Goal: Task Accomplishment & Management: Manage account settings

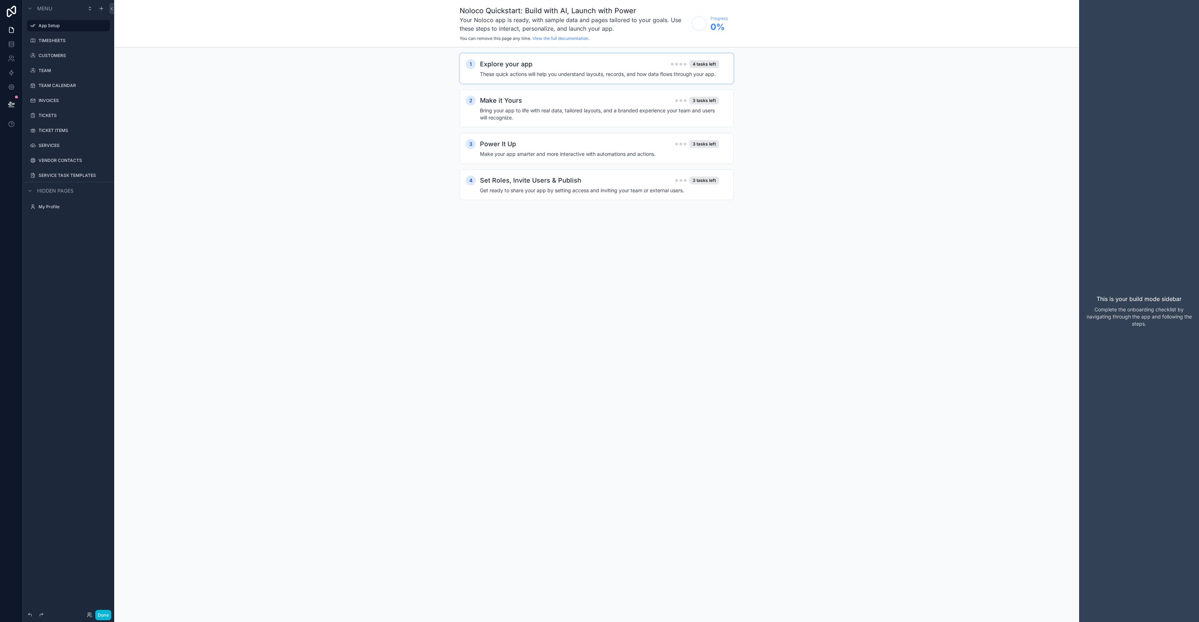
click at [604, 71] on h4 "These quick actions will help you understand layouts, records, and how data flo…" at bounding box center [599, 74] width 239 height 7
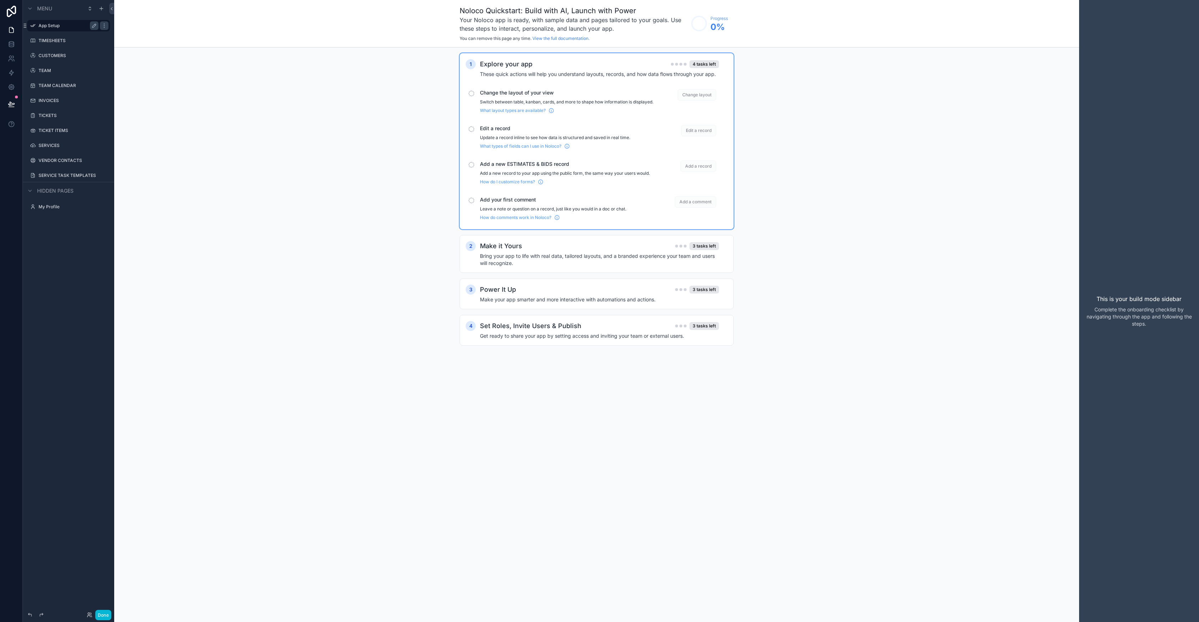
click at [67, 25] on label "App Setup" at bounding box center [67, 26] width 57 height 6
click at [66, 191] on span "Hidden pages" at bounding box center [55, 190] width 36 height 7
click at [51, 9] on span "Menu" at bounding box center [44, 8] width 15 height 7
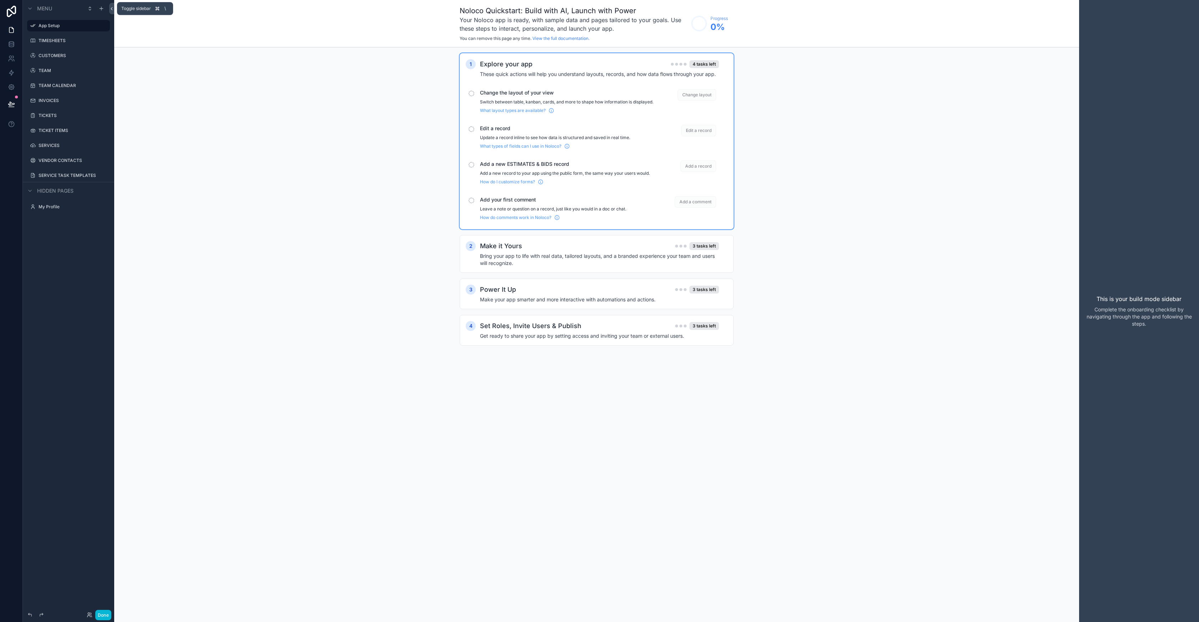
click at [113, 8] on icon at bounding box center [111, 8] width 5 height 5
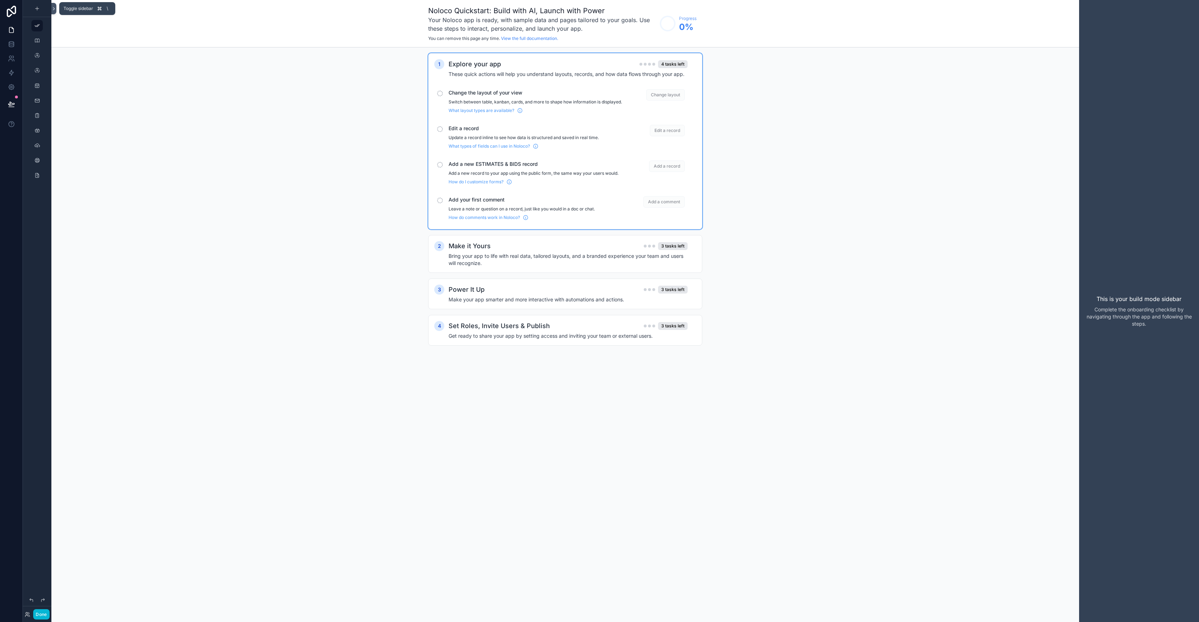
click at [55, 12] on button at bounding box center [53, 8] width 5 height 11
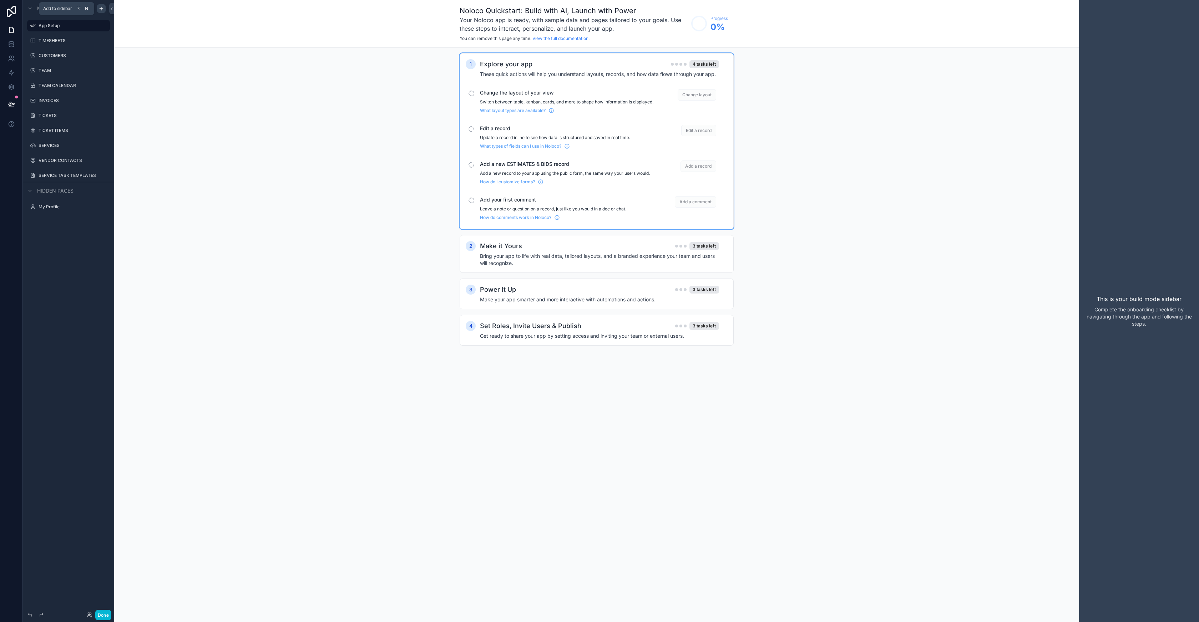
click at [101, 9] on icon "scrollable content" at bounding box center [101, 9] width 3 height 0
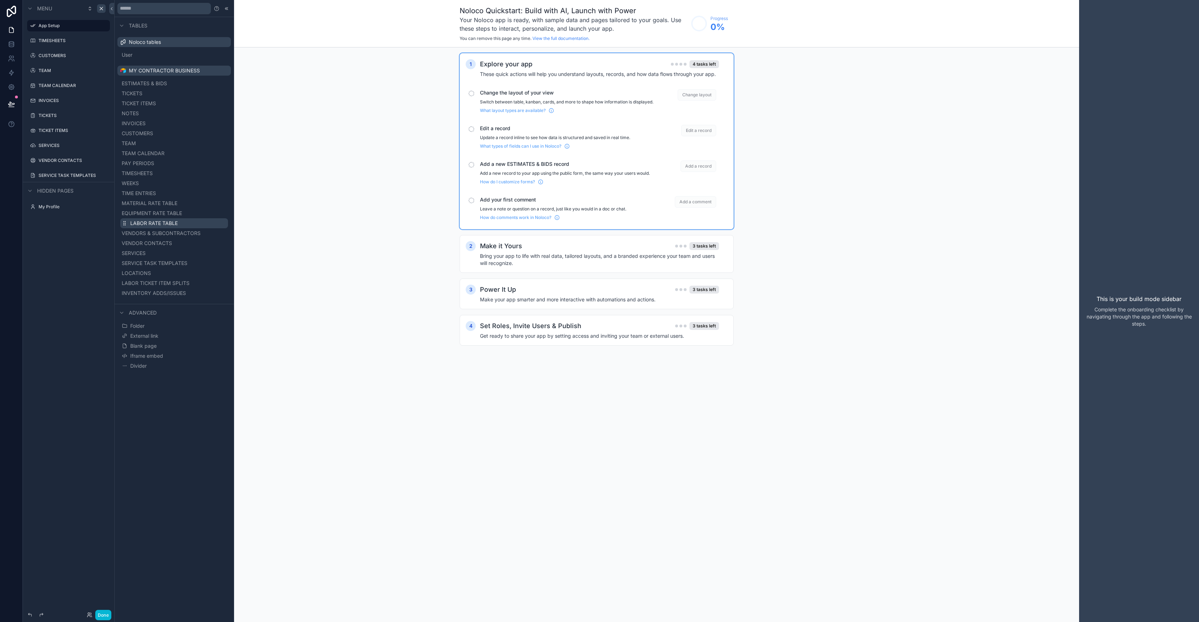
click at [206, 225] on button "LABOR RATE TABLE" at bounding box center [174, 223] width 108 height 10
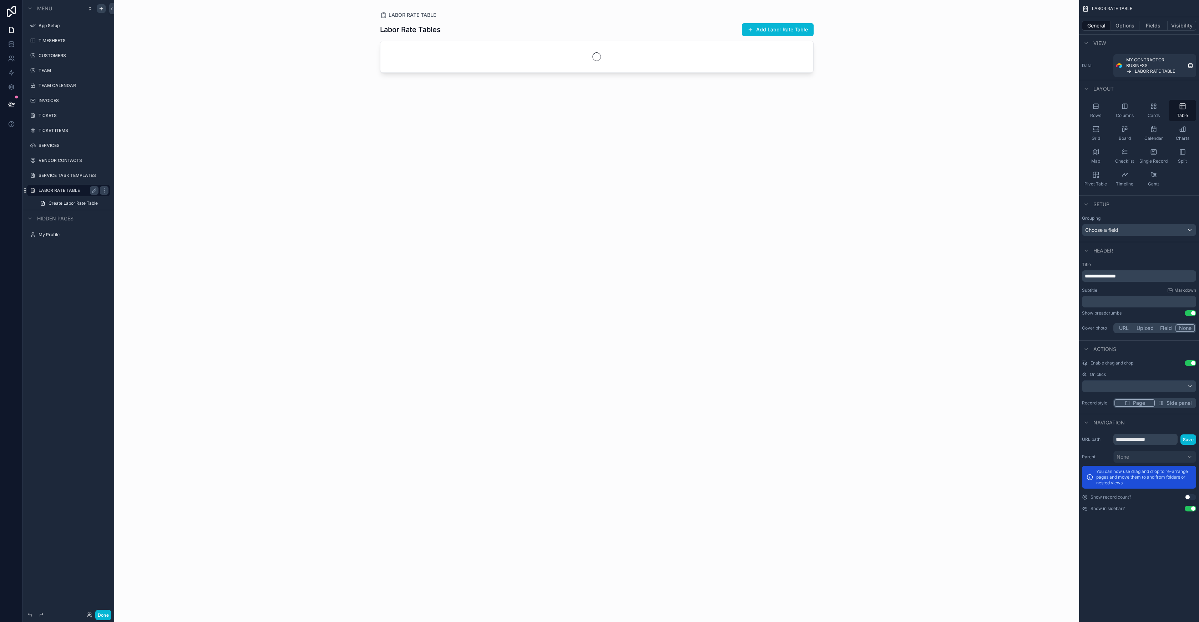
click at [67, 192] on label "LABOR RATE TABLE" at bounding box center [67, 191] width 57 height 6
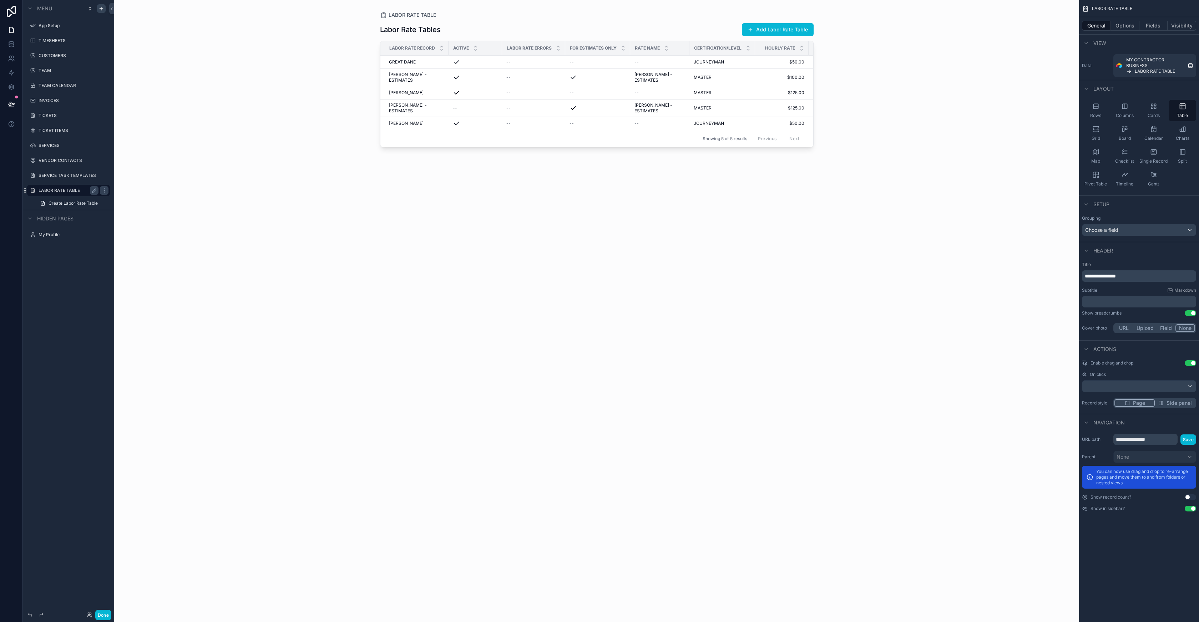
click at [528, 45] on div "Labor Rate Errors" at bounding box center [533, 48] width 62 height 14
drag, startPoint x: 529, startPoint y: 46, endPoint x: 495, endPoint y: 47, distance: 33.9
click at [489, 47] on tr "Labor Rate Record Active Labor Rate Errors For Estimates Only Rate Name Certifi…" at bounding box center [681, 48] width 603 height 15
click at [1136, 278] on p "**********" at bounding box center [1140, 276] width 110 height 7
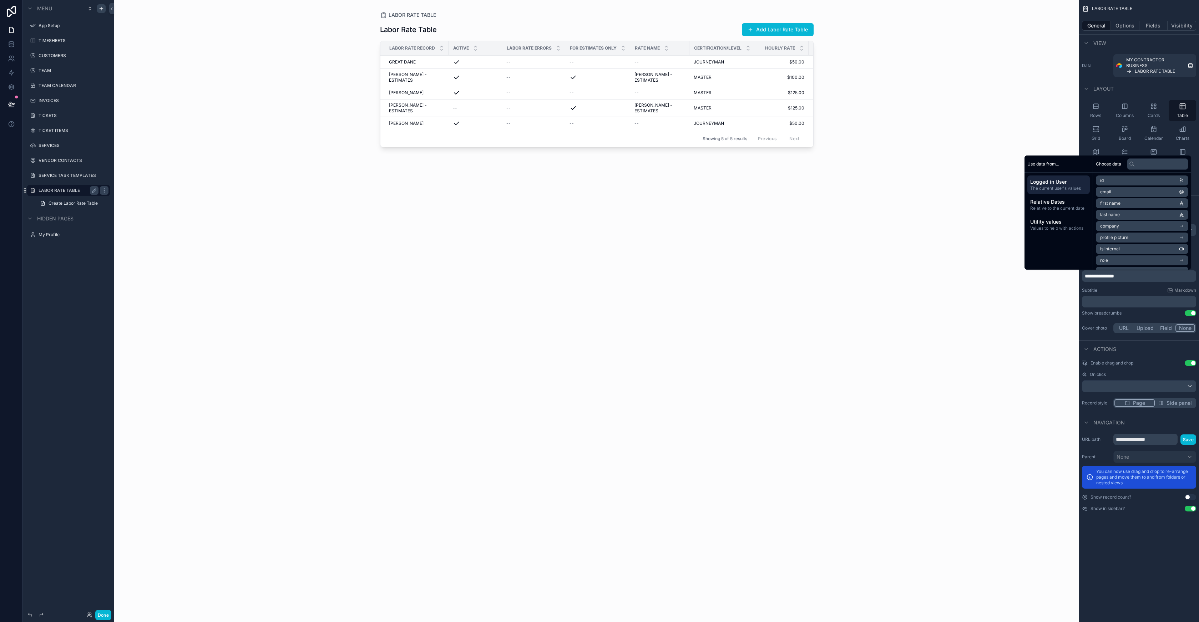
click at [1130, 288] on div "Subtitle Markdown" at bounding box center [1139, 291] width 114 height 6
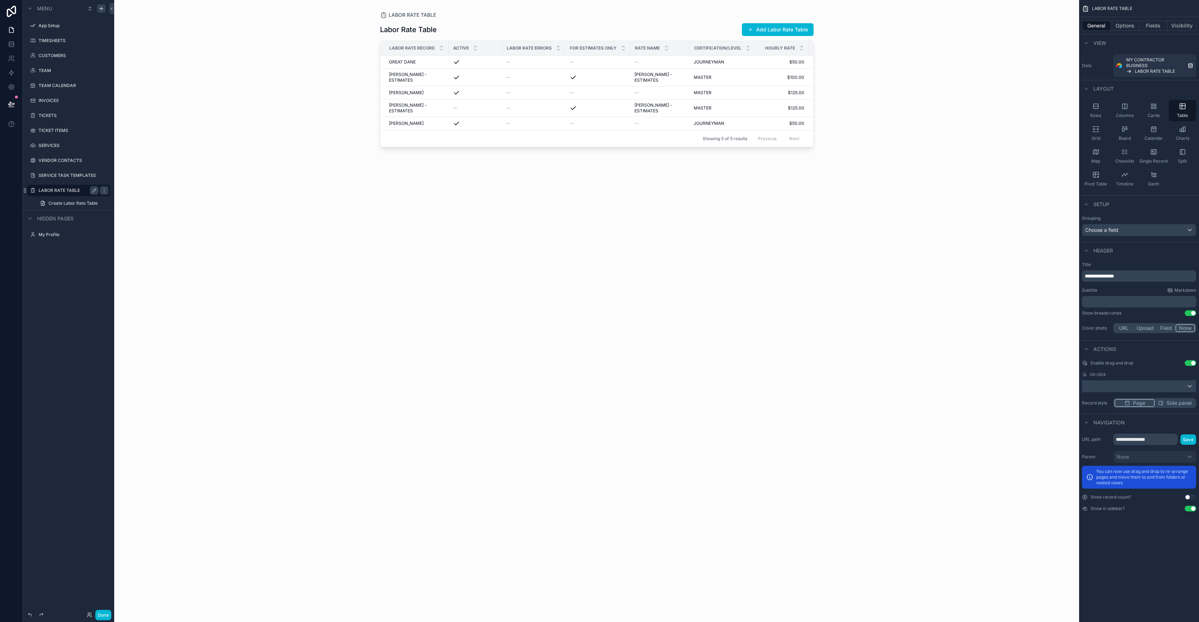
click at [1137, 385] on div "scrollable content" at bounding box center [1138, 386] width 113 height 11
click at [1115, 424] on div "Default" at bounding box center [1138, 424] width 101 height 9
click at [1181, 405] on span "Side panel" at bounding box center [1178, 403] width 25 height 7
click at [1126, 26] on button "Options" at bounding box center [1125, 26] width 29 height 10
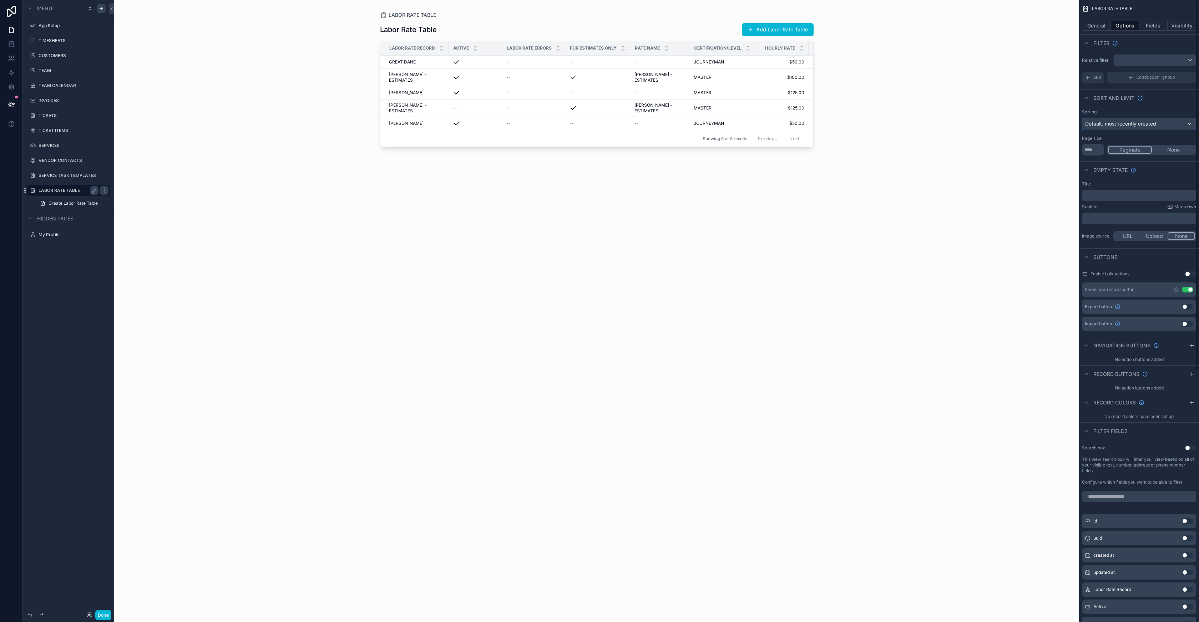
click at [1132, 123] on span "Default: most recently created" at bounding box center [1120, 124] width 71 height 6
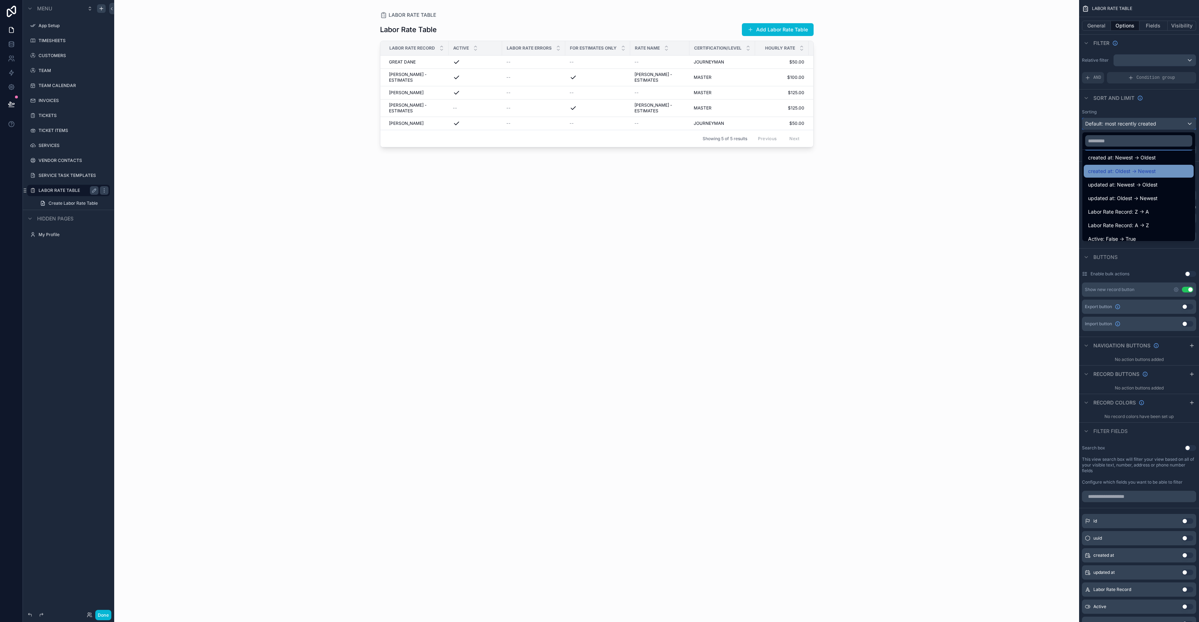
scroll to position [5, 0]
click at [1109, 144] on input "text" at bounding box center [1138, 140] width 107 height 11
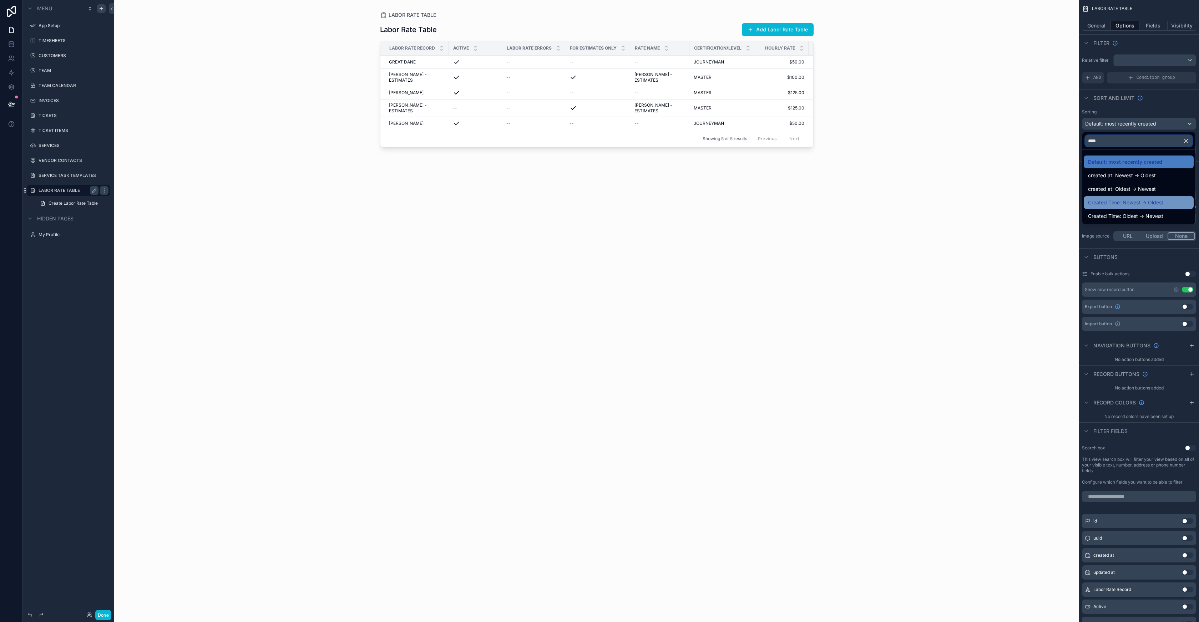
type input "****"
click at [1151, 204] on span "Created Time: Newest -> Oldest" at bounding box center [1125, 202] width 75 height 9
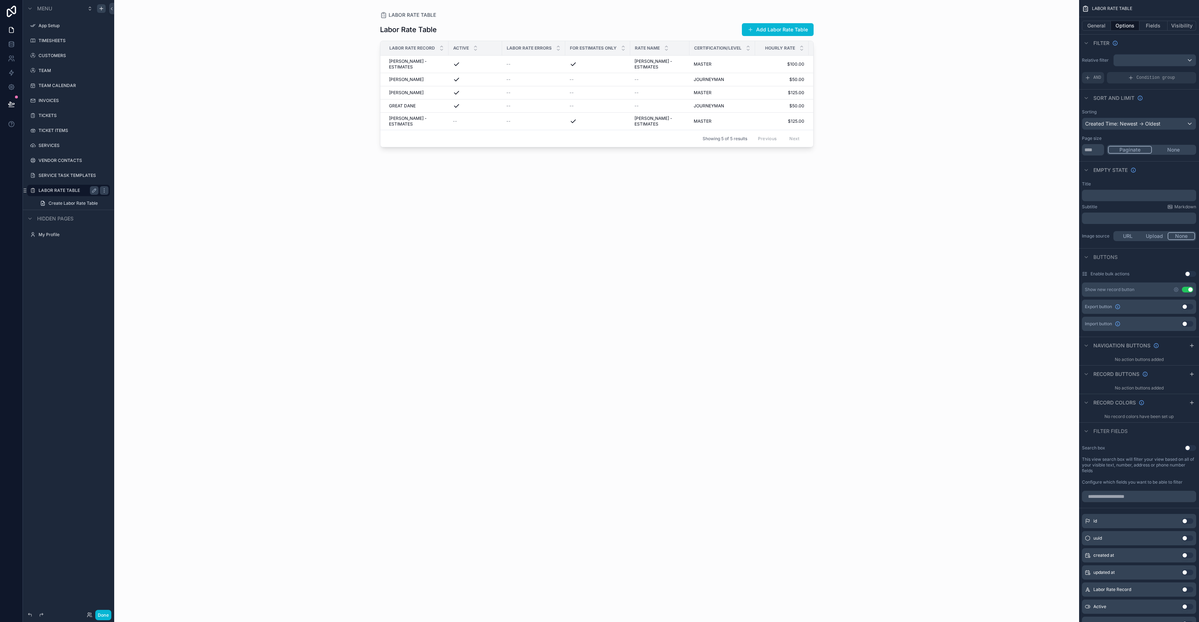
click at [1189, 306] on button "Use setting" at bounding box center [1187, 307] width 11 height 6
click at [1156, 27] on button "Fields" at bounding box center [1153, 26] width 29 height 10
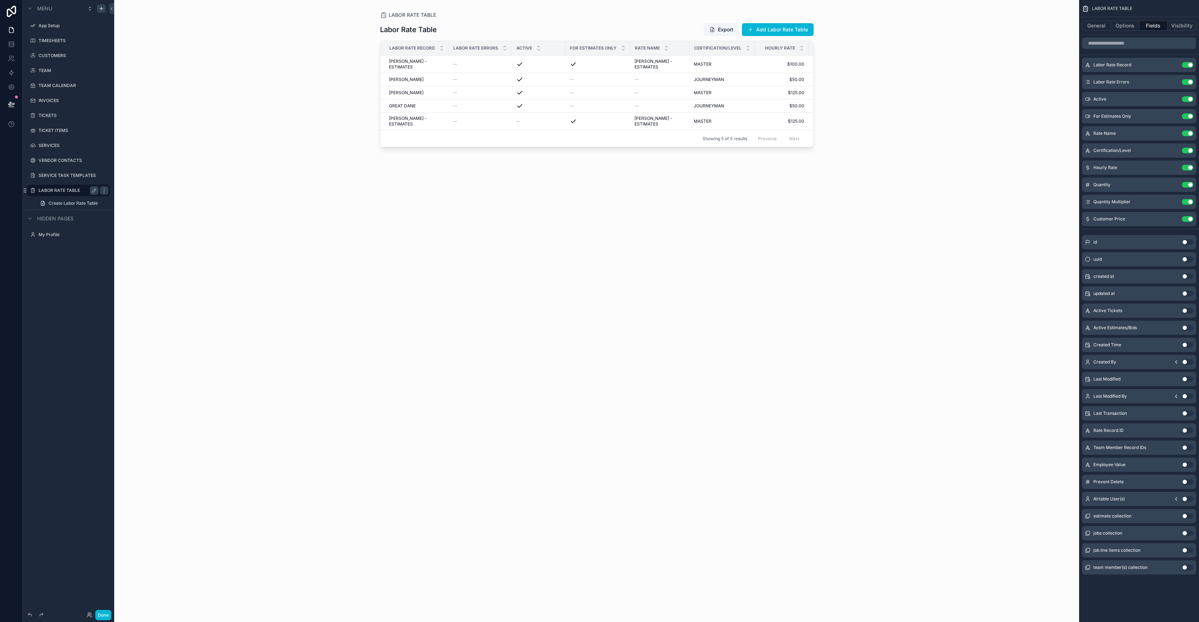
click at [1187, 569] on button "Use setting" at bounding box center [1187, 568] width 11 height 6
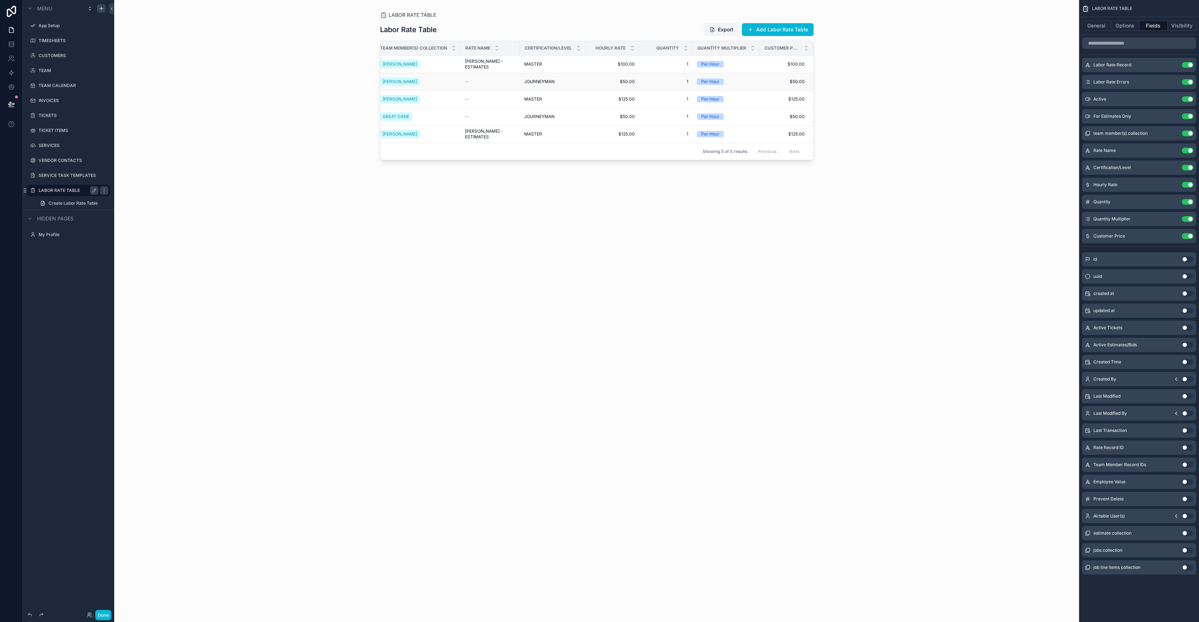
scroll to position [0, 256]
click at [1187, 328] on button "Use setting" at bounding box center [1187, 328] width 11 height 6
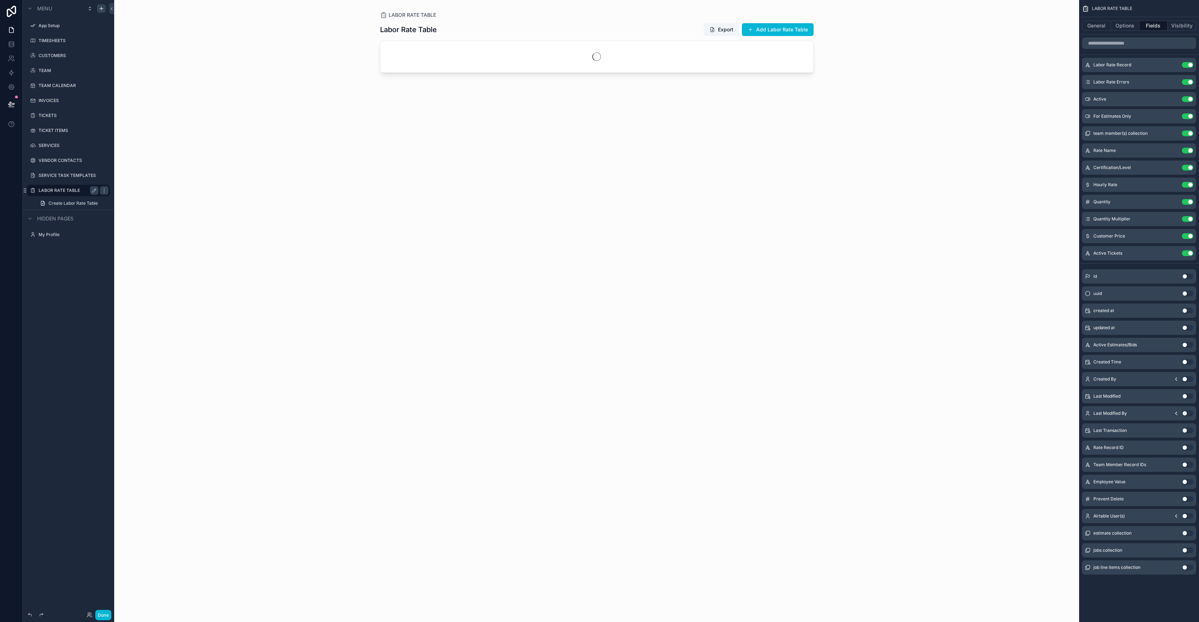
click at [1188, 345] on button "Use setting" at bounding box center [1187, 345] width 11 height 6
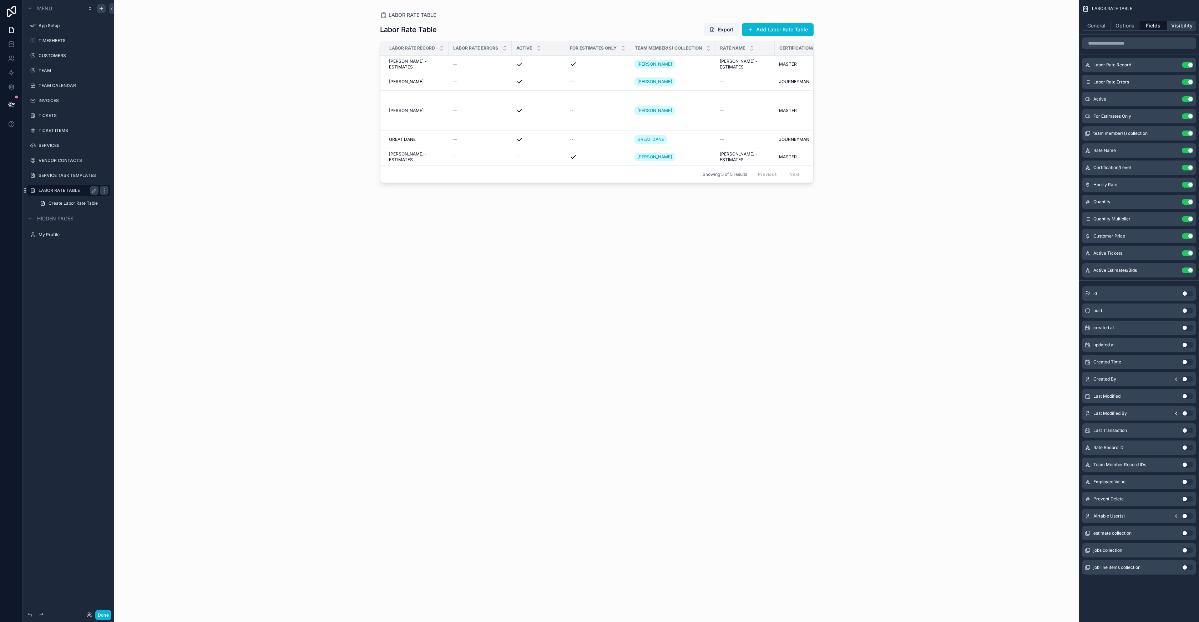
click at [1178, 28] on button "Visibility" at bounding box center [1181, 26] width 29 height 10
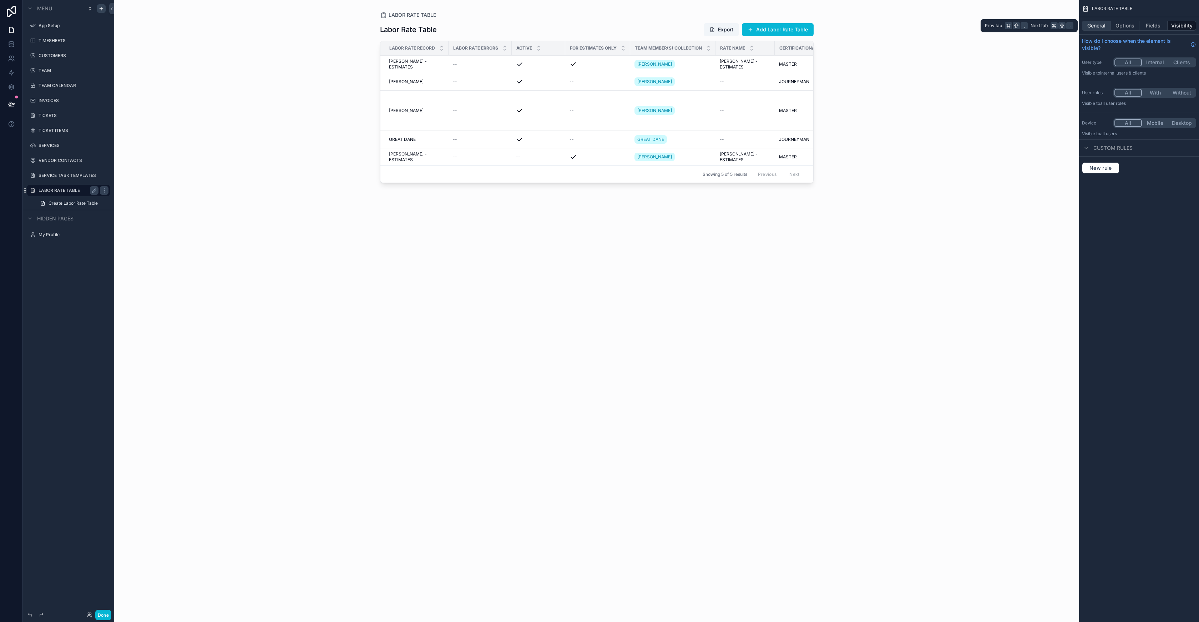
click at [1106, 27] on button "General" at bounding box center [1096, 26] width 29 height 10
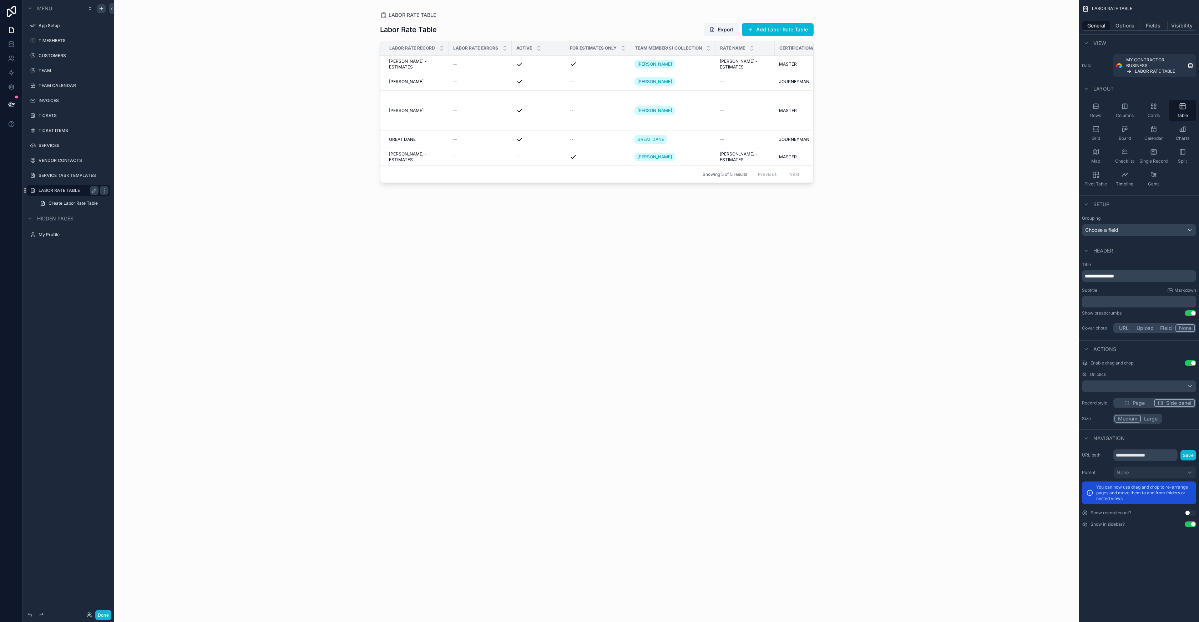
click at [1155, 419] on button "Large" at bounding box center [1151, 419] width 20 height 8
click at [1123, 416] on button "Medium" at bounding box center [1127, 419] width 26 height 8
click at [1157, 418] on button "Large" at bounding box center [1151, 419] width 20 height 8
click at [1118, 26] on button "Options" at bounding box center [1125, 26] width 29 height 10
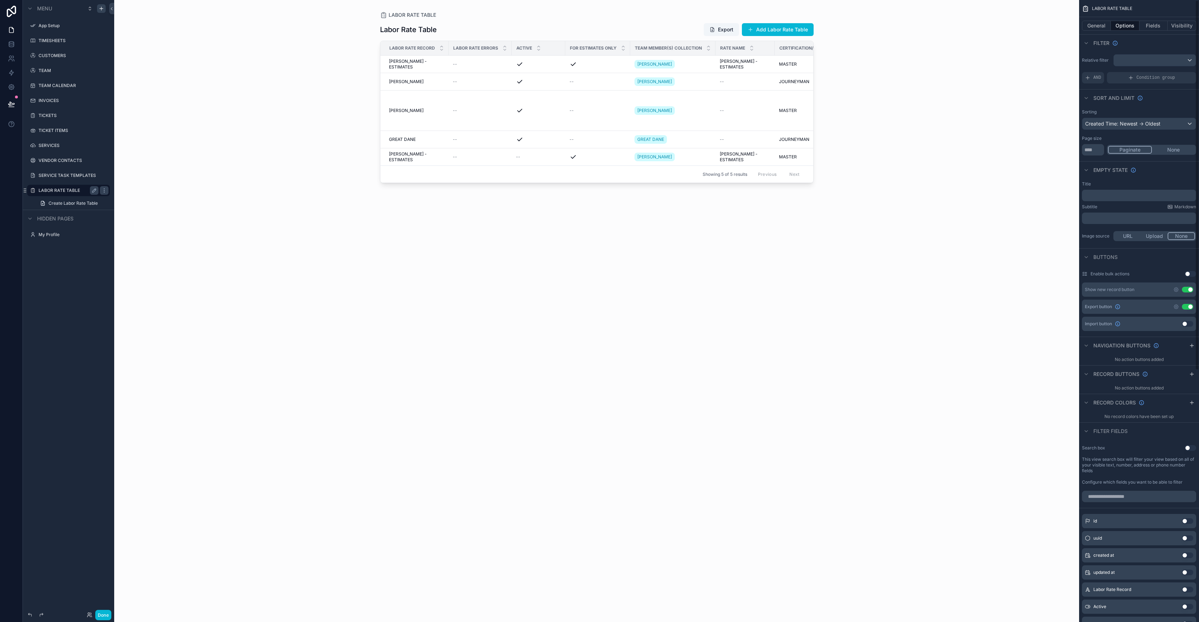
click at [1193, 448] on button "Use setting" at bounding box center [1189, 448] width 11 height 6
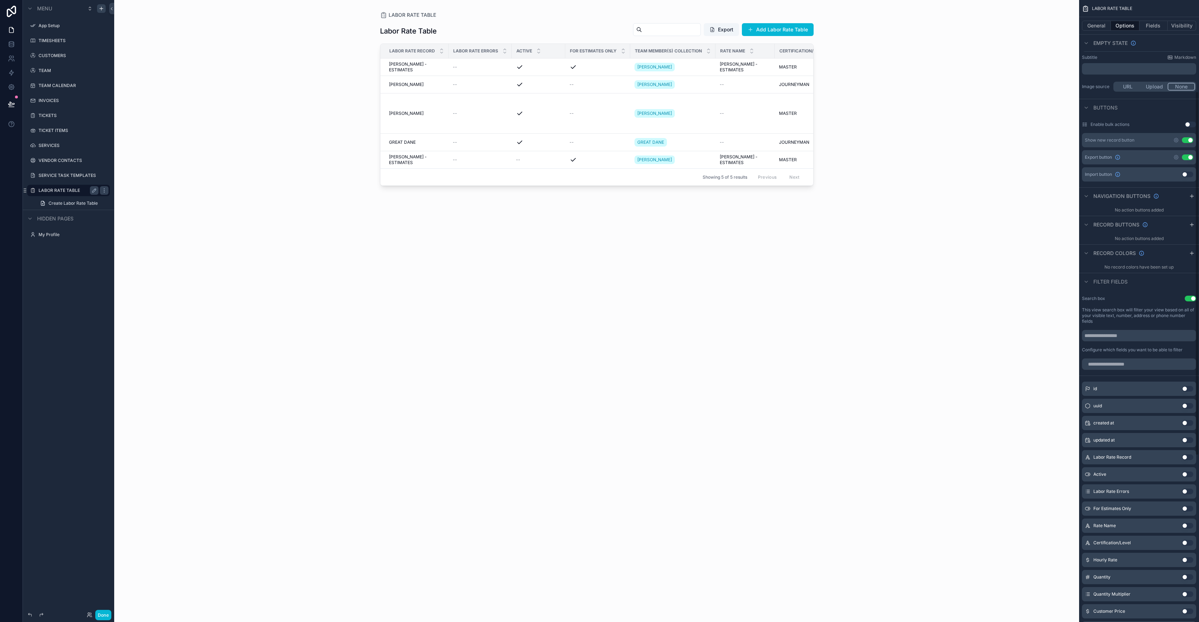
scroll to position [156, 0]
click at [1185, 468] on button "Use setting" at bounding box center [1187, 468] width 11 height 6
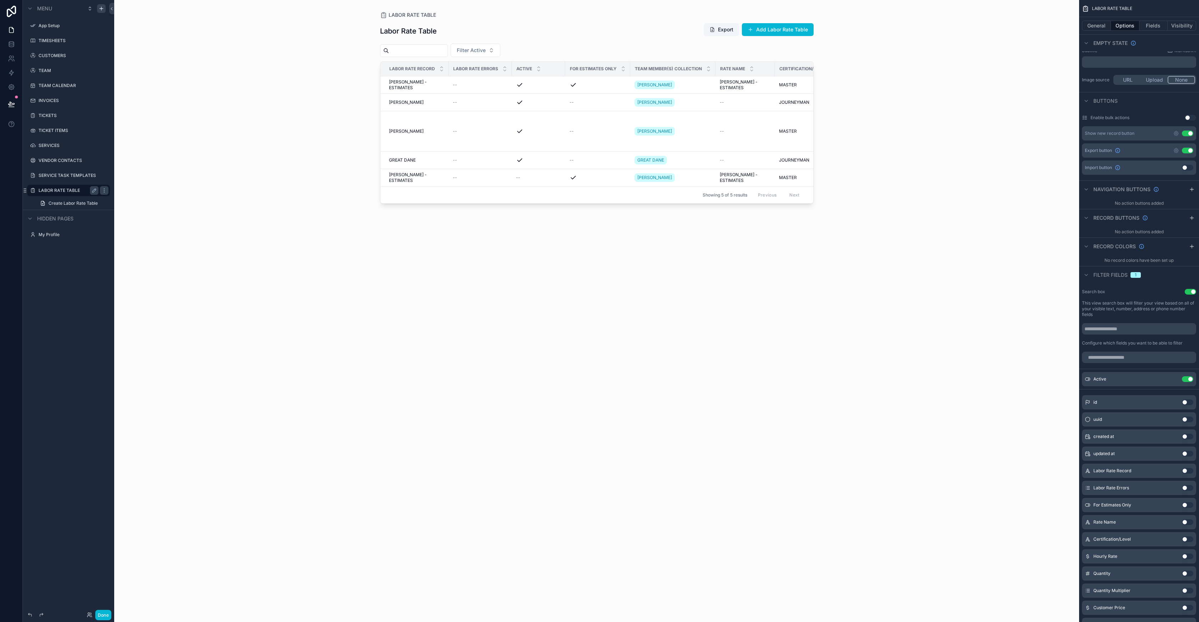
click at [1190, 506] on button "Use setting" at bounding box center [1187, 505] width 11 height 6
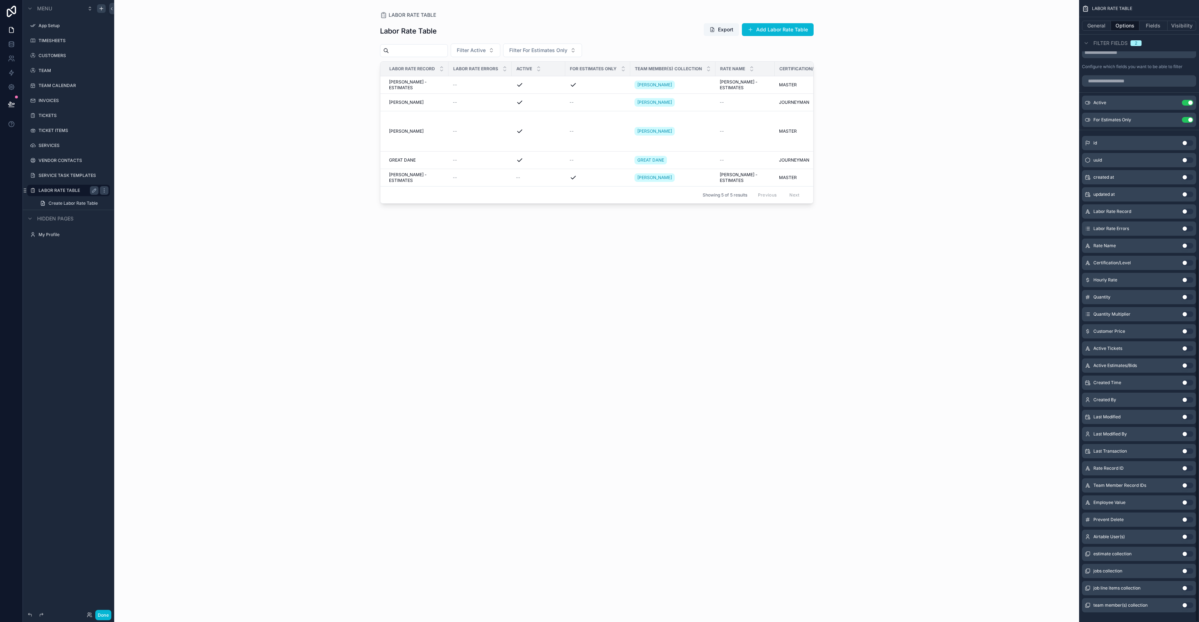
scroll to position [443, 0]
click at [1188, 596] on button "Use setting" at bounding box center [1187, 595] width 11 height 6
click at [1186, 391] on button "Use setting" at bounding box center [1187, 393] width 11 height 6
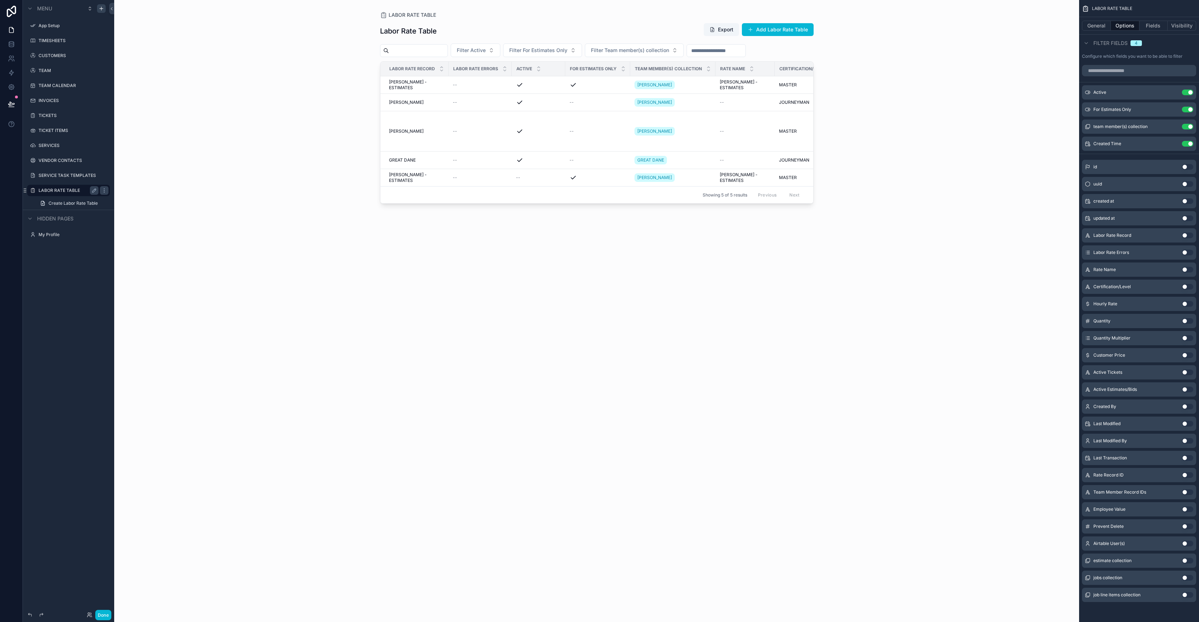
click at [1188, 424] on button "Use setting" at bounding box center [1187, 424] width 11 height 6
click at [1188, 457] on button "Use setting" at bounding box center [1187, 458] width 11 height 6
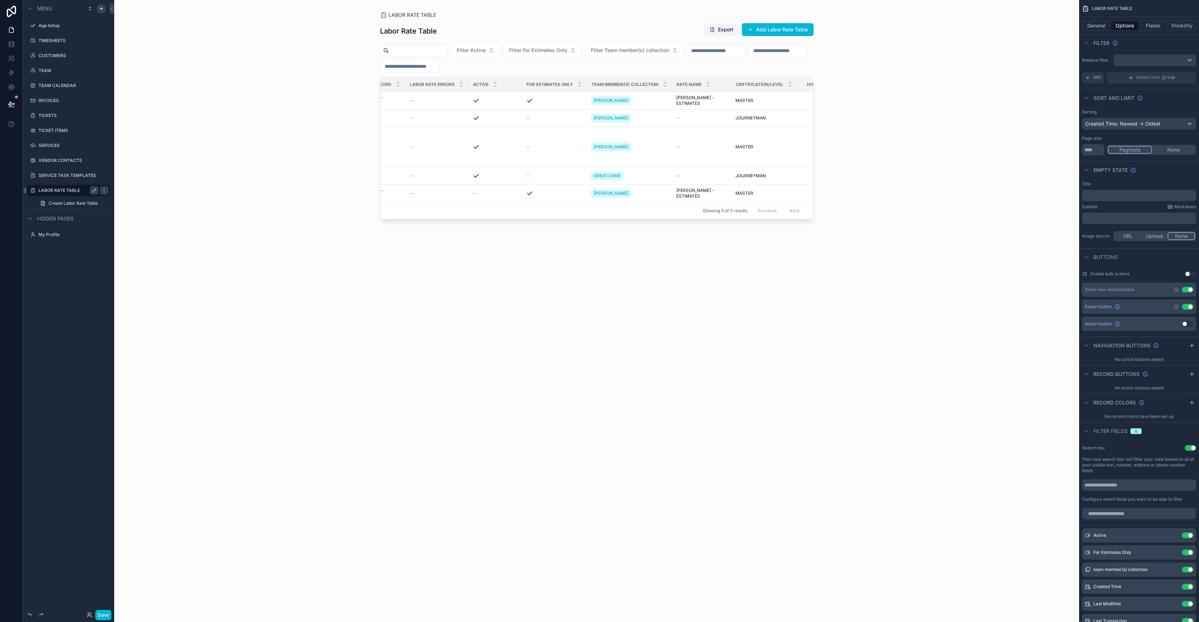
scroll to position [0, 55]
click at [950, 105] on div "LABOR RATE TABLE Labor Rate Table Export Add Labor Rate Table Filter Active Fil…" at bounding box center [596, 311] width 965 height 622
click at [1176, 148] on button "None" at bounding box center [1173, 150] width 43 height 8
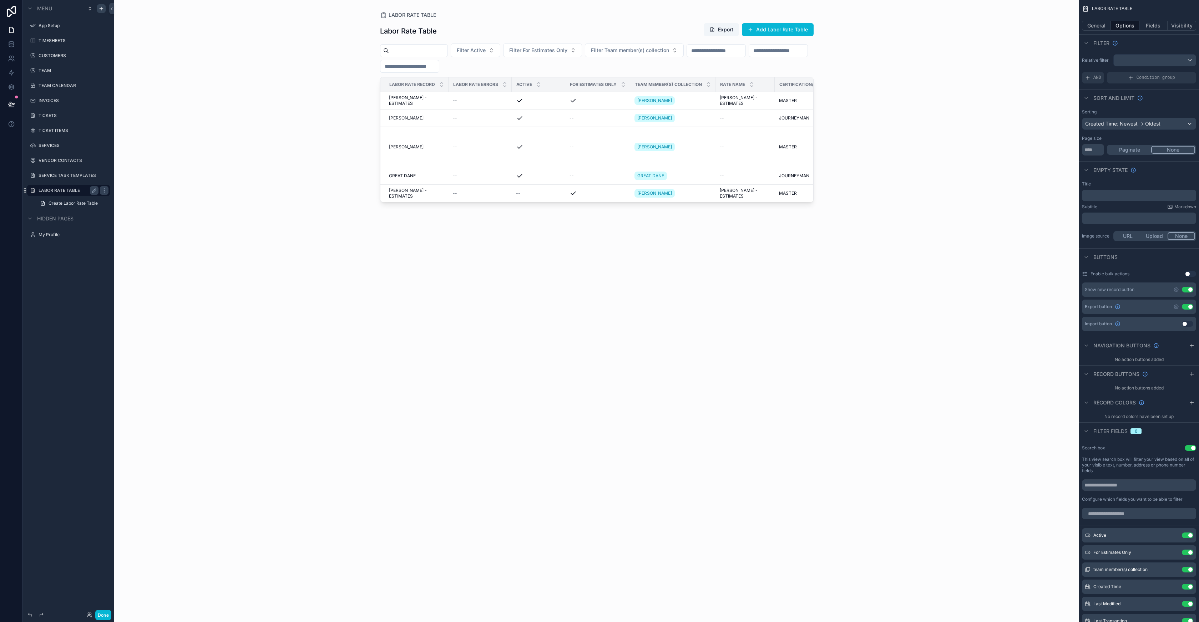
click at [1133, 152] on button "Paginate" at bounding box center [1129, 150] width 43 height 8
click at [1164, 151] on button "None" at bounding box center [1173, 150] width 43 height 8
click at [1121, 146] on button "Paginate" at bounding box center [1129, 150] width 43 height 8
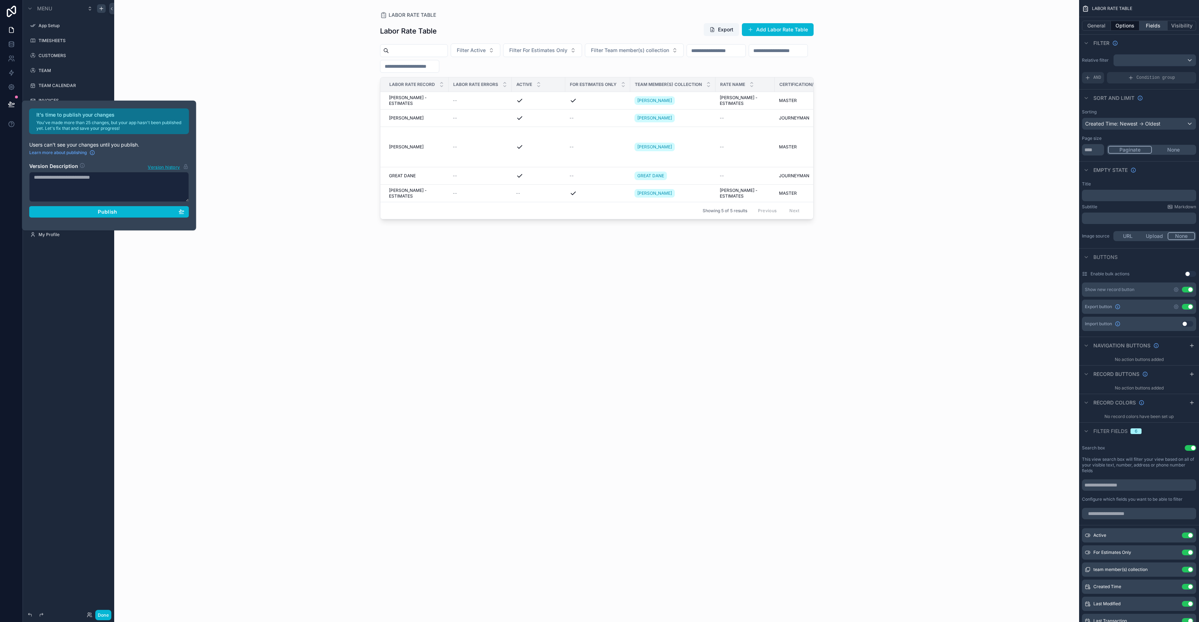
click at [1152, 29] on button "Fields" at bounding box center [1153, 26] width 29 height 10
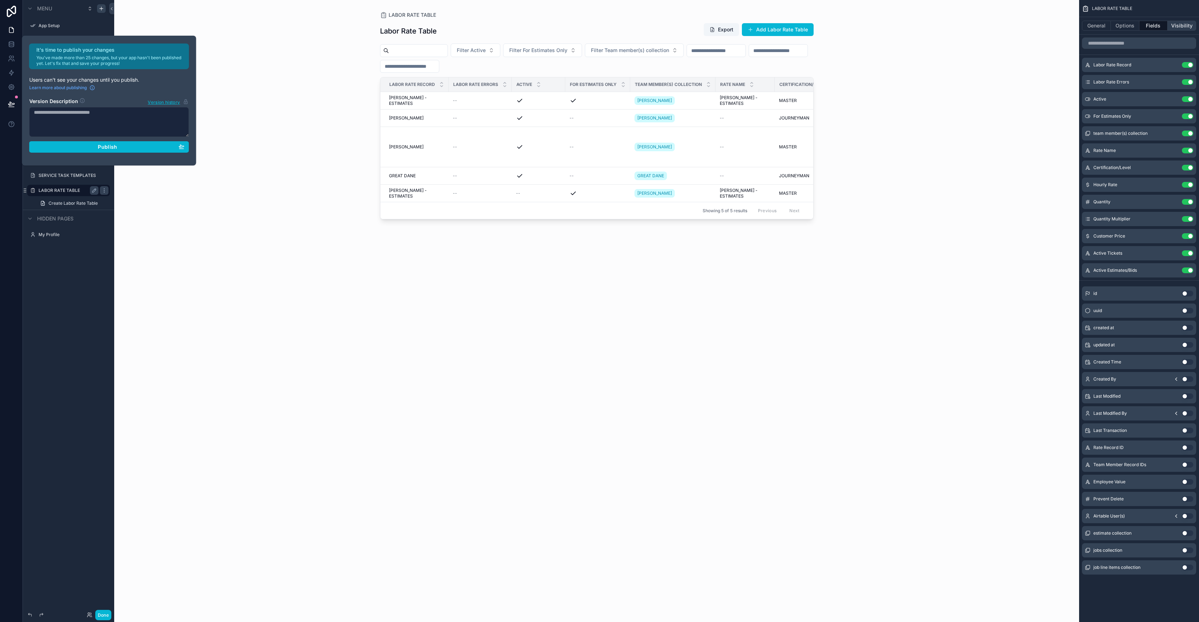
click at [1183, 27] on button "Visibility" at bounding box center [1181, 26] width 29 height 10
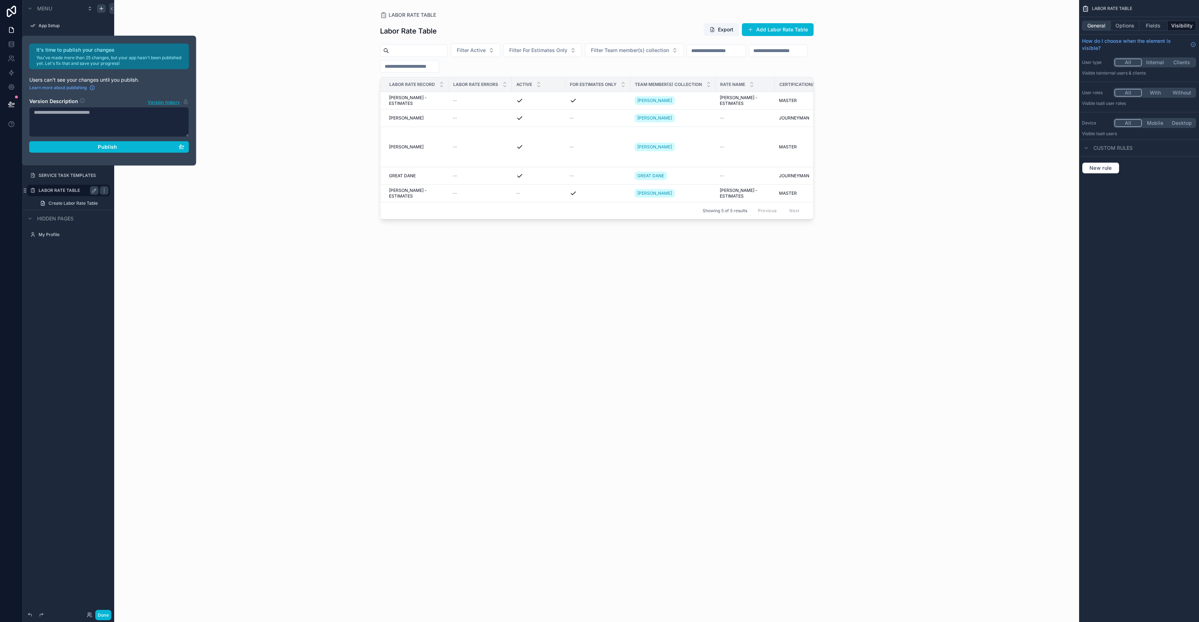
click at [1096, 23] on button "General" at bounding box center [1096, 26] width 29 height 10
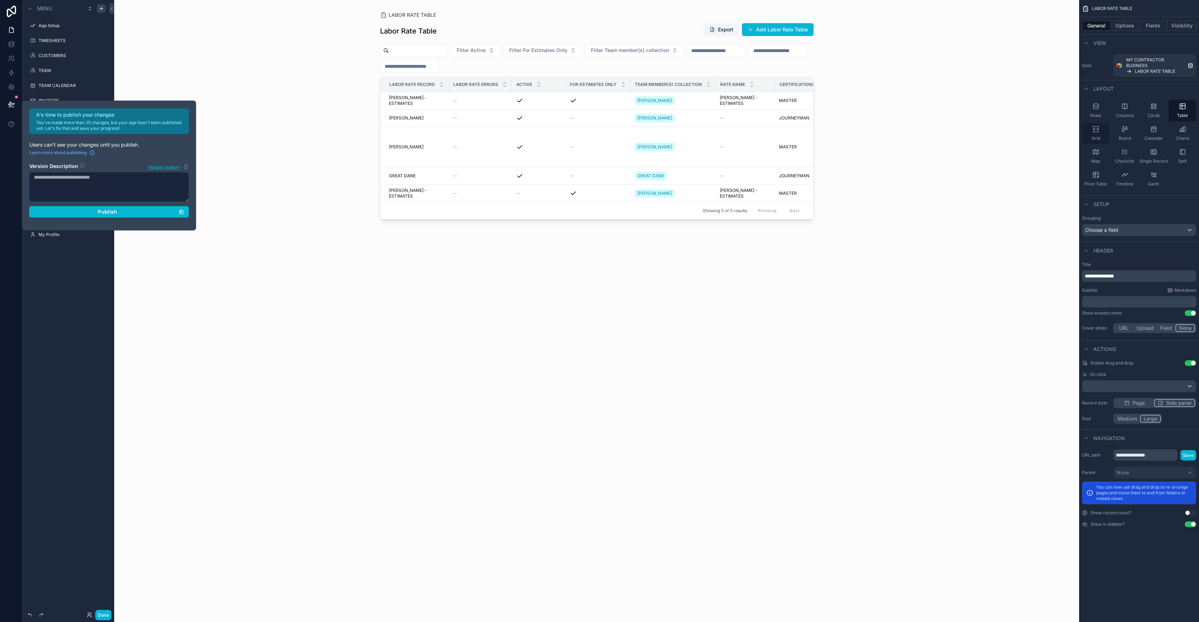
click at [1097, 132] on icon "scrollable content" at bounding box center [1095, 129] width 7 height 7
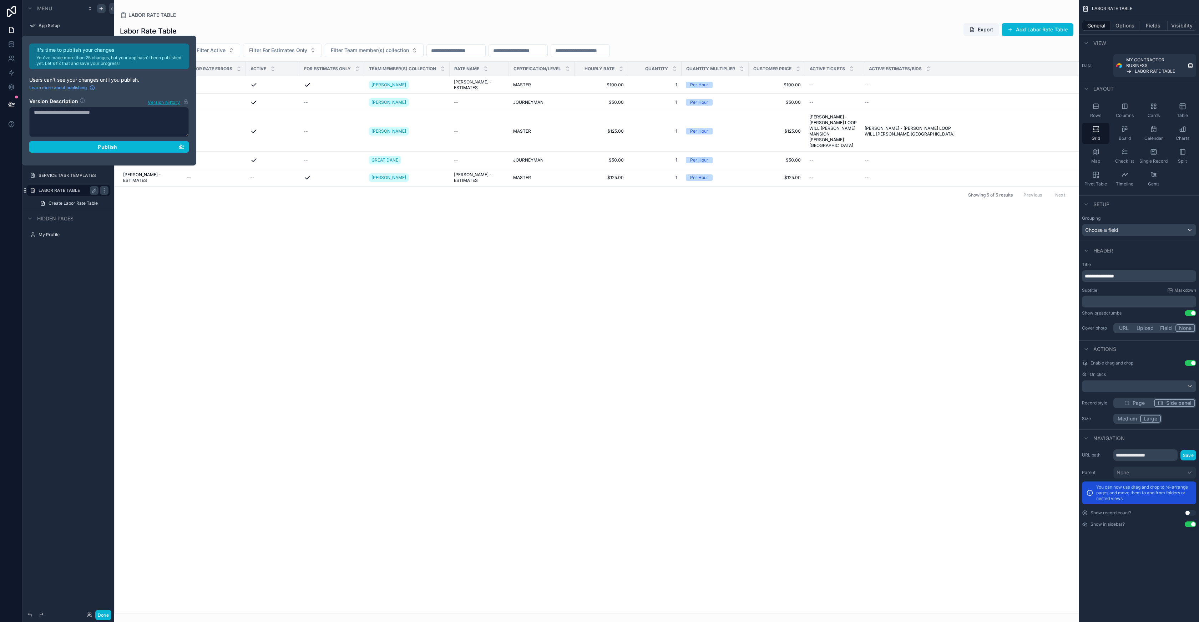
click at [736, 391] on div "Labor Rate Record Labor Rate Errors Active For Estimates Only Team member(s) co…" at bounding box center [597, 338] width 964 height 552
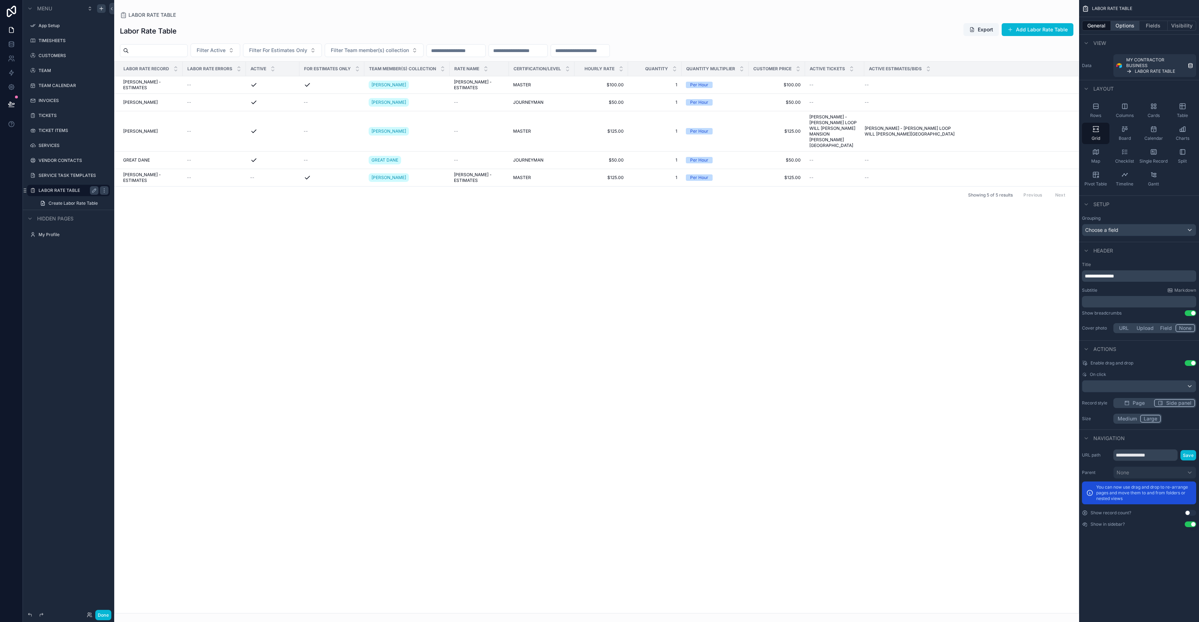
click at [1125, 28] on button "Options" at bounding box center [1125, 26] width 29 height 10
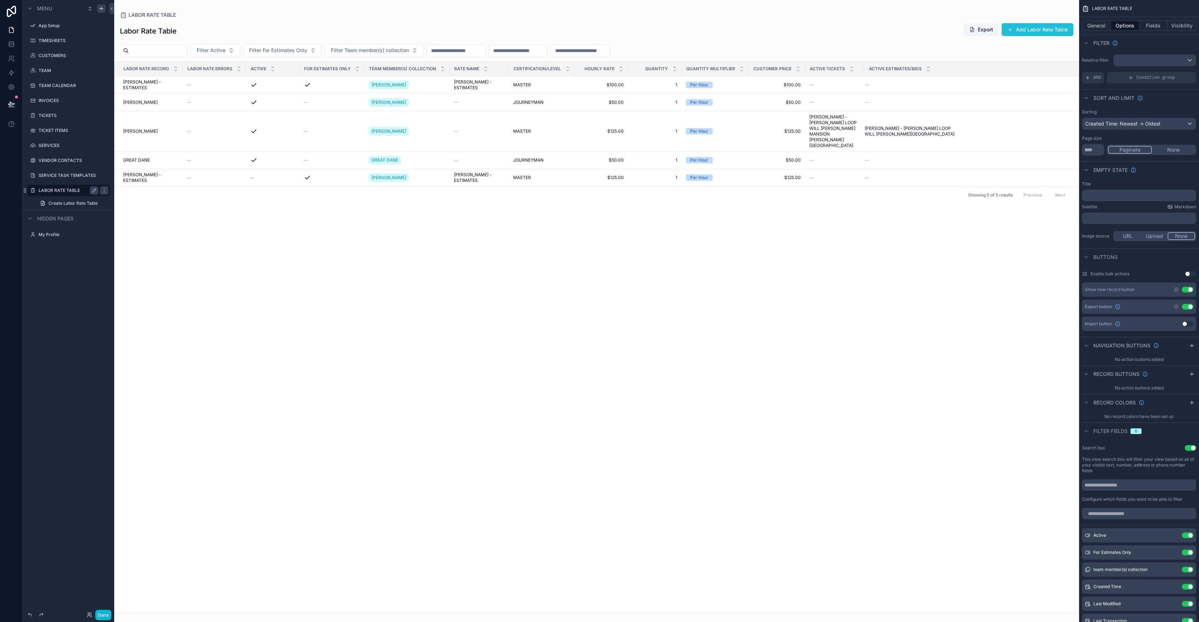
click at [1027, 30] on button "Add Labor Rate Table" at bounding box center [1037, 29] width 72 height 13
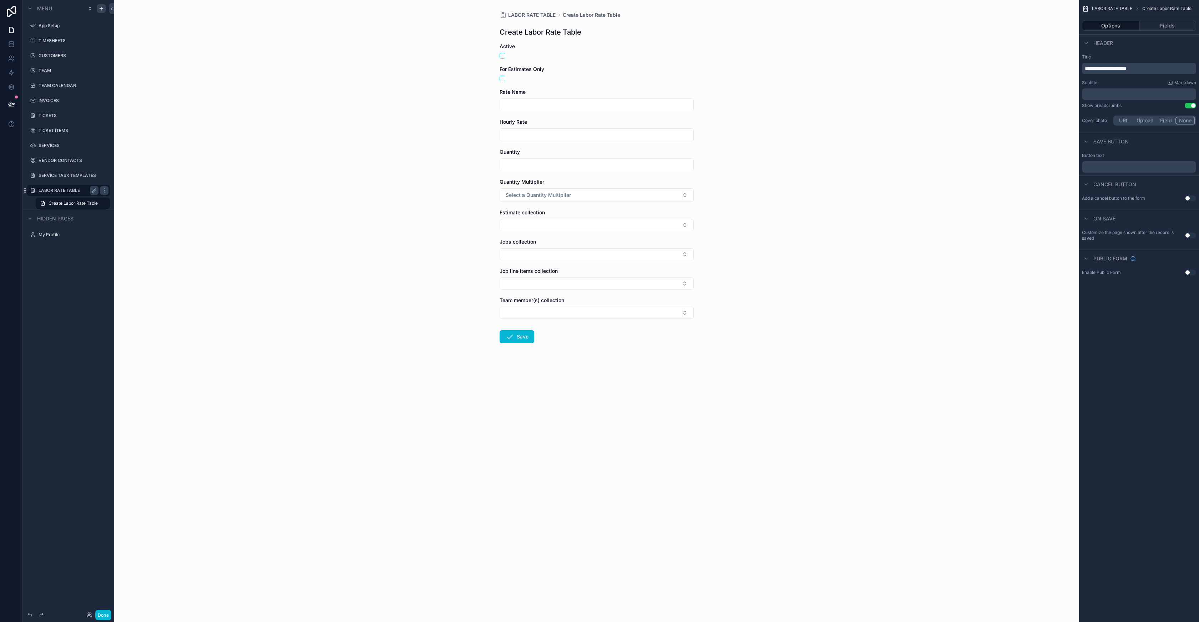
click at [1124, 66] on span "**********" at bounding box center [1106, 68] width 42 height 5
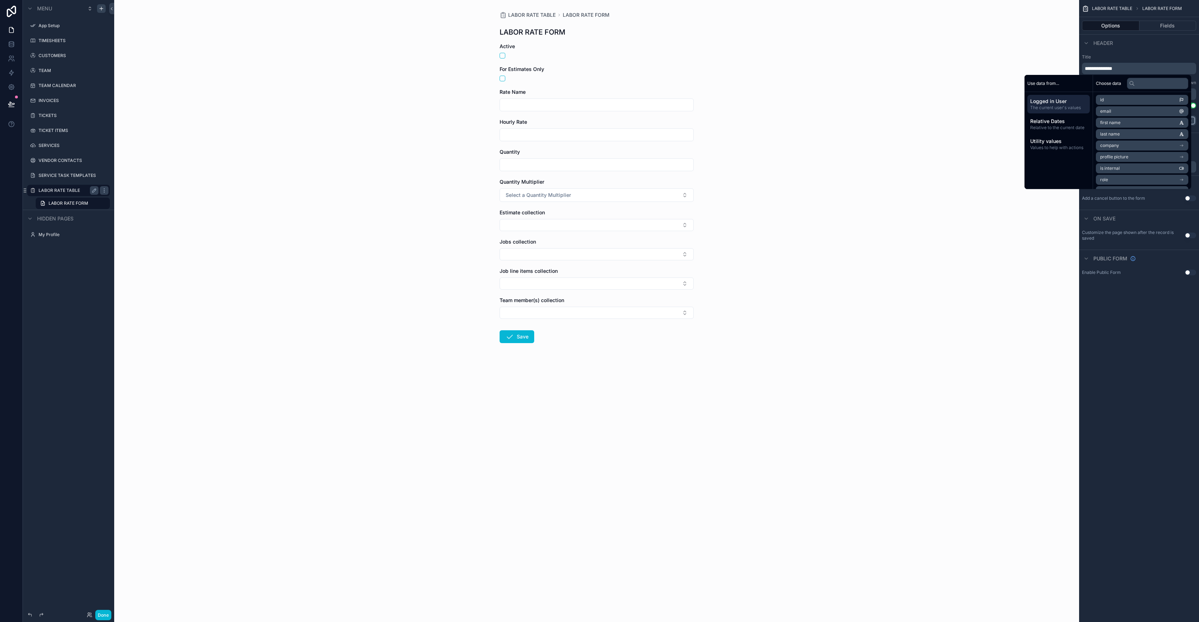
click at [907, 66] on div "LABOR RATE TABLE LABOR RATE FORM LABOR RATE FORM Active For Estimates Only Rate…" at bounding box center [596, 311] width 965 height 622
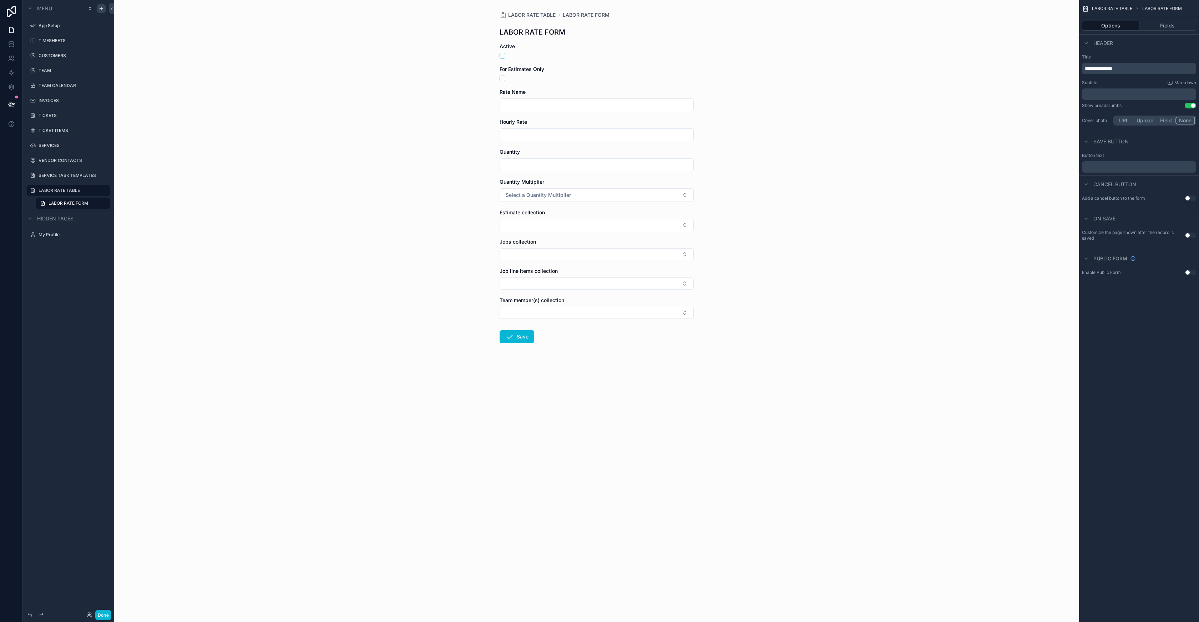
click at [1109, 94] on p "﻿" at bounding box center [1140, 94] width 110 height 7
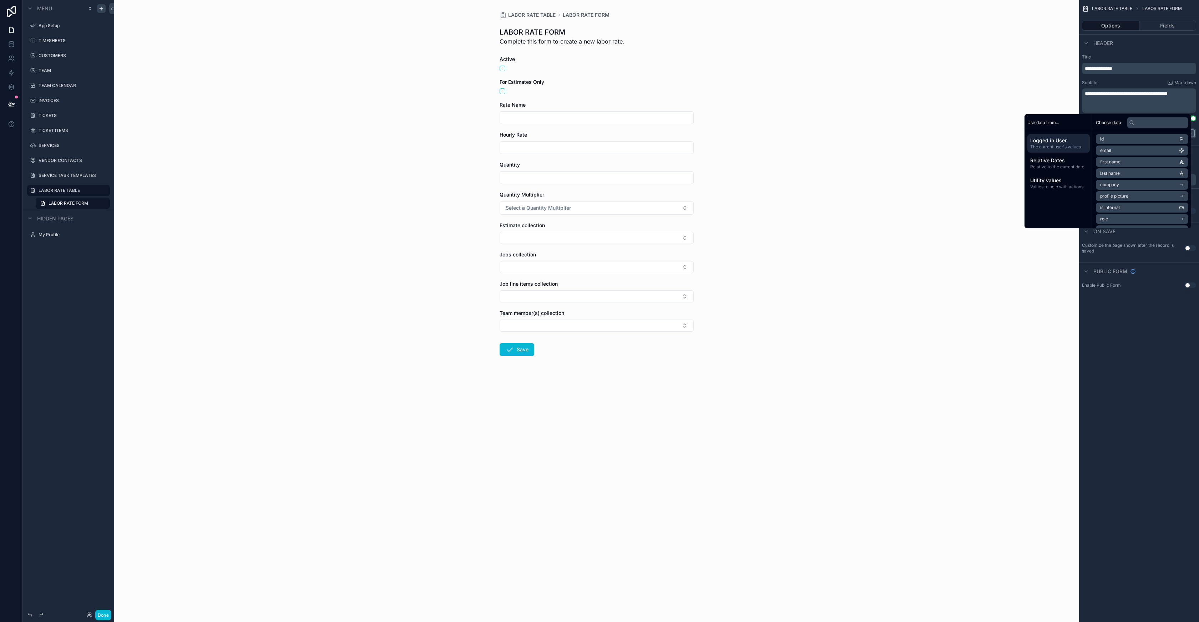
click at [897, 99] on div "LABOR RATE TABLE LABOR RATE FORM LABOR RATE FORM Complete this form to create a…" at bounding box center [596, 311] width 965 height 622
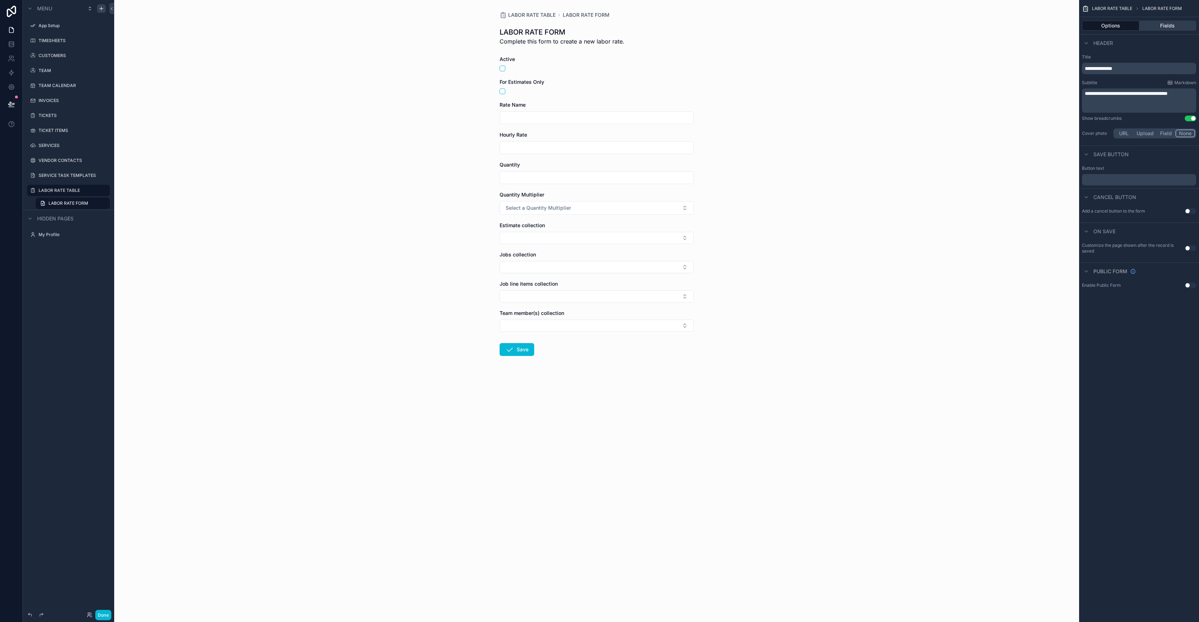
click at [1166, 26] on button "Fields" at bounding box center [1167, 26] width 57 height 10
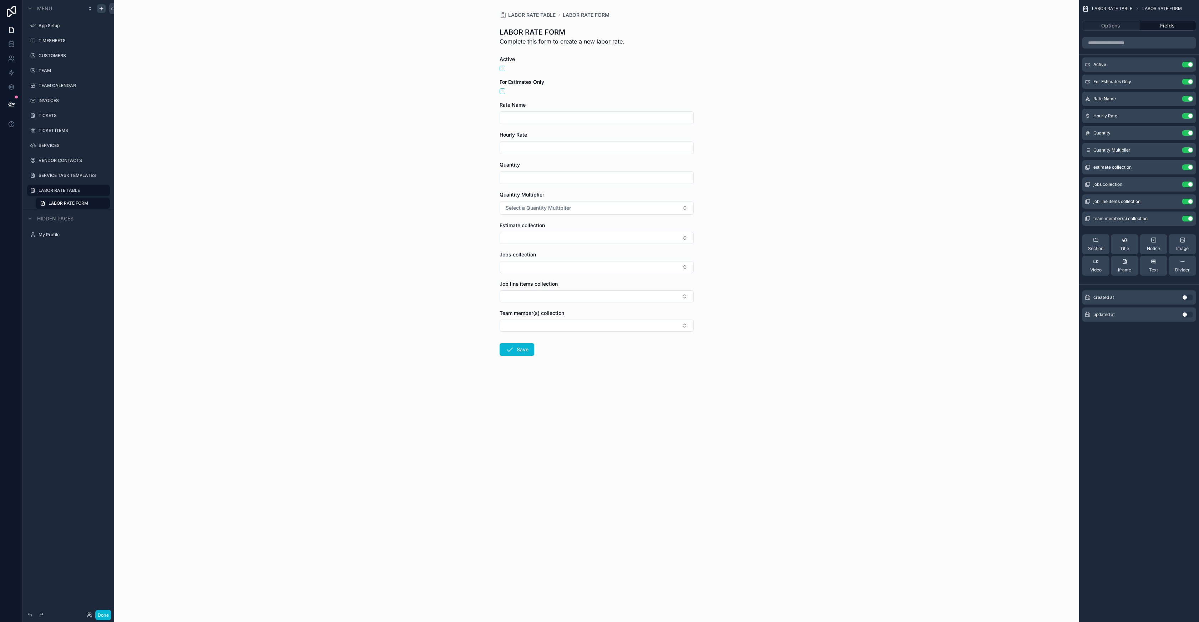
drag, startPoint x: 1158, startPoint y: 240, endPoint x: 1168, endPoint y: 278, distance: 39.8
click at [1168, 278] on div "Section Title Notice Image Video iframe Text Divider" at bounding box center [1139, 255] width 114 height 53
click at [1156, 267] on span "Text" at bounding box center [1153, 270] width 9 height 6
click at [1147, 279] on button "Text" at bounding box center [1152, 283] width 27 height 20
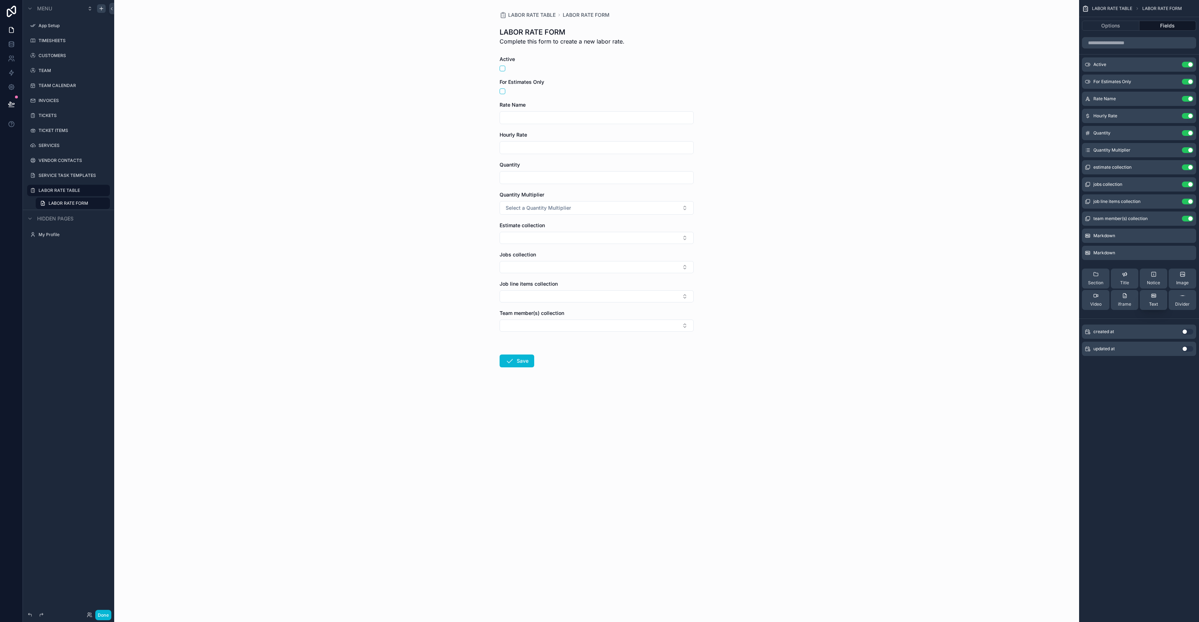
click at [1156, 303] on span "Text" at bounding box center [1153, 304] width 9 height 6
click at [1156, 303] on button "Notice" at bounding box center [1152, 296] width 27 height 20
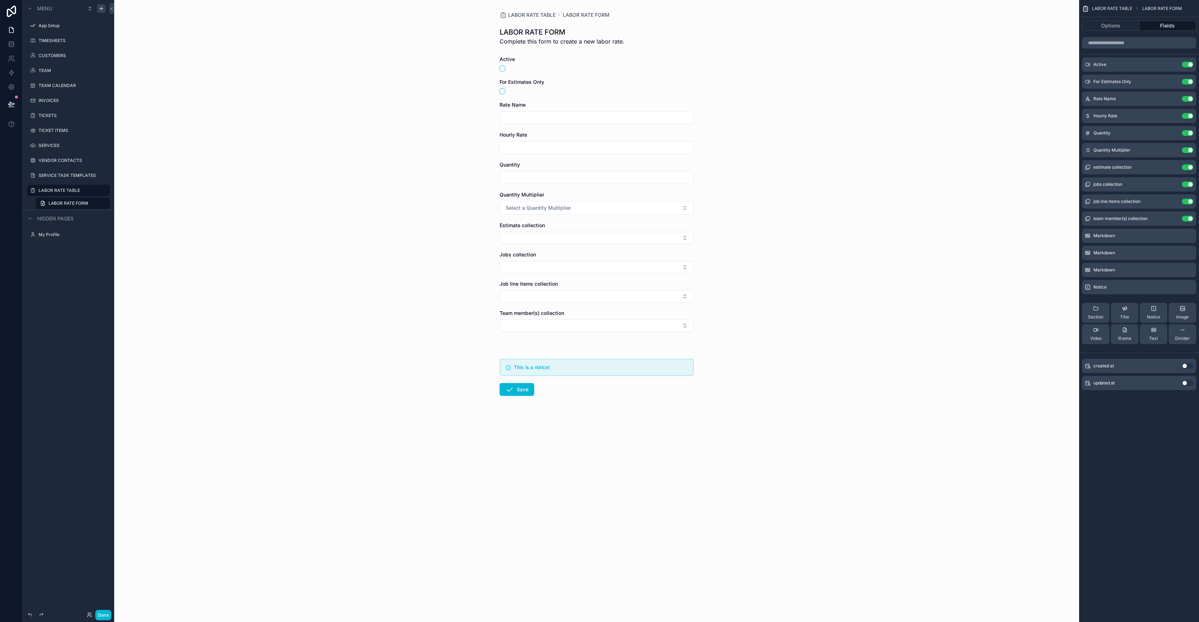
click at [572, 370] on div "This is a notice!" at bounding box center [601, 368] width 174 height 6
click at [533, 367] on h5 "This is a notice!" at bounding box center [601, 367] width 174 height 5
click at [547, 364] on div "This is a notice!" at bounding box center [596, 367] width 194 height 17
click at [641, 342] on form "Active For Estimates Only Rate Name Hourly Rate Quantity Quantity Multiplier Se…" at bounding box center [596, 249] width 194 height 386
drag, startPoint x: 628, startPoint y: 346, endPoint x: 623, endPoint y: 347, distance: 5.5
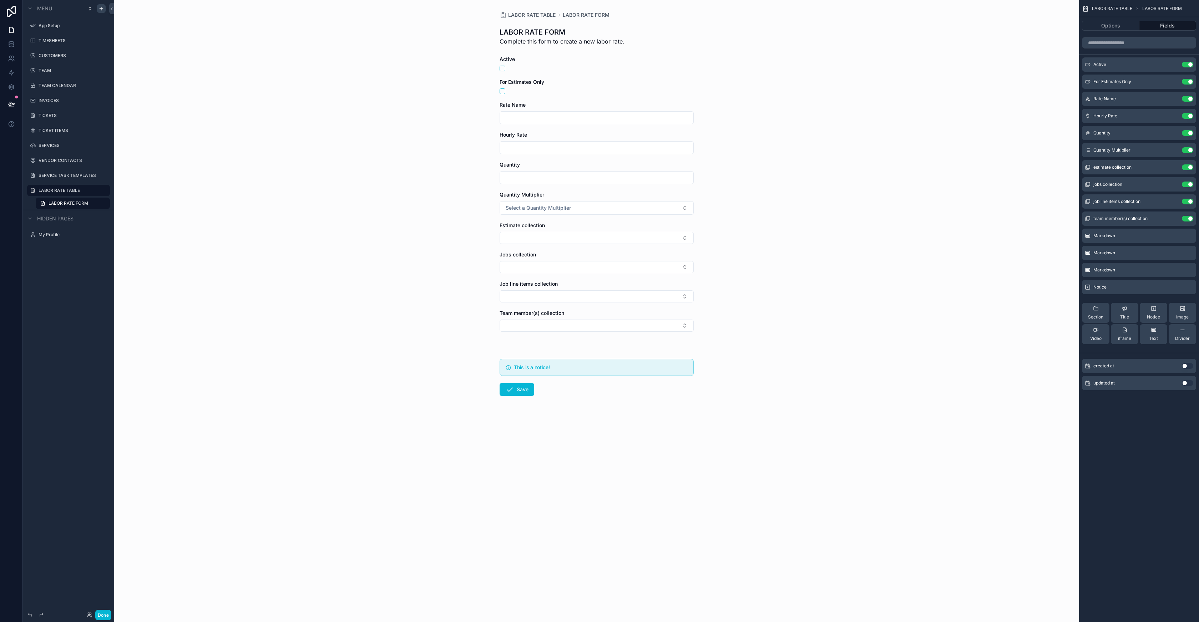
click at [617, 349] on form "Active For Estimates Only Rate Name Hourly Rate Quantity Quantity Multiplier Se…" at bounding box center [596, 249] width 194 height 386
click at [1187, 287] on icon "scrollable content" at bounding box center [1187, 287] width 0 height 1
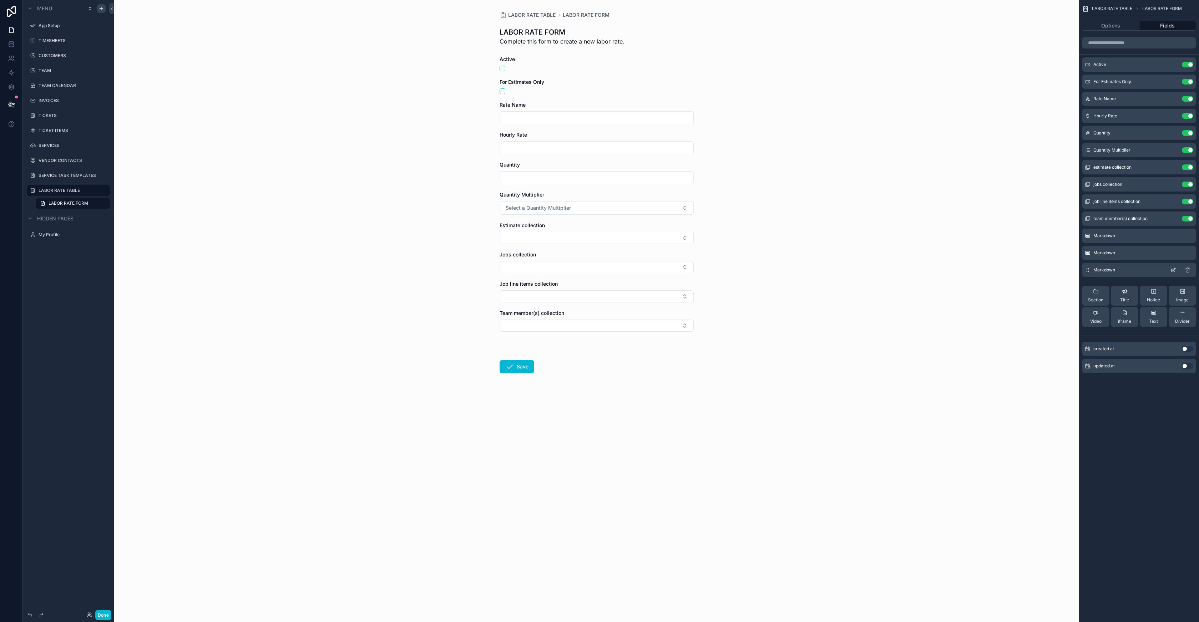
click at [1188, 271] on icon "scrollable content" at bounding box center [1188, 270] width 0 height 1
click at [1189, 253] on icon "scrollable content" at bounding box center [1187, 253] width 3 height 3
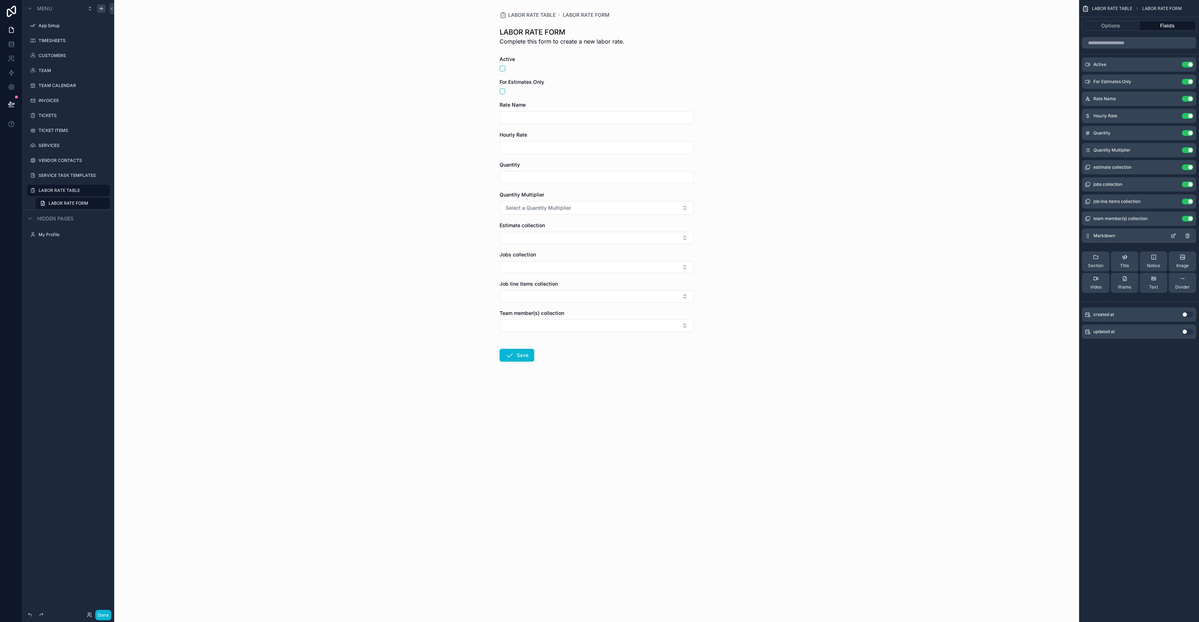
click at [1189, 238] on icon "scrollable content" at bounding box center [1187, 236] width 6 height 6
click at [1151, 265] on div "Text" at bounding box center [1153, 266] width 9 height 14
click at [1173, 64] on icon "scrollable content" at bounding box center [1173, 65] width 6 height 6
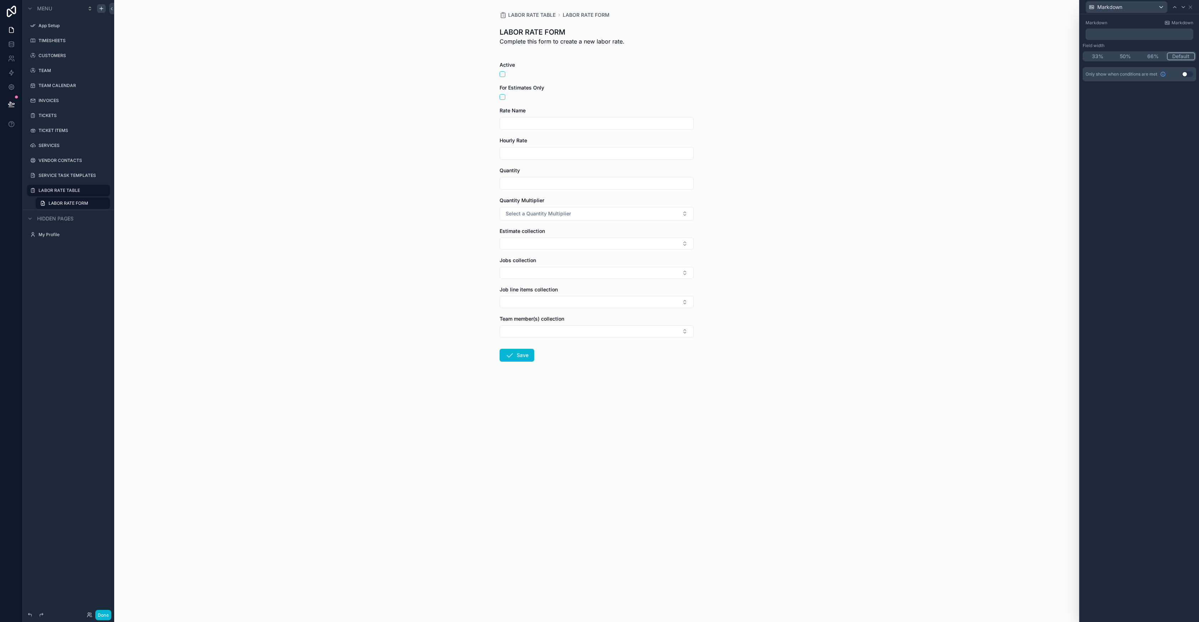
click at [1106, 33] on p "﻿" at bounding box center [1139, 34] width 103 height 7
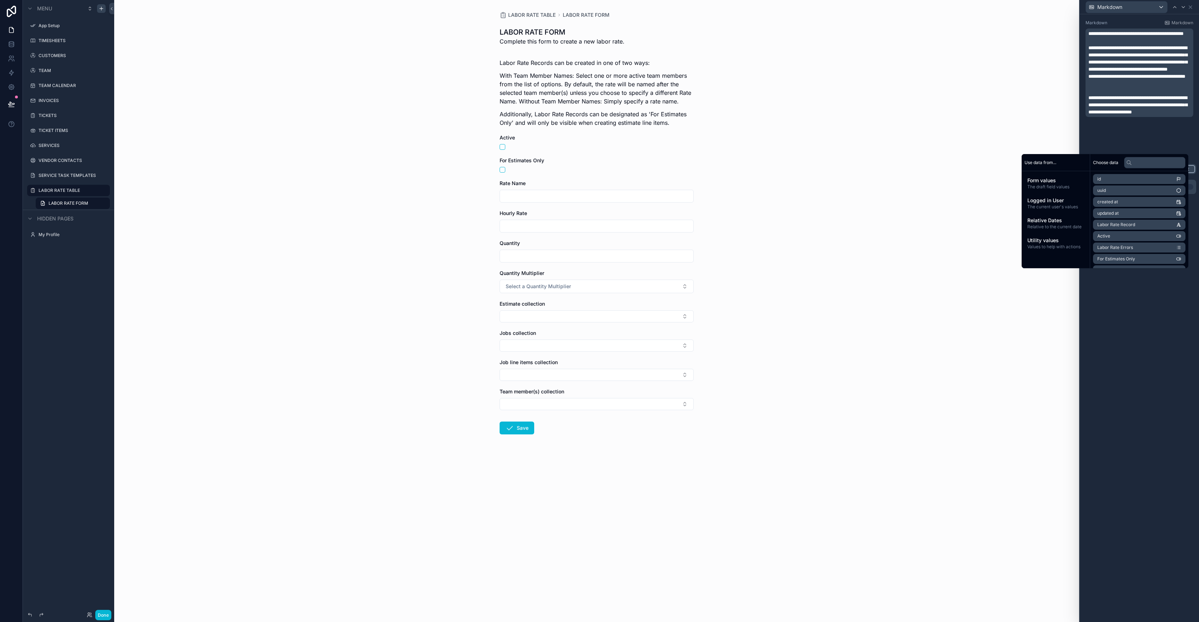
click at [1149, 69] on span "**********" at bounding box center [1137, 58] width 99 height 26
click at [1149, 73] on p "**********" at bounding box center [1139, 58] width 103 height 29
click at [1186, 424] on div "**********" at bounding box center [1139, 318] width 119 height 608
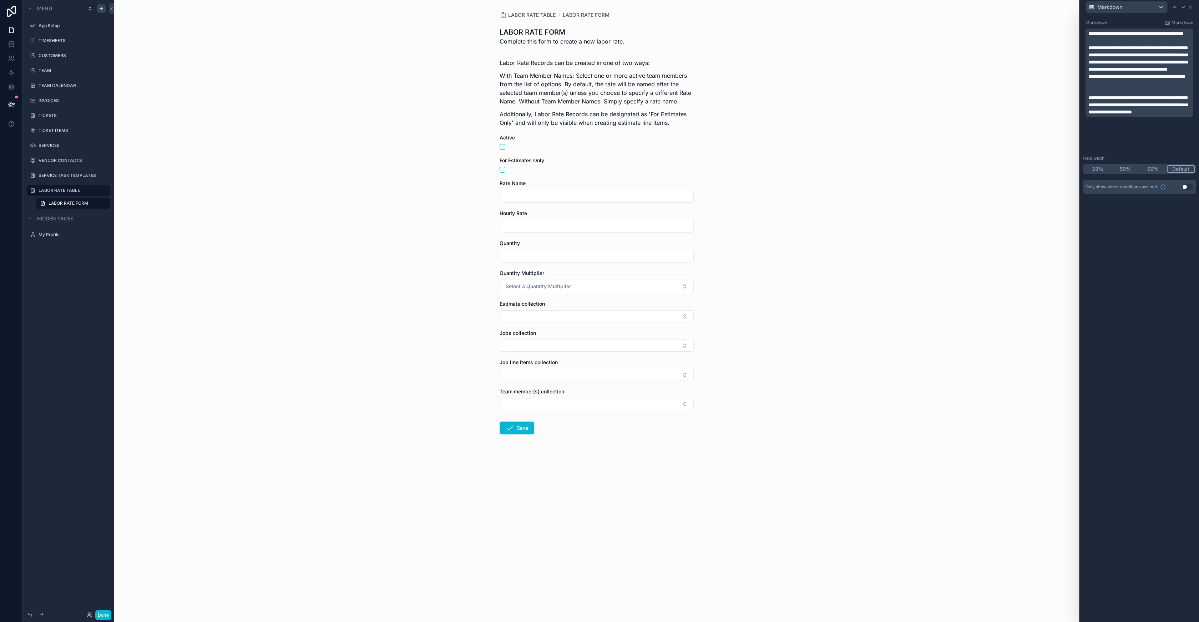
click at [1135, 37] on p "**********" at bounding box center [1139, 33] width 103 height 7
click at [1149, 73] on p "**********" at bounding box center [1139, 58] width 103 height 29
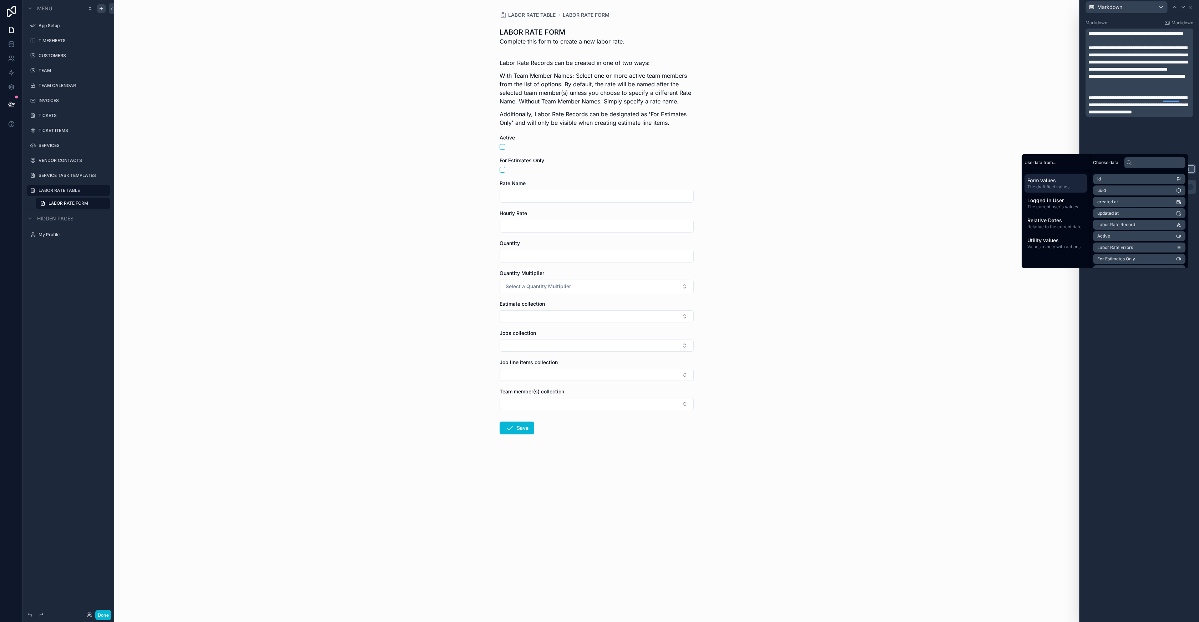
click at [1168, 296] on div "**********" at bounding box center [1139, 318] width 119 height 608
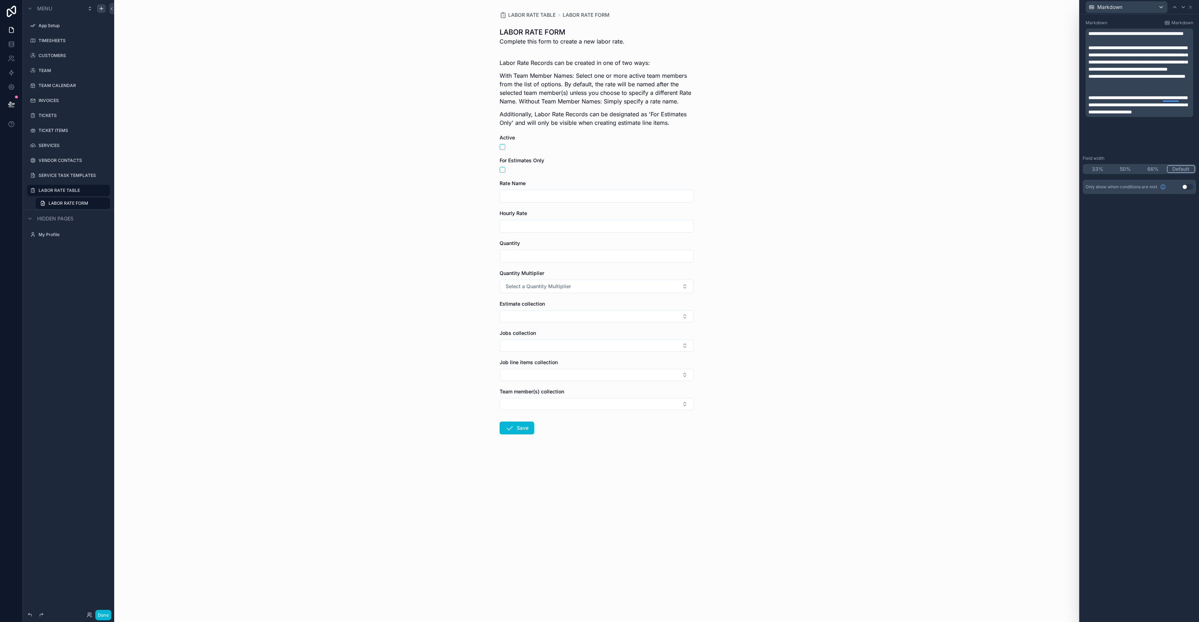
click at [1106, 36] on span "**********" at bounding box center [1135, 33] width 95 height 5
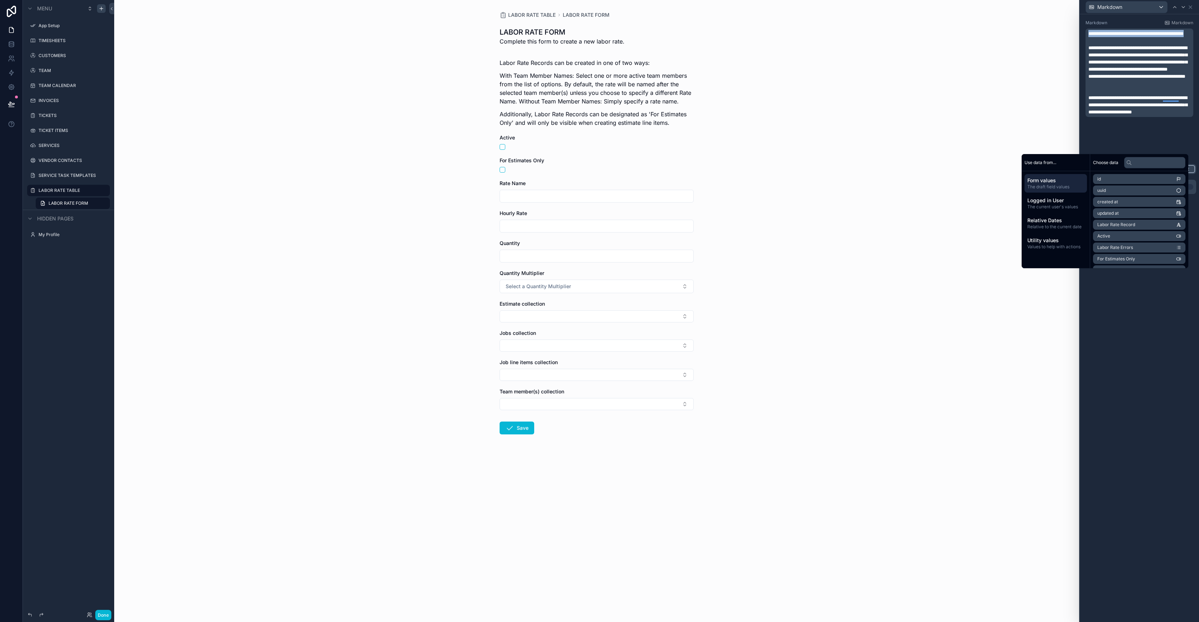
click at [1107, 36] on span "**********" at bounding box center [1135, 33] width 95 height 5
click at [1088, 34] on span "**********" at bounding box center [1135, 33] width 95 height 5
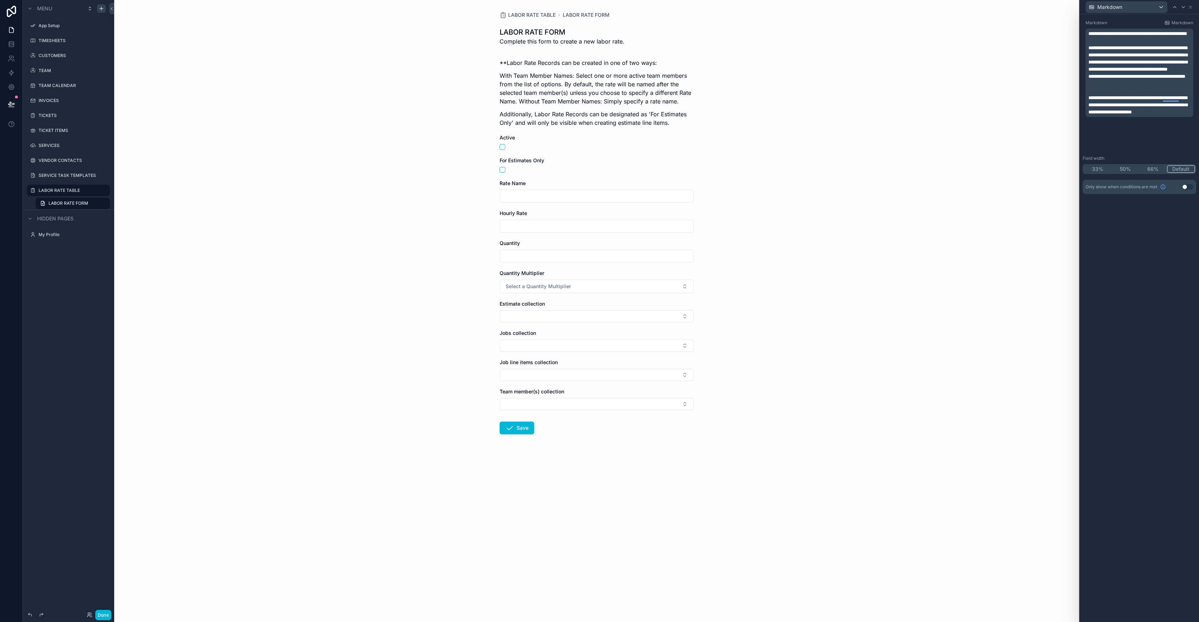
click at [1136, 37] on p "**********" at bounding box center [1139, 33] width 103 height 7
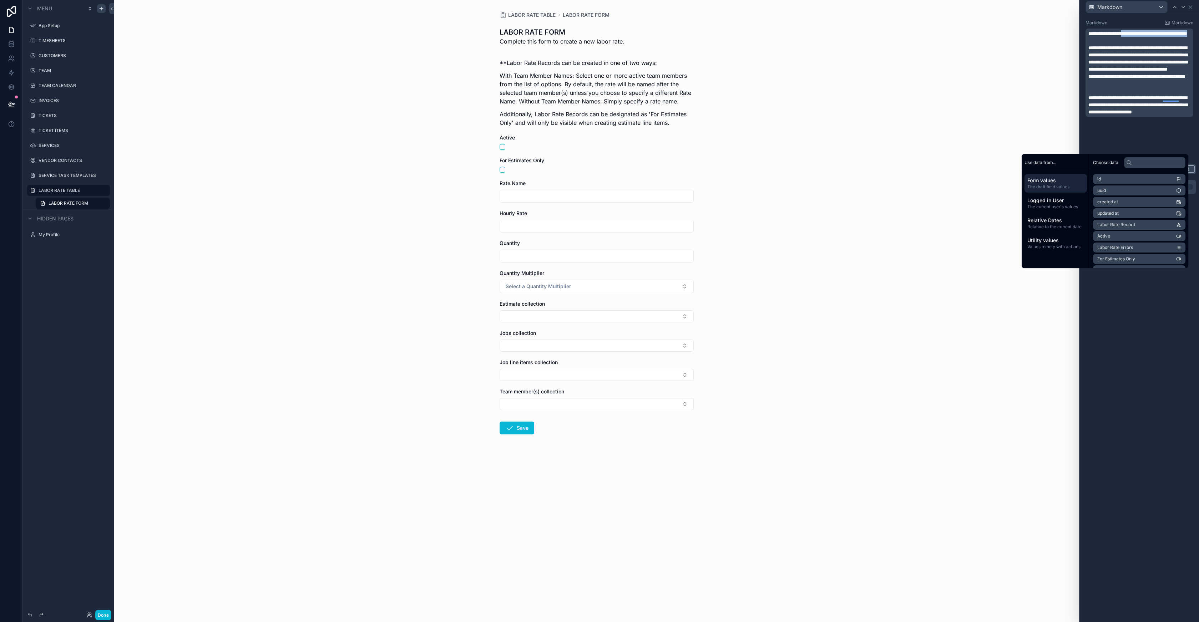
click at [1136, 37] on p "**********" at bounding box center [1139, 33] width 103 height 7
click at [776, 137] on div "LABOR RATE TABLE LABOR RATE FORM LABOR RATE FORM Complete this form to create a…" at bounding box center [596, 311] width 965 height 622
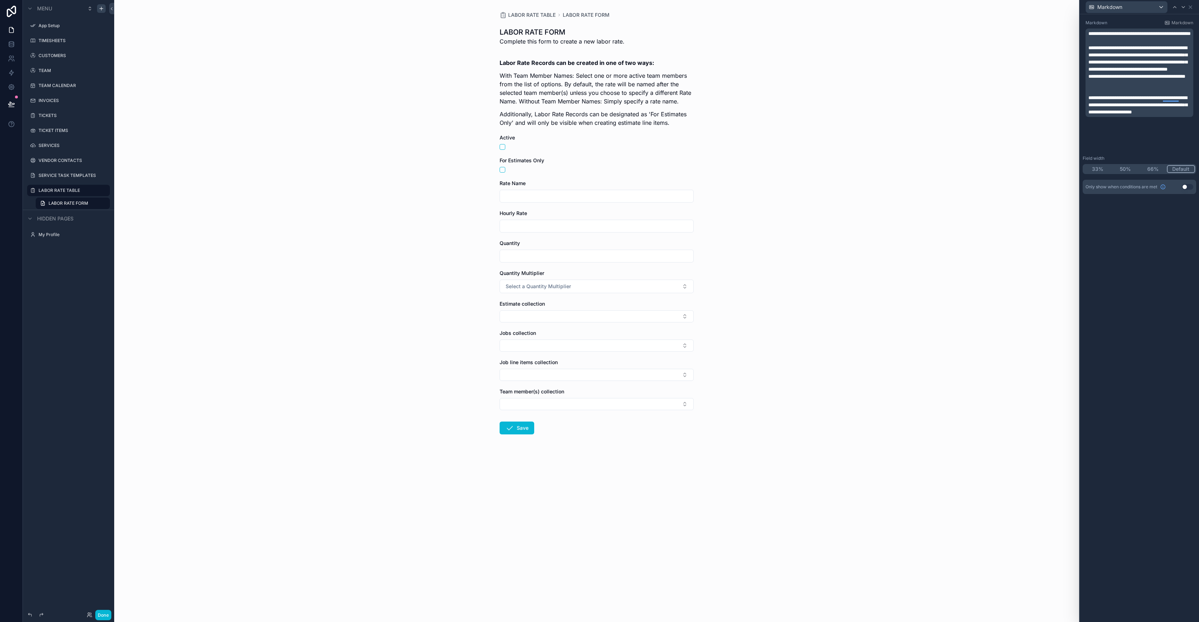
click at [1046, 246] on div "LABOR RATE TABLE LABOR RATE FORM LABOR RATE FORM Complete this form to create a…" at bounding box center [596, 311] width 965 height 622
click at [1175, 6] on icon at bounding box center [1175, 7] width 6 height 6
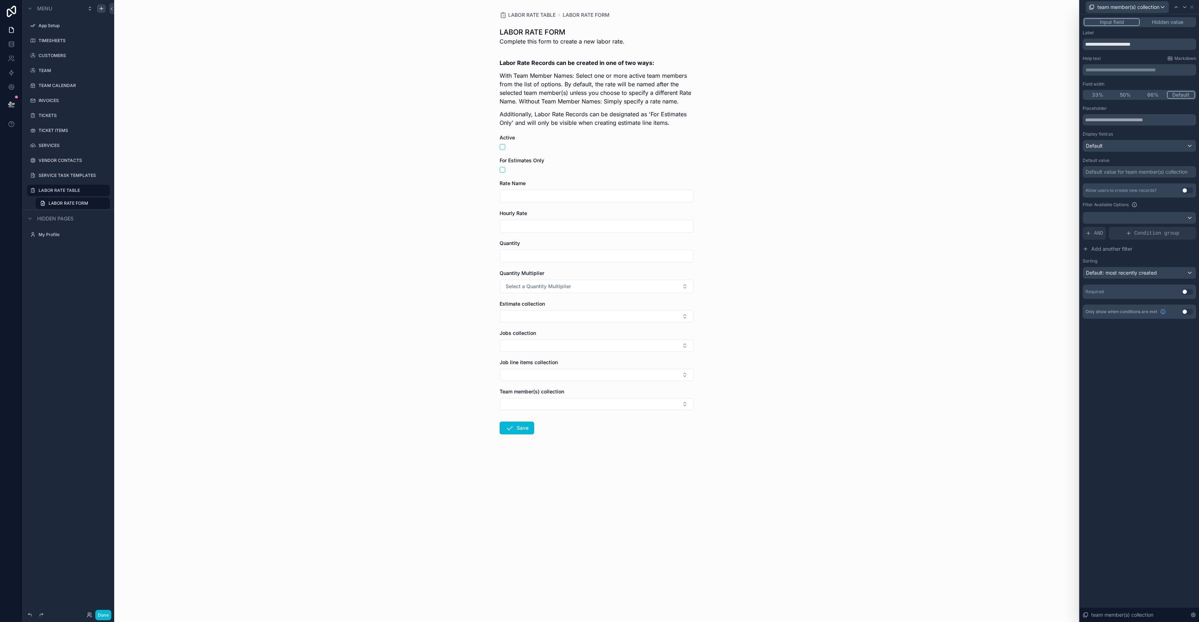
click at [986, 180] on div "LABOR RATE TABLE LABOR RATE FORM LABOR RATE FORM Complete this form to create a…" at bounding box center [596, 311] width 965 height 622
click at [636, 28] on div "LABOR RATE FORM Complete this form to create a new labor rate." at bounding box center [596, 38] width 194 height 23
click at [579, 303] on div "Estimate collection" at bounding box center [596, 303] width 194 height 7
click at [501, 75] on p "With Team Member Names: Select one or more active team members from the list of…" at bounding box center [596, 88] width 194 height 34
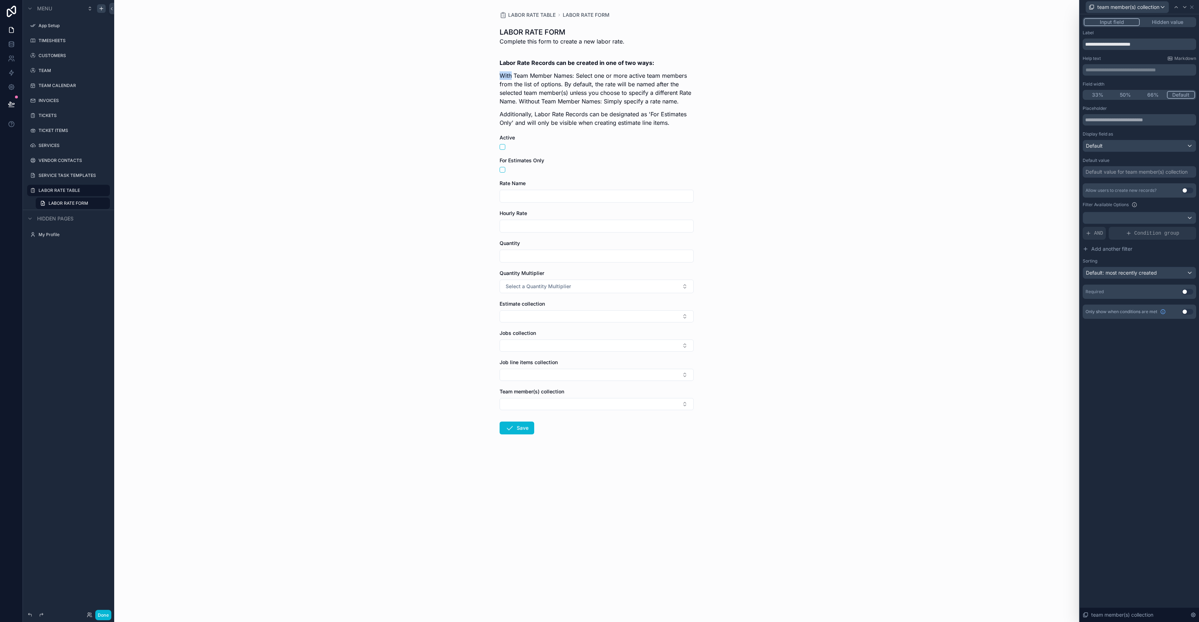
click at [502, 75] on p "With Team Member Names: Select one or more active team members from the list of…" at bounding box center [596, 88] width 194 height 34
drag, startPoint x: 598, startPoint y: 82, endPoint x: 651, endPoint y: 70, distance: 54.7
click at [598, 82] on p "With Team Member Names: Select one or more active team members from the list of…" at bounding box center [596, 88] width 194 height 34
click at [1194, 9] on icon at bounding box center [1192, 7] width 6 height 6
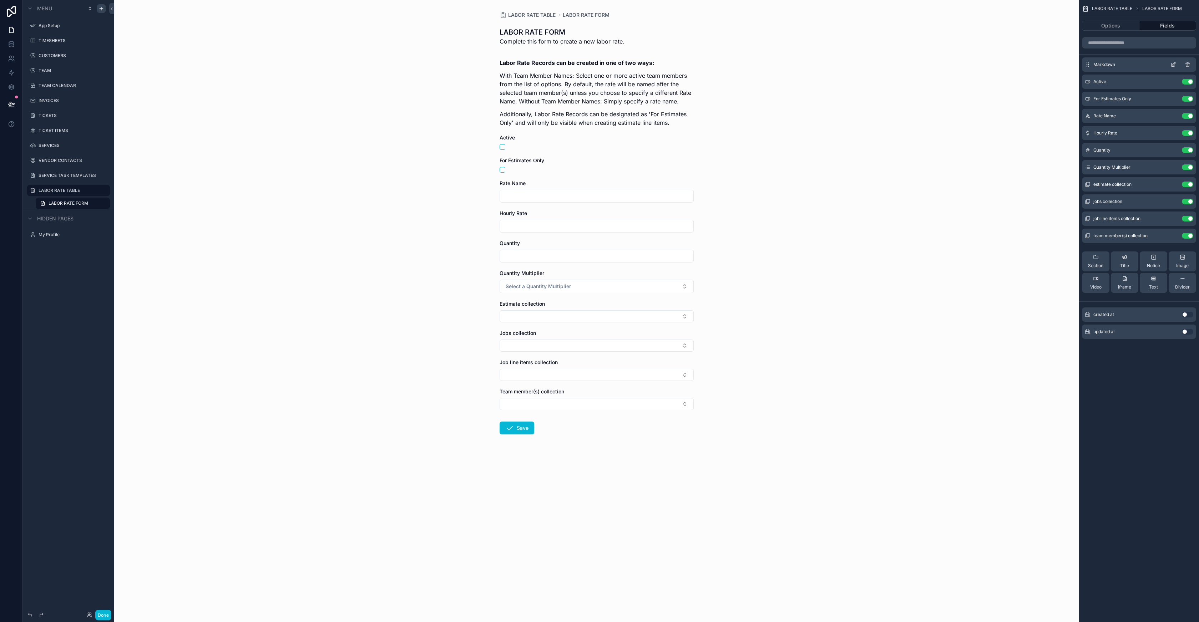
click at [1174, 65] on icon "scrollable content" at bounding box center [1173, 65] width 6 height 6
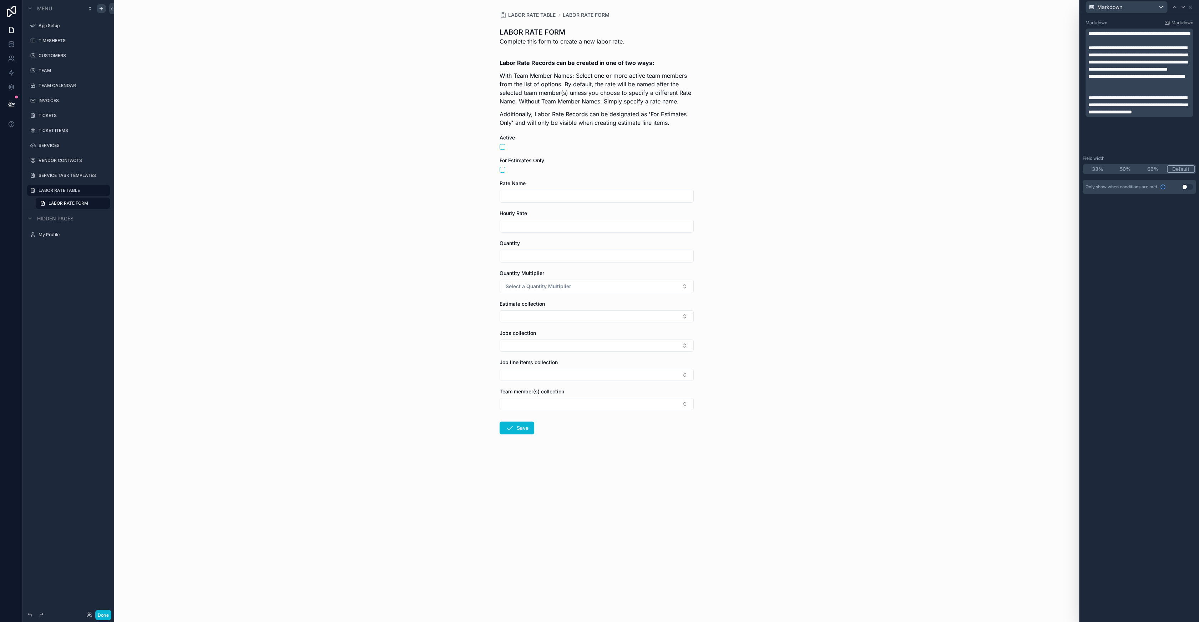
click at [1087, 34] on div "**********" at bounding box center [1139, 73] width 108 height 88
click at [1089, 34] on span "**********" at bounding box center [1139, 33] width 102 height 5
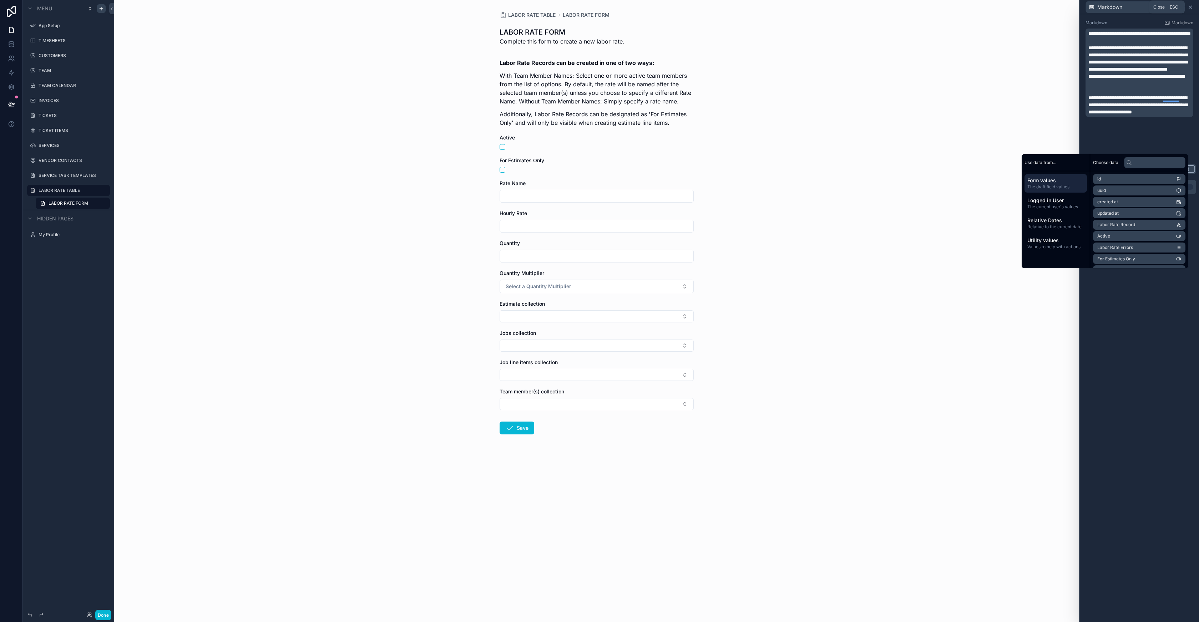
click at [1192, 9] on icon at bounding box center [1190, 7] width 6 height 6
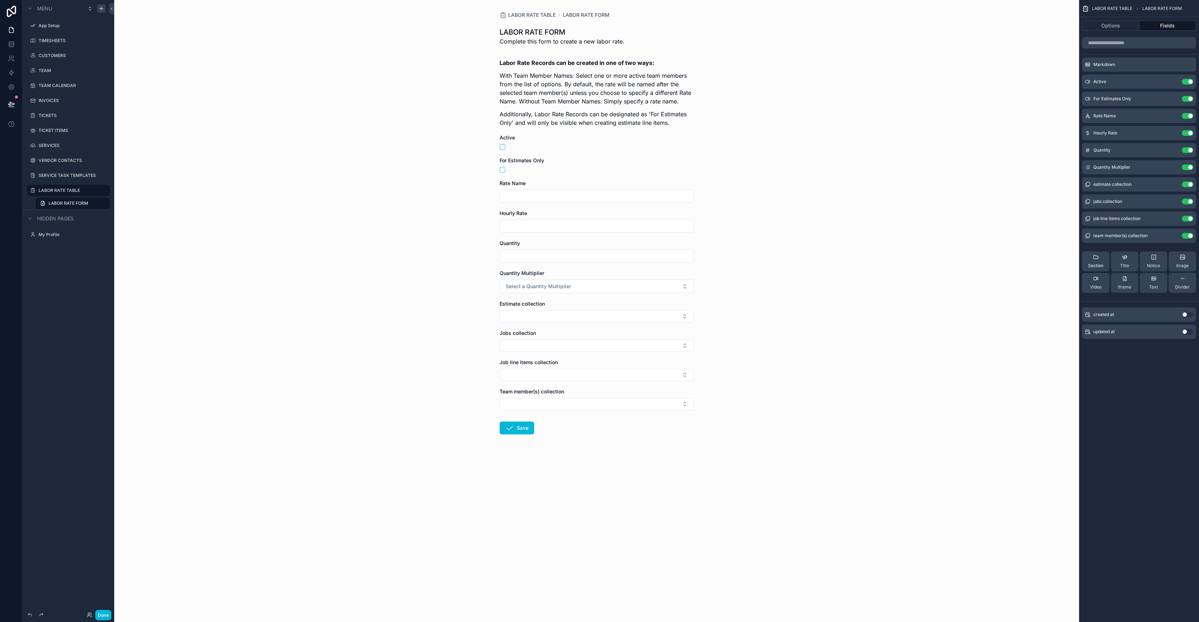
click at [1091, 260] on div "Section" at bounding box center [1095, 261] width 15 height 14
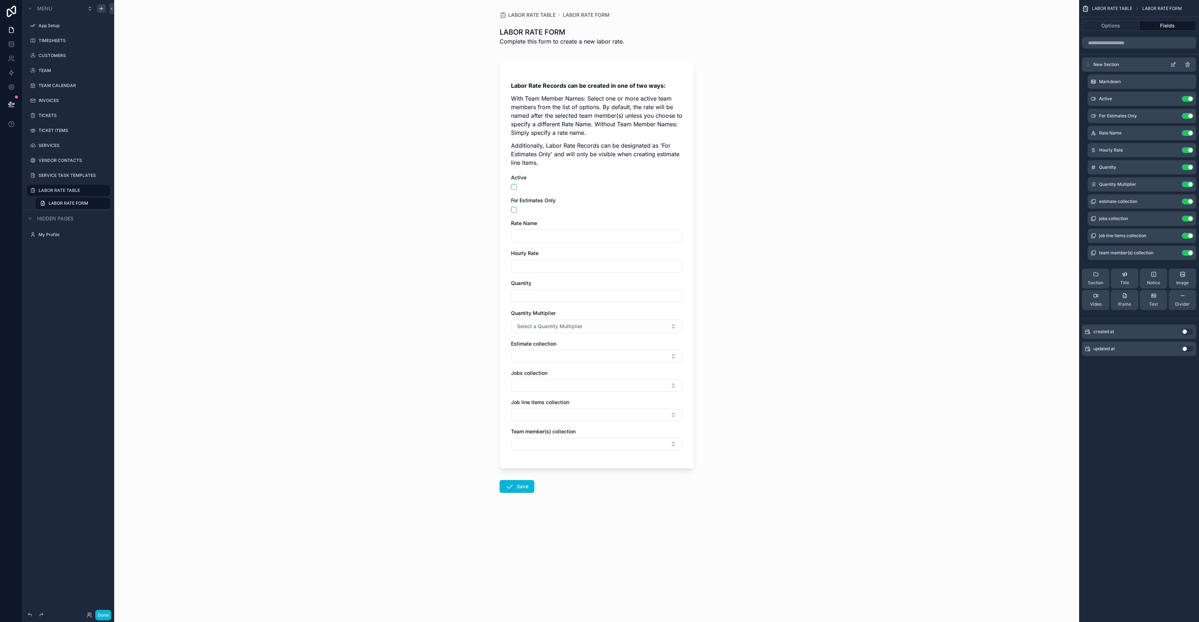
click at [1174, 66] on icon "scrollable content" at bounding box center [1172, 65] width 3 height 3
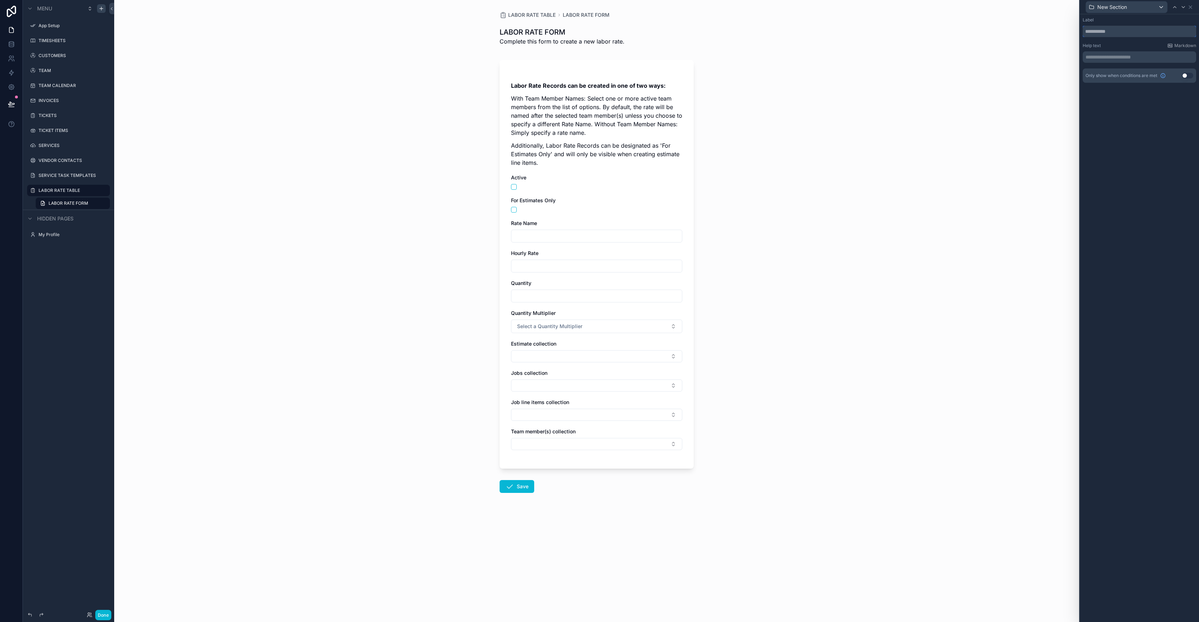
click at [1116, 32] on input "text" at bounding box center [1138, 31] width 113 height 11
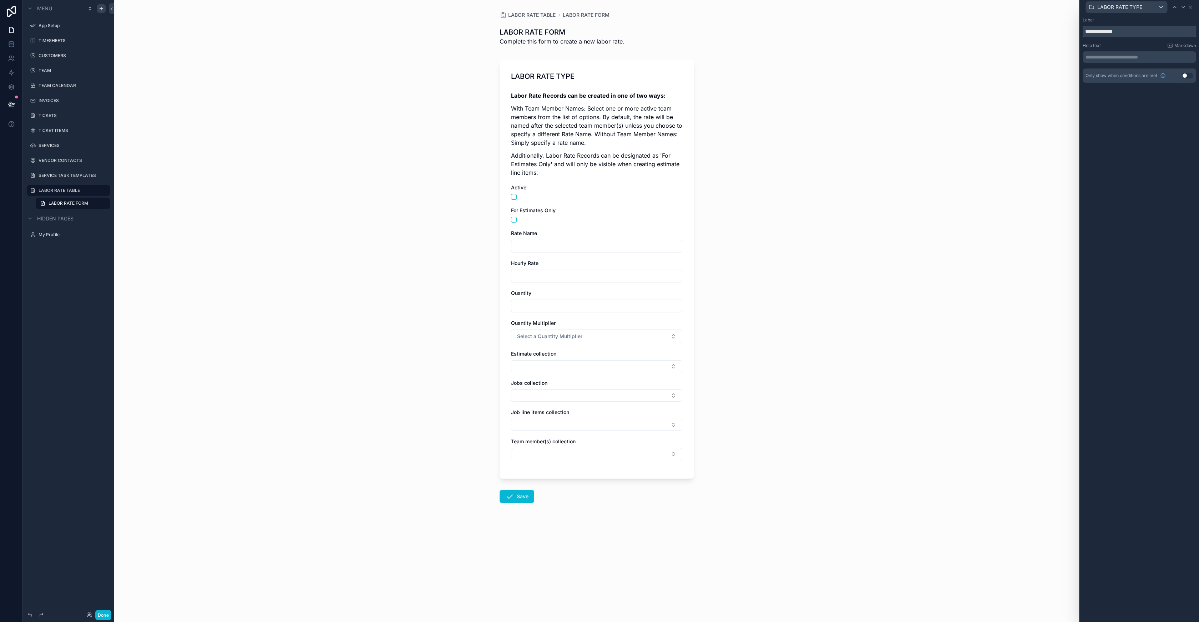
type input "**********"
click at [1108, 58] on p "**********" at bounding box center [1139, 57] width 109 height 7
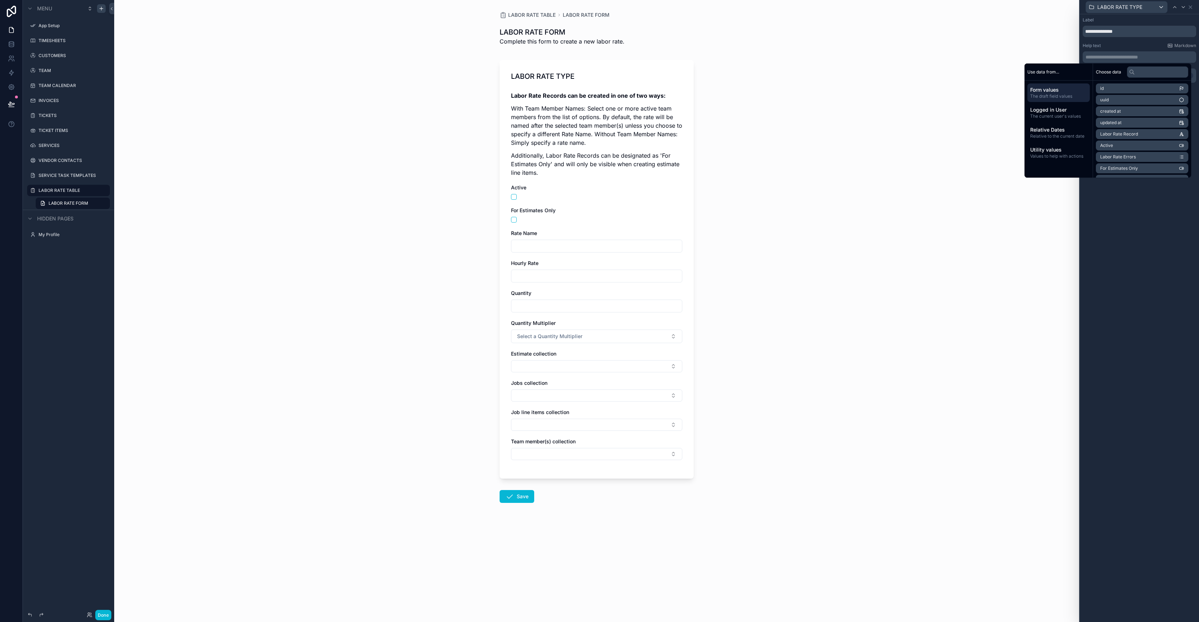
click at [1121, 45] on div "Help text Markdown" at bounding box center [1138, 46] width 113 height 6
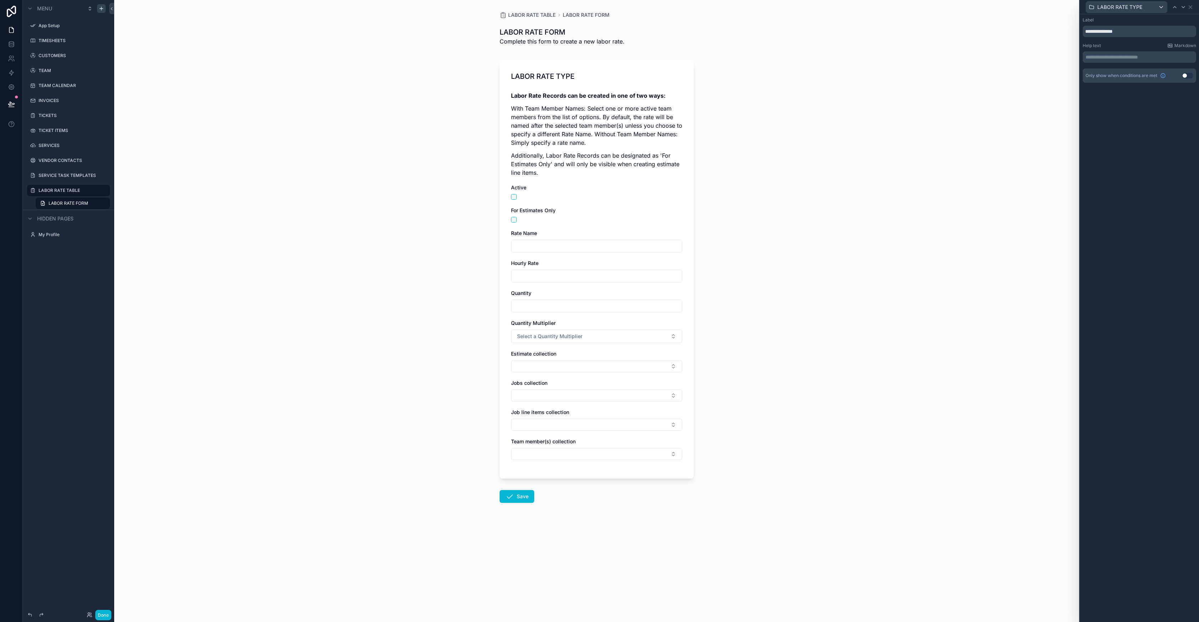
click at [1111, 56] on p "**********" at bounding box center [1139, 57] width 109 height 7
click at [1113, 56] on p "**********" at bounding box center [1139, 57] width 109 height 7
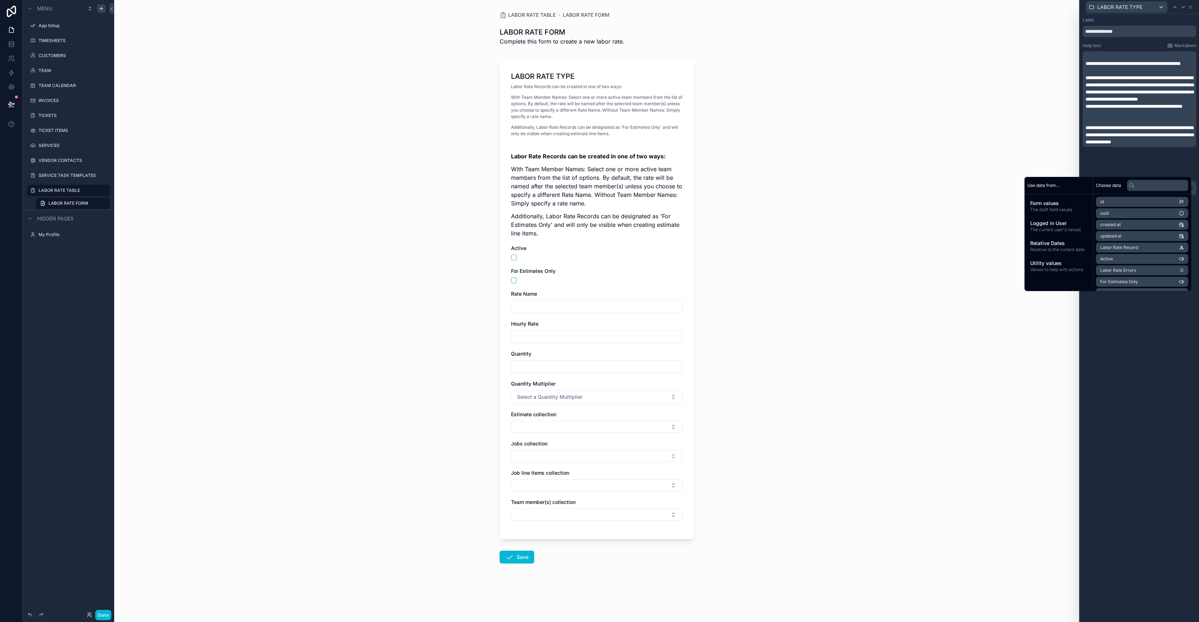
click at [1085, 65] on div "**********" at bounding box center [1138, 99] width 113 height 96
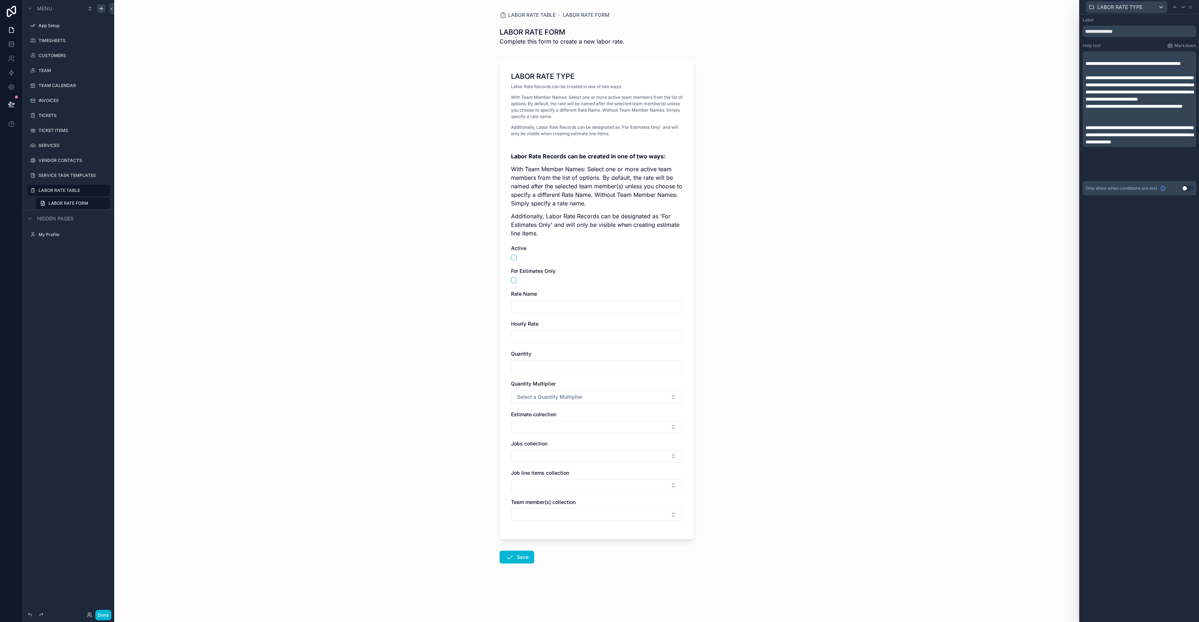
click at [1085, 64] on span "**********" at bounding box center [1132, 63] width 95 height 5
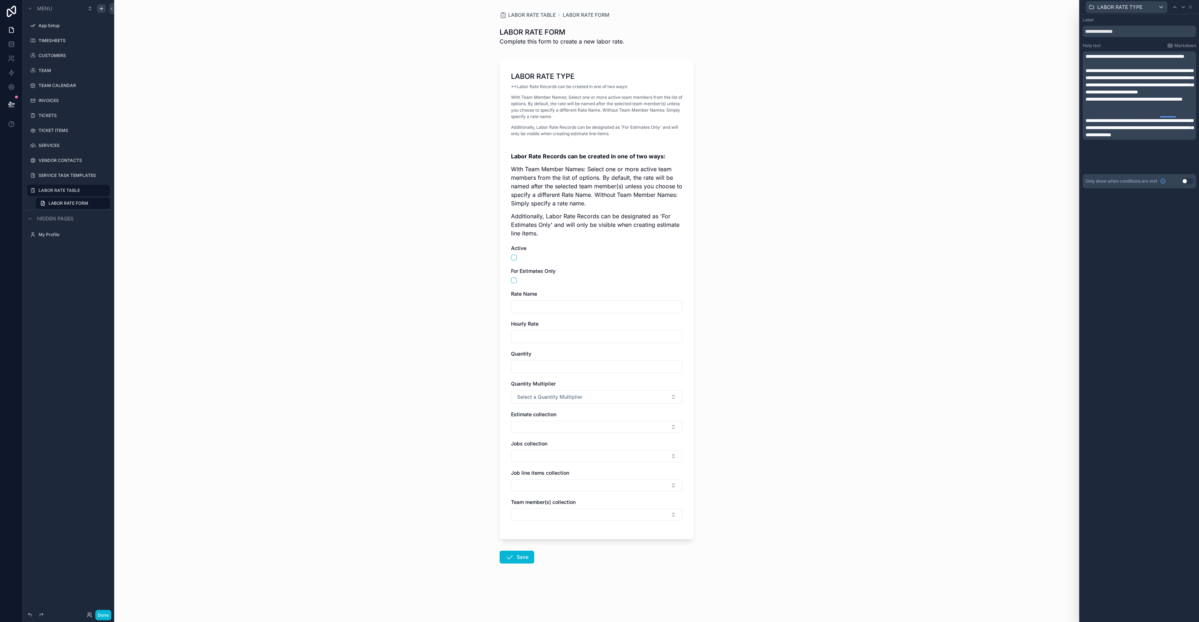
click at [1124, 60] on p "**********" at bounding box center [1139, 56] width 109 height 7
click at [1087, 79] on span "**********" at bounding box center [1139, 81] width 108 height 26
click at [604, 111] on p "With Team Member Names: Select one or more active team members from the list of…" at bounding box center [596, 107] width 171 height 26
drag, startPoint x: 1085, startPoint y: 113, endPoint x: 1093, endPoint y: 117, distance: 8.6
click at [1085, 102] on span "**********" at bounding box center [1133, 99] width 97 height 5
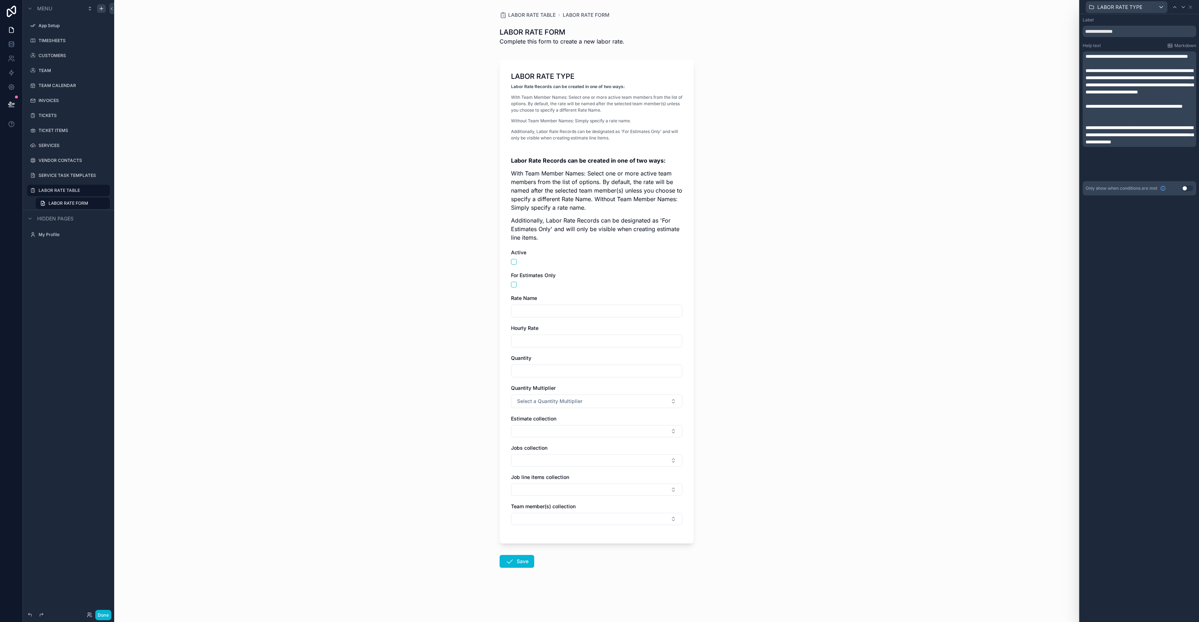
click at [616, 182] on p "With Team Member Names: Select one or more active team members from the list of…" at bounding box center [596, 190] width 171 height 43
click at [1186, 7] on div at bounding box center [1183, 7] width 9 height 9
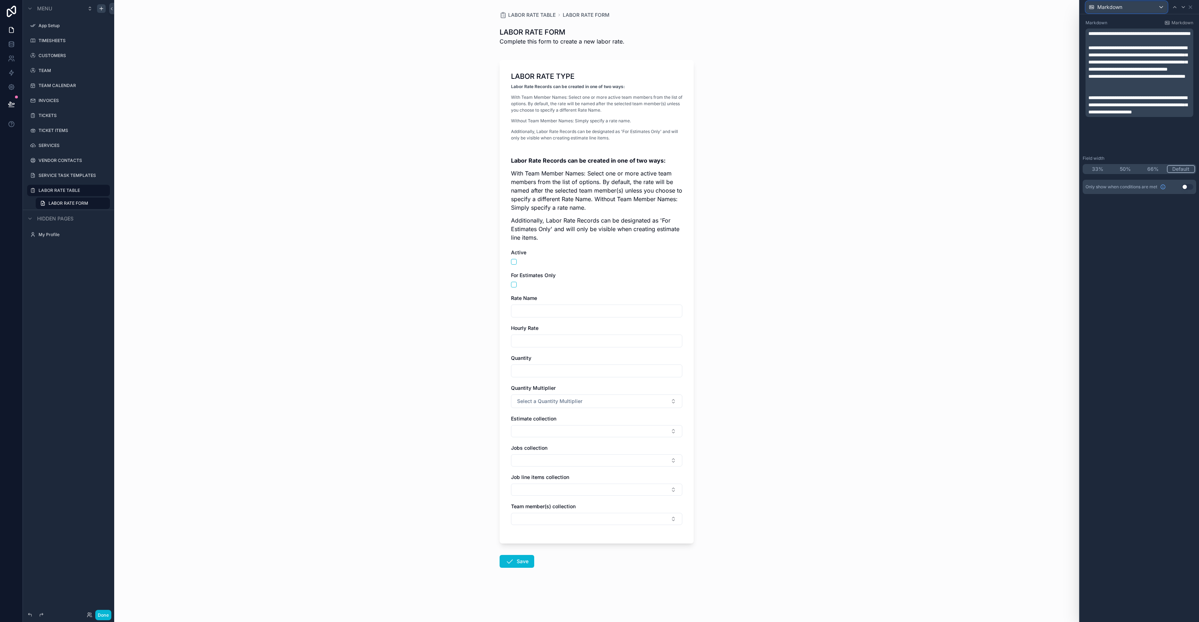
click at [1156, 6] on div "Markdown" at bounding box center [1126, 6] width 81 height 11
click at [1192, 9] on div at bounding box center [1139, 311] width 119 height 622
click at [1190, 8] on icon at bounding box center [1190, 7] width 6 height 6
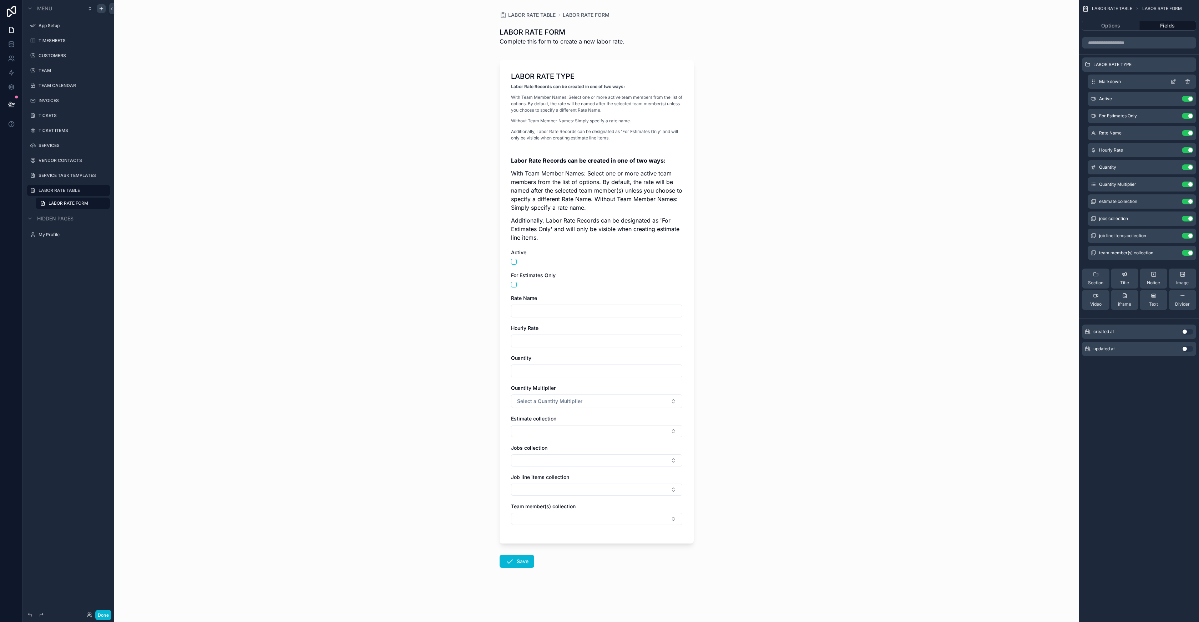
click at [1189, 82] on icon "scrollable content" at bounding box center [1187, 82] width 3 height 3
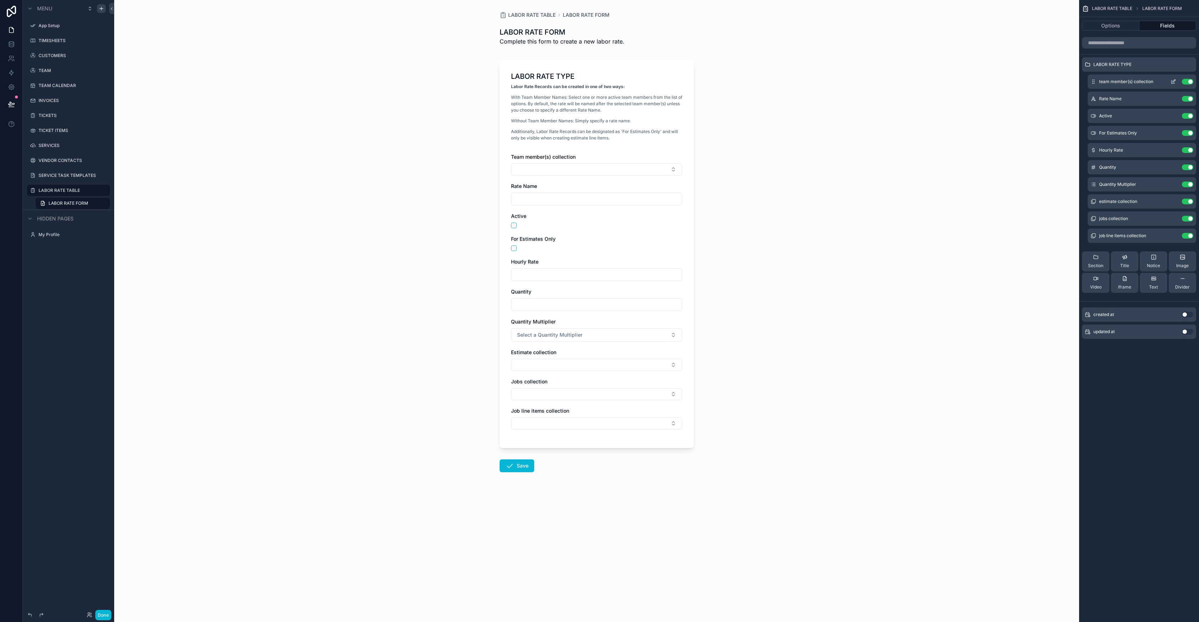
click at [1174, 81] on icon "scrollable content" at bounding box center [1173, 82] width 6 height 6
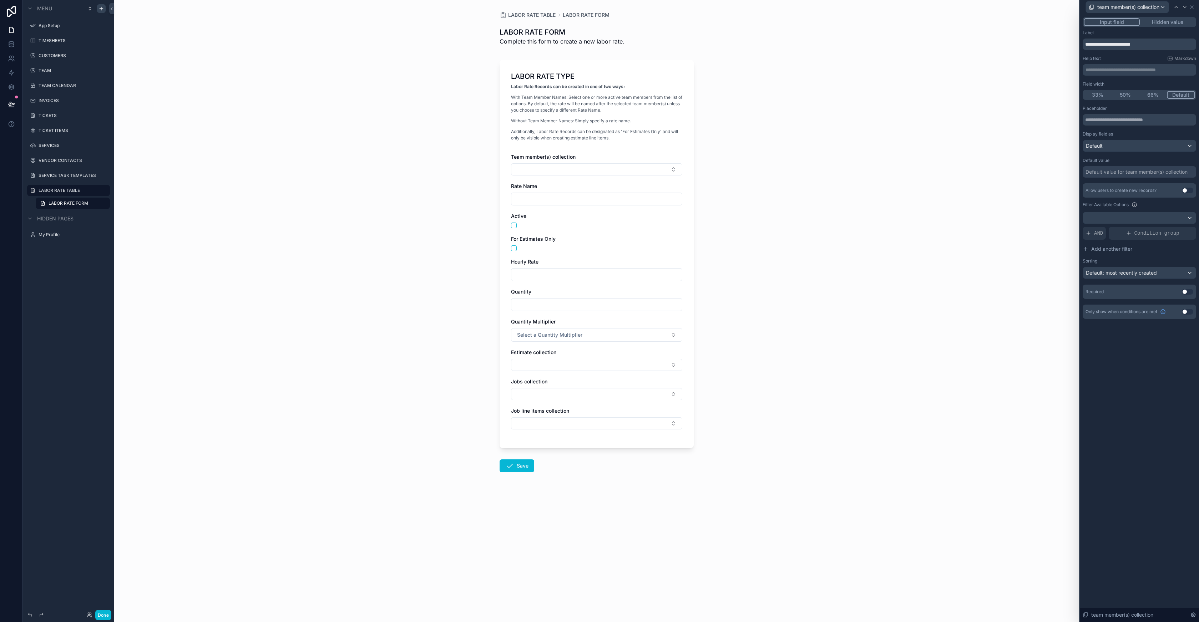
click at [1106, 71] on p "**********" at bounding box center [1139, 69] width 109 height 7
click at [550, 193] on div "Rate Name" at bounding box center [596, 193] width 171 height 7
click at [1148, 5] on span "team member(s) collection" at bounding box center [1128, 7] width 62 height 7
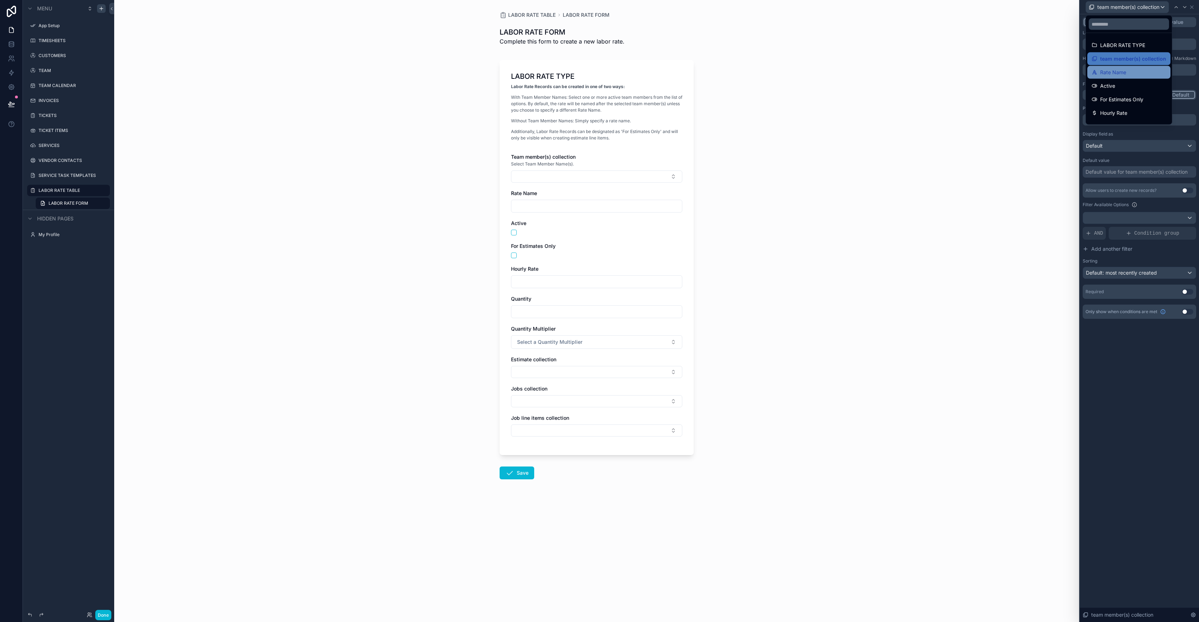
click at [1120, 70] on span "Rate Name" at bounding box center [1113, 72] width 26 height 9
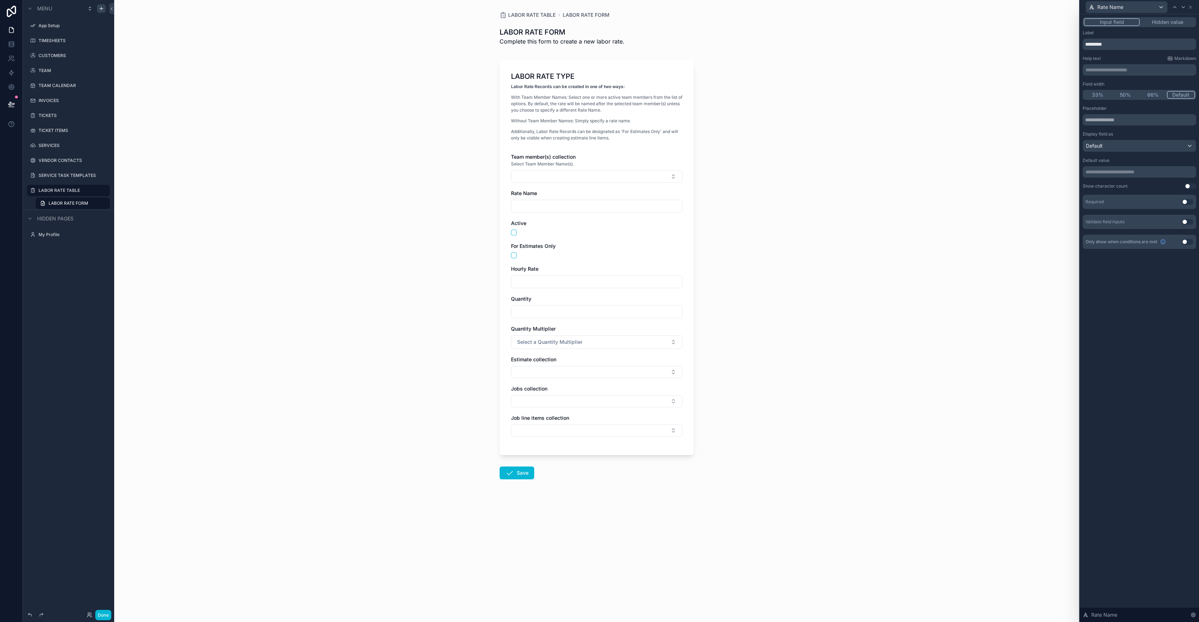
click at [1104, 70] on p "**********" at bounding box center [1139, 69] width 109 height 7
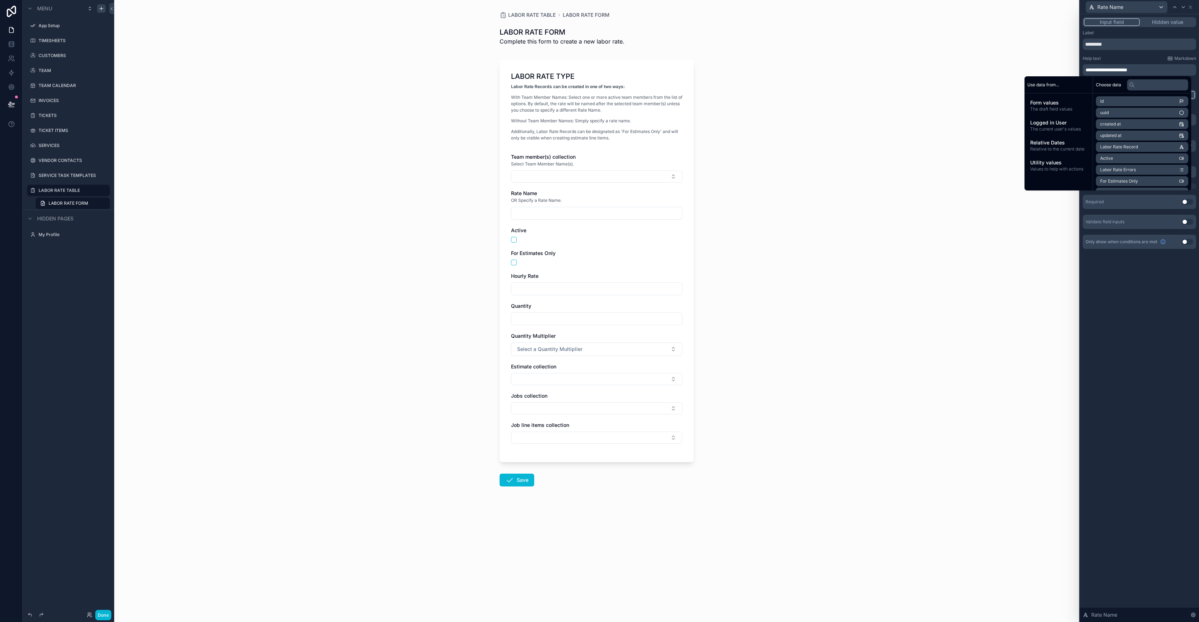
click at [1037, 52] on div "LABOR RATE TABLE LABOR RATE FORM LABOR RATE FORM Complete this form to create a…" at bounding box center [596, 311] width 965 height 622
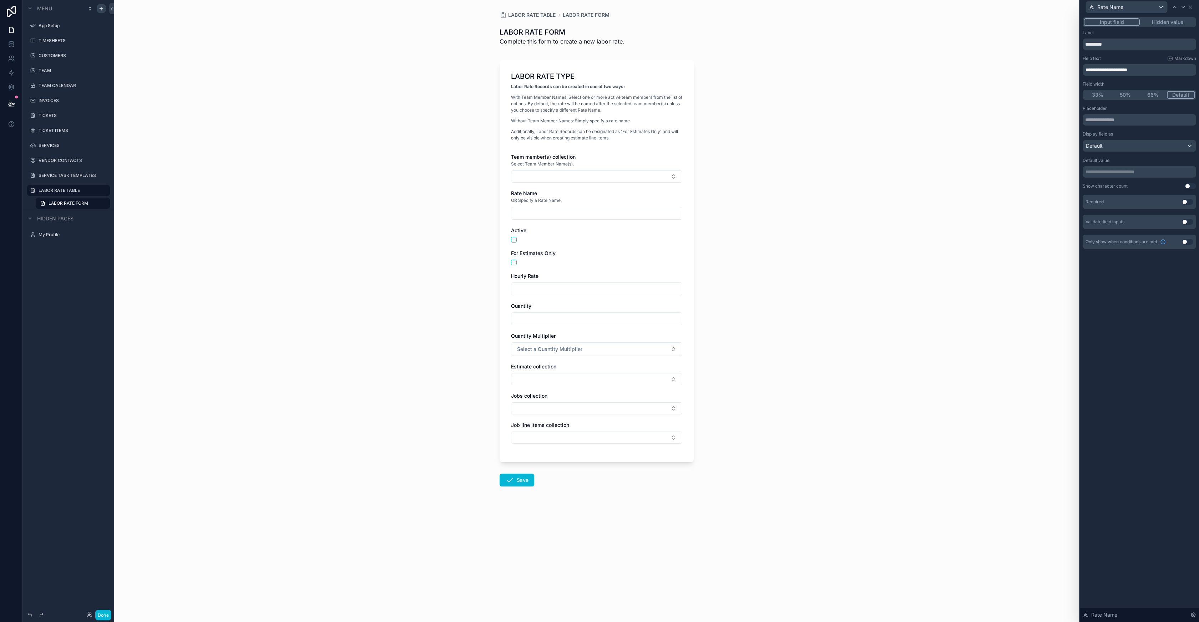
click at [1095, 93] on button "33%" at bounding box center [1097, 95] width 28 height 8
click at [604, 159] on div "Team member(s) collection" at bounding box center [596, 156] width 171 height 7
click at [1110, 8] on span "Rate Name" at bounding box center [1110, 7] width 26 height 7
click at [1121, 59] on span "team member(s) collection" at bounding box center [1131, 59] width 62 height 9
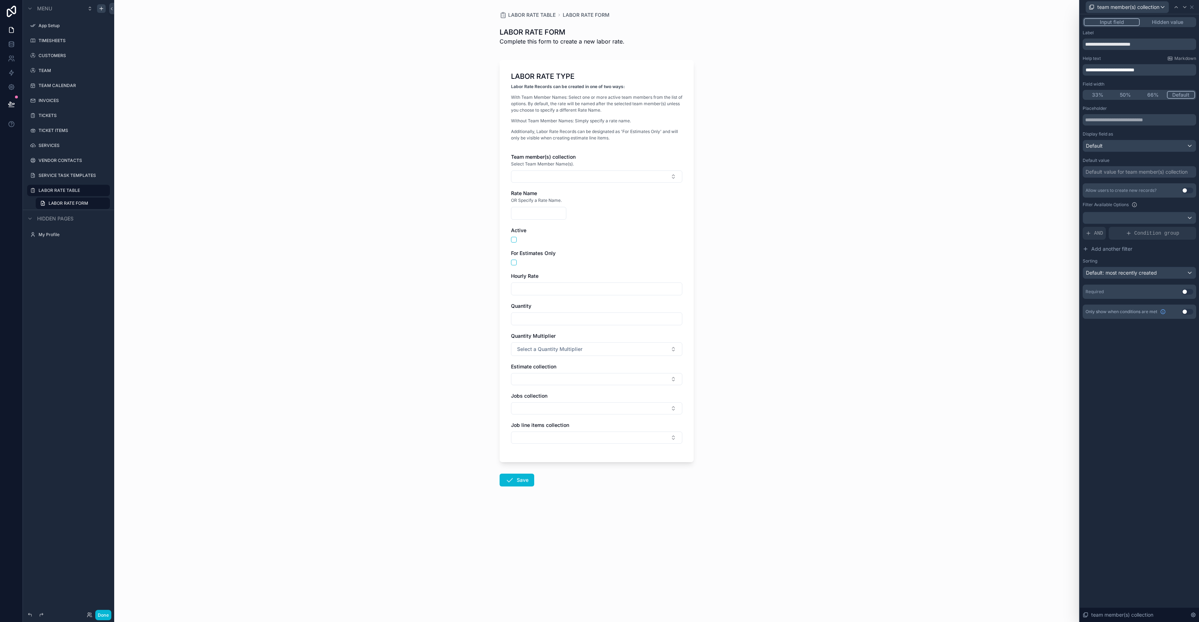
click at [1099, 96] on button "33%" at bounding box center [1097, 95] width 28 height 8
click at [1128, 96] on button "50%" at bounding box center [1125, 95] width 29 height 8
click at [1123, 9] on span "team member(s) collection" at bounding box center [1128, 7] width 62 height 7
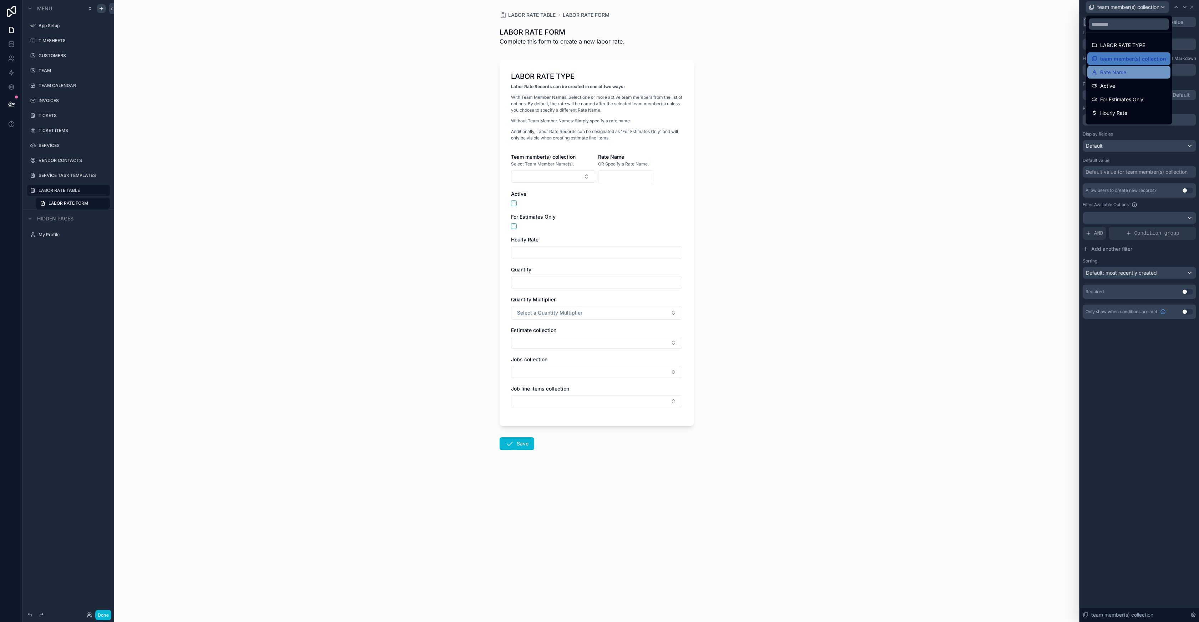
click at [1126, 73] on div "Rate Name" at bounding box center [1128, 72] width 75 height 9
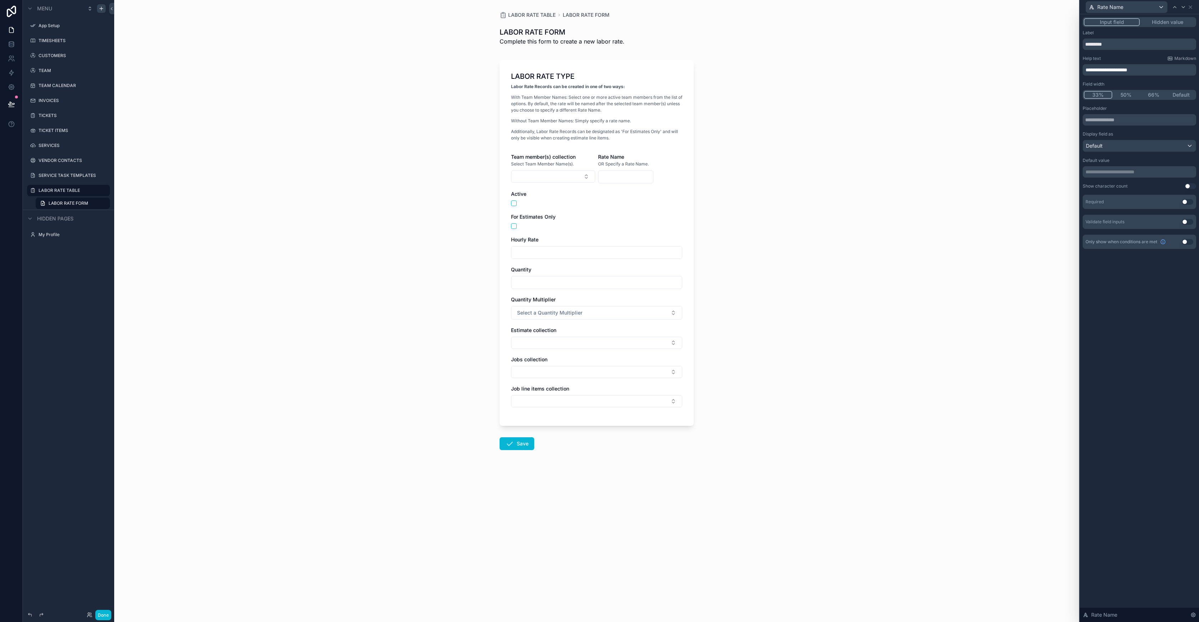
click at [1128, 94] on button "50%" at bounding box center [1126, 95] width 28 height 8
click at [1123, 11] on div "Rate Name" at bounding box center [1126, 6] width 81 height 11
click at [1119, 95] on span "For Estimates Only" at bounding box center [1121, 99] width 43 height 9
click at [1193, 6] on icon at bounding box center [1190, 7] width 6 height 6
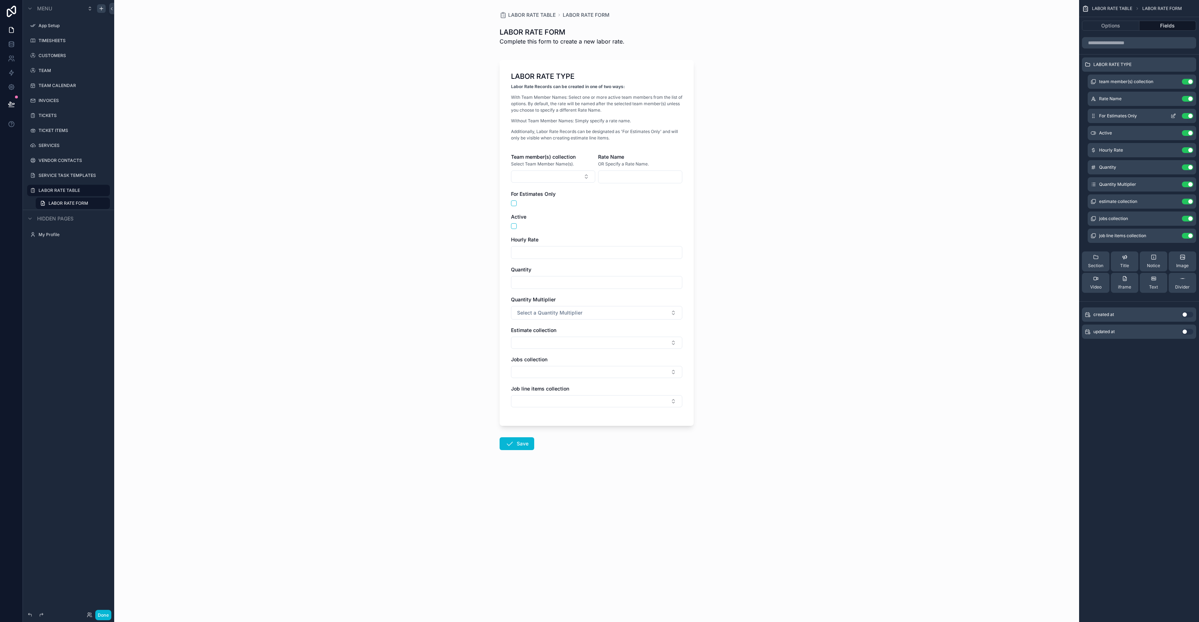
click at [1173, 114] on icon "scrollable content" at bounding box center [1173, 116] width 6 height 6
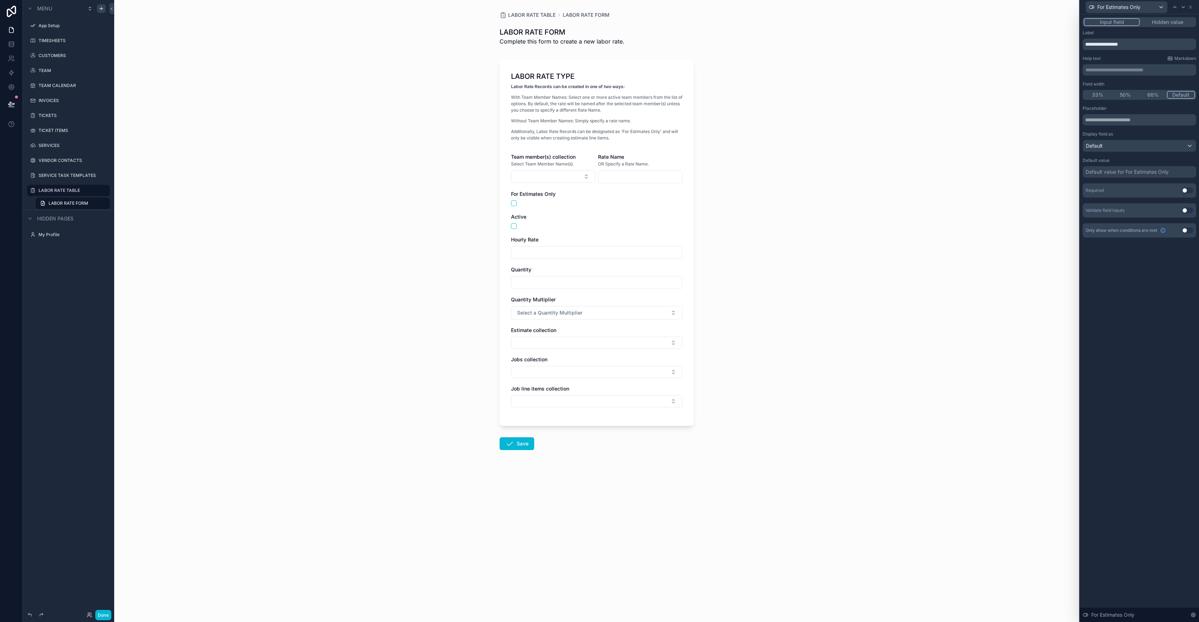
click at [1103, 69] on p "**********" at bounding box center [1139, 69] width 109 height 7
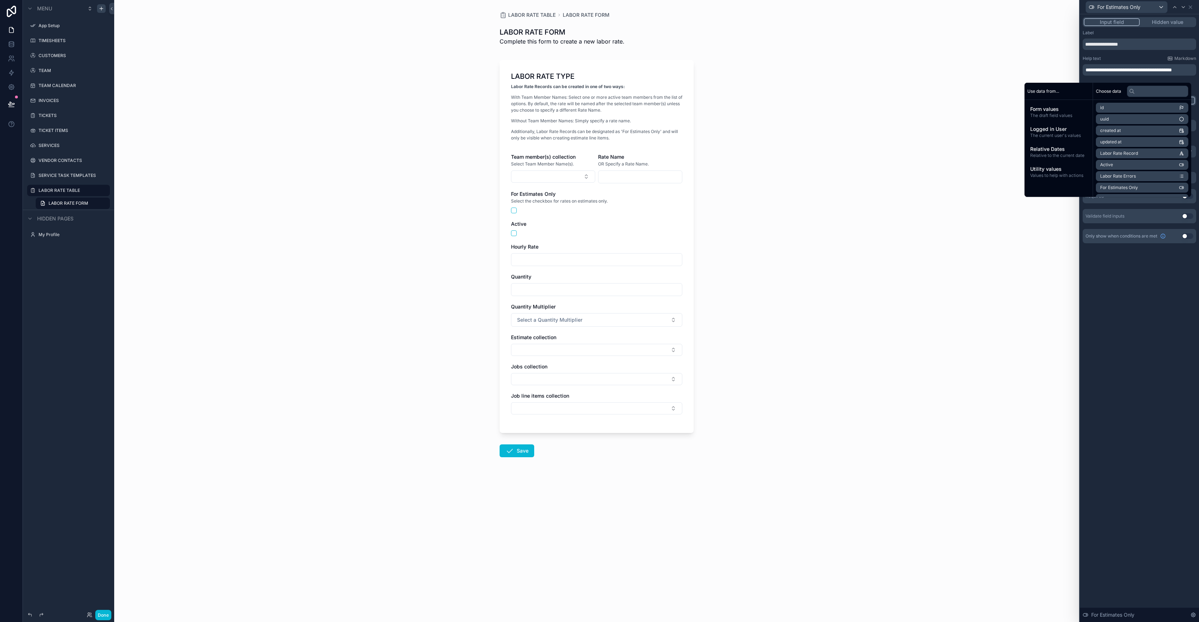
click at [1127, 56] on div "Help text Markdown" at bounding box center [1138, 59] width 113 height 6
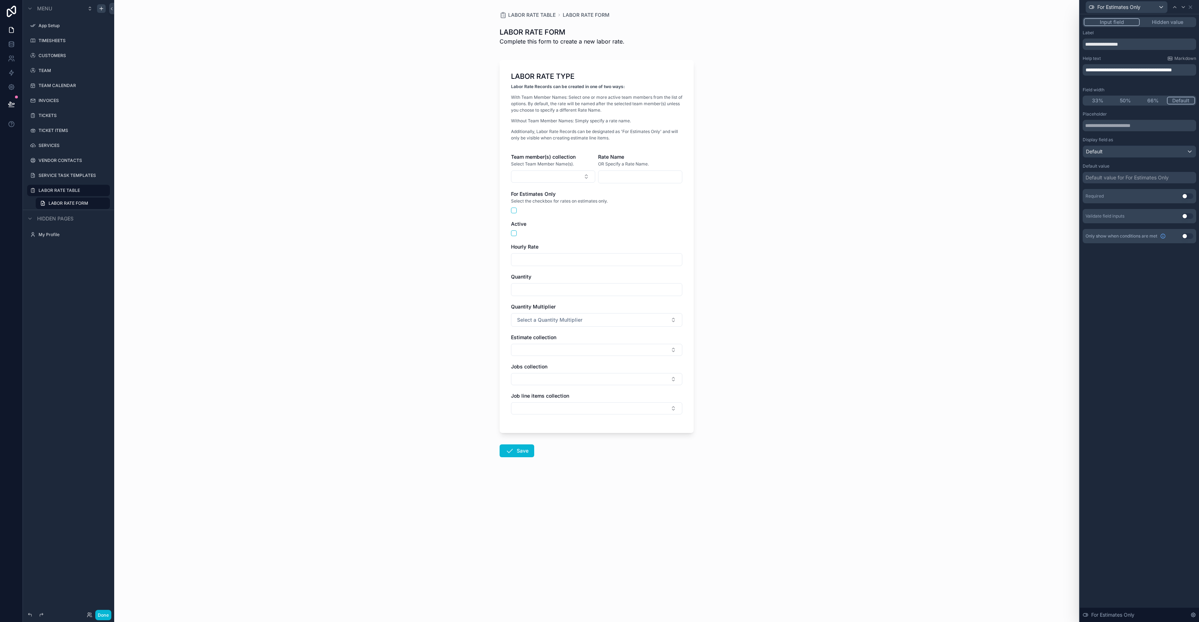
click at [1130, 101] on button "50%" at bounding box center [1125, 101] width 28 height 8
click at [1131, 7] on span "For Estimates Only" at bounding box center [1118, 7] width 43 height 7
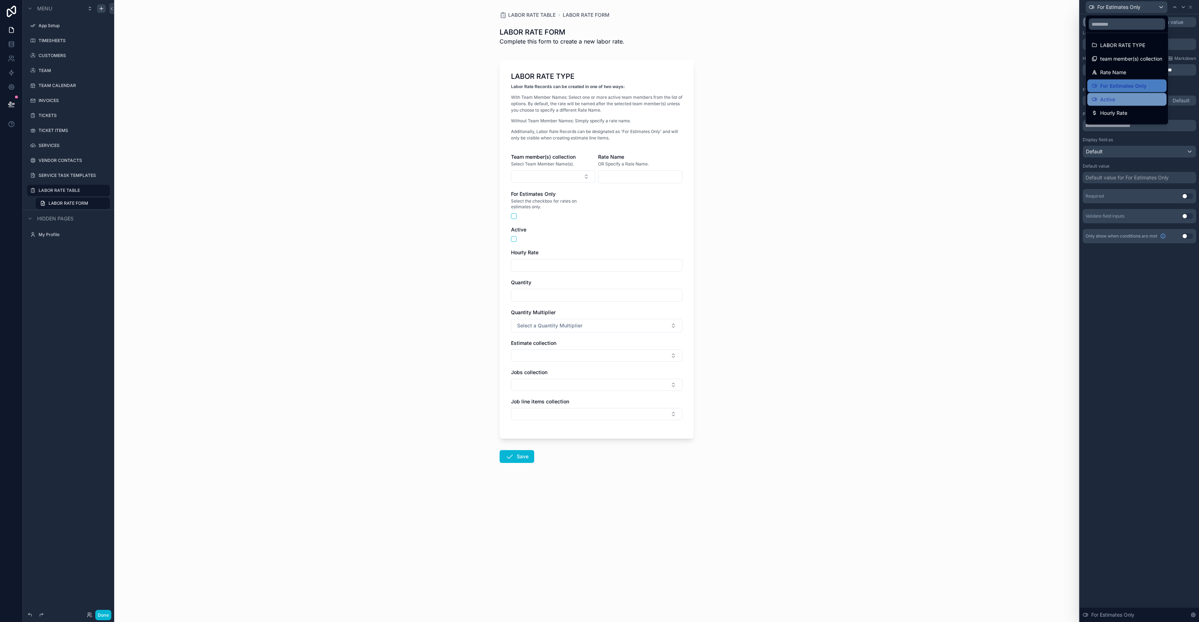
click at [1112, 96] on span "Active" at bounding box center [1107, 99] width 15 height 9
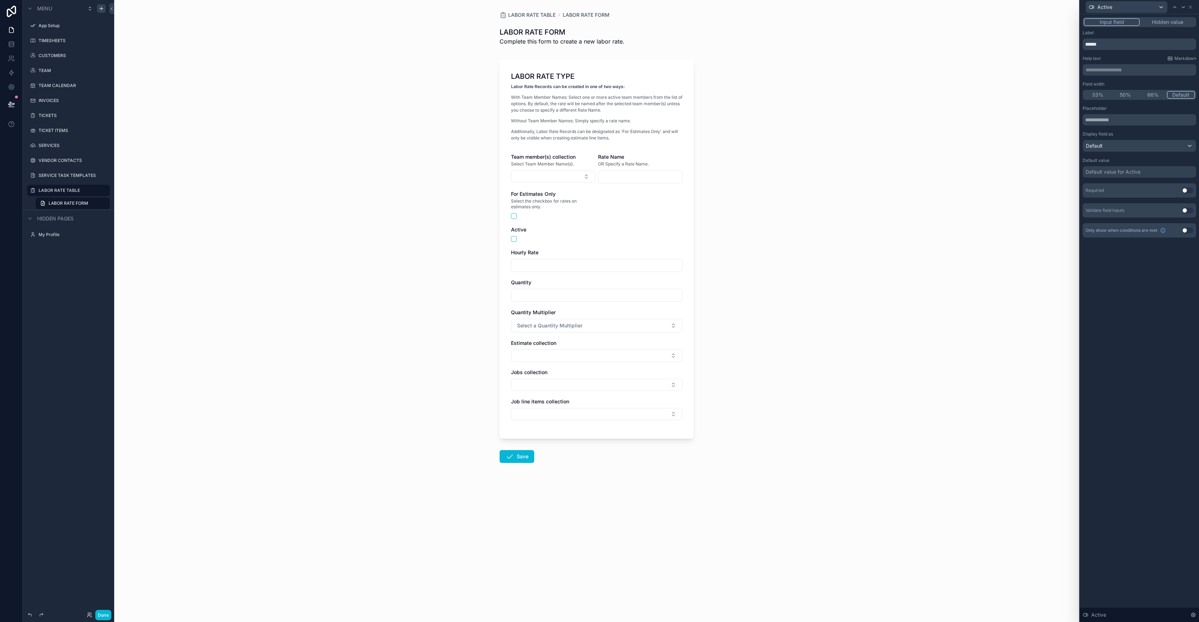
click at [1112, 68] on p "**********" at bounding box center [1139, 69] width 109 height 7
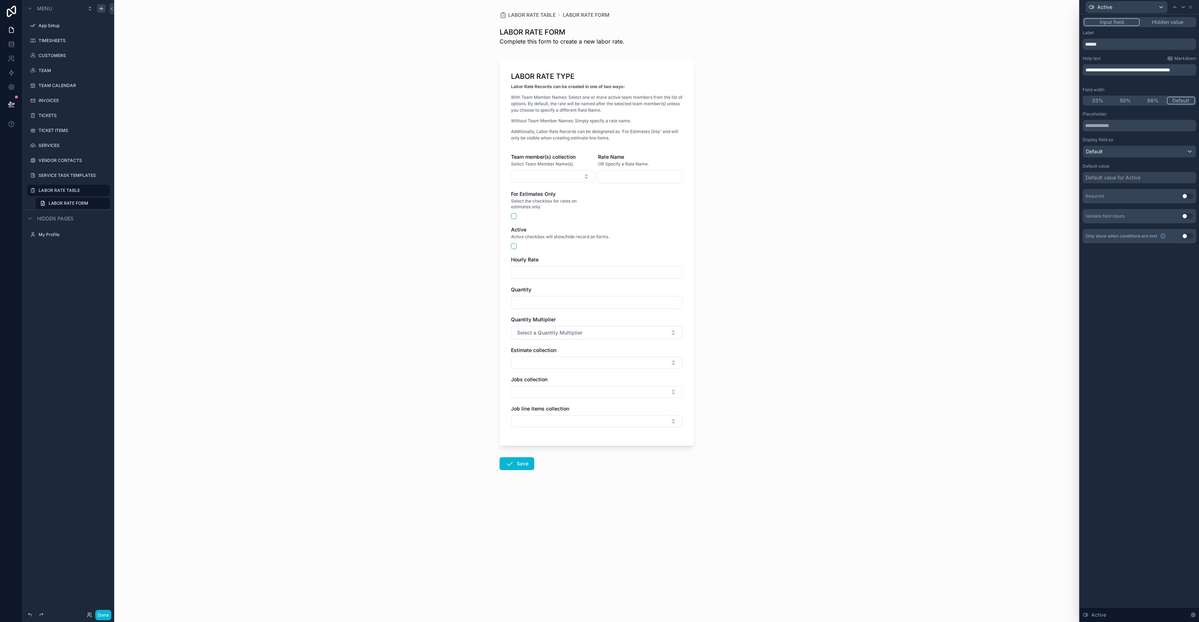
click at [1056, 51] on div "LABOR RATE TABLE LABOR RATE FORM LABOR RATE FORM Complete this form to create a…" at bounding box center [596, 311] width 965 height 622
click at [1130, 101] on button "50%" at bounding box center [1125, 101] width 29 height 8
click at [1117, 152] on div "Default" at bounding box center [1139, 151] width 113 height 11
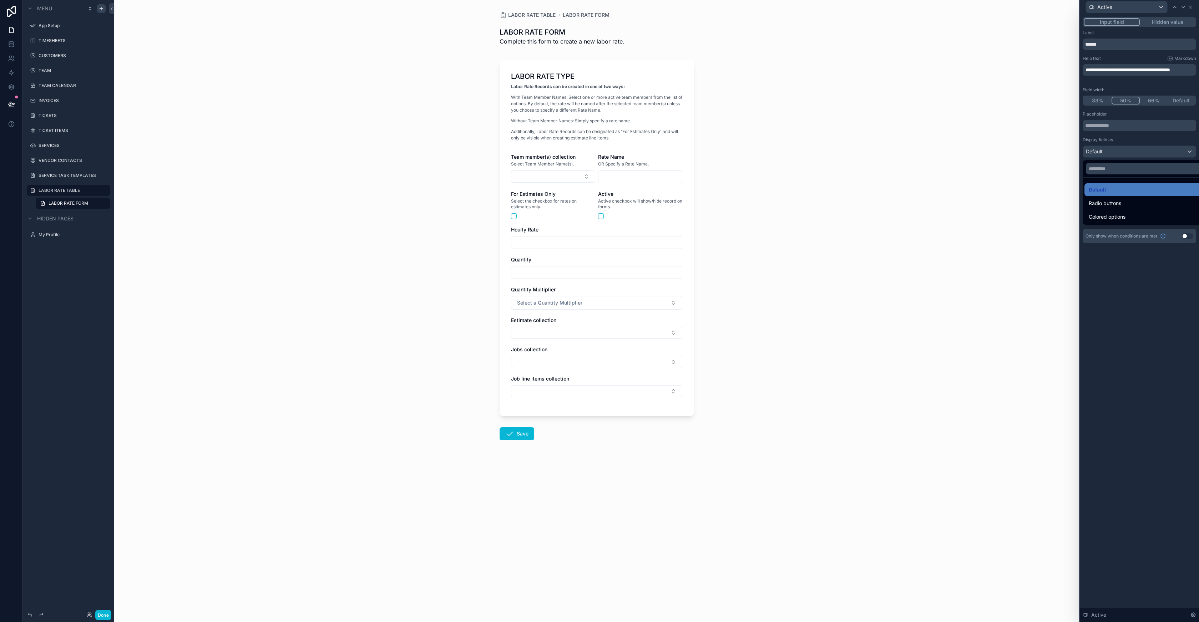
click at [978, 179] on div "LABOR RATE TABLE LABOR RATE FORM LABOR RATE FORM Complete this form to create a…" at bounding box center [596, 311] width 965 height 622
click at [968, 149] on div "LABOR RATE TABLE LABOR RATE FORM LABOR RATE FORM Complete this form to create a…" at bounding box center [596, 311] width 965 height 622
click at [1116, 137] on div at bounding box center [1139, 311] width 119 height 622
click at [1138, 178] on div "Default value for Active" at bounding box center [1112, 177] width 55 height 7
click at [1137, 179] on div "Default value for Active" at bounding box center [1112, 177] width 55 height 7
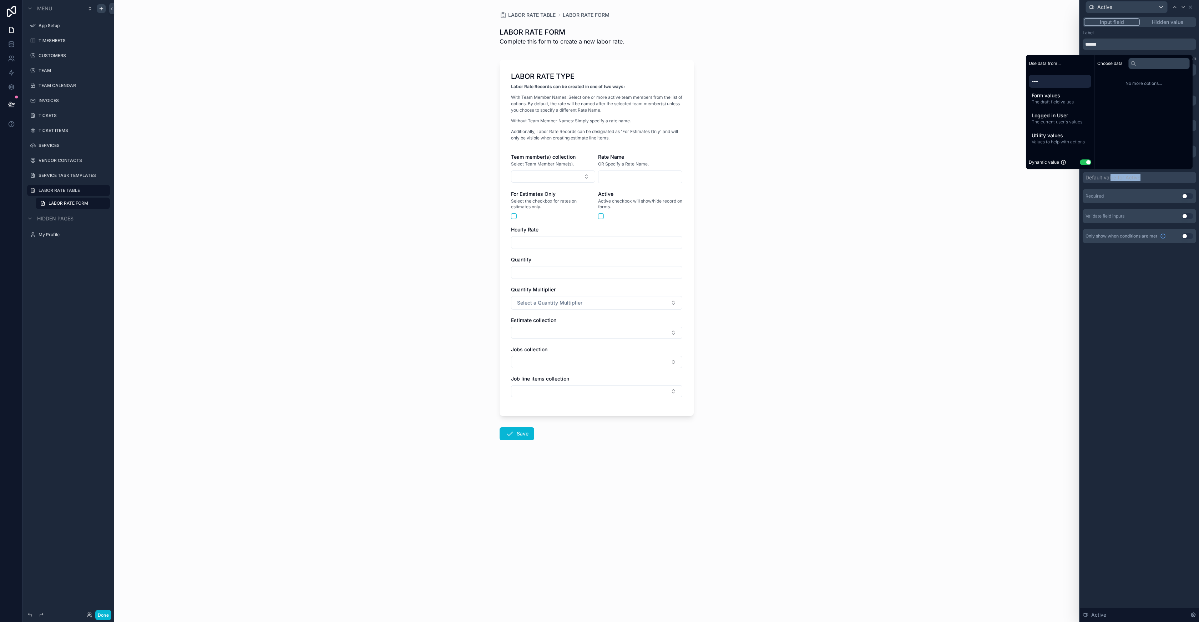
click at [1110, 181] on div "Default value for Active" at bounding box center [1138, 177] width 113 height 11
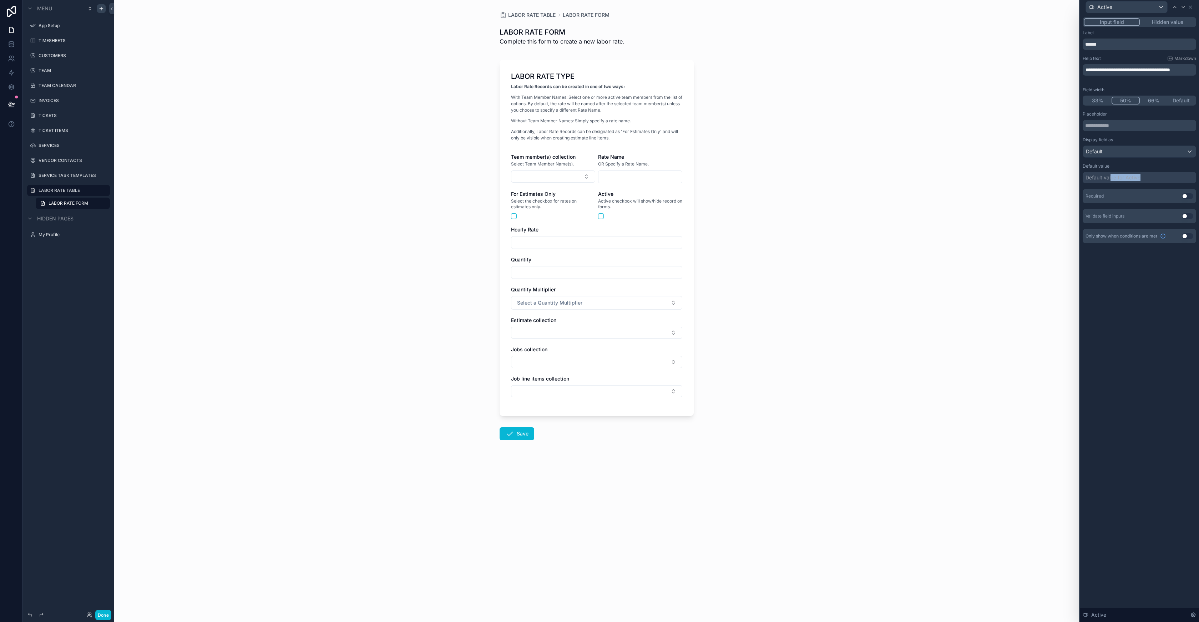
click at [1111, 179] on div "Default value for Active" at bounding box center [1112, 177] width 55 height 7
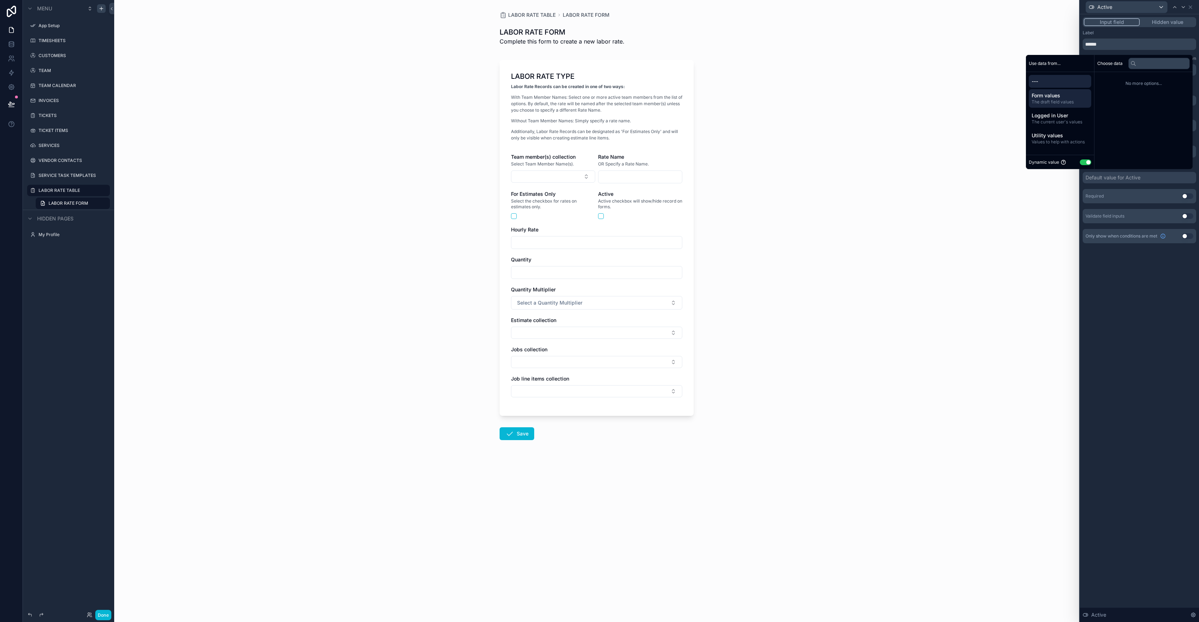
click at [1070, 98] on span "Form values" at bounding box center [1059, 95] width 57 height 7
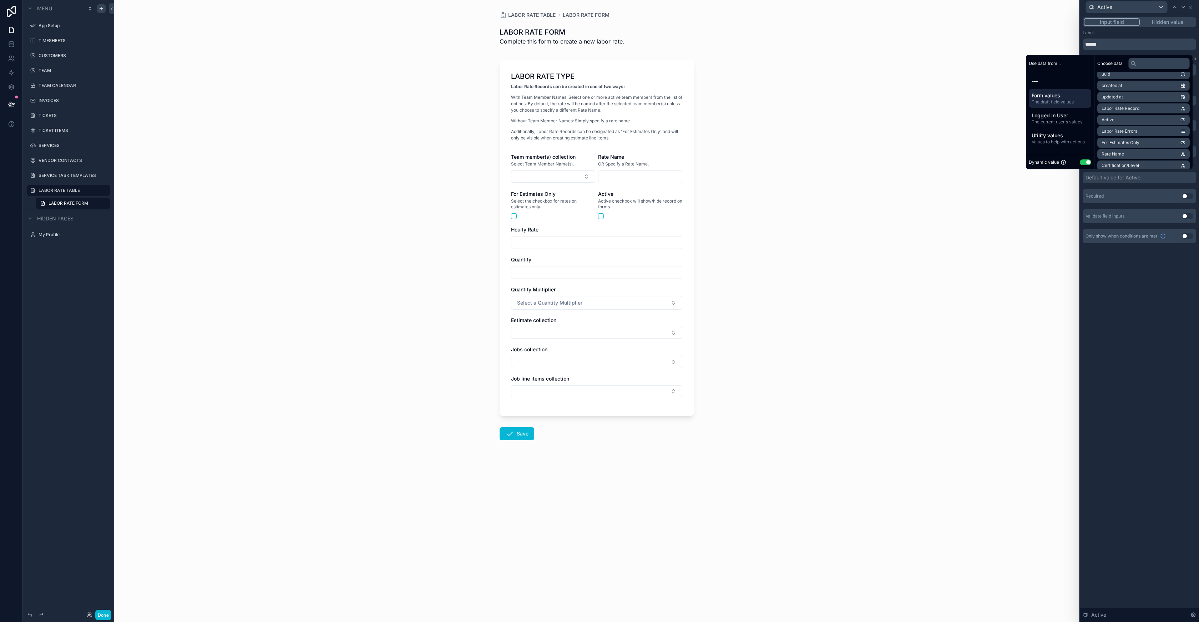
scroll to position [18, 0]
click at [1054, 138] on span "Utility values" at bounding box center [1059, 135] width 57 height 7
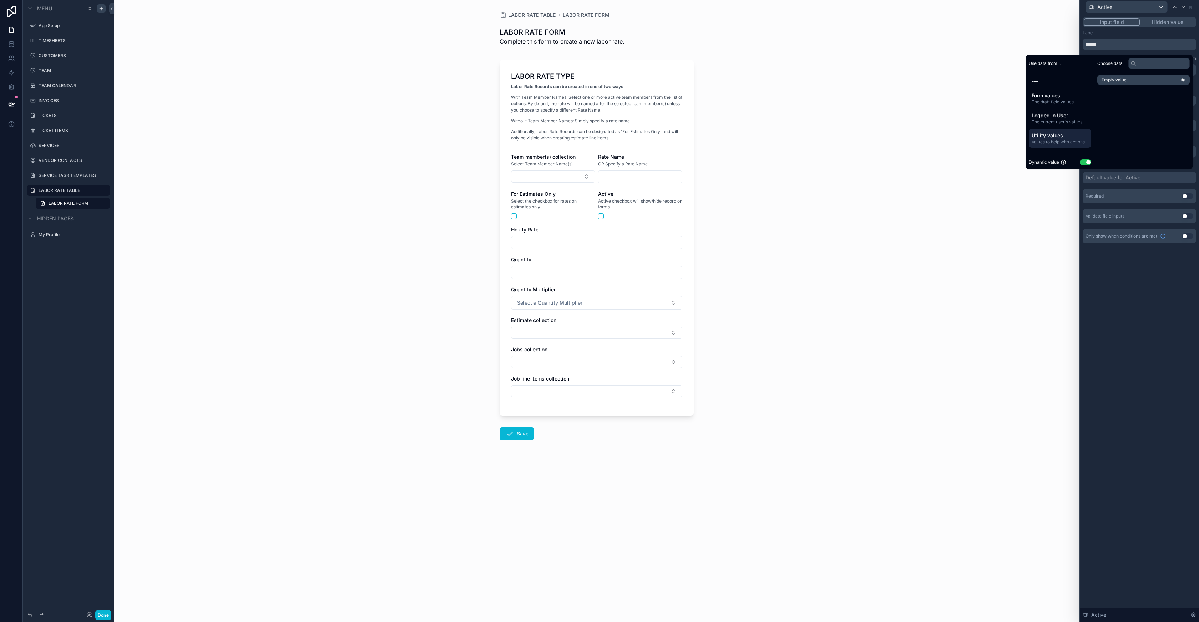
click at [1132, 284] on div "**********" at bounding box center [1139, 318] width 119 height 608
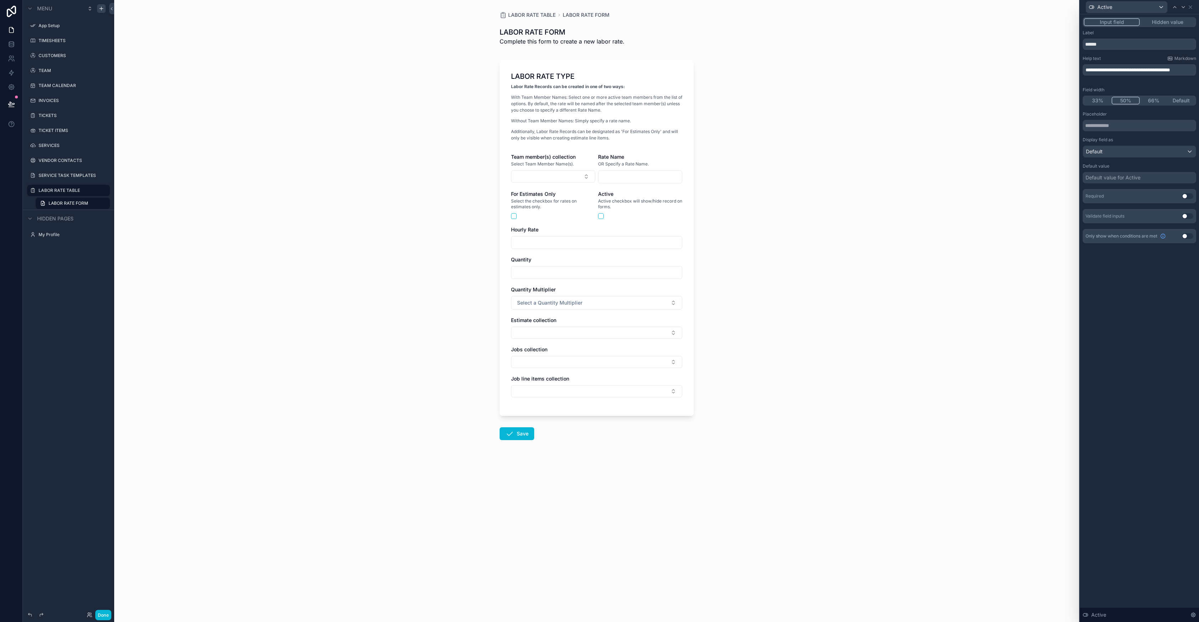
click at [1123, 177] on div "Default value for Active" at bounding box center [1112, 177] width 55 height 7
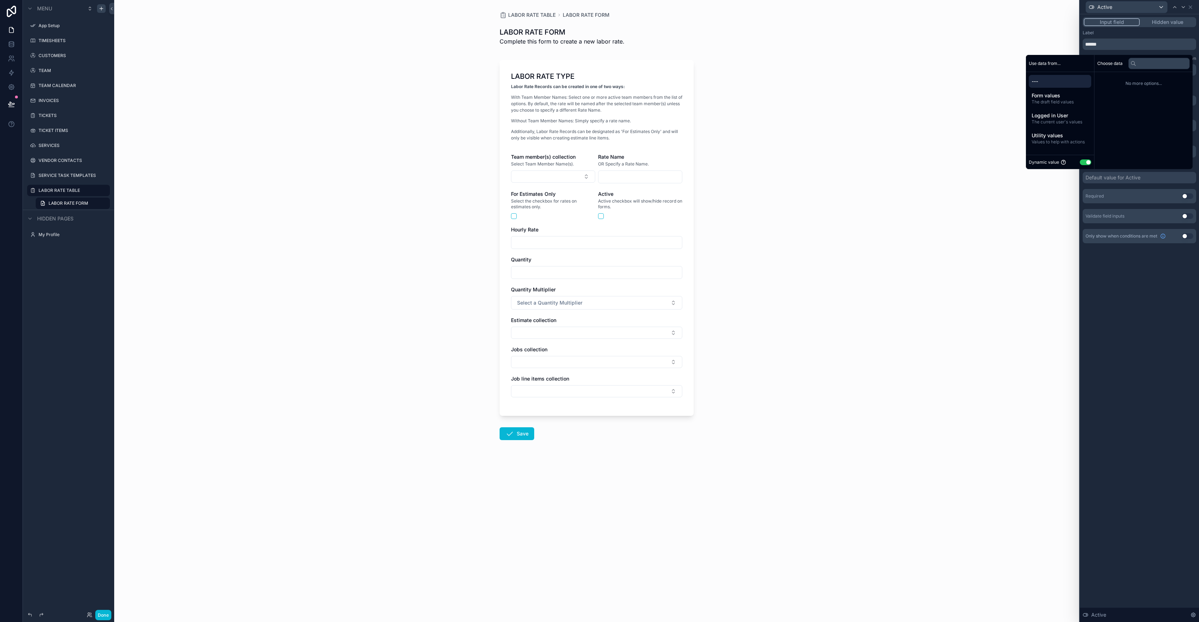
click at [1149, 289] on div "**********" at bounding box center [1139, 318] width 119 height 608
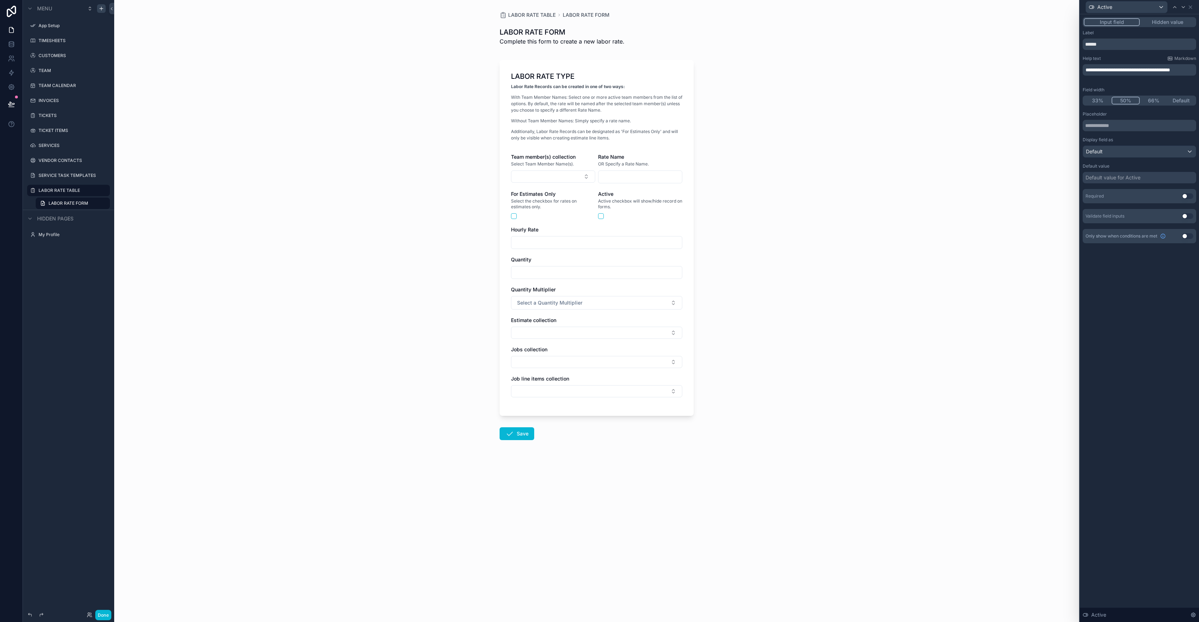
click at [1116, 178] on div "Default value for Active" at bounding box center [1112, 177] width 55 height 7
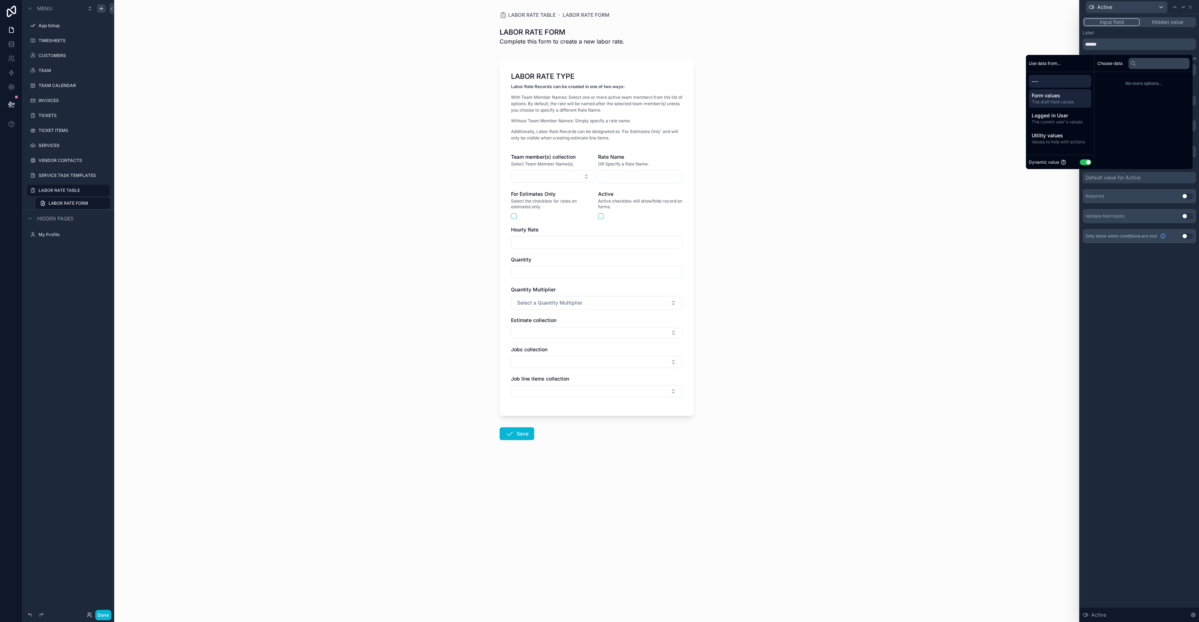
click at [1055, 100] on span "The draft field values" at bounding box center [1059, 102] width 57 height 6
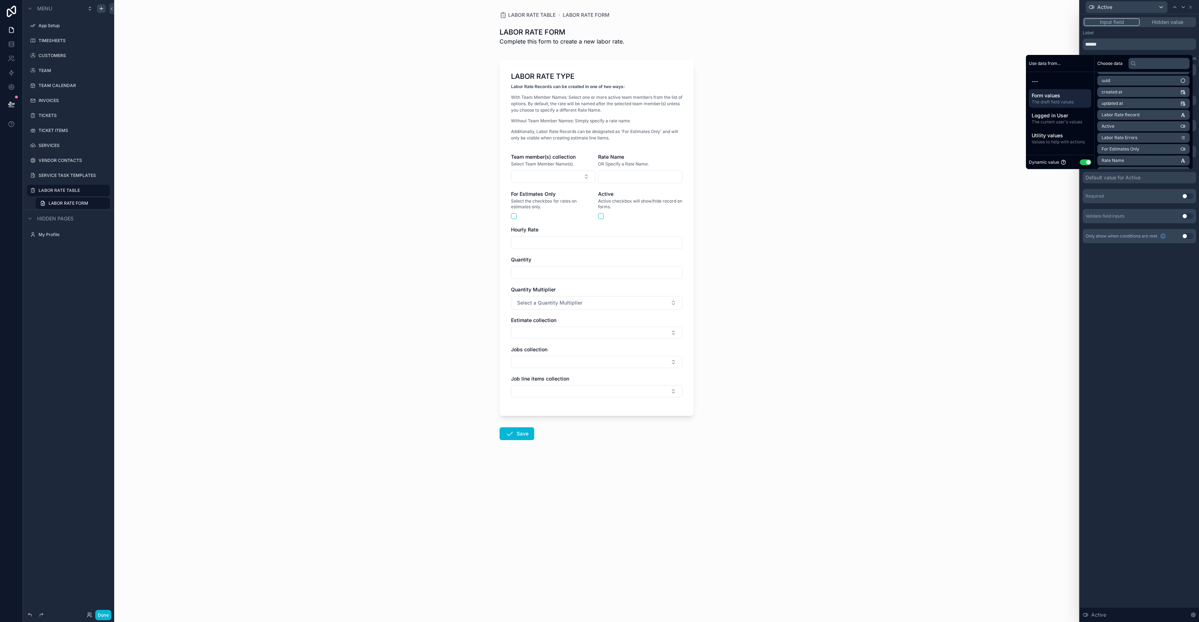
scroll to position [11, 0]
click at [1161, 126] on li "Active" at bounding box center [1143, 126] width 92 height 10
click at [1184, 125] on icon "scrollable content" at bounding box center [1183, 125] width 1 height 1
click at [1070, 143] on span "Values to help with actions" at bounding box center [1059, 142] width 57 height 6
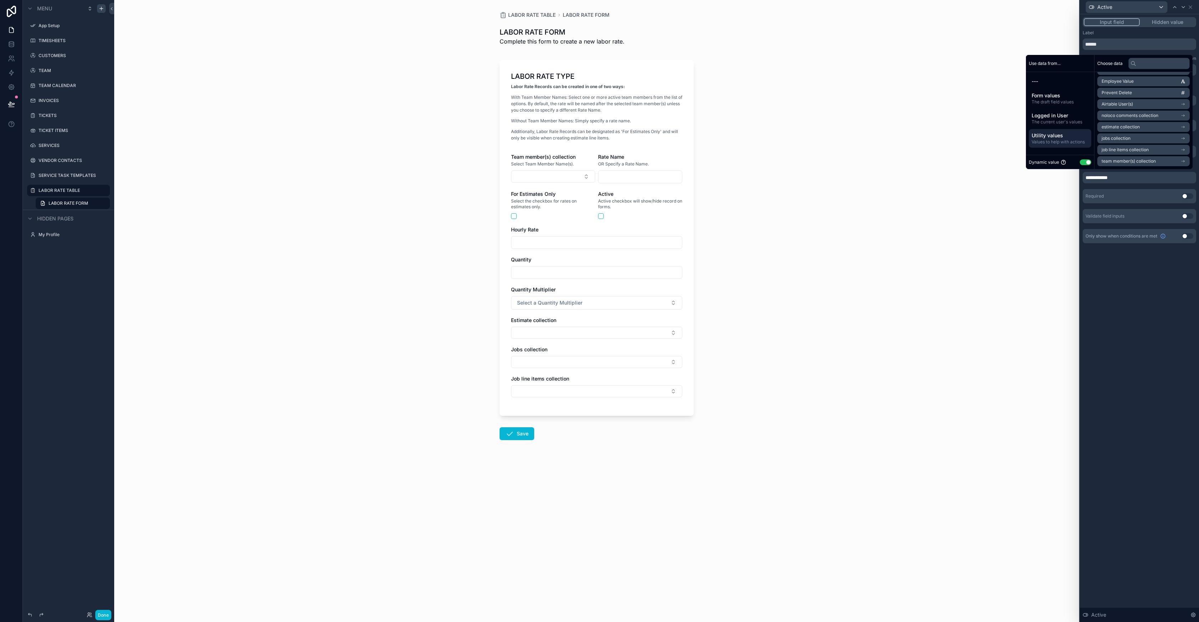
scroll to position [0, 0]
click at [1124, 80] on li "Empty value" at bounding box center [1143, 80] width 92 height 10
click at [1123, 80] on li "Empty value" at bounding box center [1143, 80] width 92 height 10
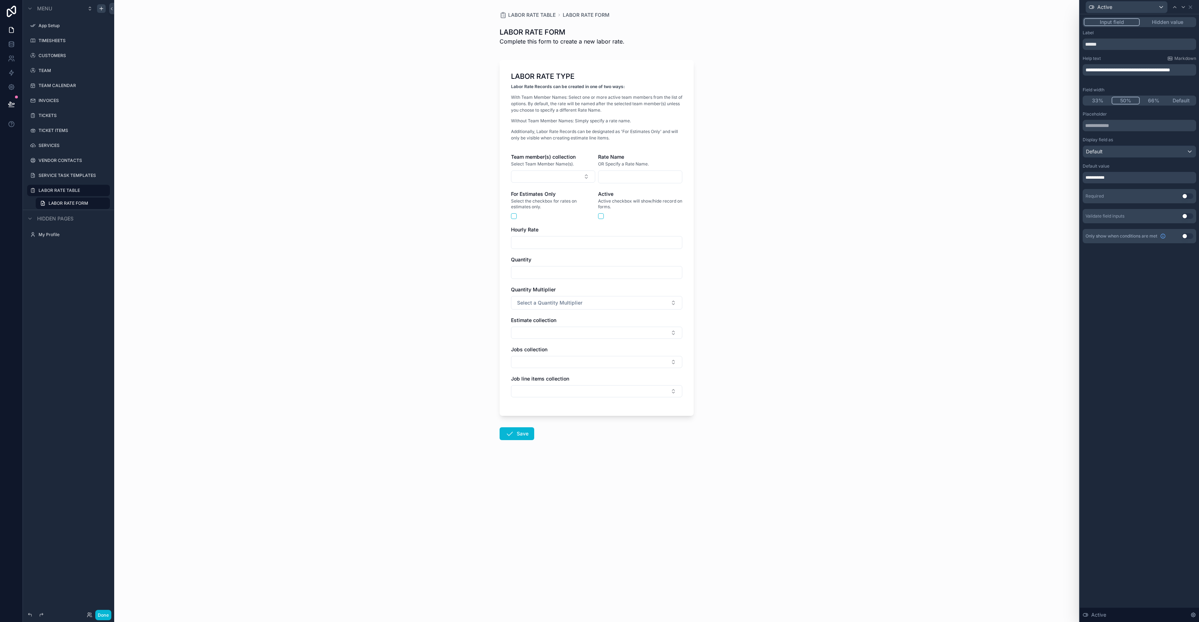
click at [1116, 180] on div "**********" at bounding box center [1138, 177] width 113 height 11
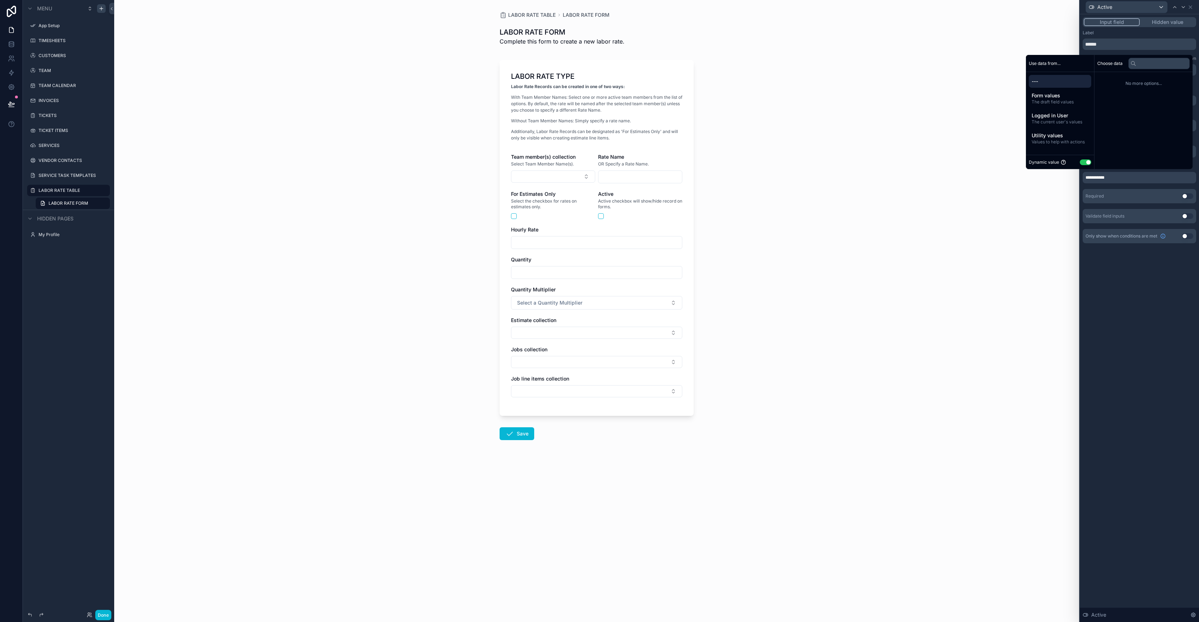
click at [1116, 178] on div "**********" at bounding box center [1138, 177] width 113 height 11
click at [1052, 82] on span "---" at bounding box center [1059, 81] width 57 height 7
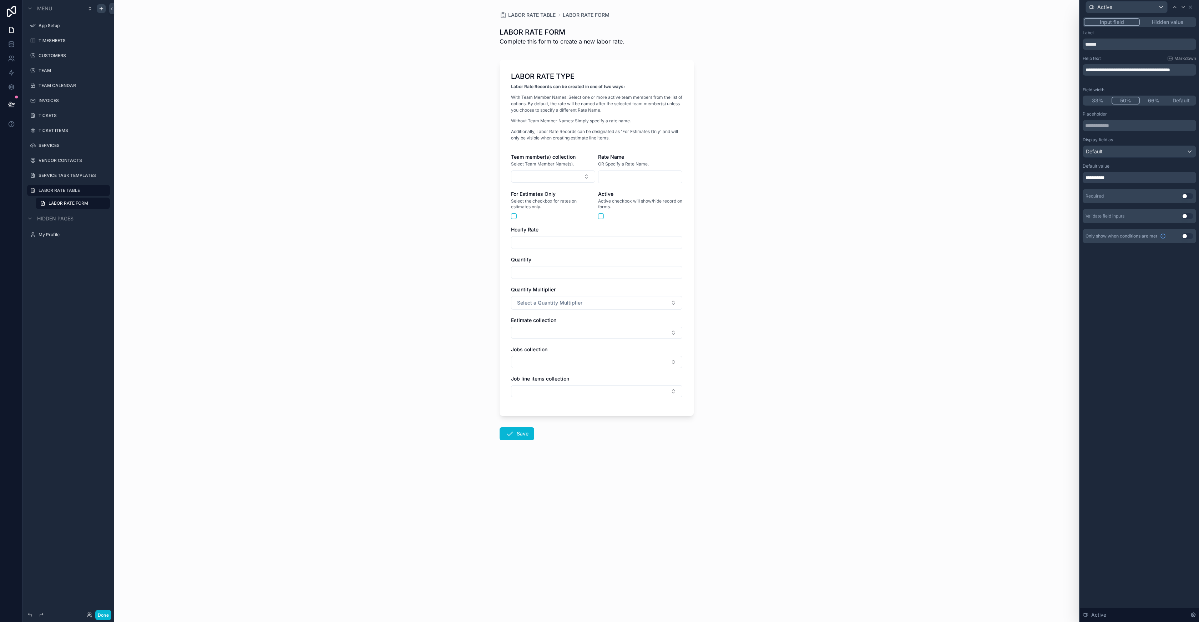
click at [1121, 176] on div "**********" at bounding box center [1138, 177] width 113 height 11
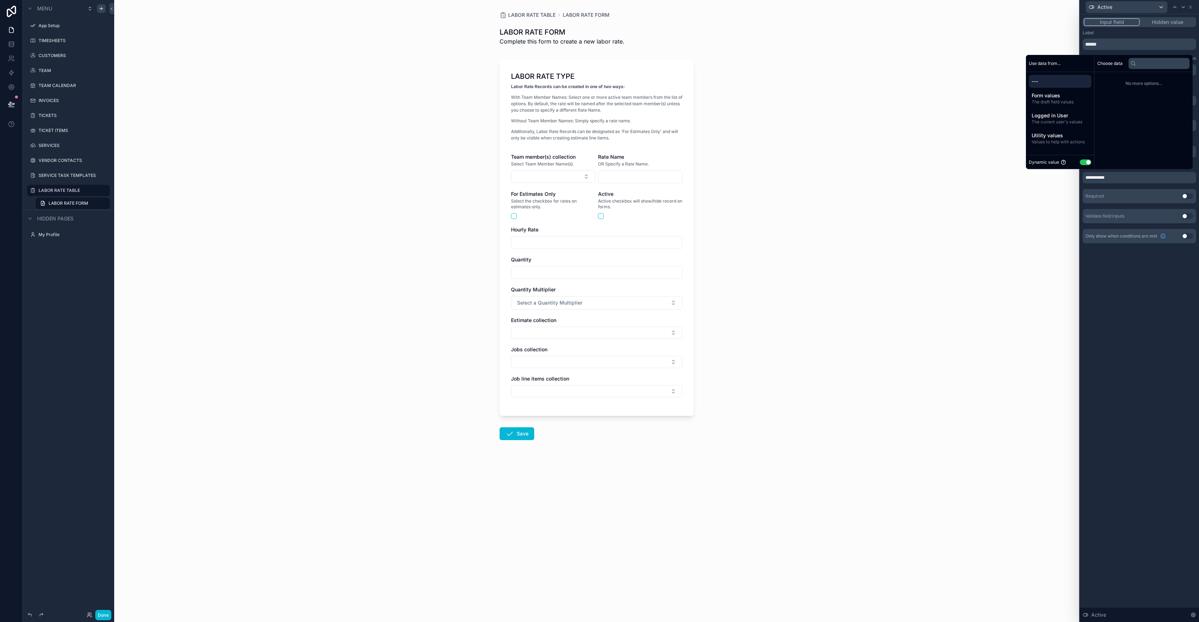
click at [1118, 180] on div "**********" at bounding box center [1138, 177] width 113 height 11
click at [1066, 141] on span "Values to help with actions" at bounding box center [1059, 142] width 57 height 6
click at [1055, 117] on span "Logged in User" at bounding box center [1059, 115] width 57 height 7
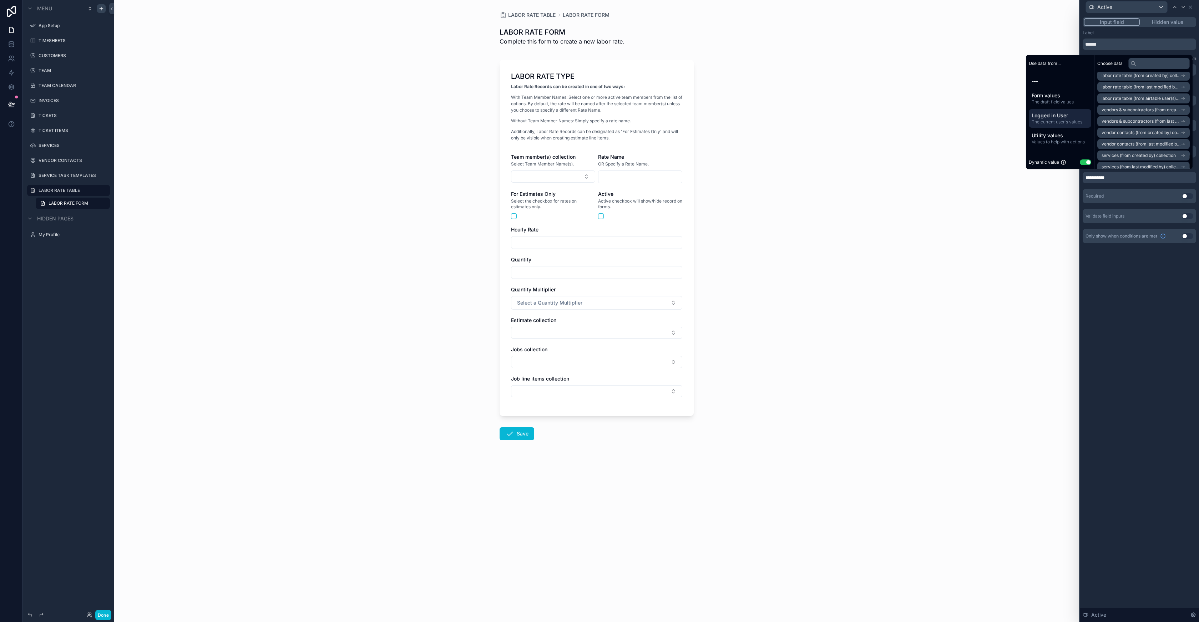
scroll to position [524, 0]
click at [1056, 98] on span "Form values" at bounding box center [1059, 95] width 57 height 7
click at [1165, 324] on div "**********" at bounding box center [1139, 318] width 119 height 608
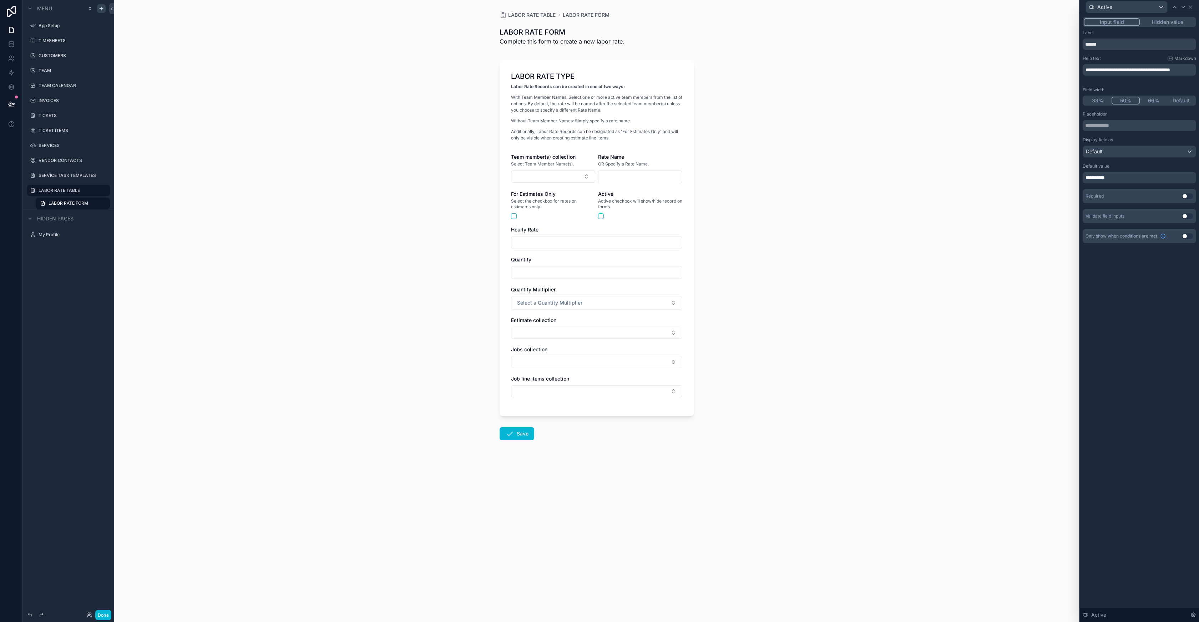
click at [1127, 175] on div "**********" at bounding box center [1138, 177] width 113 height 11
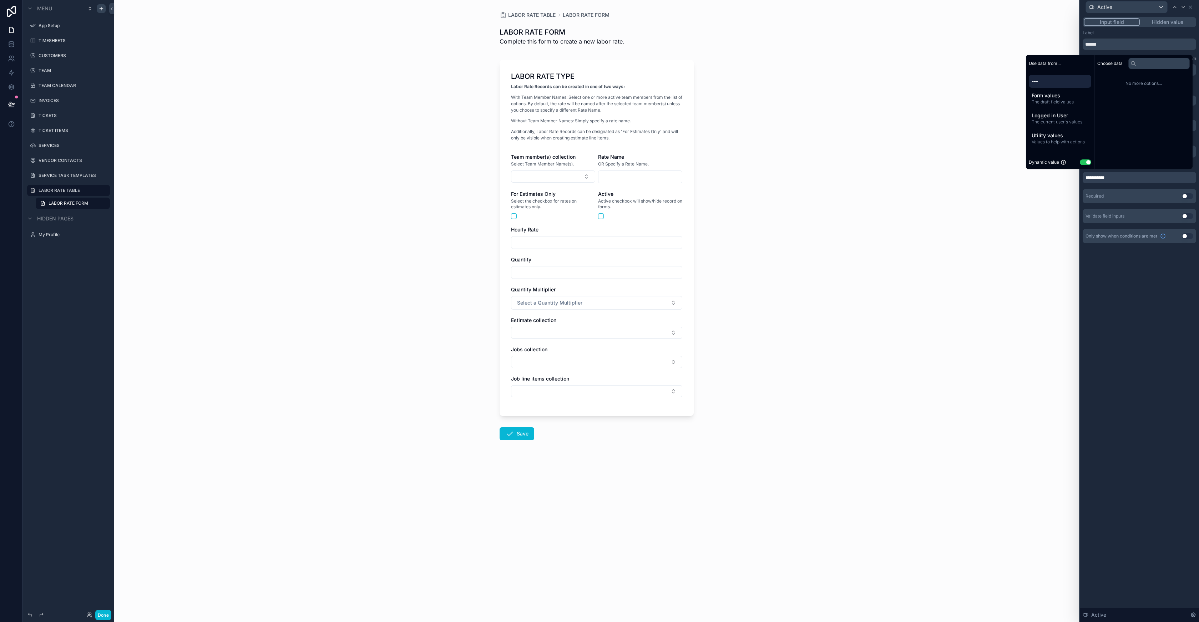
click at [1049, 77] on div "---" at bounding box center [1060, 81] width 62 height 13
click at [1081, 162] on button "Use setting" at bounding box center [1085, 162] width 11 height 6
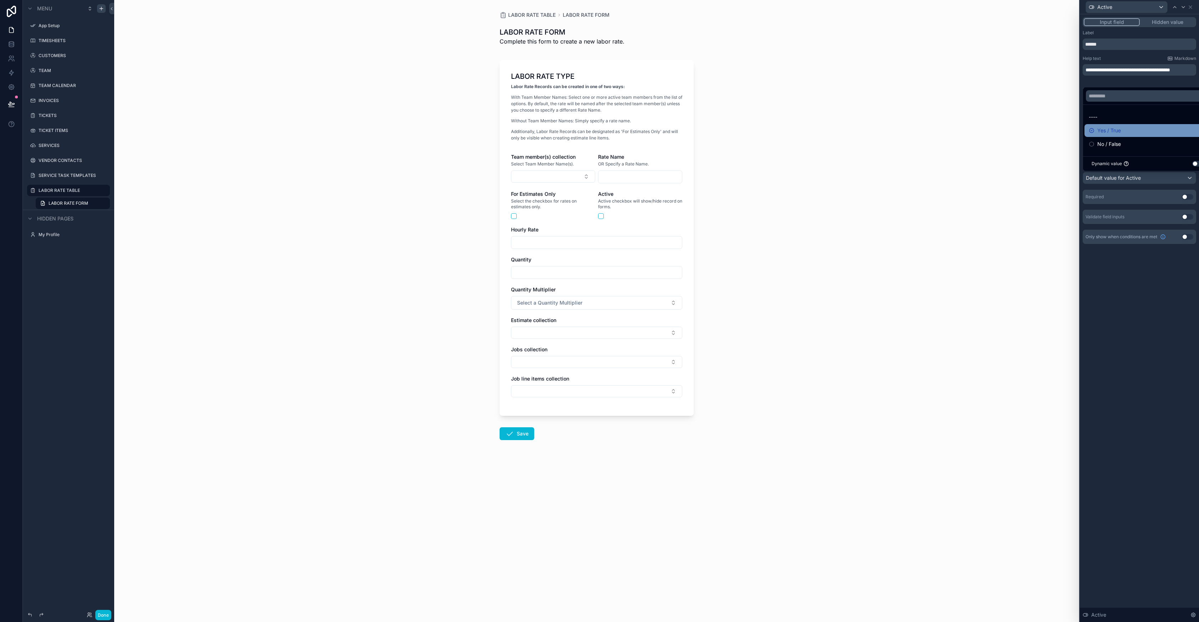
click at [1126, 133] on div "Yes / True" at bounding box center [1147, 130] width 118 height 9
click at [1143, 283] on div "**********" at bounding box center [1139, 318] width 119 height 608
click at [1149, 201] on div "Required Use setting" at bounding box center [1138, 197] width 113 height 14
click at [1188, 198] on button "Use setting" at bounding box center [1187, 197] width 11 height 6
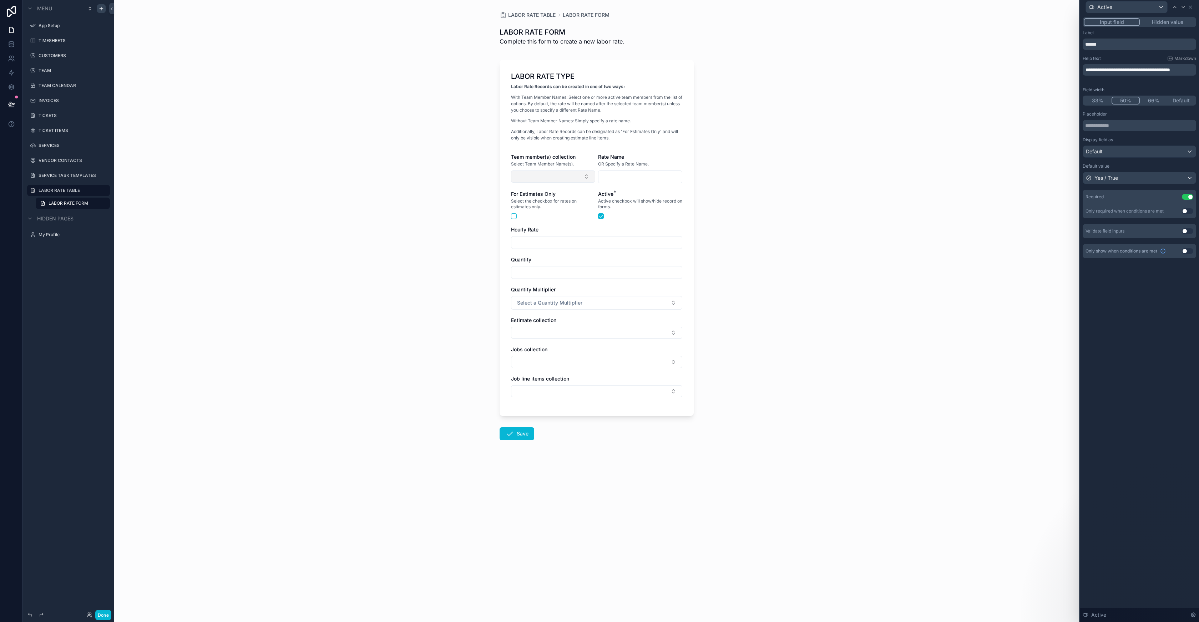
click at [566, 179] on button "Select Button" at bounding box center [553, 177] width 84 height 12
click at [724, 179] on div "LABOR RATE TABLE LABOR RATE FORM LABOR RATE FORM Complete this form to create a…" at bounding box center [596, 311] width 965 height 622
click at [1193, 7] on icon at bounding box center [1190, 7] width 6 height 6
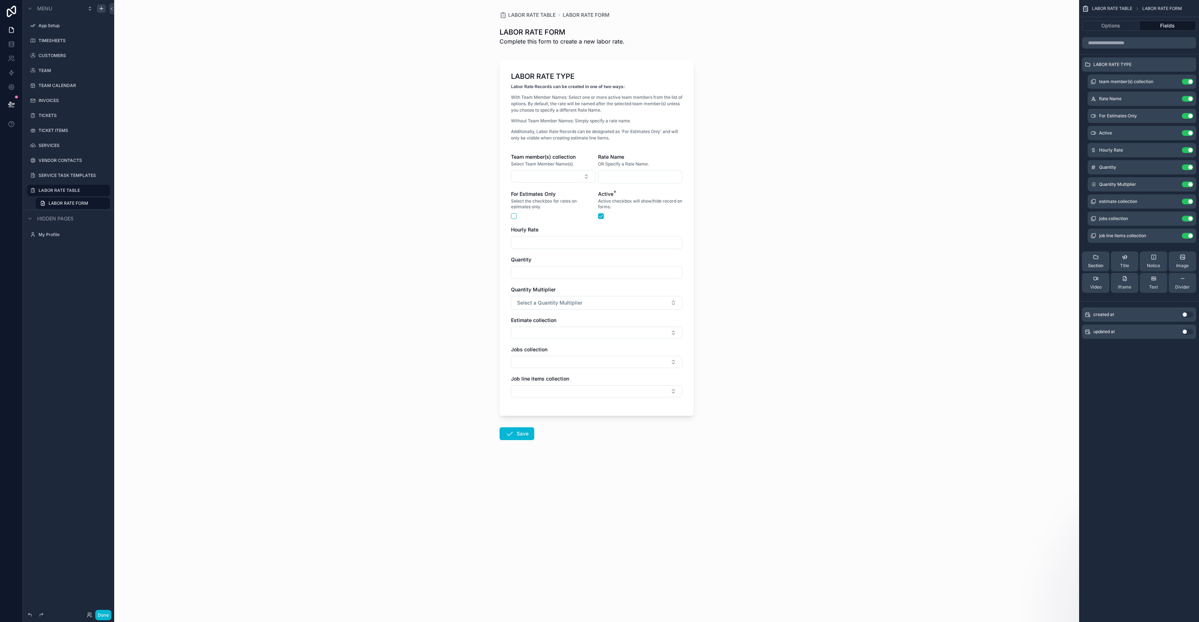
click at [1095, 263] on span "Section" at bounding box center [1095, 266] width 15 height 6
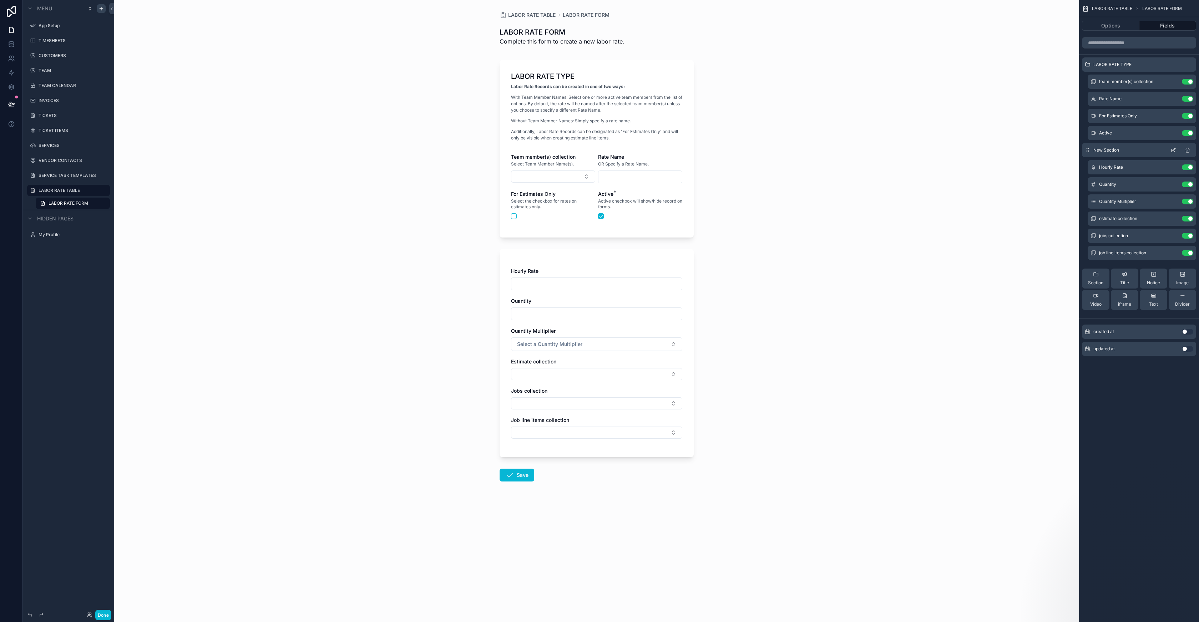
click at [1175, 150] on icon "scrollable content" at bounding box center [1173, 150] width 6 height 6
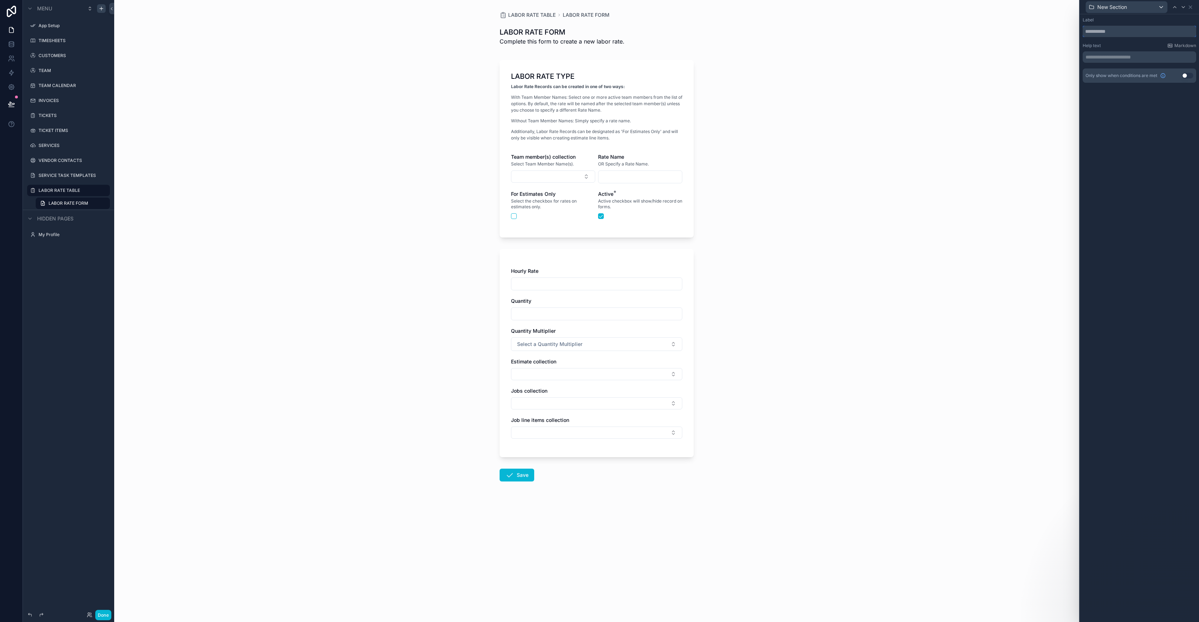
click at [1136, 30] on input "text" at bounding box center [1138, 31] width 113 height 11
type input "**********"
click at [1143, 4] on span "LABOR RATE DETAIL" at bounding box center [1121, 7] width 49 height 7
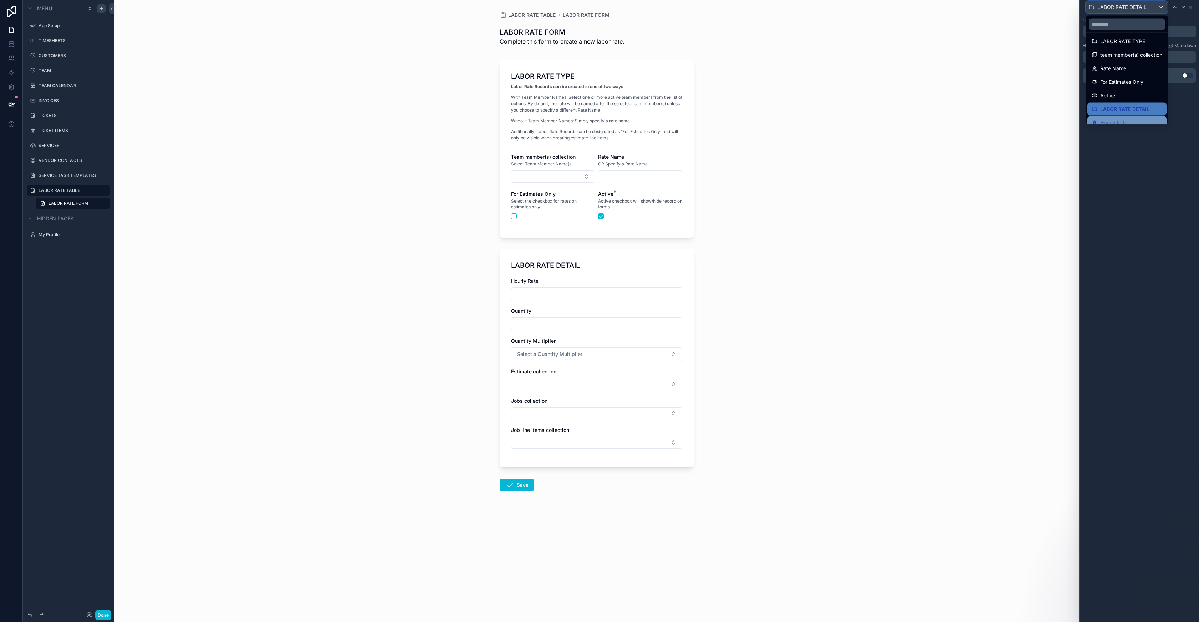
scroll to position [28, 0]
click at [1125, 100] on span "Hourly Rate" at bounding box center [1113, 98] width 27 height 9
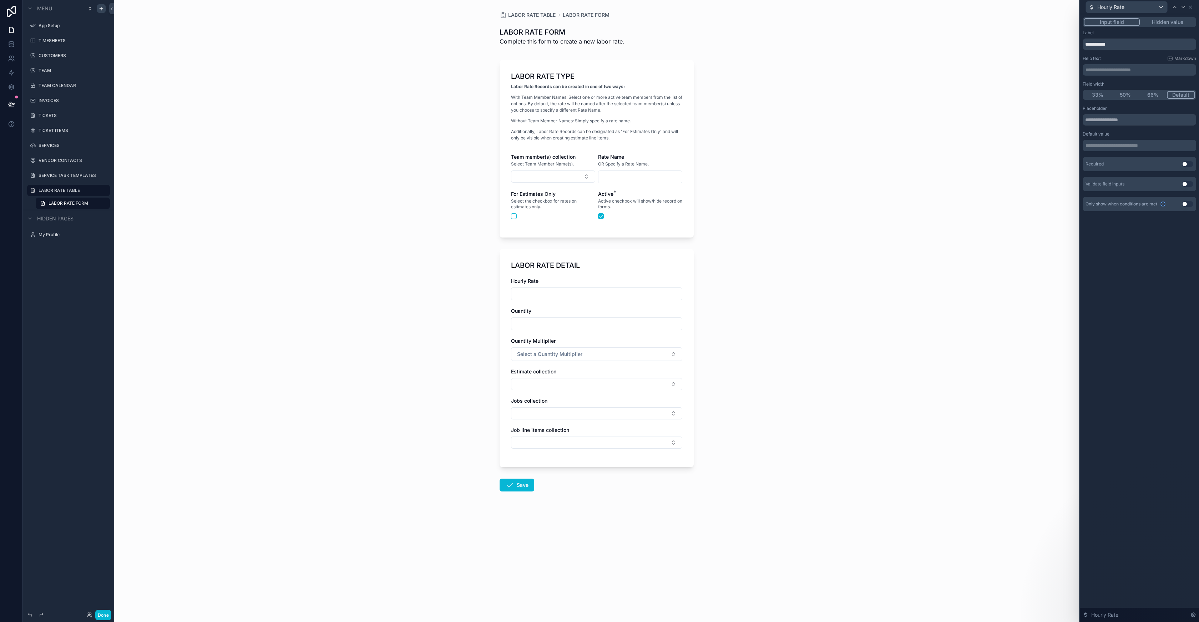
click at [1140, 67] on p "**********" at bounding box center [1139, 69] width 109 height 7
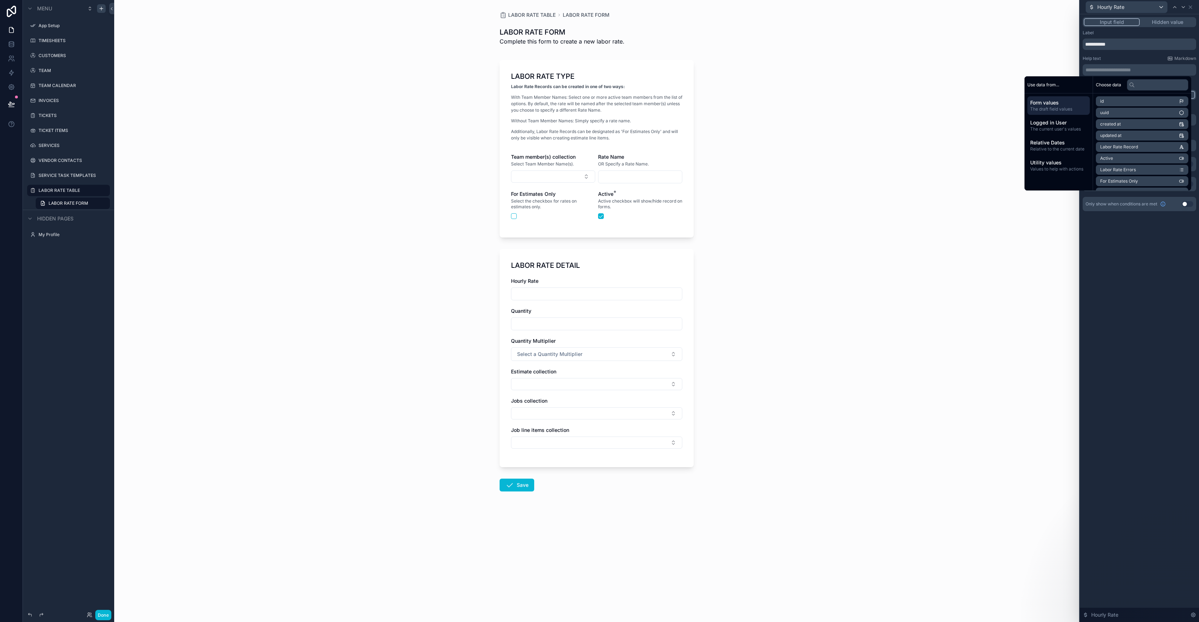
scroll to position [0, 0]
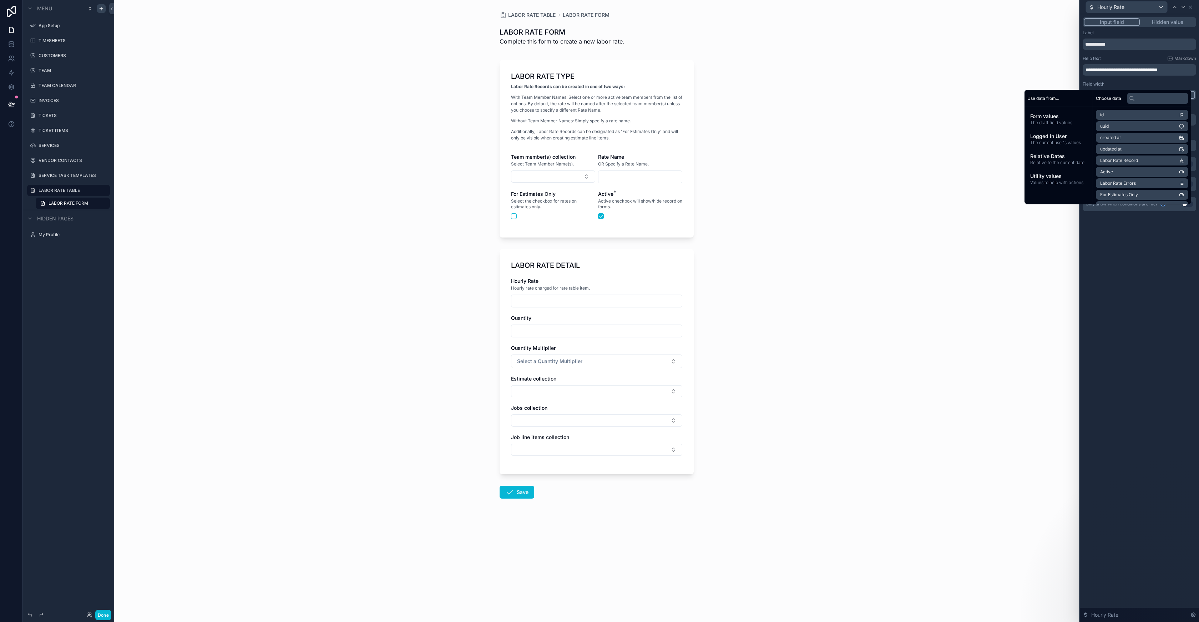
click at [1140, 274] on div "**********" at bounding box center [1139, 318] width 119 height 608
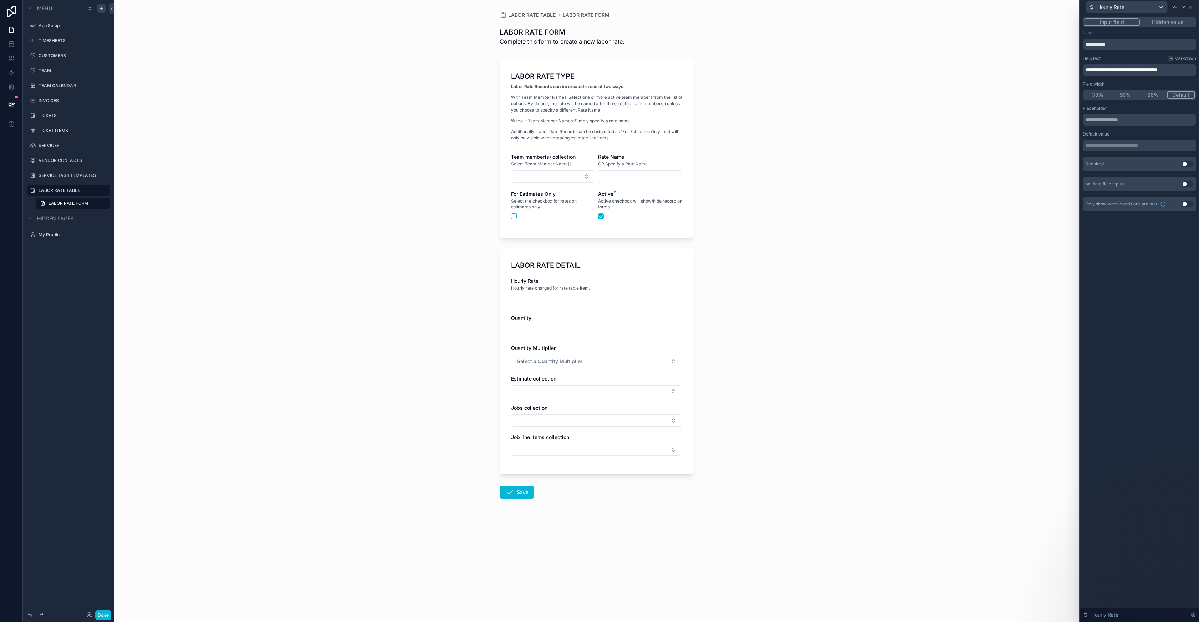
click at [1188, 164] on button "Use setting" at bounding box center [1187, 164] width 11 height 6
click at [1151, 8] on div "Hourly Rate" at bounding box center [1126, 6] width 81 height 11
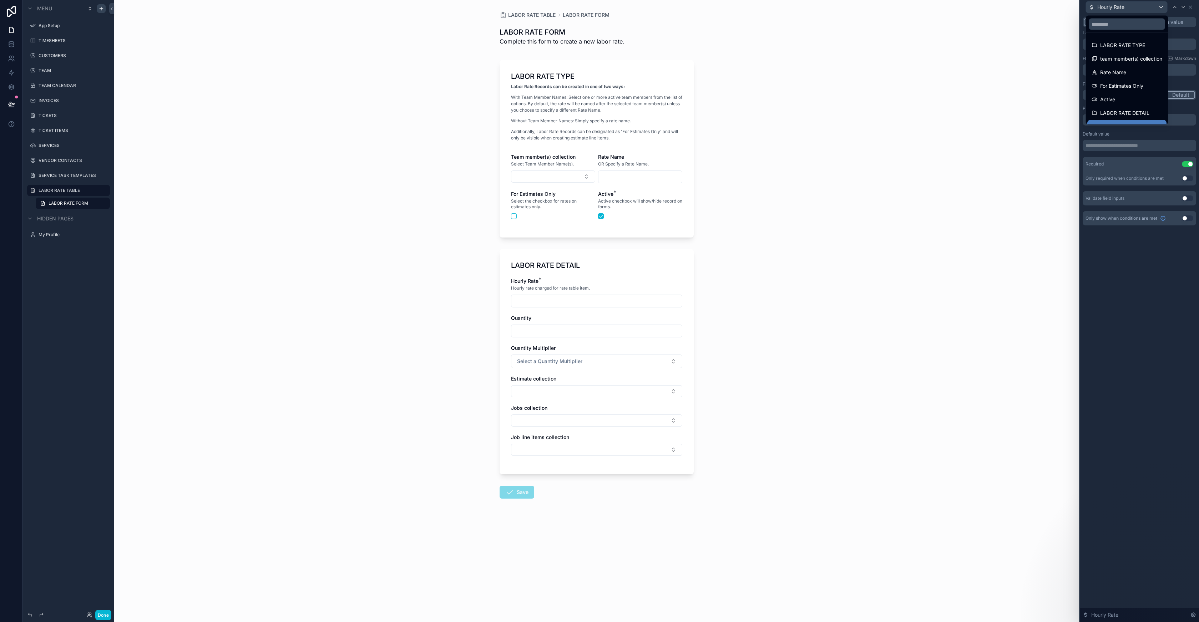
click at [1172, 339] on div at bounding box center [1139, 311] width 119 height 622
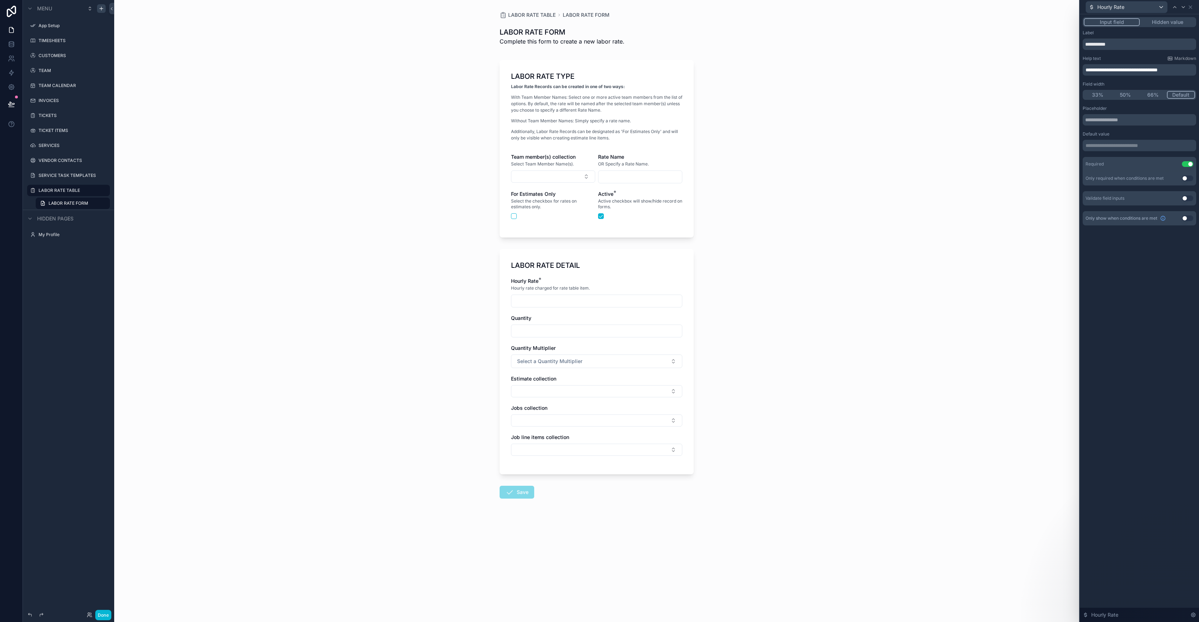
click at [1092, 93] on button "33%" at bounding box center [1097, 95] width 28 height 8
click at [1130, 92] on button "50%" at bounding box center [1126, 95] width 28 height 8
click at [1185, 95] on button "Default" at bounding box center [1181, 95] width 28 height 8
click at [1148, 7] on div "Hourly Rate" at bounding box center [1126, 6] width 81 height 11
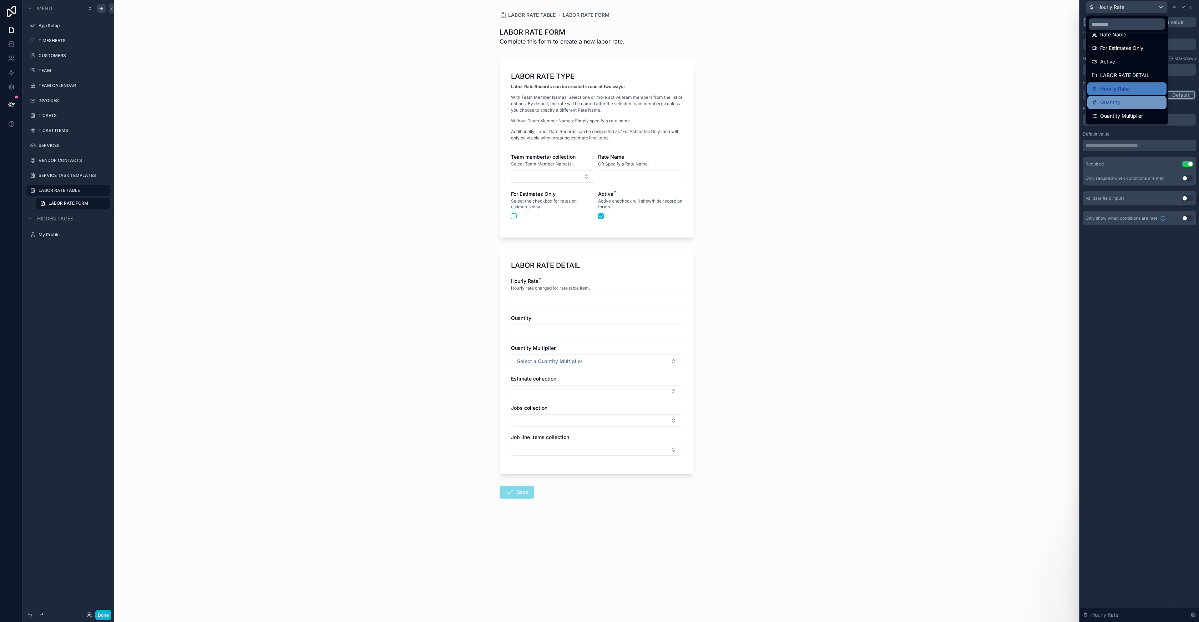
click at [1124, 104] on div "Quantity" at bounding box center [1126, 102] width 71 height 9
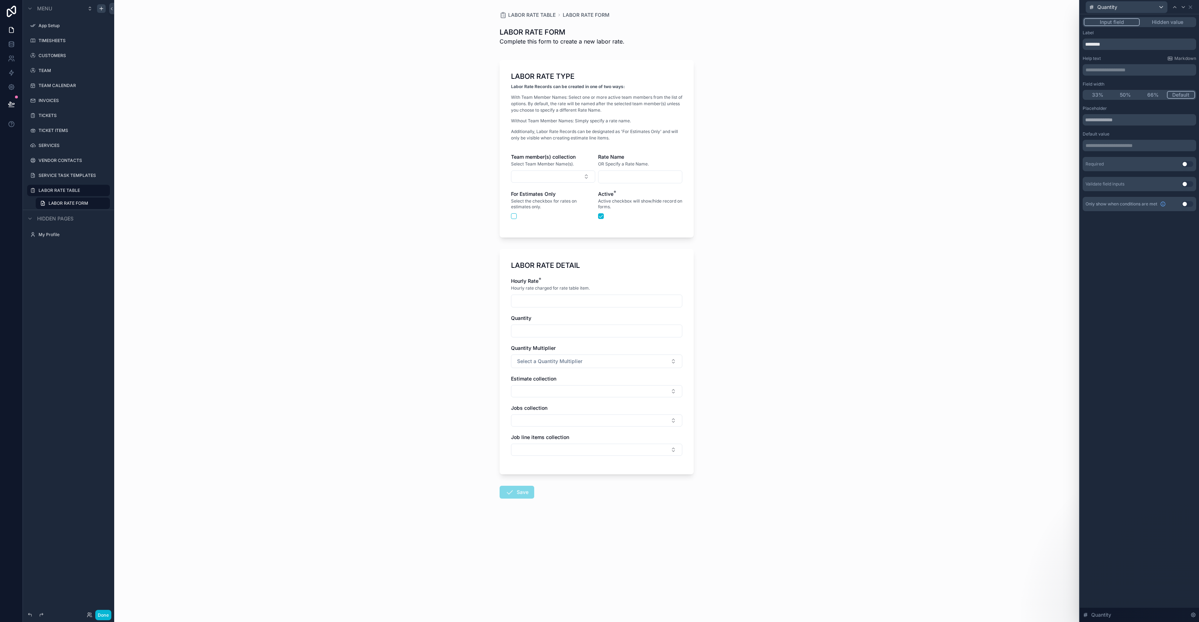
click at [1126, 96] on button "50%" at bounding box center [1125, 95] width 28 height 8
click at [1096, 70] on p "**********" at bounding box center [1139, 69] width 109 height 7
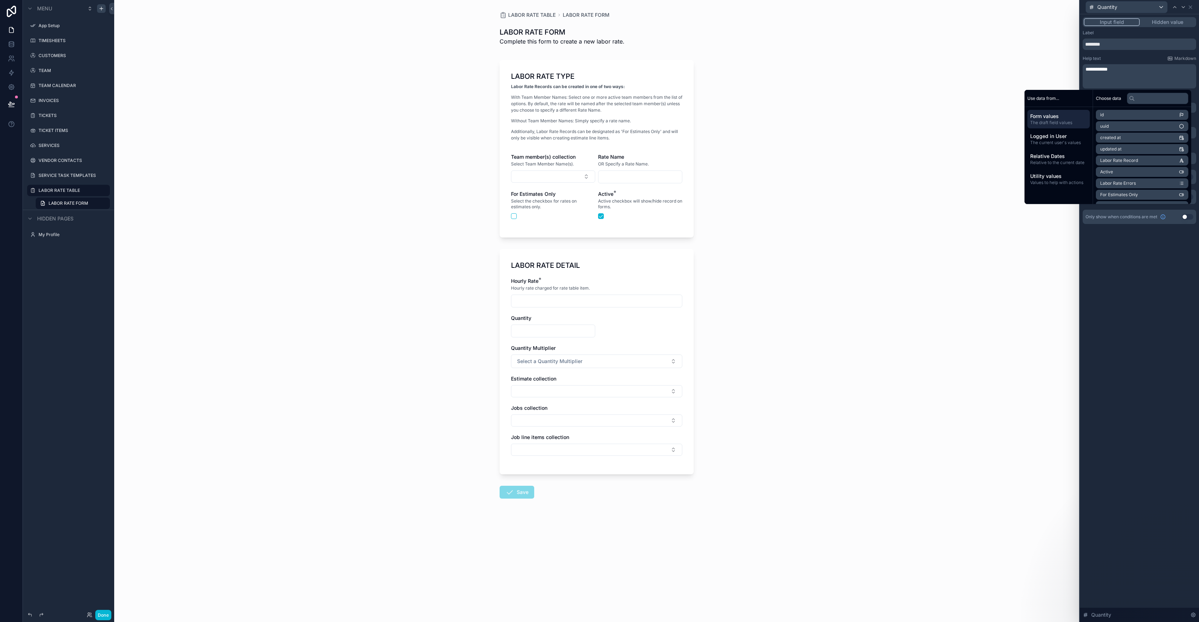
scroll to position [0, 0]
click at [1152, 424] on div "**********" at bounding box center [1139, 318] width 119 height 608
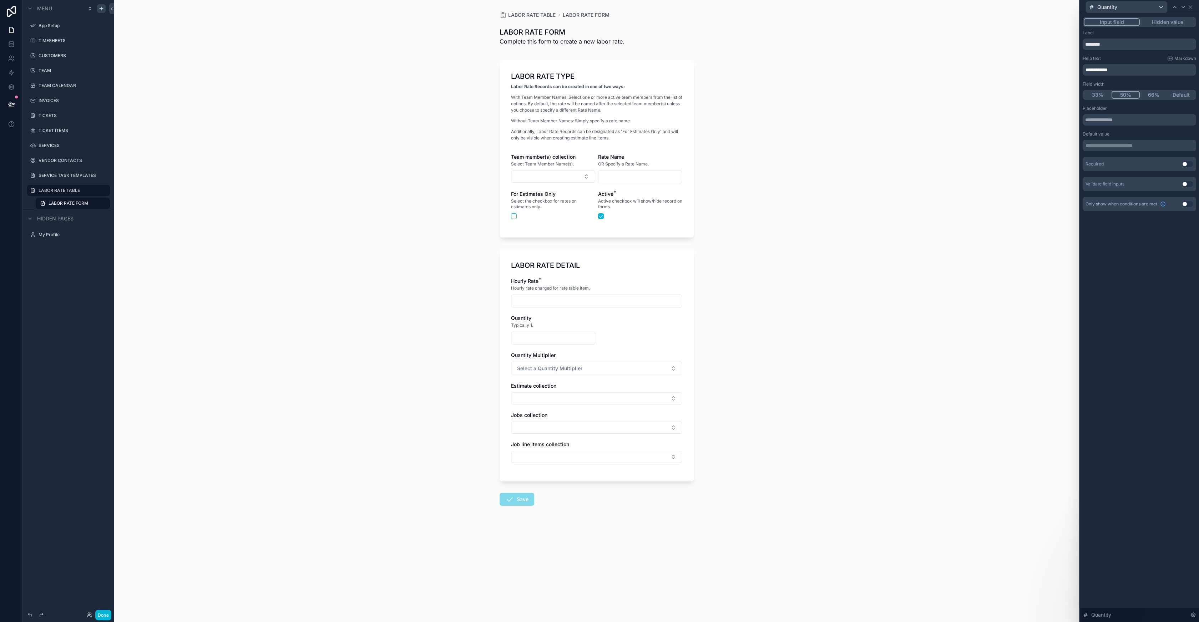
click at [1122, 146] on p "**********" at bounding box center [1139, 145] width 109 height 7
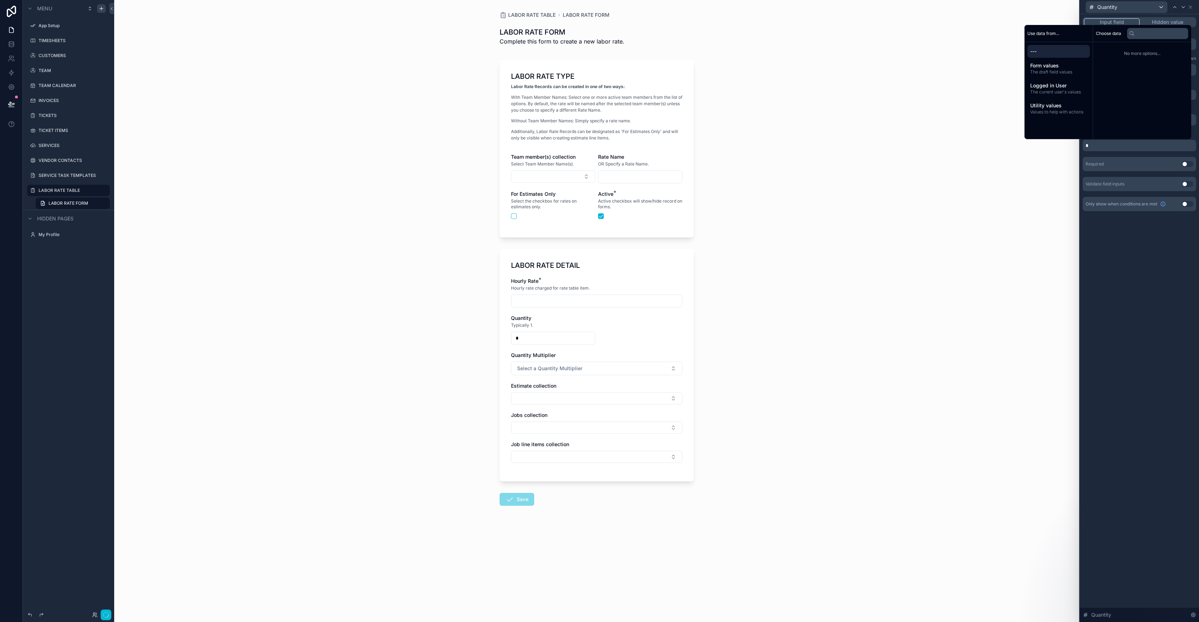
click at [1146, 265] on div "**********" at bounding box center [1139, 318] width 119 height 608
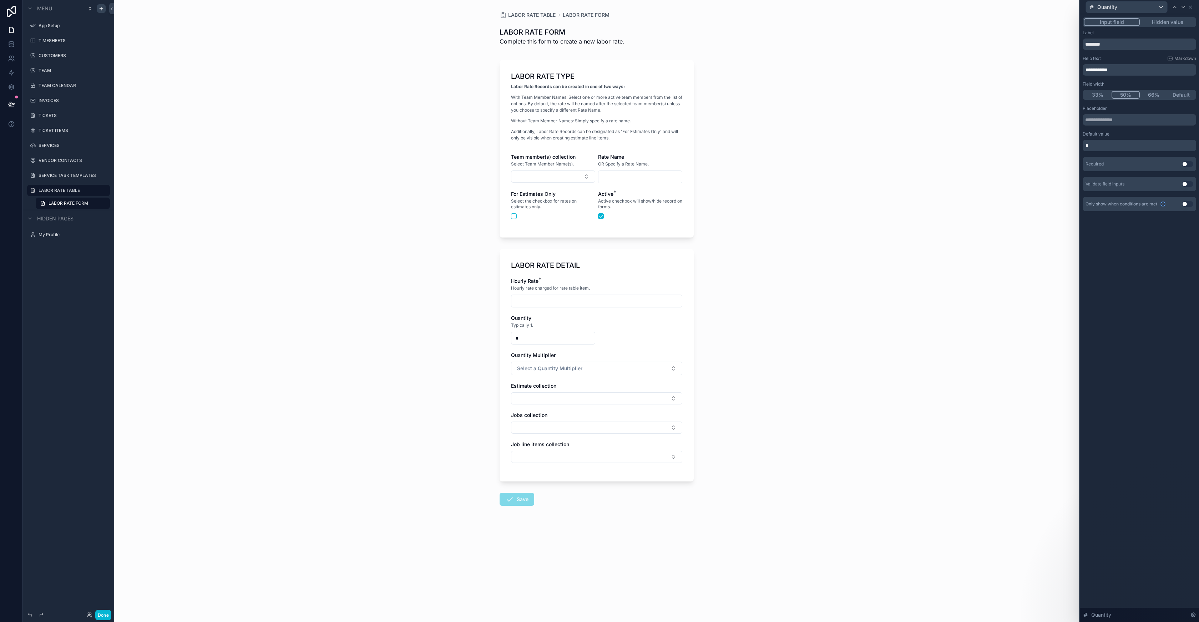
click at [1191, 164] on button "Use setting" at bounding box center [1187, 164] width 11 height 6
click at [1148, 6] on div "Quantity" at bounding box center [1126, 6] width 81 height 11
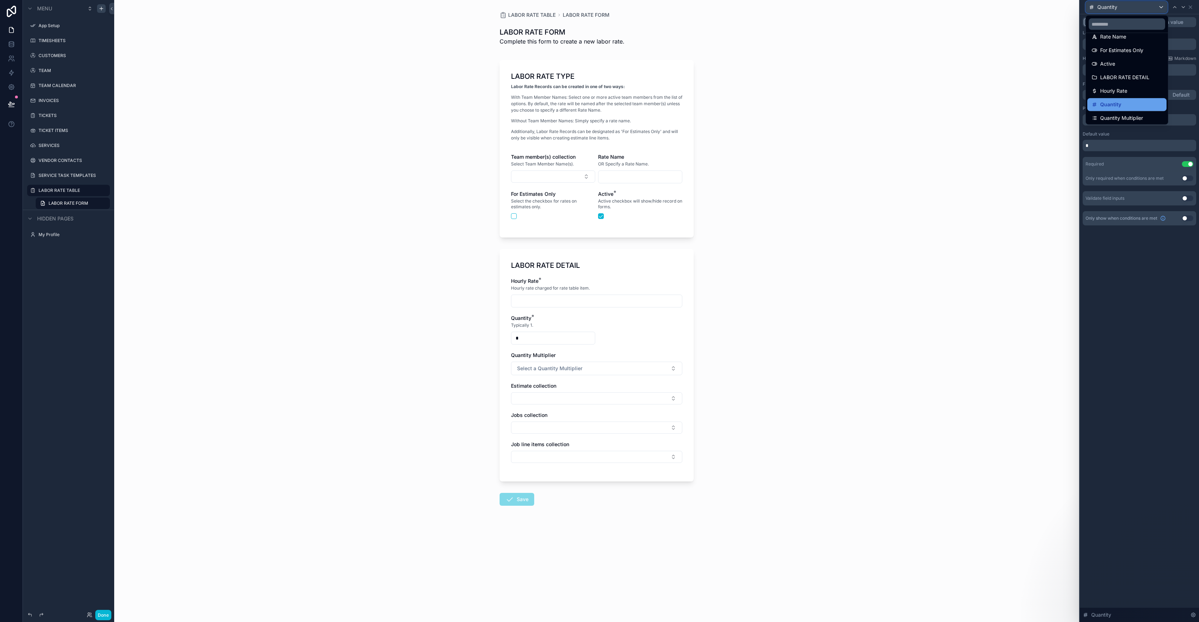
scroll to position [48, 0]
click at [1127, 107] on span "Quantity Multiplier" at bounding box center [1121, 106] width 43 height 9
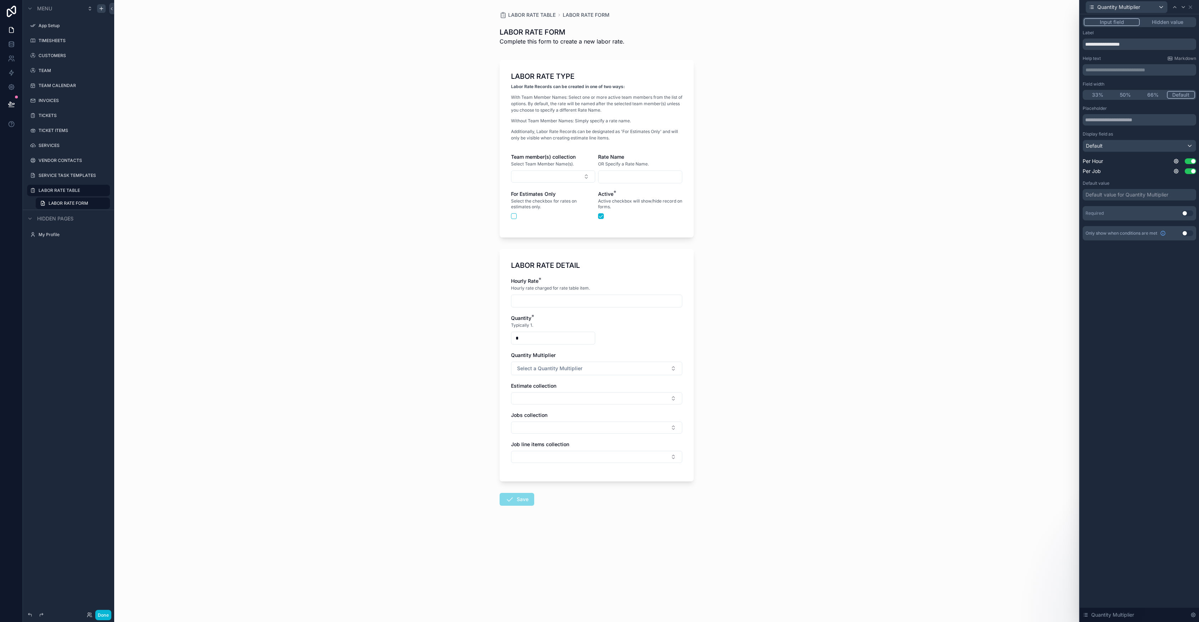
click at [1125, 95] on button "50%" at bounding box center [1125, 95] width 28 height 8
click at [1109, 195] on div "Default value for Quantity Multiplier" at bounding box center [1126, 194] width 83 height 7
click at [1109, 196] on div "Default value for Quantity Multiplier" at bounding box center [1126, 194] width 83 height 7
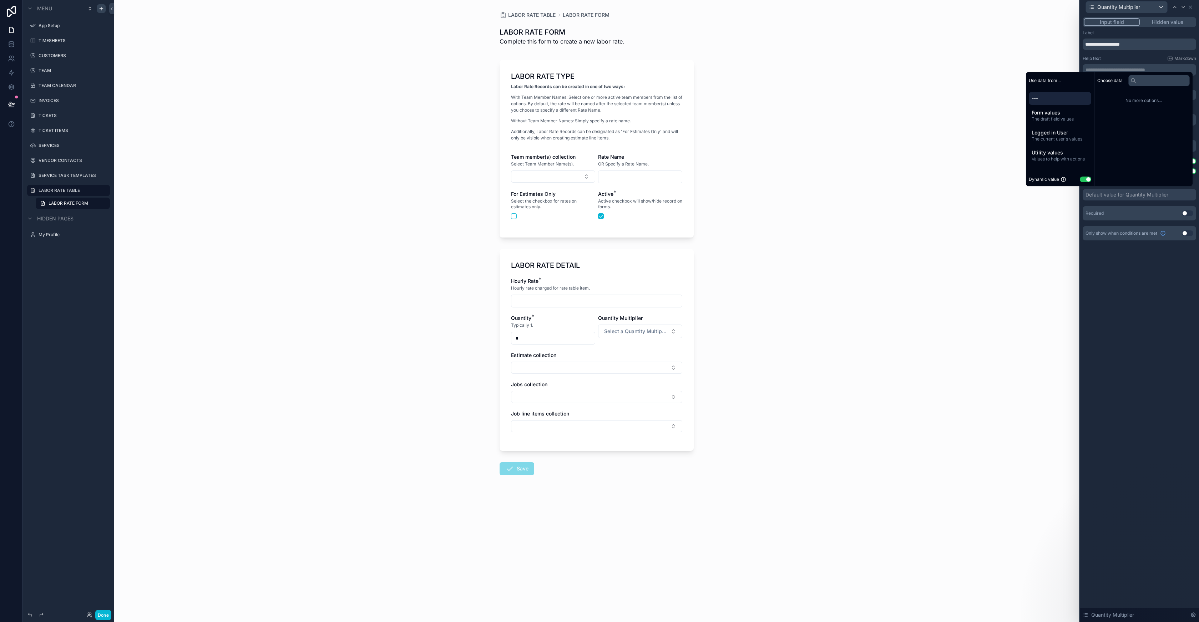
click at [1153, 285] on div "**********" at bounding box center [1139, 318] width 119 height 608
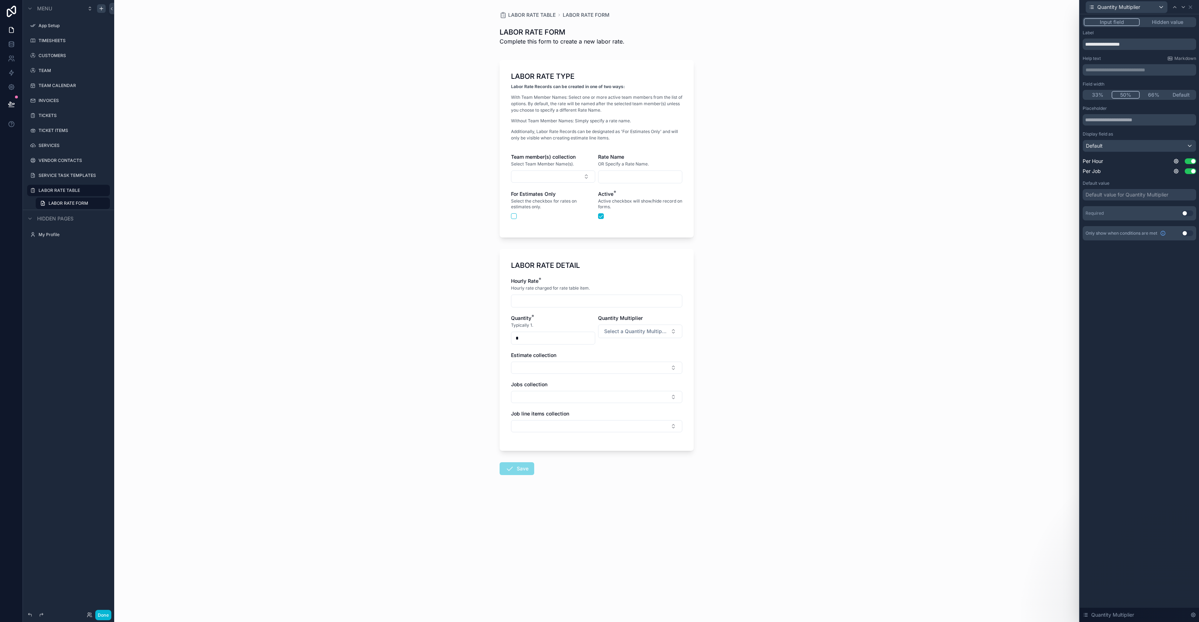
click at [1149, 192] on div "Default value for Quantity Multiplier" at bounding box center [1126, 194] width 83 height 7
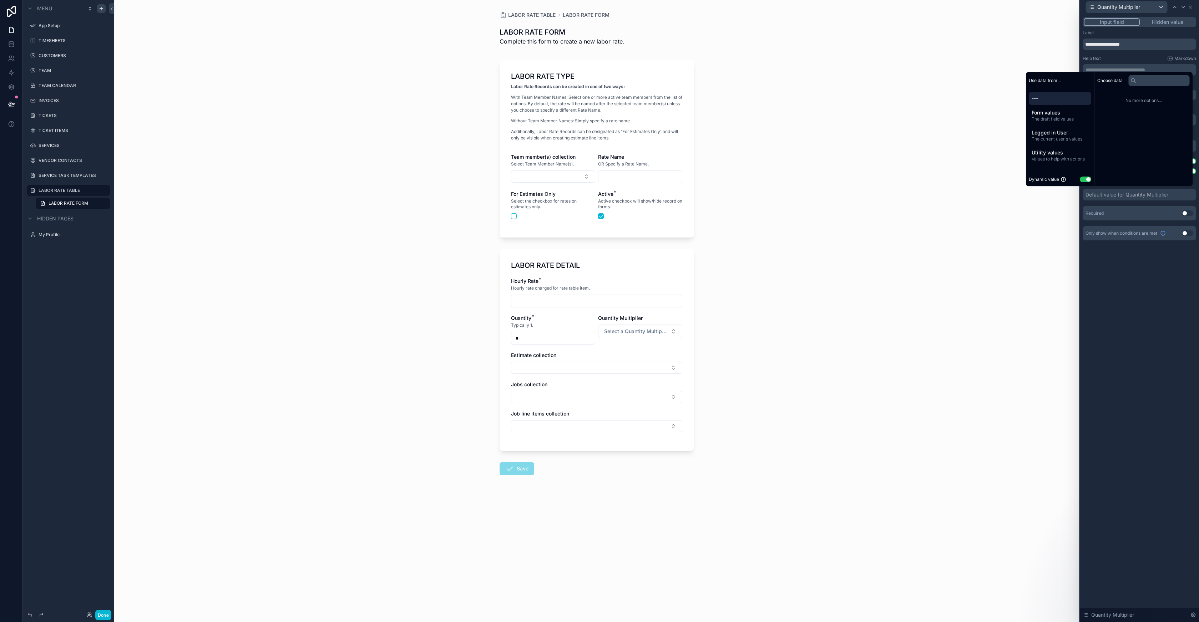
click at [1084, 178] on button "Use setting" at bounding box center [1085, 180] width 11 height 6
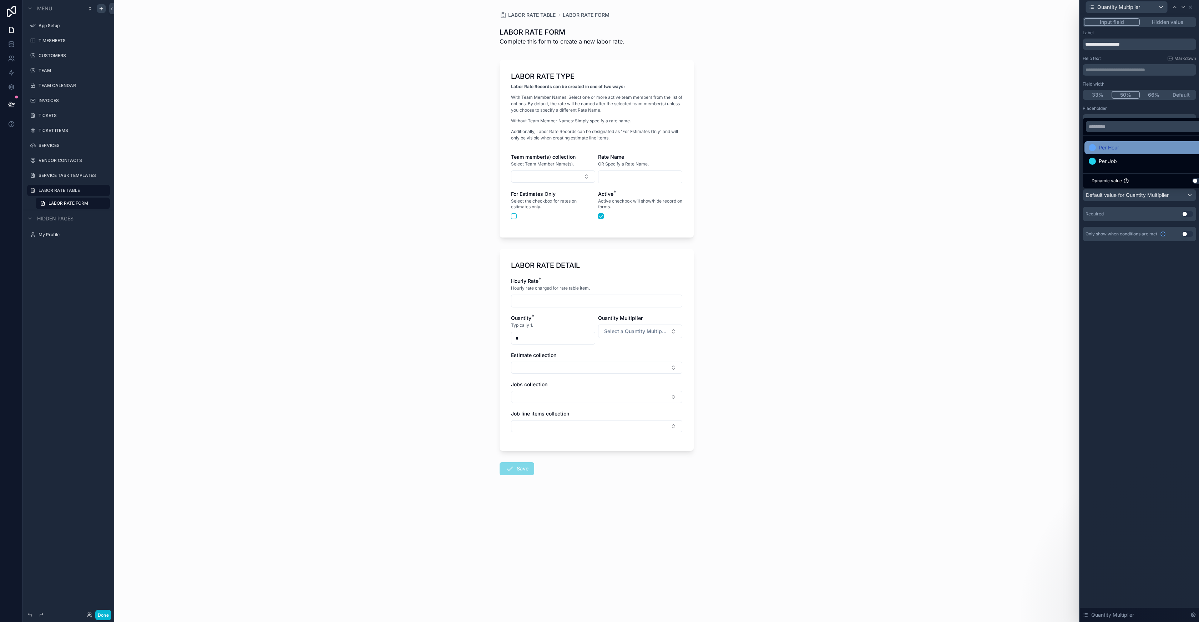
click at [1120, 149] on div "Per Hour" at bounding box center [1147, 147] width 118 height 9
click at [1111, 71] on p "**********" at bounding box center [1139, 69] width 109 height 7
click at [1163, 314] on div "**********" at bounding box center [1139, 318] width 119 height 608
click at [1190, 214] on button "Use setting" at bounding box center [1187, 214] width 11 height 6
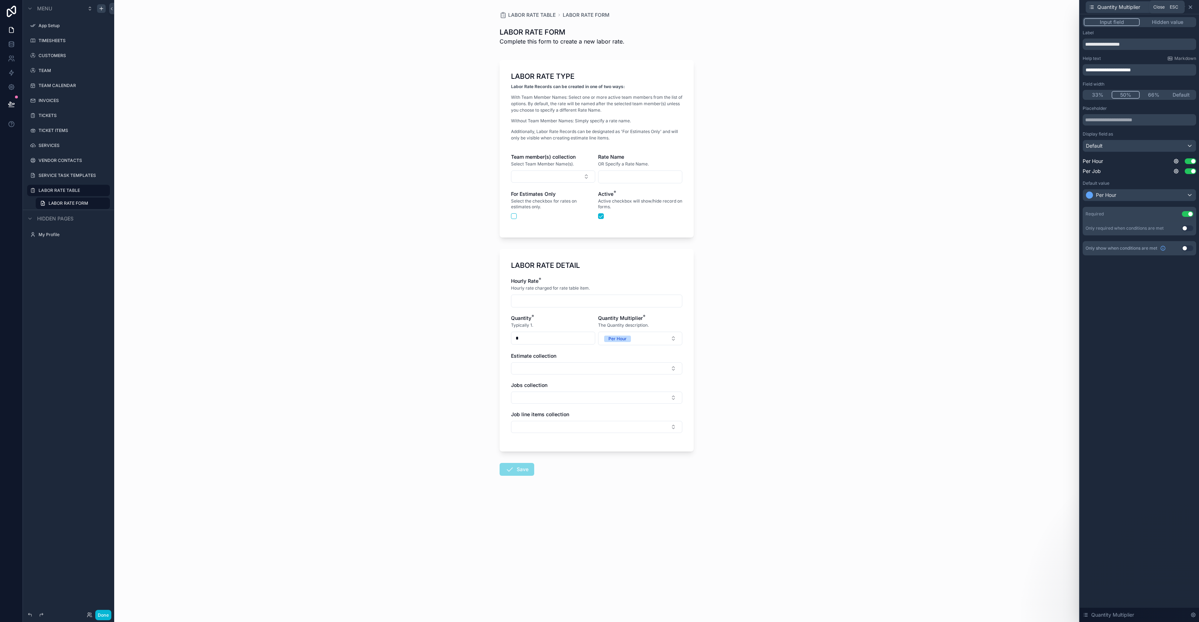
click at [1192, 7] on icon at bounding box center [1190, 7] width 6 height 6
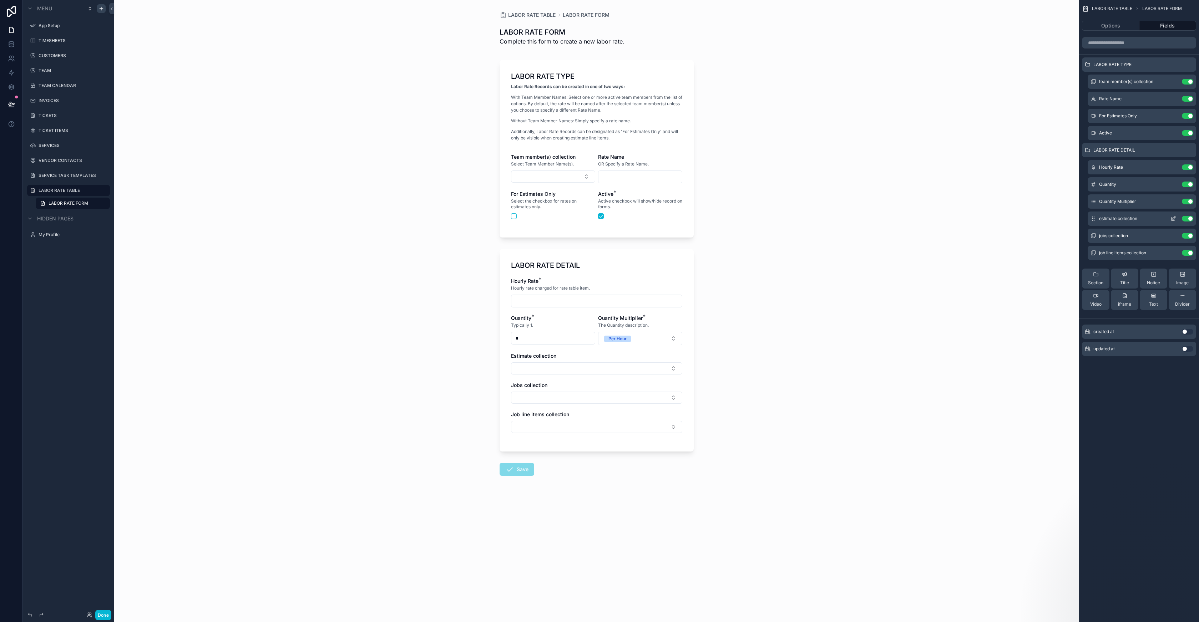
click at [1188, 217] on button "Use setting" at bounding box center [1187, 219] width 11 height 6
click at [1189, 216] on button "Use setting" at bounding box center [1187, 219] width 11 height 6
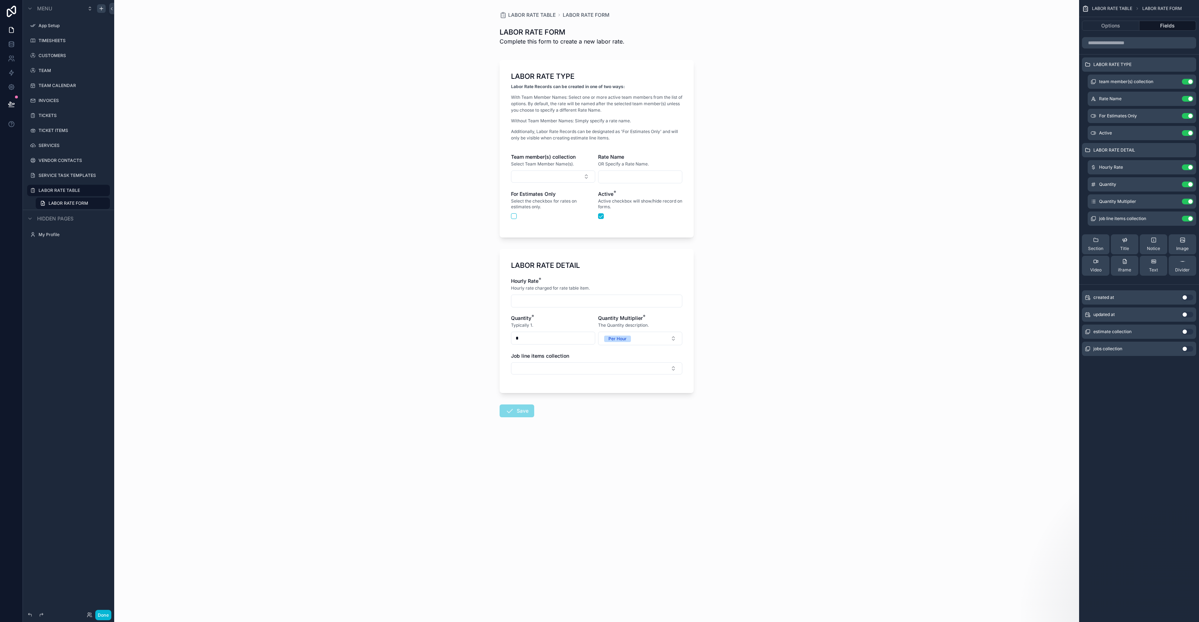
click at [1189, 216] on button "Use setting" at bounding box center [1187, 219] width 11 height 6
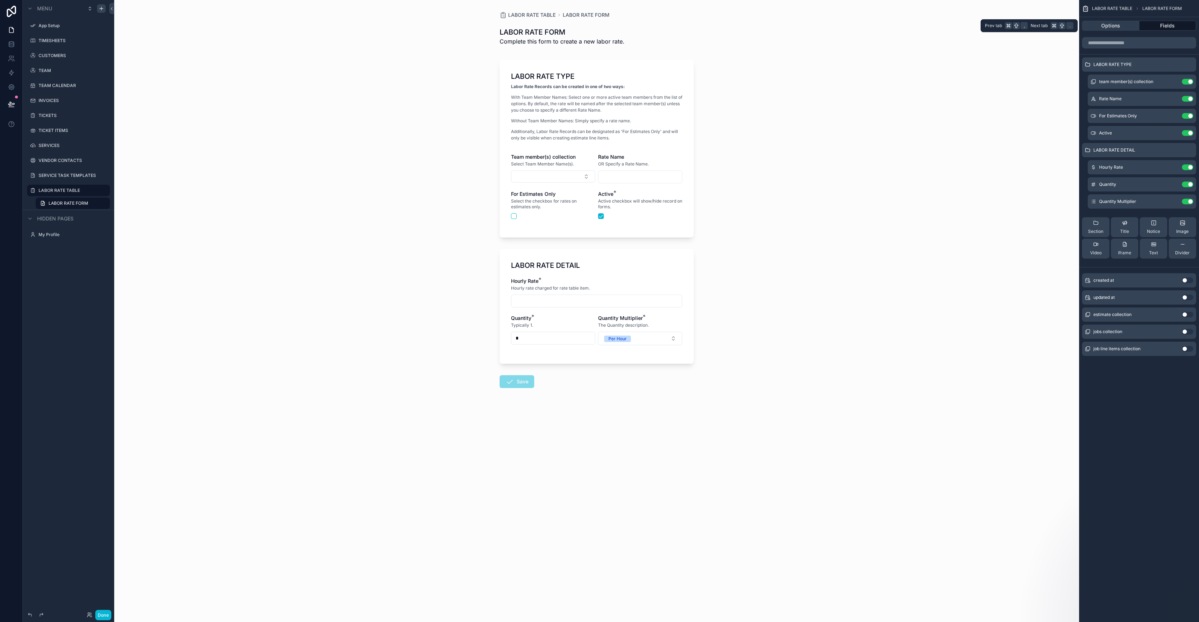
click at [1128, 26] on button "Options" at bounding box center [1110, 26] width 57 height 10
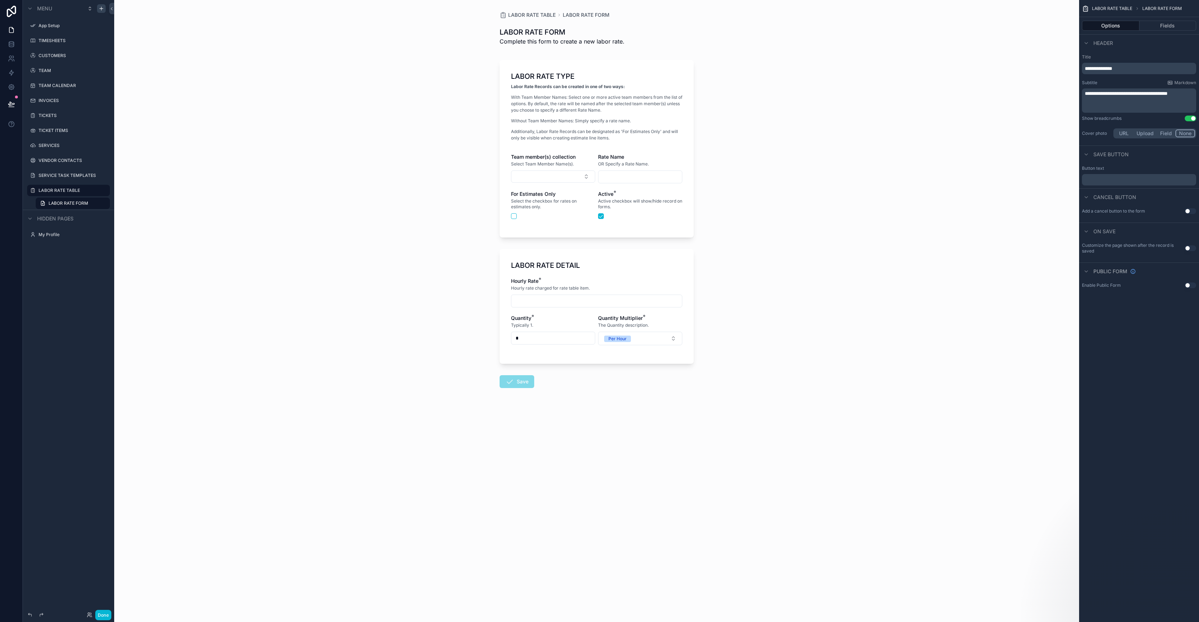
click at [1124, 181] on p "﻿" at bounding box center [1140, 180] width 110 height 6
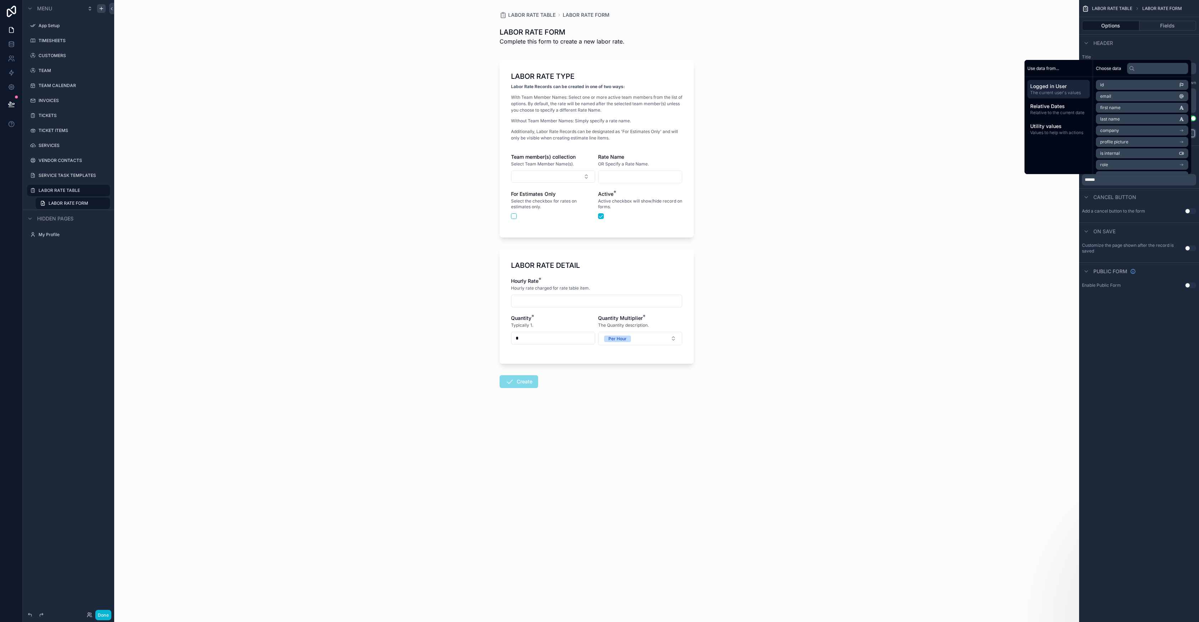
click at [1168, 385] on div "**********" at bounding box center [1139, 311] width 120 height 622
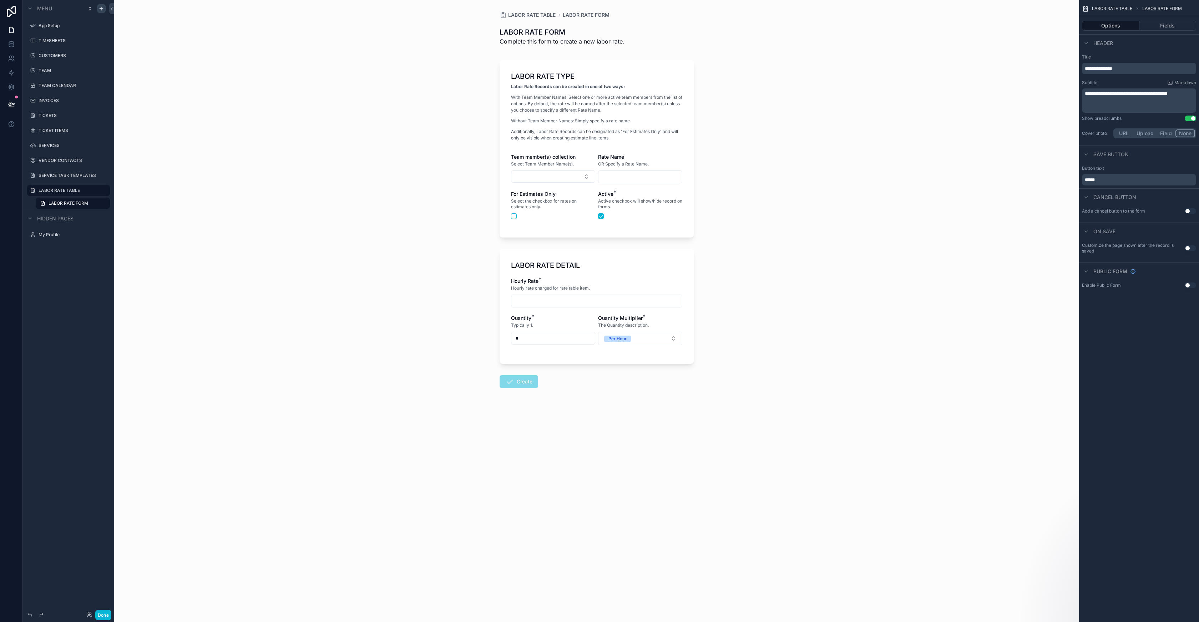
click at [1188, 210] on button "Use setting" at bounding box center [1189, 211] width 11 height 6
click at [677, 424] on form "LABOR RATE TYPE Labor Rate Records can be created in one of two ways: With Team…" at bounding box center [596, 245] width 194 height 378
click at [539, 14] on span "LABOR RATE TABLE" at bounding box center [531, 14] width 47 height 7
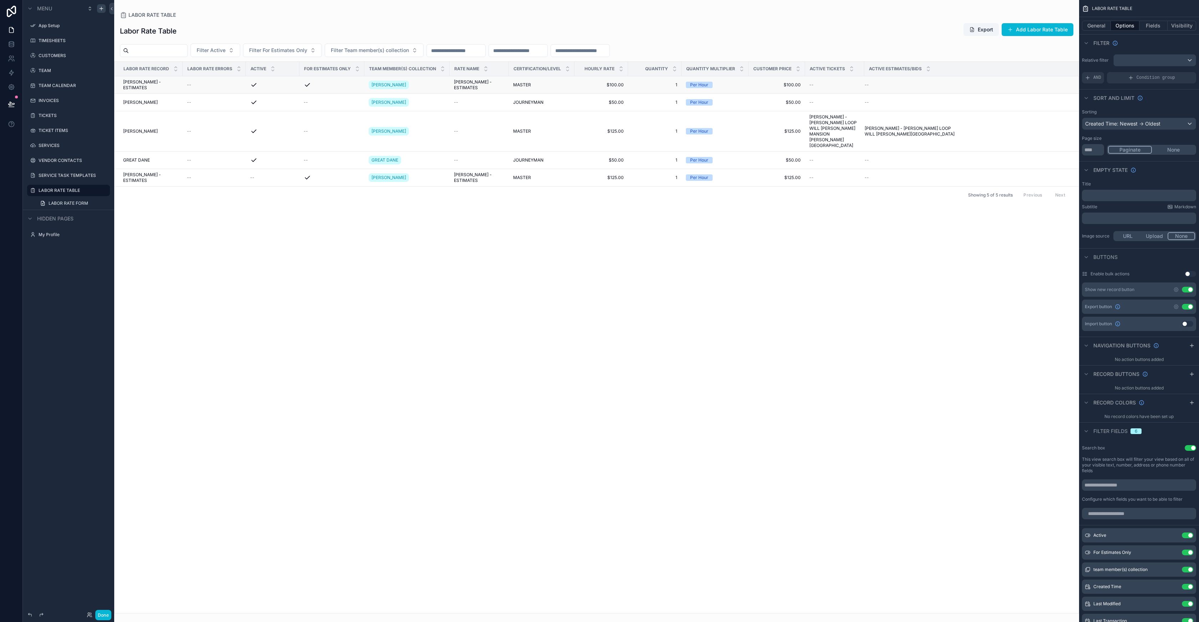
click at [162, 82] on span "[PERSON_NAME] - ESTIMATES" at bounding box center [150, 84] width 55 height 11
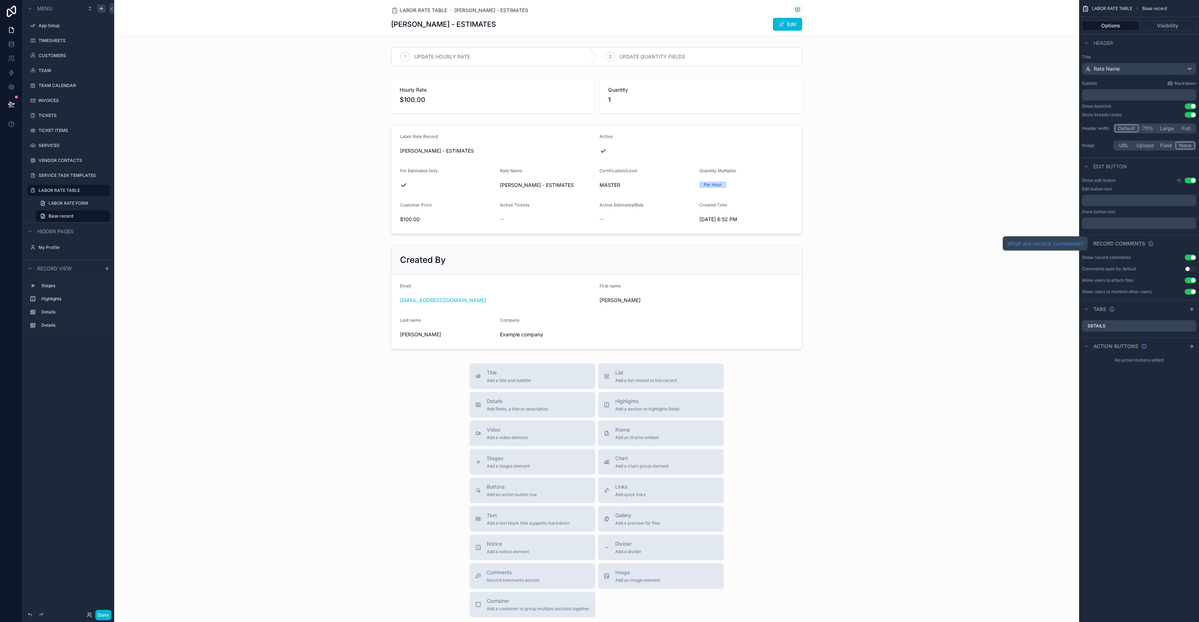
click at [1044, 245] on link "What are record comments?" at bounding box center [1045, 243] width 76 height 9
click at [1161, 25] on button "Visibility" at bounding box center [1167, 26] width 57 height 10
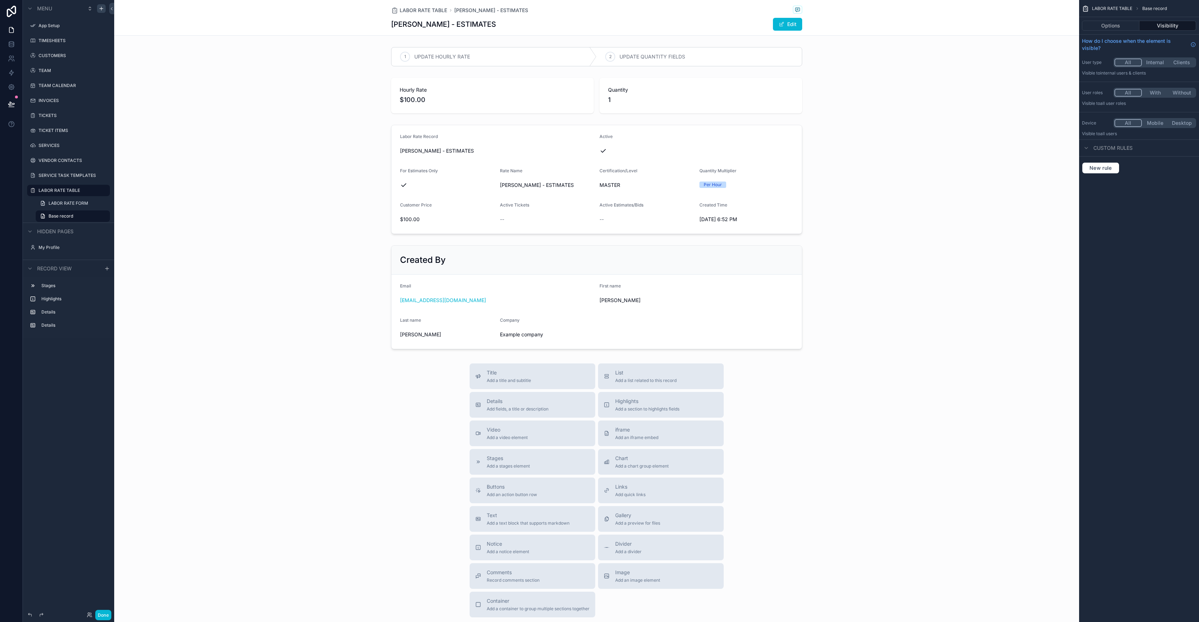
click at [1110, 11] on span "LABOR RATE TABLE" at bounding box center [1112, 9] width 40 height 6
click at [1111, 8] on span "LABOR RATE TABLE" at bounding box center [1112, 9] width 40 height 6
drag, startPoint x: 438, startPoint y: 6, endPoint x: 430, endPoint y: 6, distance: 8.2
click at [438, 6] on div "LABOR RATE TABLE [PERSON_NAME] - ESTIMATES" at bounding box center [596, 10] width 411 height 9
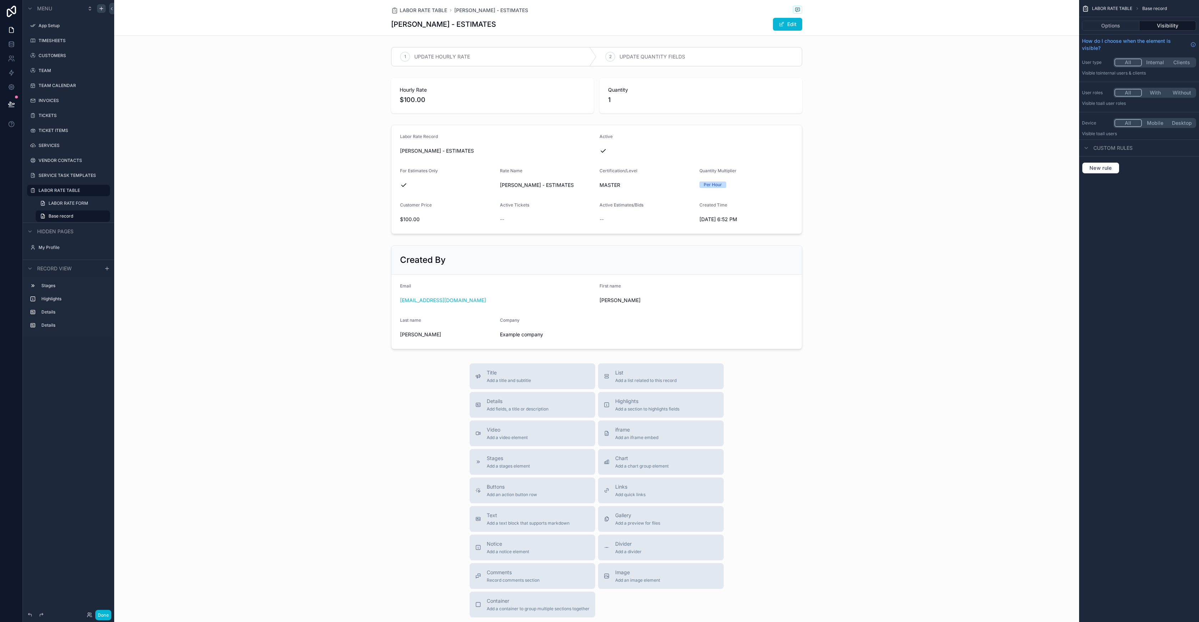
click at [430, 6] on div "LABOR RATE TABLE [PERSON_NAME] - ESTIMATES" at bounding box center [596, 10] width 411 height 9
click at [428, 9] on span "LABOR RATE TABLE" at bounding box center [423, 10] width 47 height 7
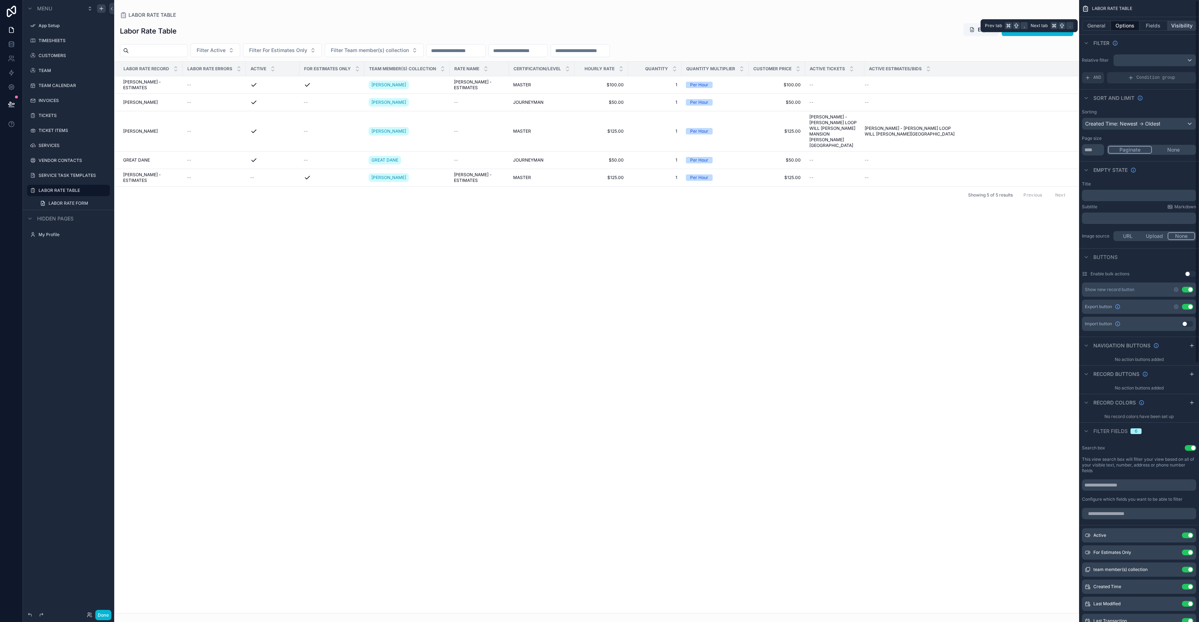
click at [1176, 25] on button "Visibility" at bounding box center [1181, 26] width 29 height 10
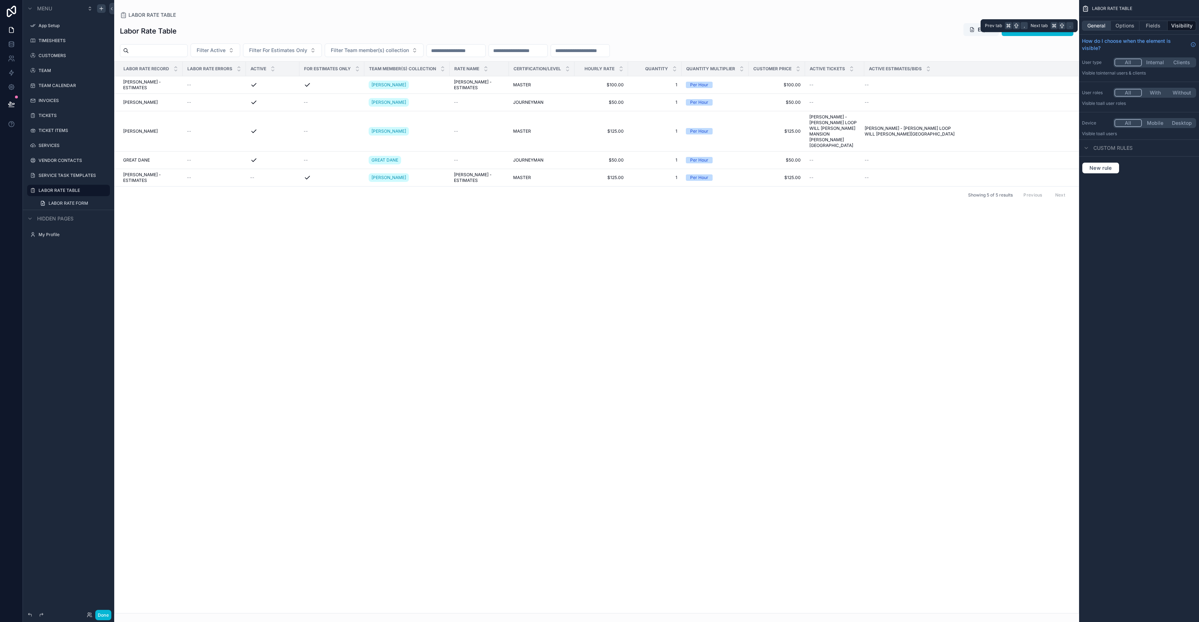
click at [1088, 28] on button "General" at bounding box center [1096, 26] width 29 height 10
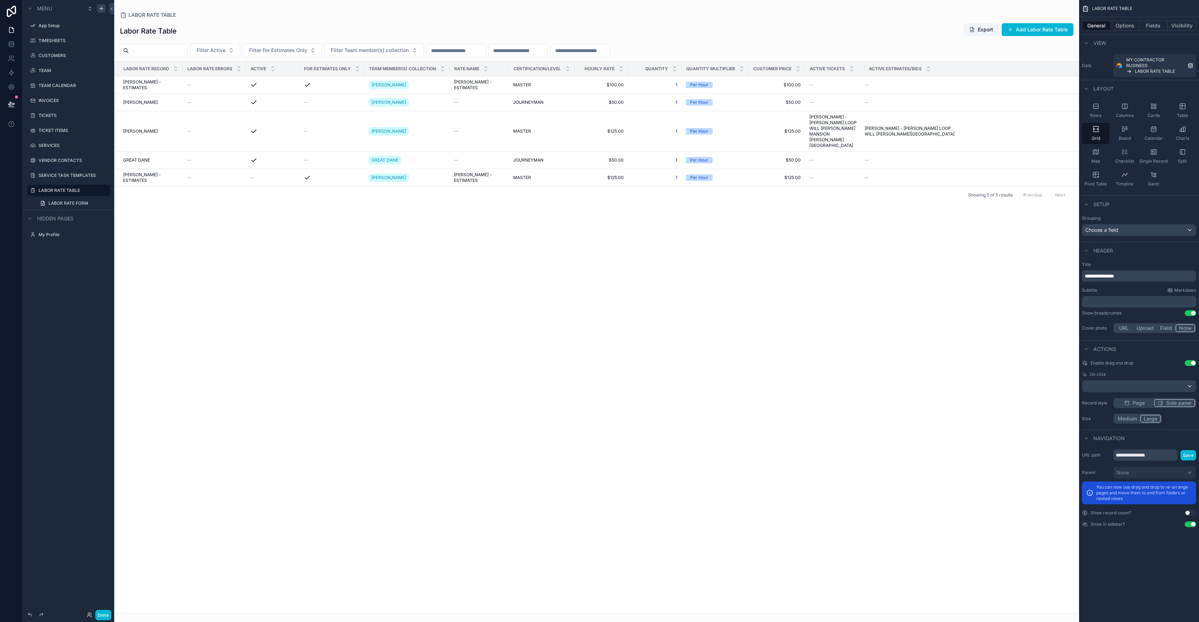
click at [1168, 405] on span "Side panel" at bounding box center [1178, 403] width 25 height 7
click at [1150, 405] on button "Page" at bounding box center [1134, 403] width 40 height 8
click at [1164, 403] on button "Side panel" at bounding box center [1174, 403] width 40 height 8
click at [159, 82] on span "[PERSON_NAME] - ESTIMATES" at bounding box center [150, 84] width 55 height 11
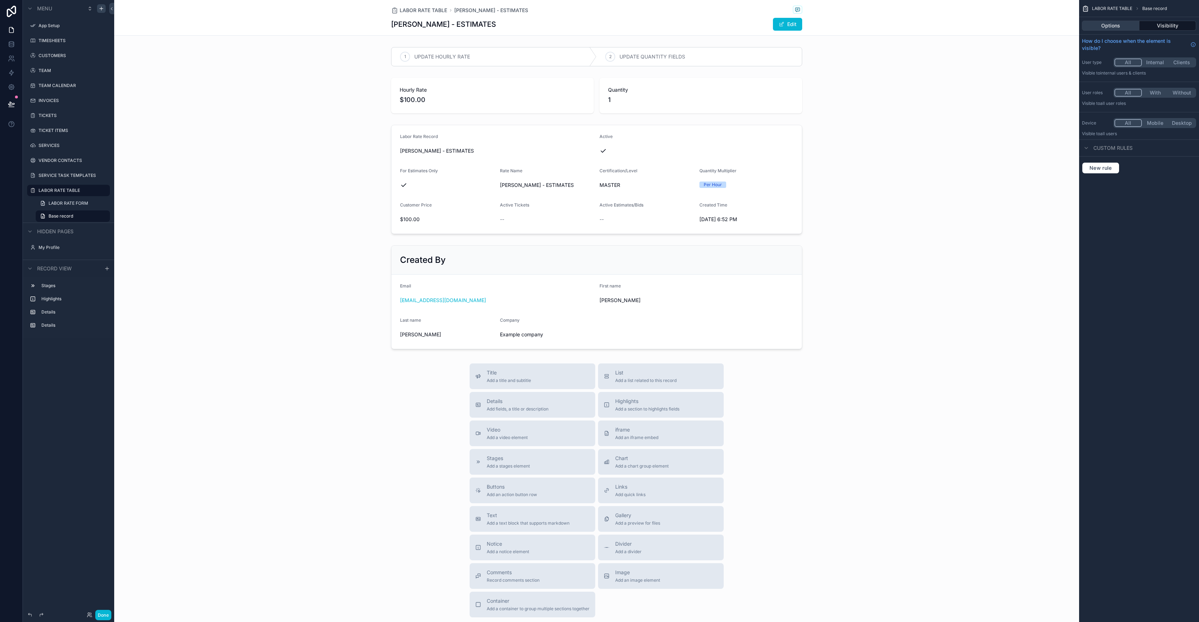
click at [1124, 26] on button "Options" at bounding box center [1110, 26] width 57 height 10
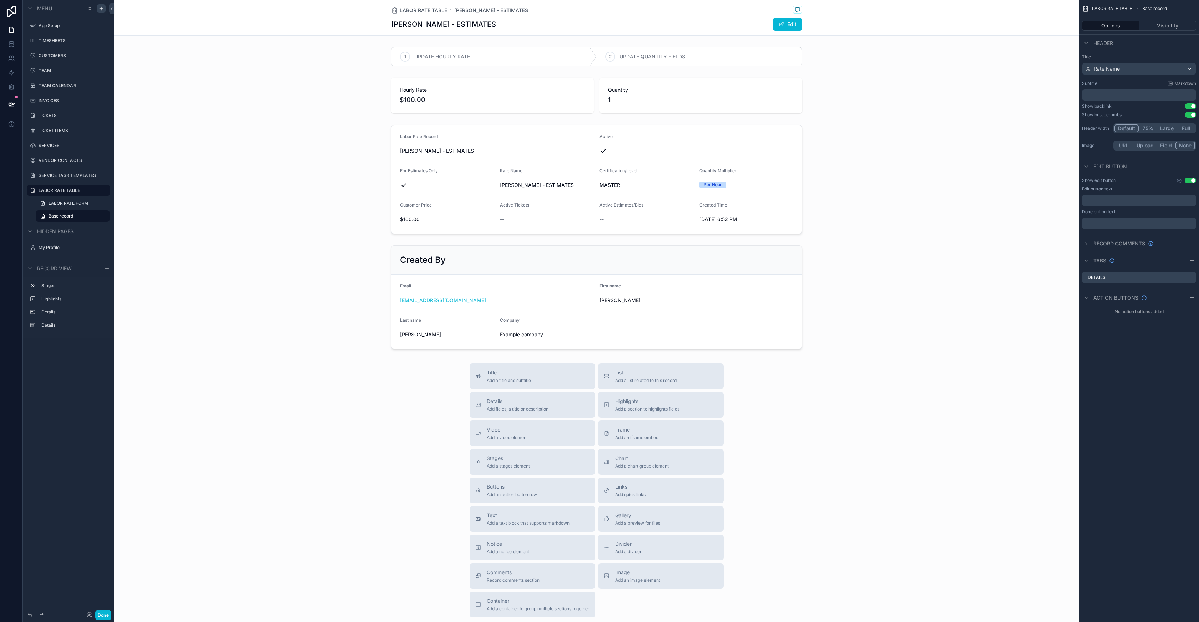
click at [1153, 129] on button "75%" at bounding box center [1147, 129] width 18 height 8
click at [1118, 130] on button "Default" at bounding box center [1126, 129] width 24 height 8
click at [1117, 130] on button "Default" at bounding box center [1126, 129] width 24 height 8
click at [1166, 128] on button "Large" at bounding box center [1167, 129] width 20 height 8
click at [1121, 128] on button "Default" at bounding box center [1126, 129] width 24 height 8
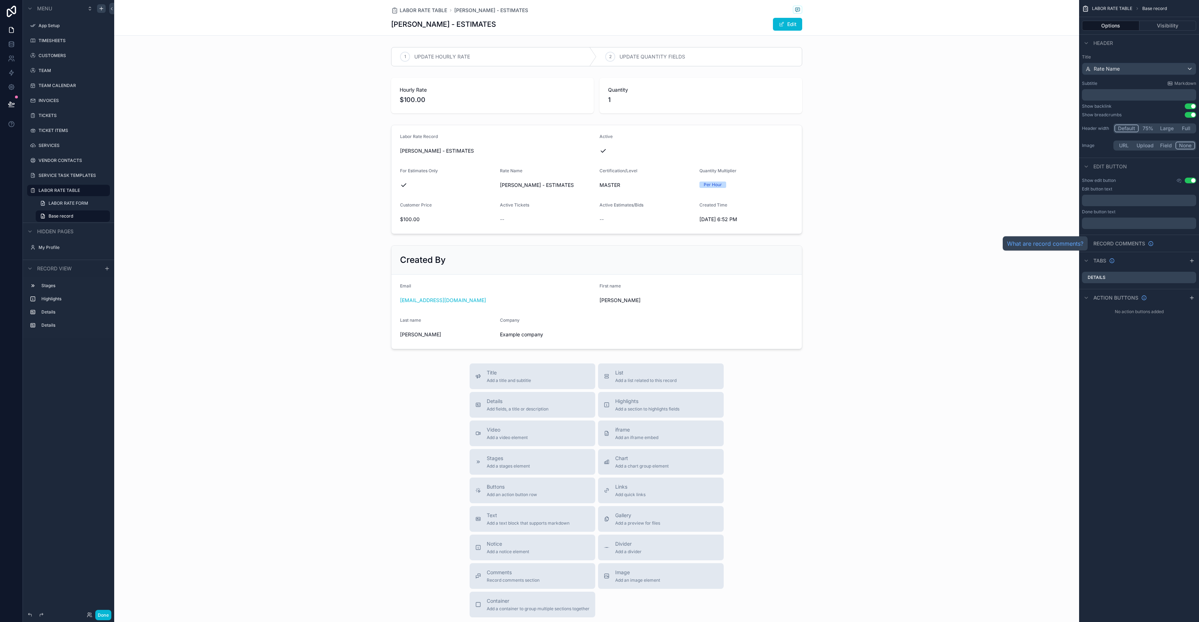
click at [1137, 244] on span "Record comments" at bounding box center [1119, 243] width 52 height 7
click at [1191, 256] on button "Use setting" at bounding box center [1189, 258] width 11 height 6
click at [502, 50] on div "scrollable content" at bounding box center [596, 54] width 965 height 25
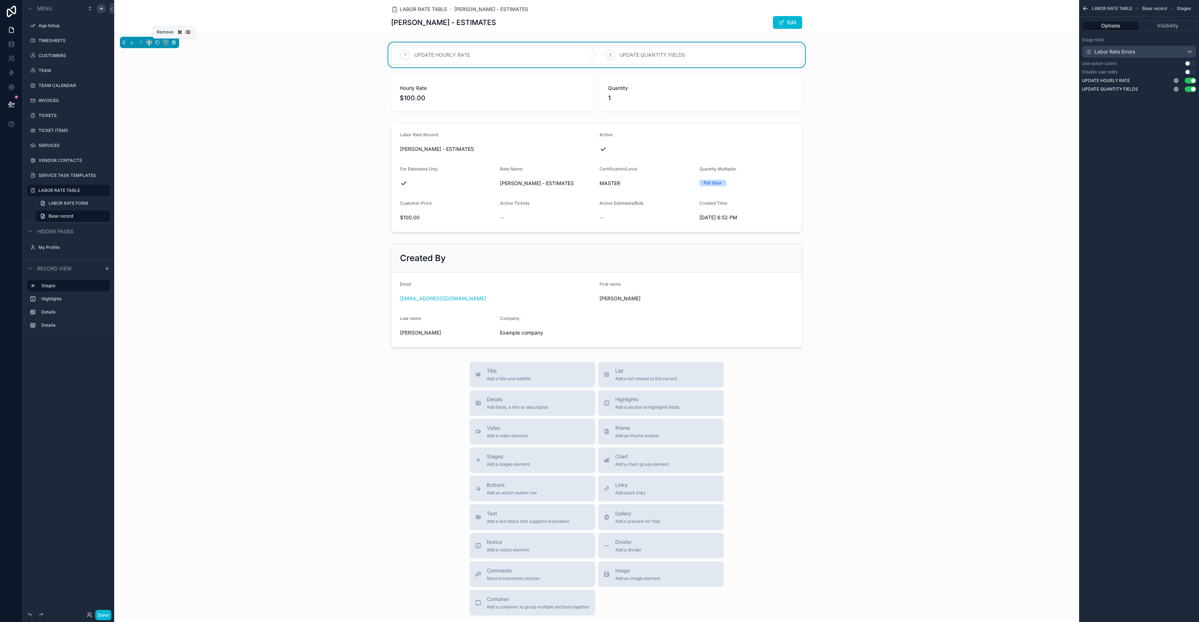
click at [173, 42] on icon "scrollable content" at bounding box center [173, 42] width 5 height 5
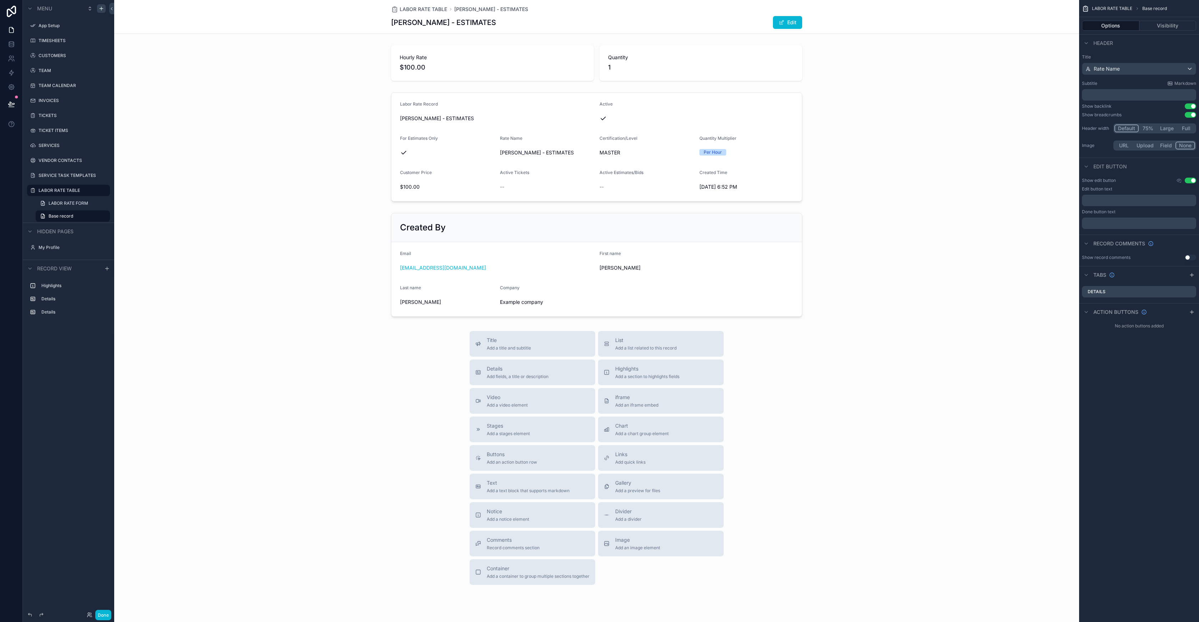
click at [1116, 8] on span "LABOR RATE TABLE" at bounding box center [1112, 9] width 40 height 6
click at [869, 66] on div "scrollable content" at bounding box center [596, 62] width 965 height 41
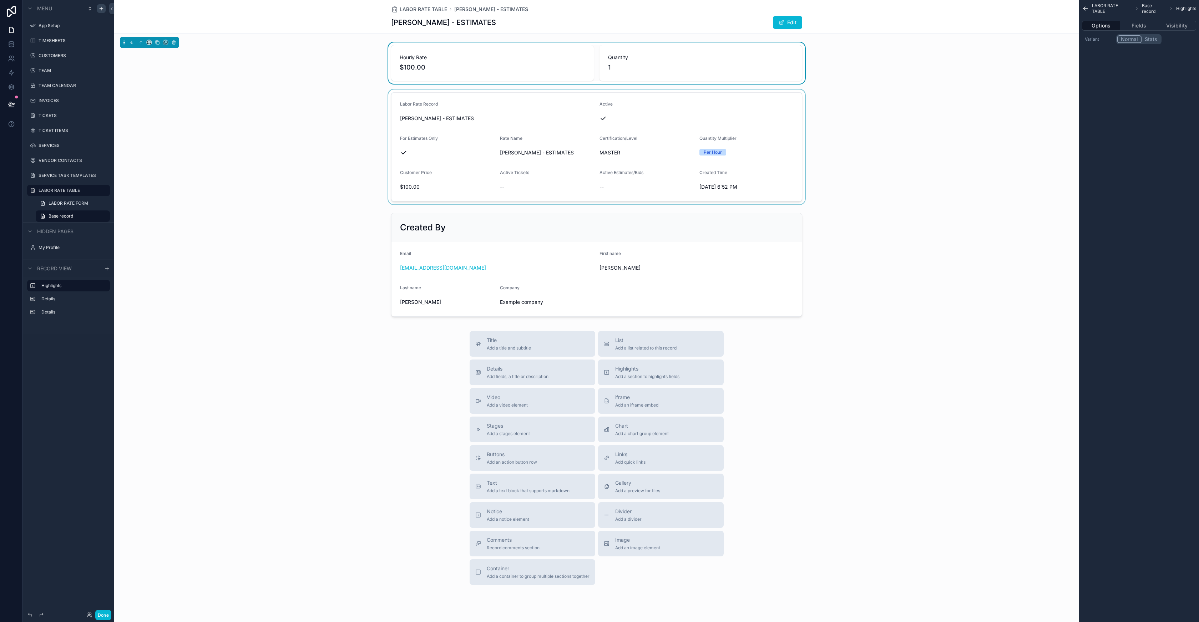
click at [275, 121] on div "scrollable content" at bounding box center [596, 147] width 965 height 115
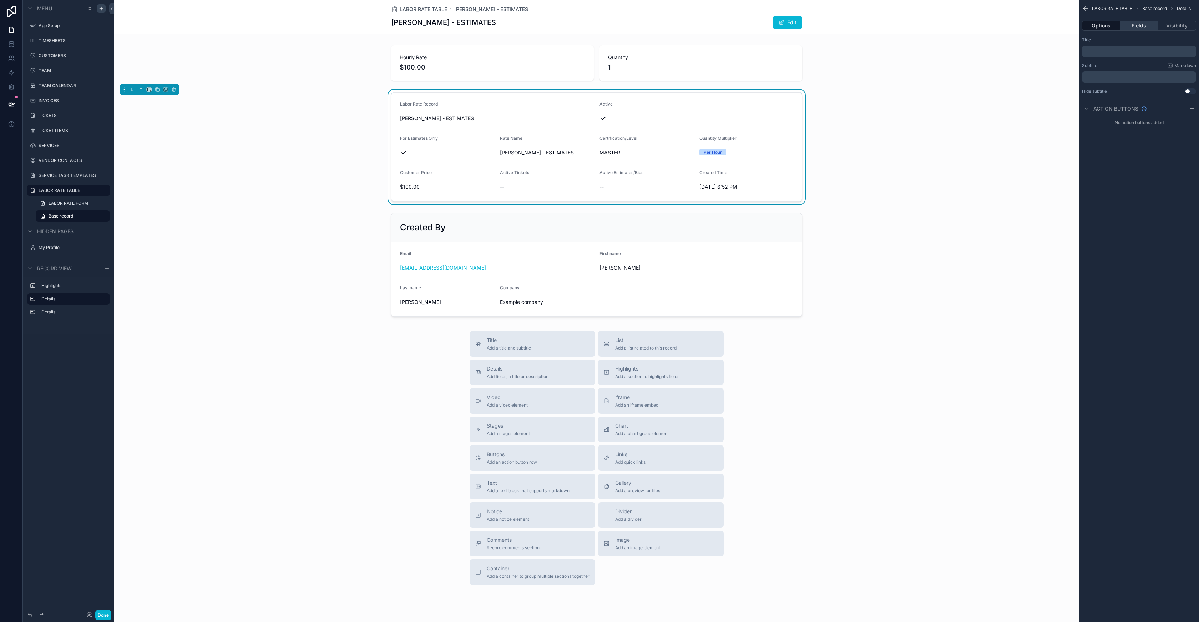
click at [1132, 29] on button "Fields" at bounding box center [1139, 26] width 38 height 10
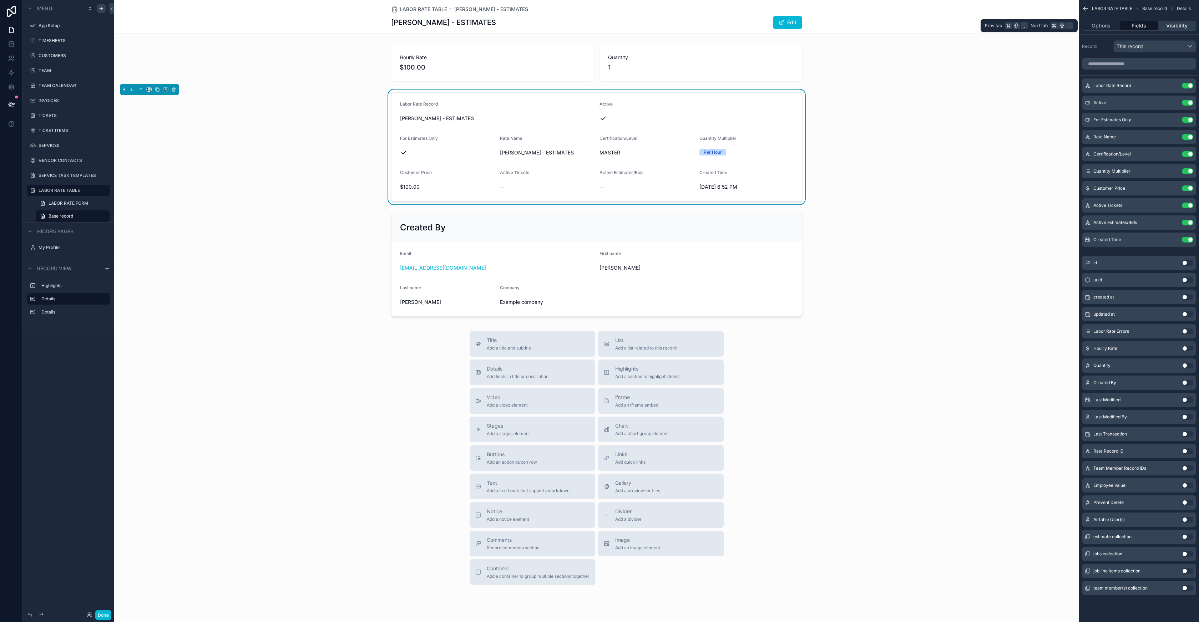
click at [1184, 26] on button "Visibility" at bounding box center [1177, 26] width 38 height 10
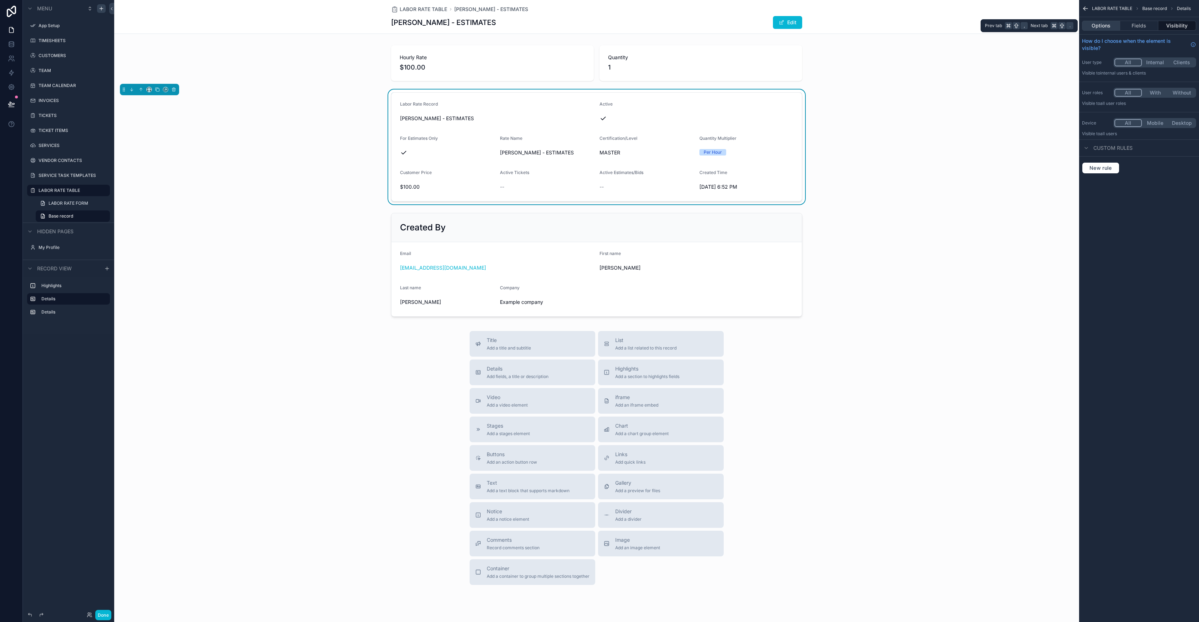
click at [1106, 26] on button "Options" at bounding box center [1101, 26] width 38 height 10
click at [1096, 54] on p "﻿" at bounding box center [1140, 52] width 110 height 6
click at [1093, 54] on p "﻿" at bounding box center [1140, 52] width 110 height 6
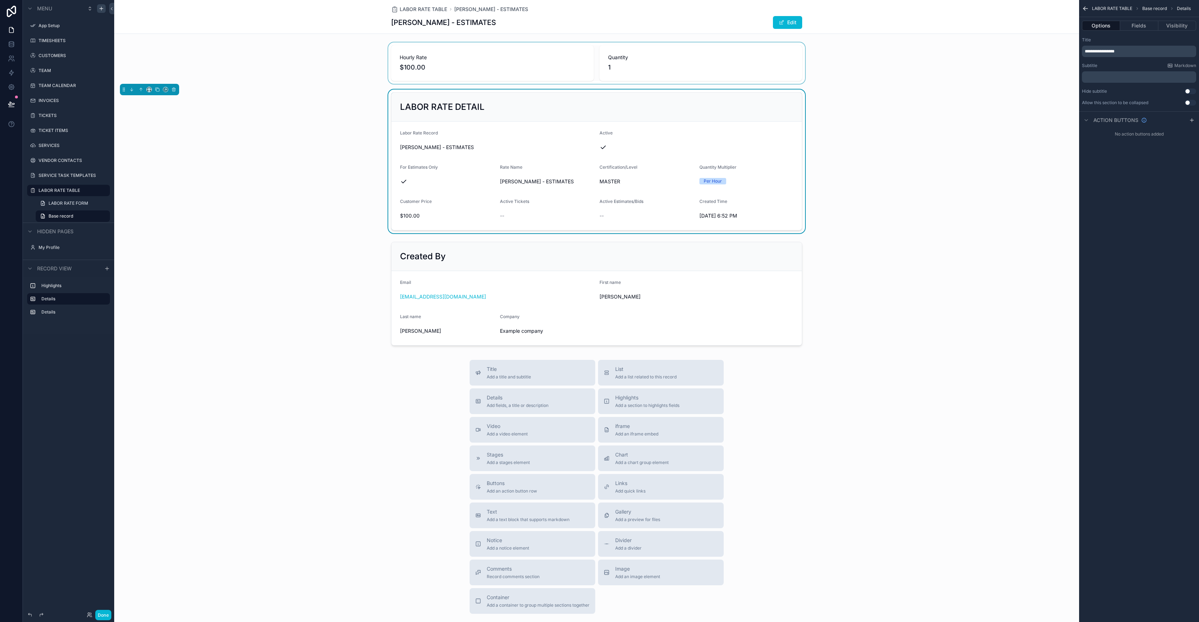
click at [982, 69] on div "scrollable content" at bounding box center [596, 62] width 965 height 41
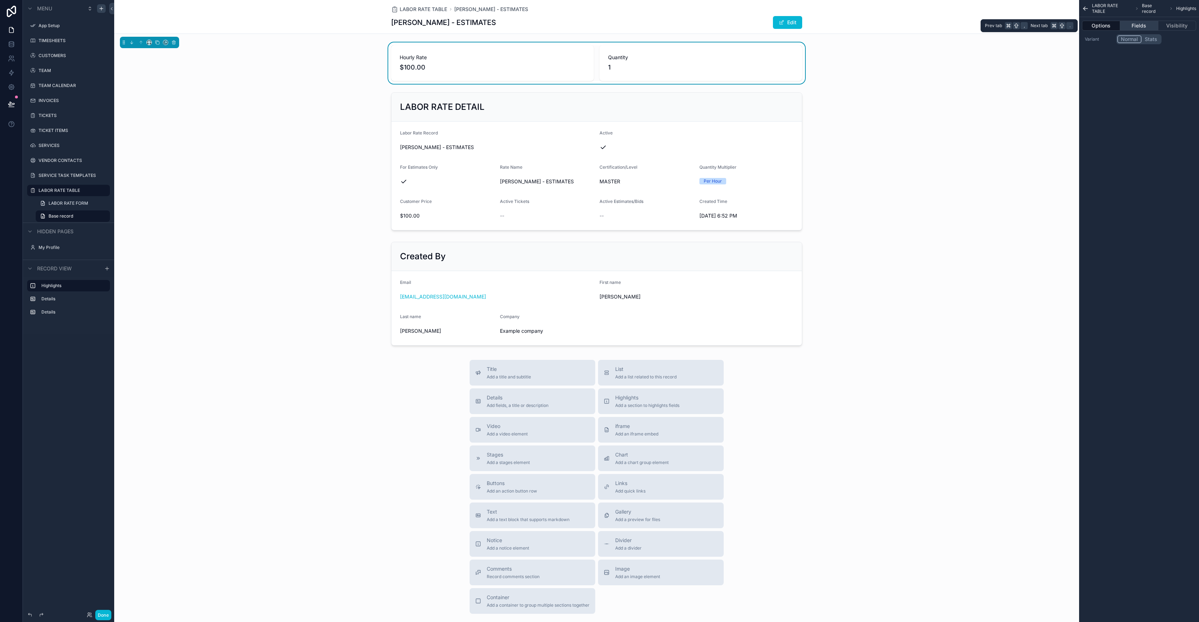
click at [1145, 27] on button "Fields" at bounding box center [1139, 26] width 38 height 10
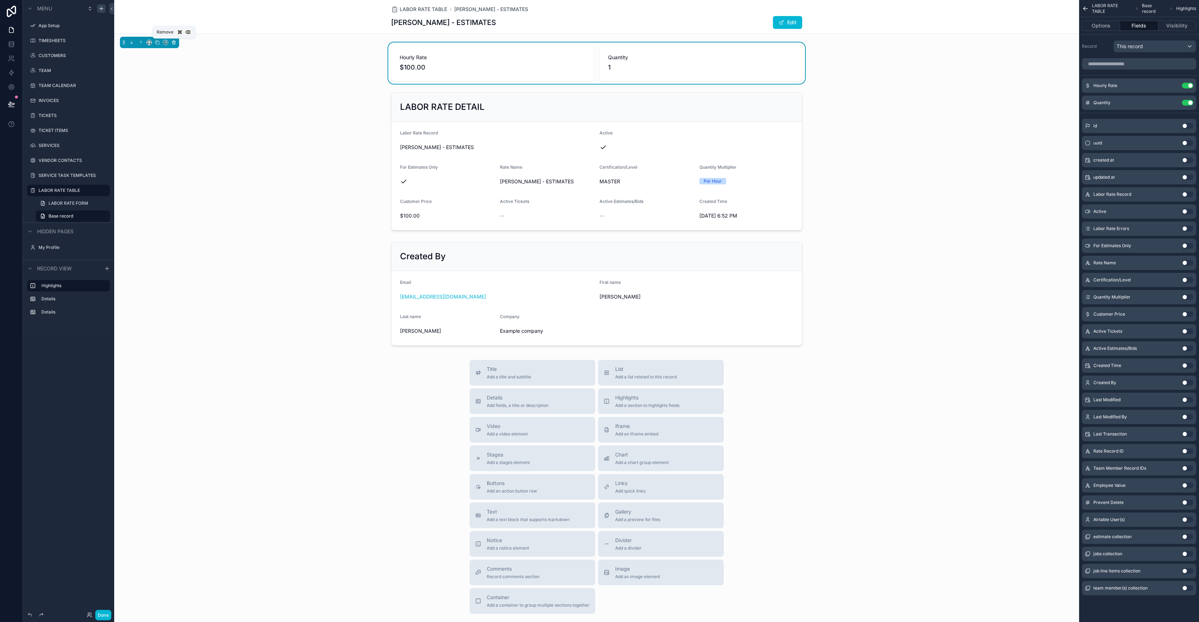
click at [173, 43] on icon "scrollable content" at bounding box center [173, 42] width 5 height 5
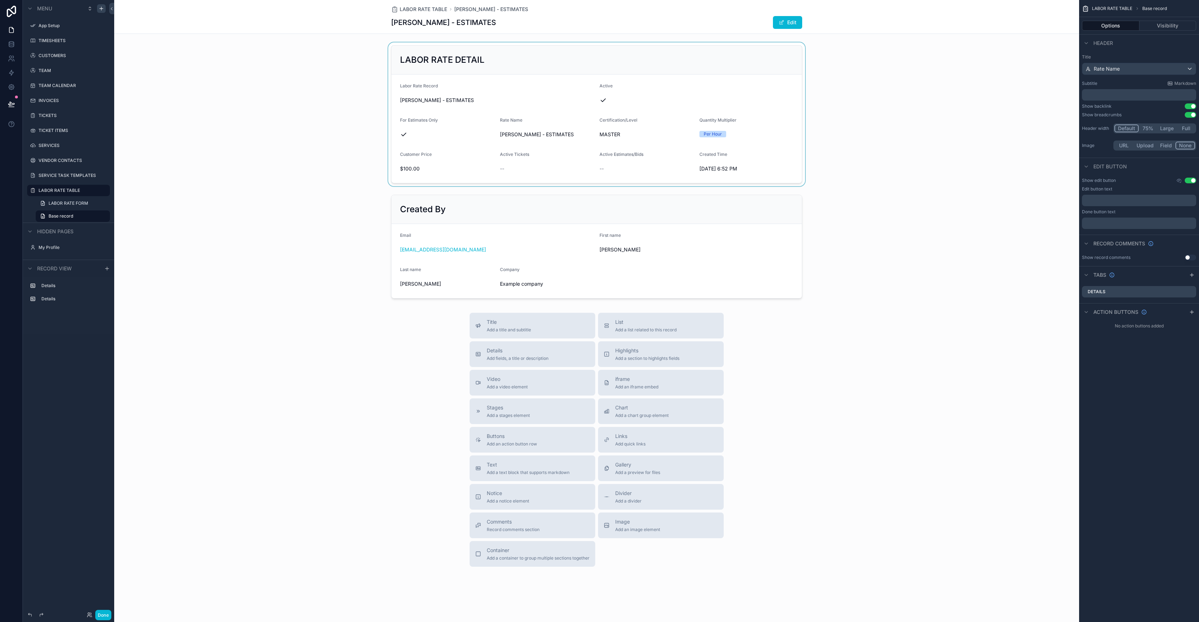
click at [534, 54] on div "scrollable content" at bounding box center [596, 114] width 965 height 144
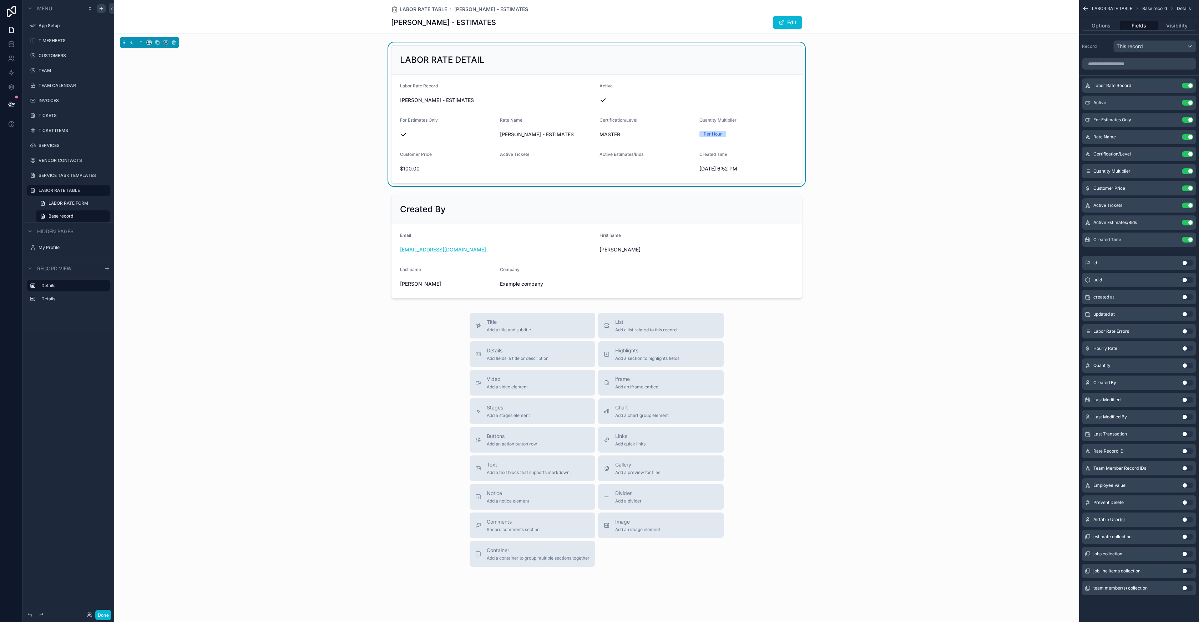
click at [1190, 589] on button "Use setting" at bounding box center [1187, 588] width 11 height 6
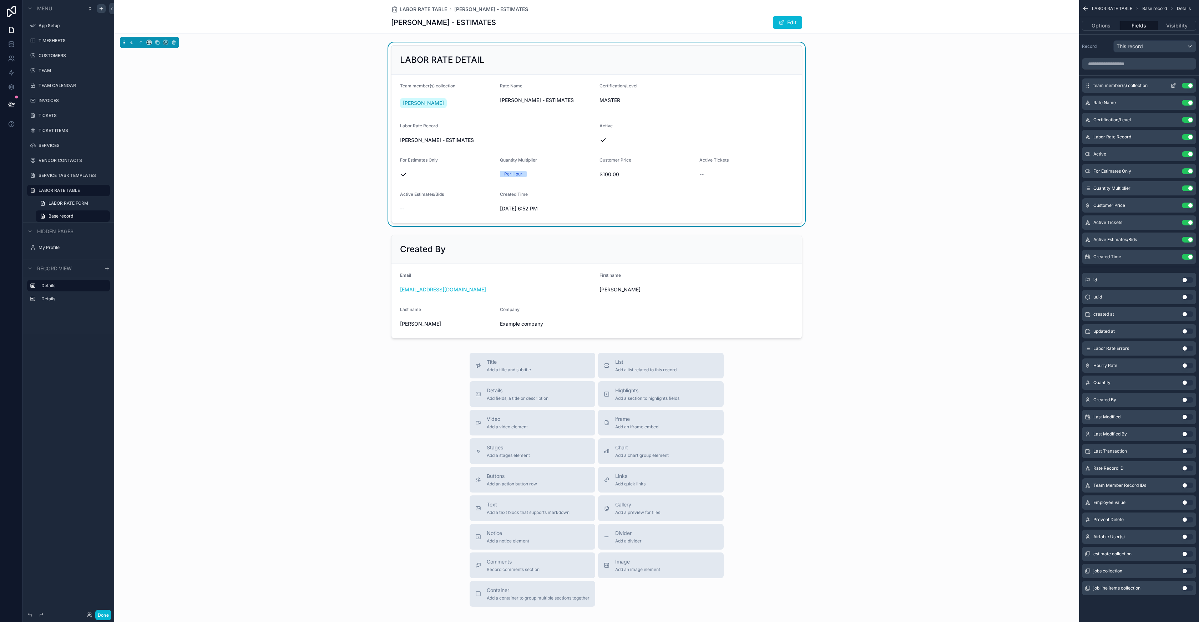
click at [1174, 83] on icon "scrollable content" at bounding box center [1173, 86] width 6 height 6
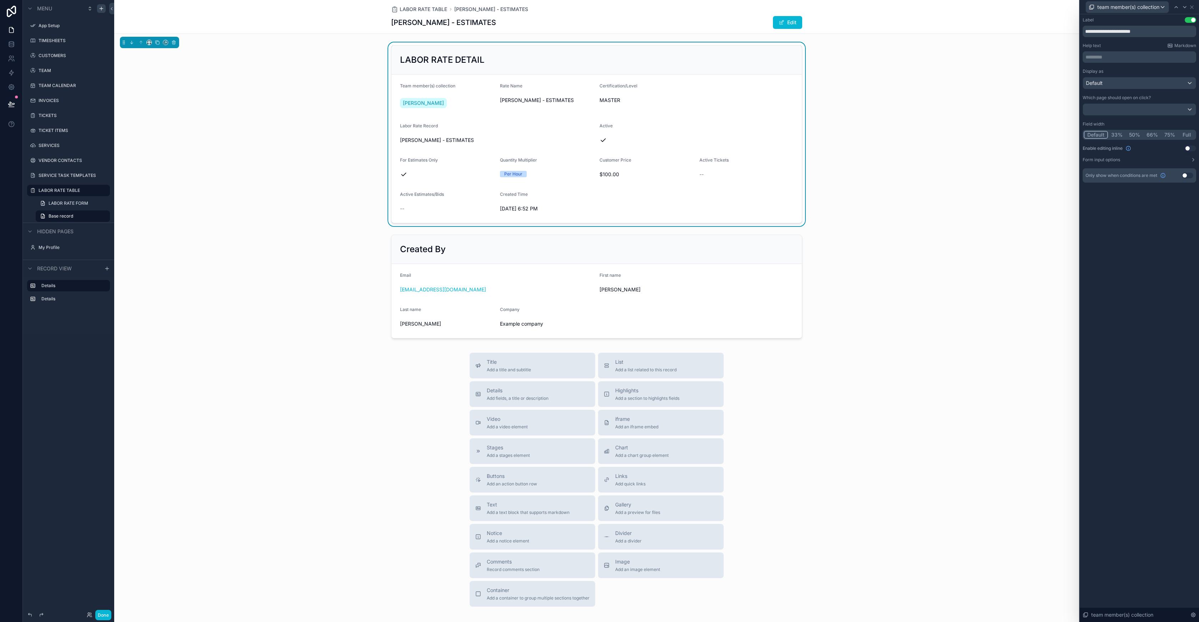
click at [1021, 78] on div "LABOR RATE DETAIL Team member(s) collection [PERSON_NAME] Rate Name [PERSON_NAM…" at bounding box center [596, 134] width 965 height 184
click at [1196, 7] on div "team member(s) collection" at bounding box center [1139, 7] width 119 height 14
click at [1194, 7] on icon at bounding box center [1192, 7] width 6 height 6
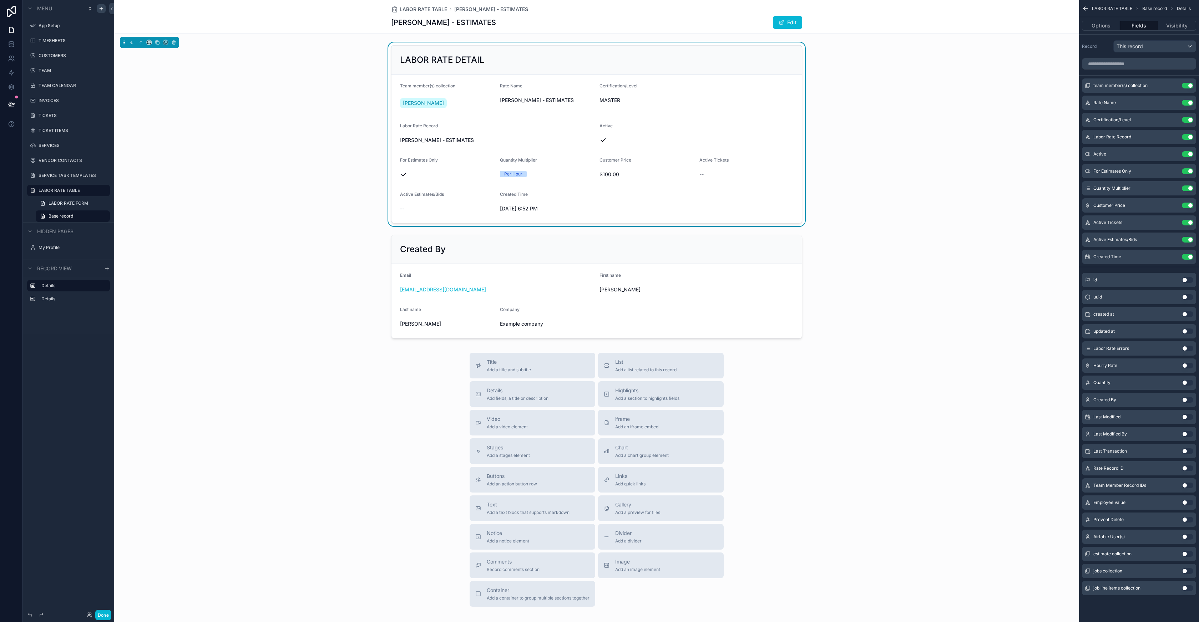
click at [457, 137] on span "[PERSON_NAME] - ESTIMATES" at bounding box center [497, 140] width 194 height 7
click at [1189, 134] on div "Labor Rate Record Use setting" at bounding box center [1139, 137] width 114 height 14
click at [1186, 136] on button "Use setting" at bounding box center [1187, 137] width 11 height 6
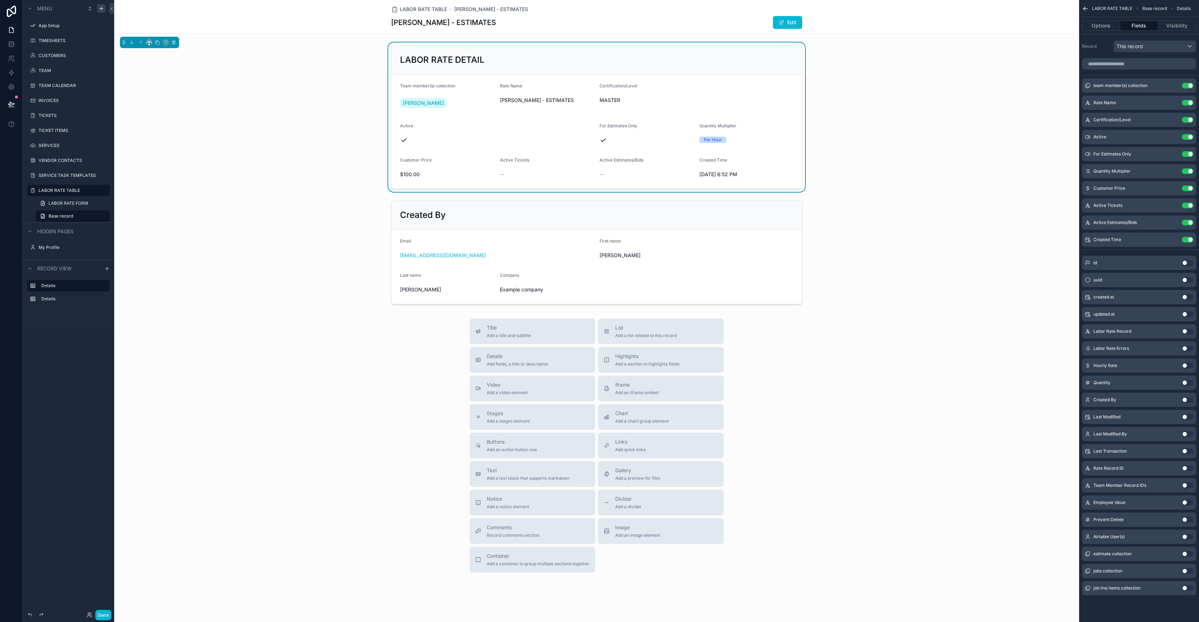
click at [1186, 364] on button "Use setting" at bounding box center [1187, 366] width 11 height 6
click at [1187, 381] on button "Use setting" at bounding box center [1187, 383] width 11 height 6
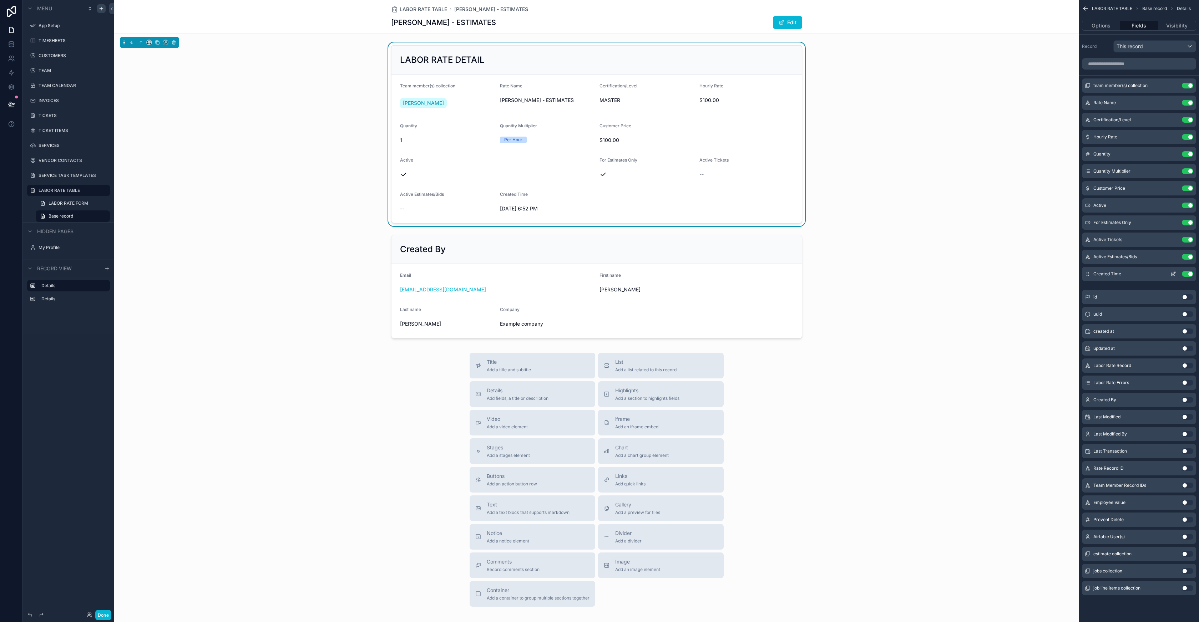
click at [1189, 274] on button "Use setting" at bounding box center [1187, 274] width 11 height 6
click at [588, 230] on div "LABOR RATE DETAIL Team member(s) collection [PERSON_NAME] Rate Name [PERSON_NAM…" at bounding box center [596, 191] width 965 height 299
click at [1117, 11] on span "LABOR RATE TABLE" at bounding box center [1112, 9] width 40 height 6
click at [1161, 9] on span "Base record" at bounding box center [1154, 9] width 25 height 6
click at [1085, 6] on icon "scrollable content" at bounding box center [1085, 8] width 7 height 7
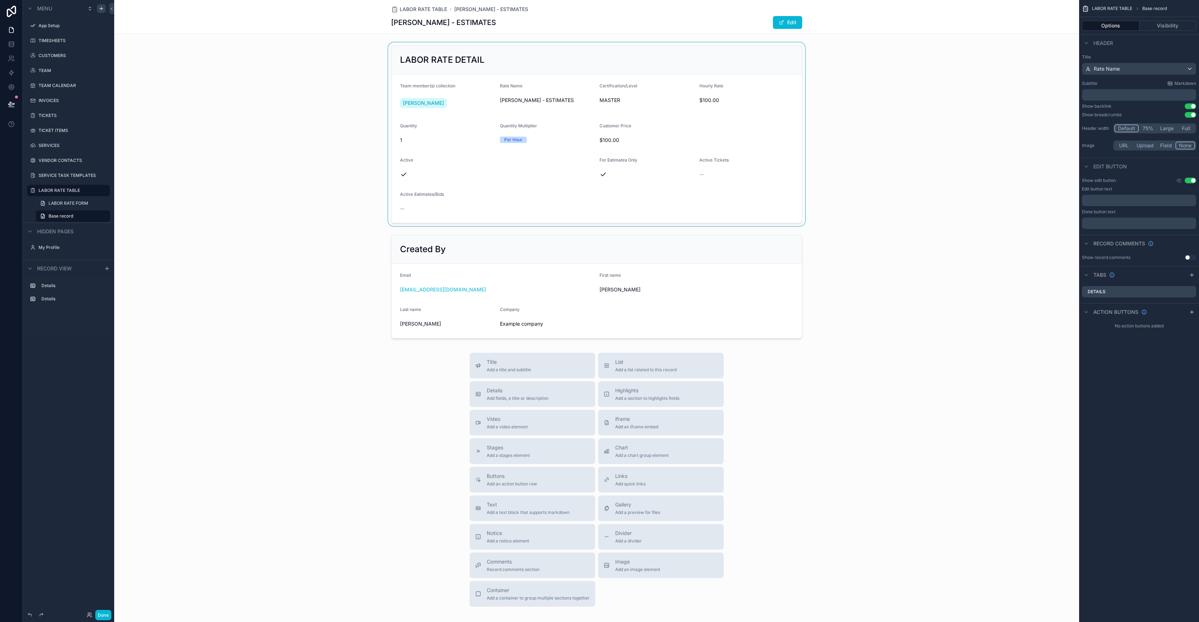
click at [519, 52] on div "scrollable content" at bounding box center [596, 134] width 965 height 184
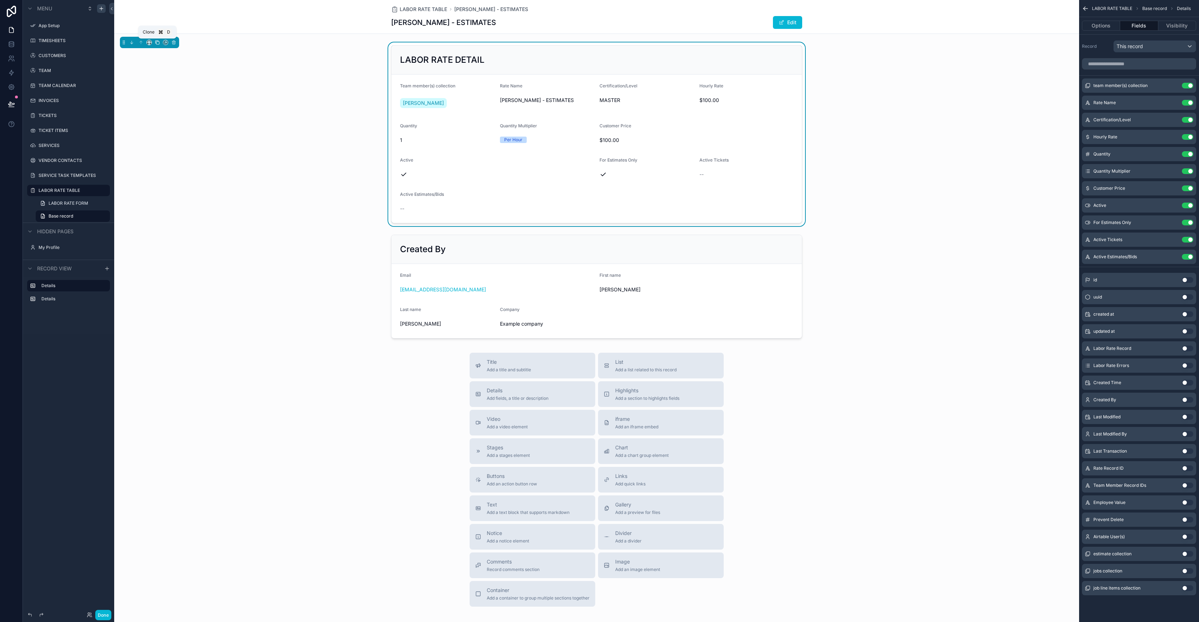
click at [157, 44] on icon "scrollable content" at bounding box center [157, 42] width 3 height 3
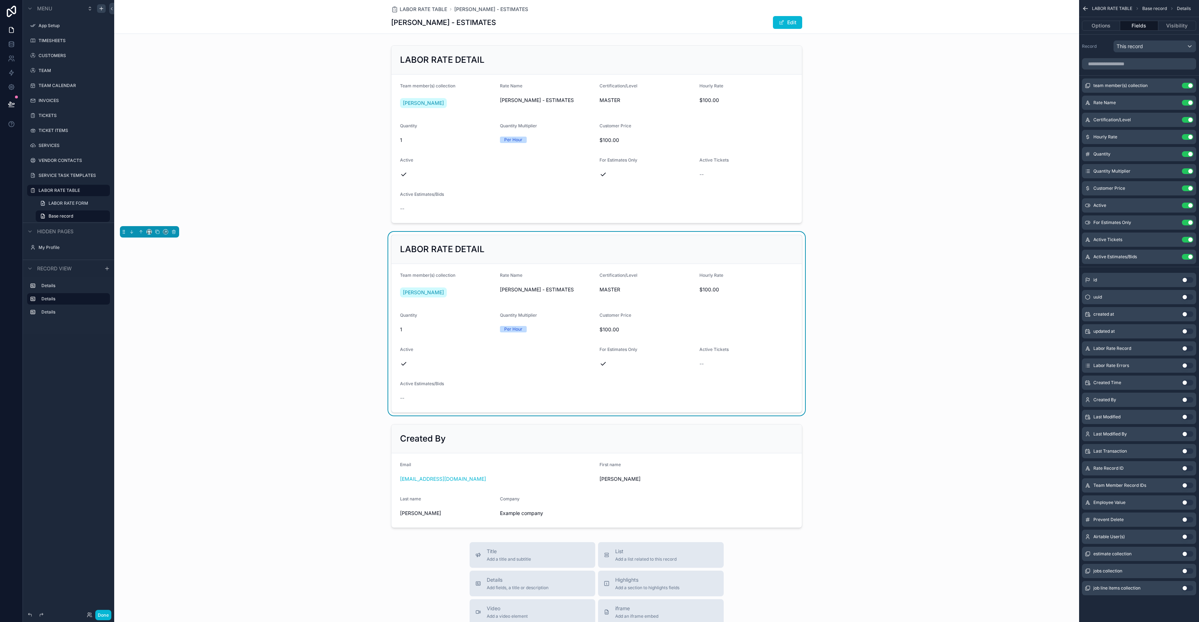
click at [598, 245] on div "LABOR RATE DETAIL" at bounding box center [596, 249] width 393 height 11
click at [1110, 25] on button "Options" at bounding box center [1101, 26] width 38 height 10
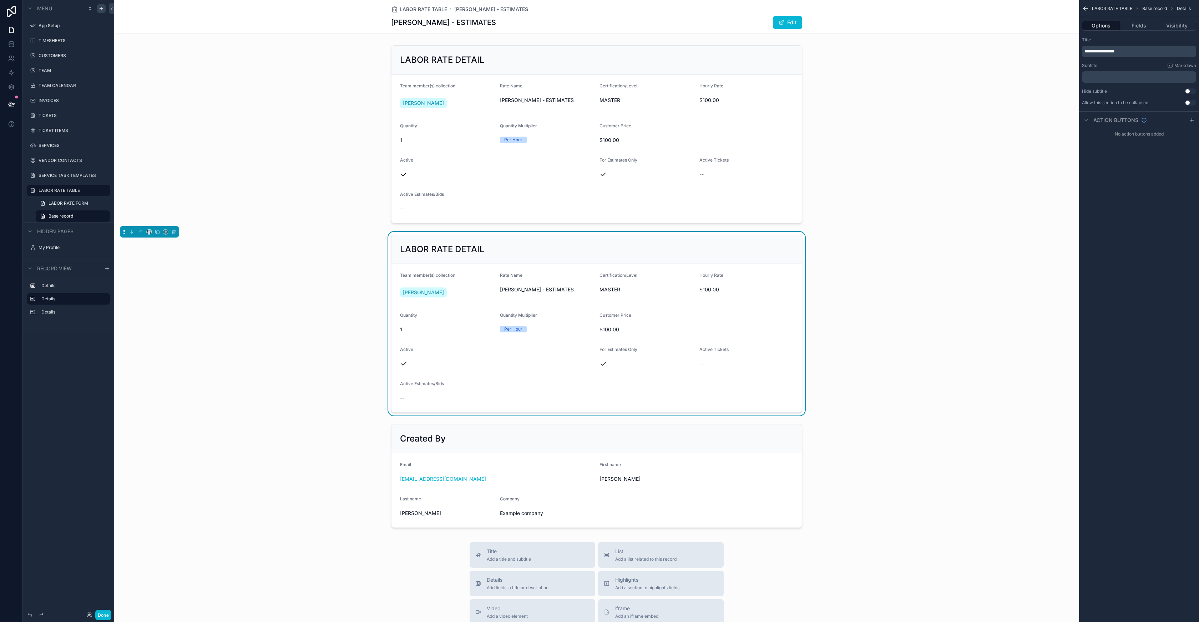
click at [1127, 53] on p "**********" at bounding box center [1140, 52] width 110 height 6
click at [1127, 52] on p "**********" at bounding box center [1140, 52] width 110 height 6
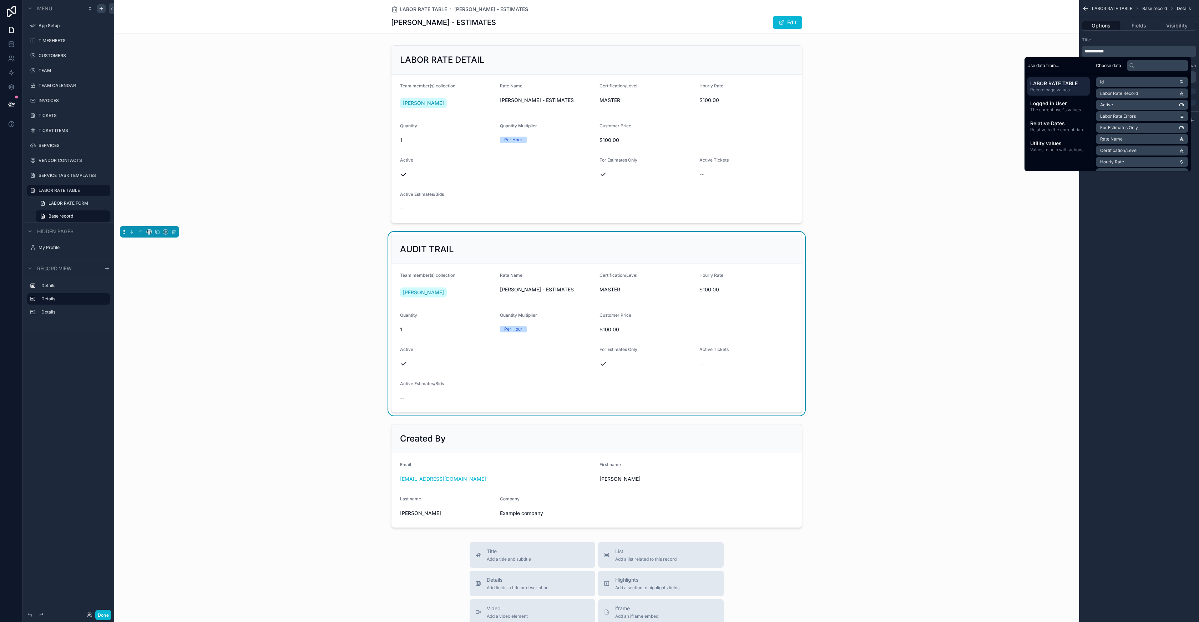
click at [1116, 40] on div "Title" at bounding box center [1139, 40] width 114 height 6
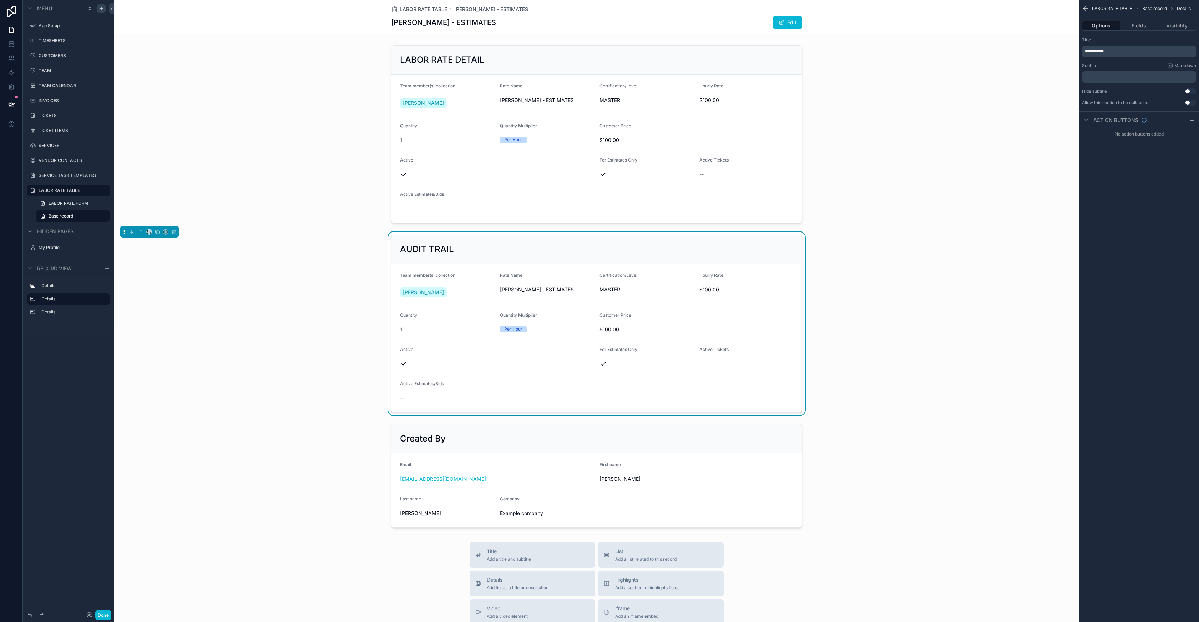
click at [1085, 9] on icon "scrollable content" at bounding box center [1085, 9] width 4 height 0
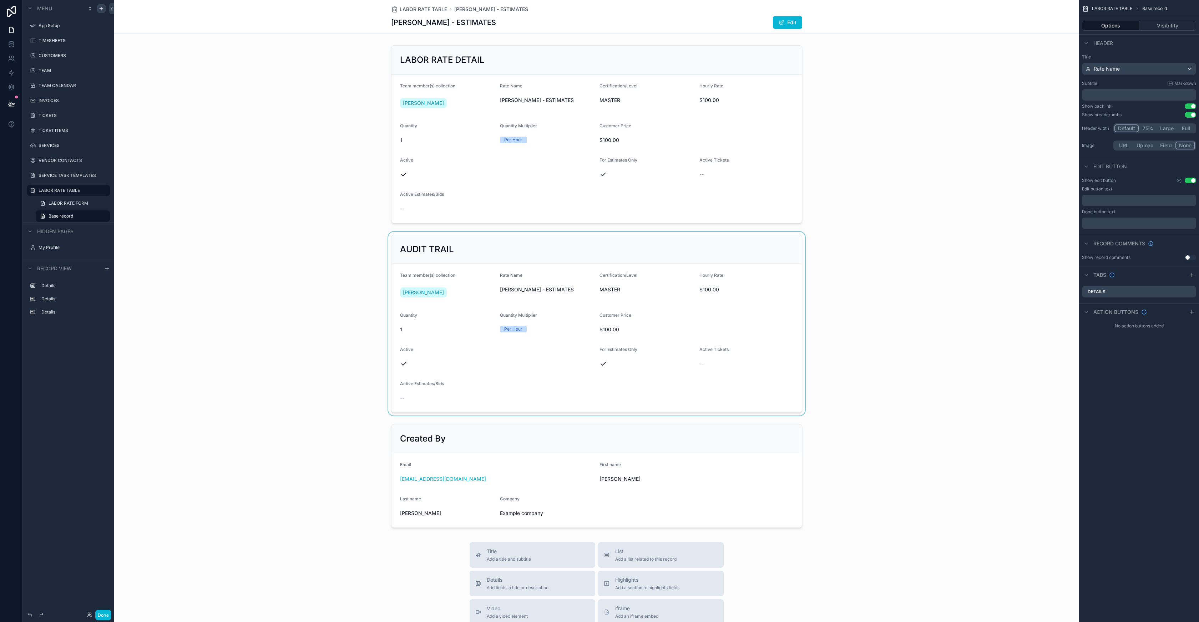
click at [586, 330] on div "scrollable content" at bounding box center [596, 324] width 965 height 184
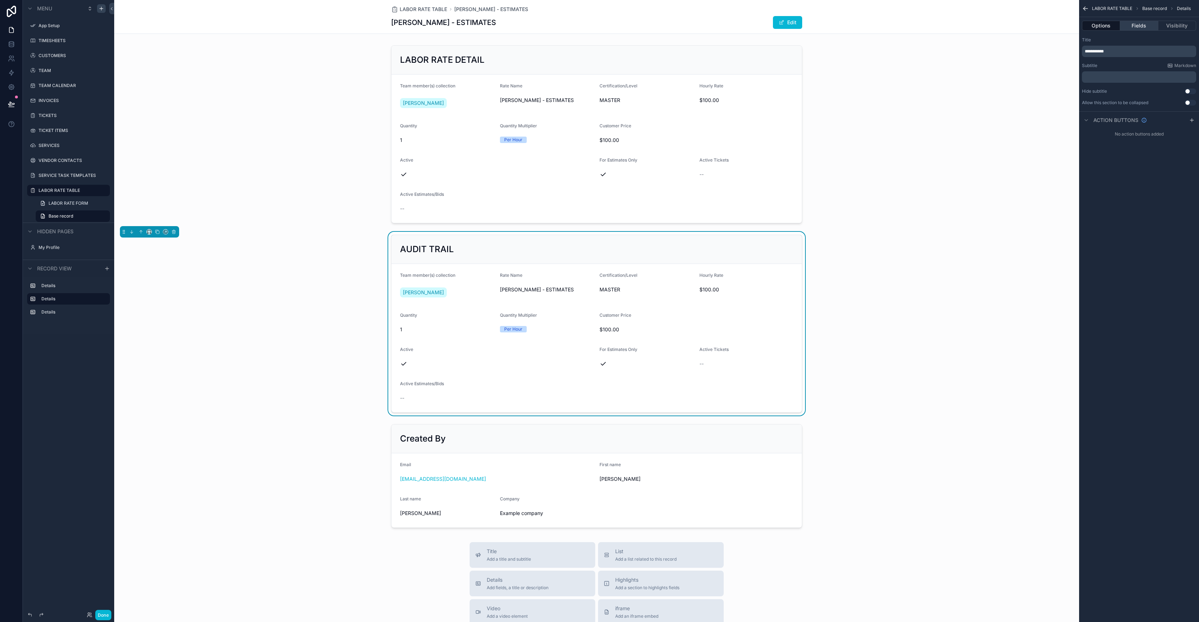
click at [1134, 26] on button "Fields" at bounding box center [1139, 26] width 38 height 10
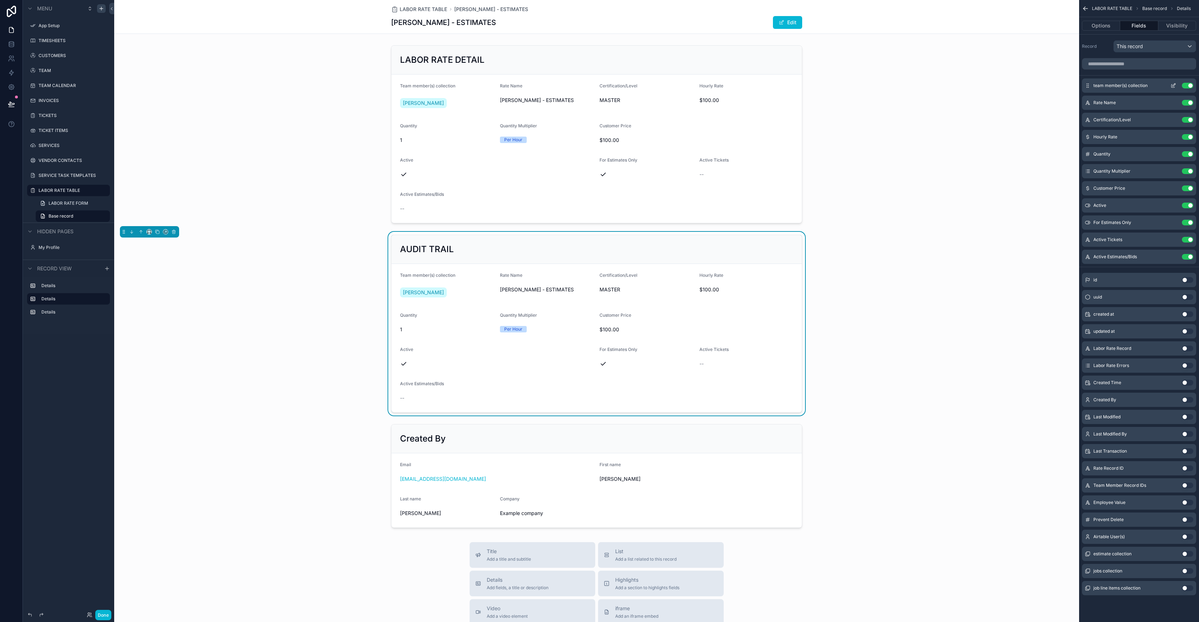
click at [1188, 83] on button "Use setting" at bounding box center [1187, 86] width 11 height 6
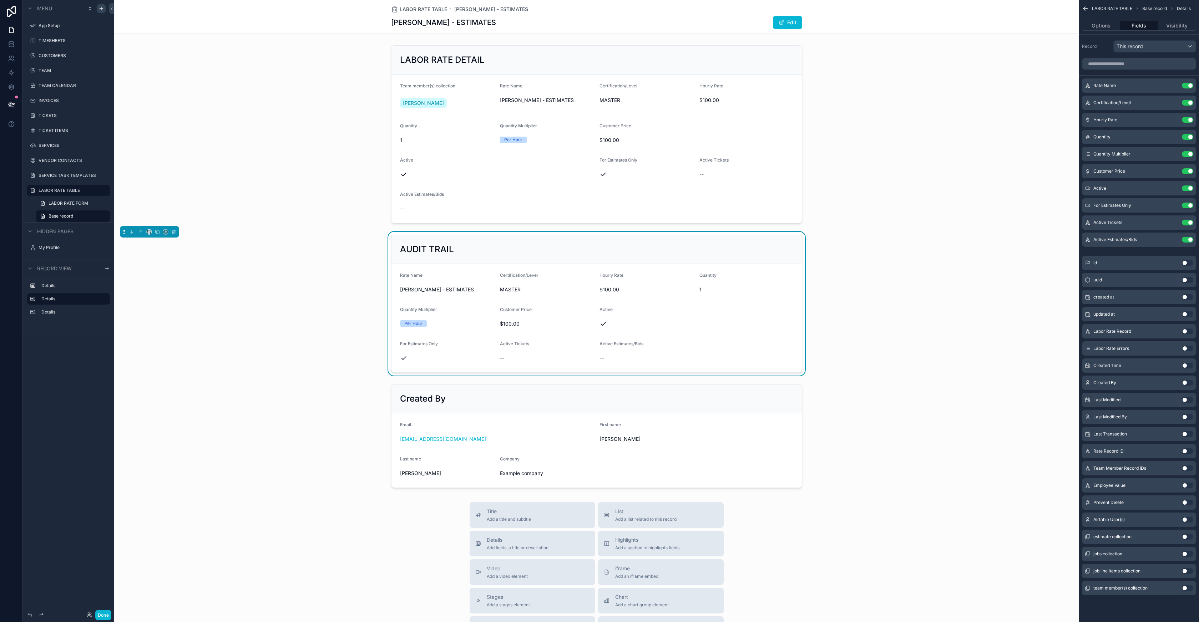
click at [1188, 83] on button "Use setting" at bounding box center [1187, 86] width 11 height 6
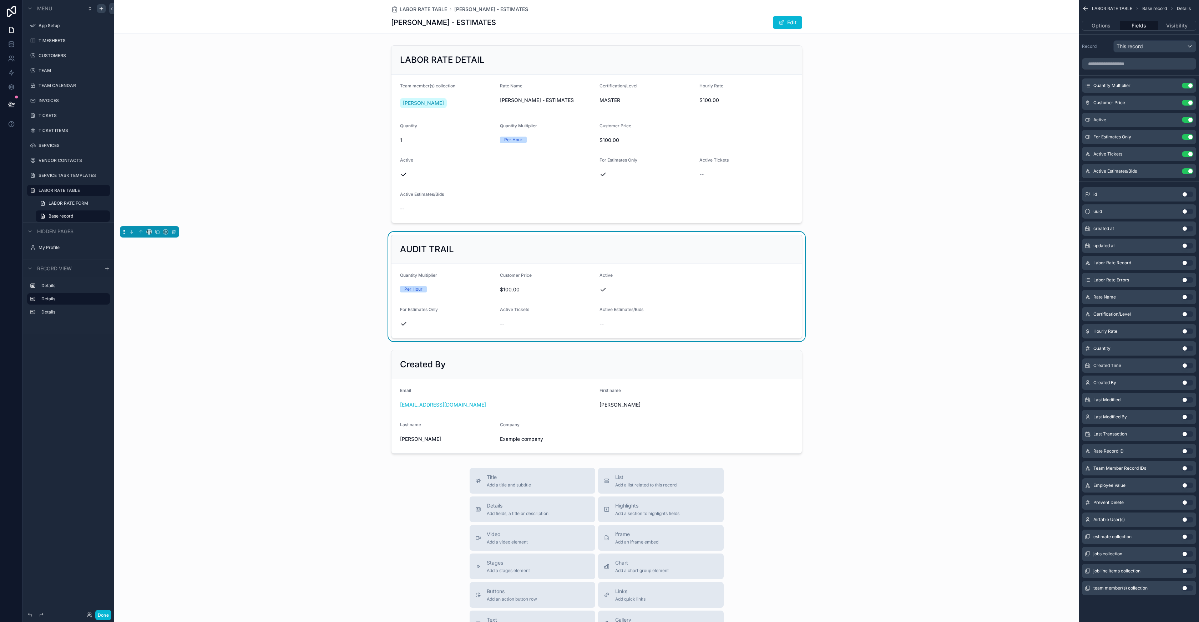
click at [1188, 83] on button "Use setting" at bounding box center [1187, 86] width 11 height 6
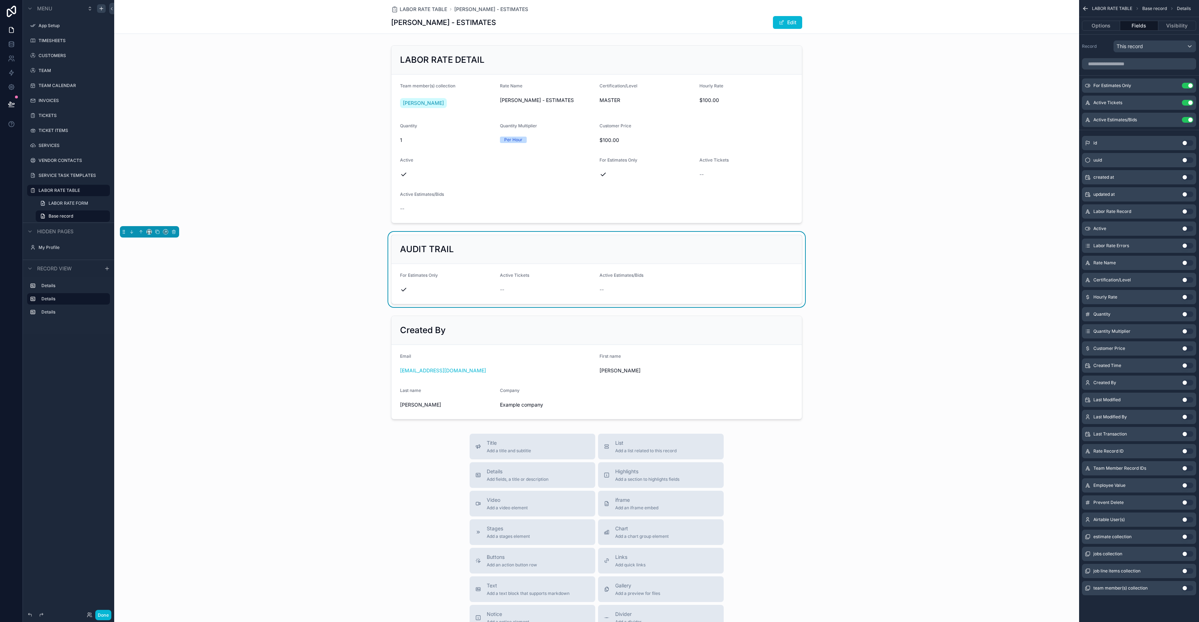
click at [1188, 83] on button "Use setting" at bounding box center [1187, 86] width 11 height 6
click at [1174, 86] on icon "scrollable content" at bounding box center [1173, 86] width 6 height 6
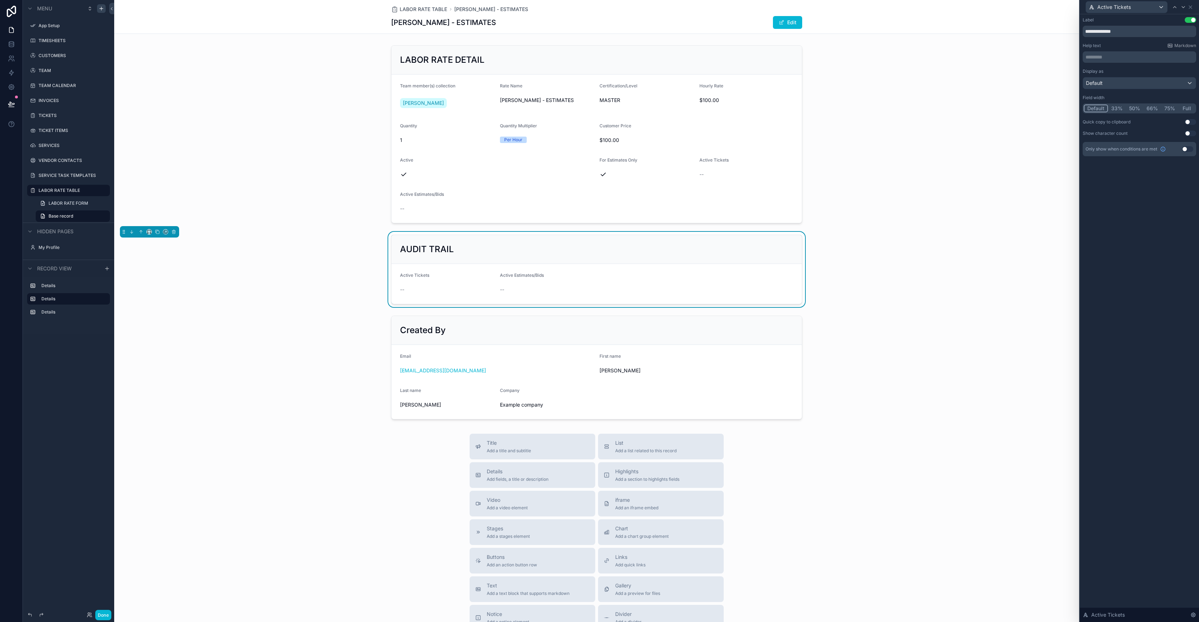
click at [1184, 107] on button "Full" at bounding box center [1186, 109] width 17 height 8
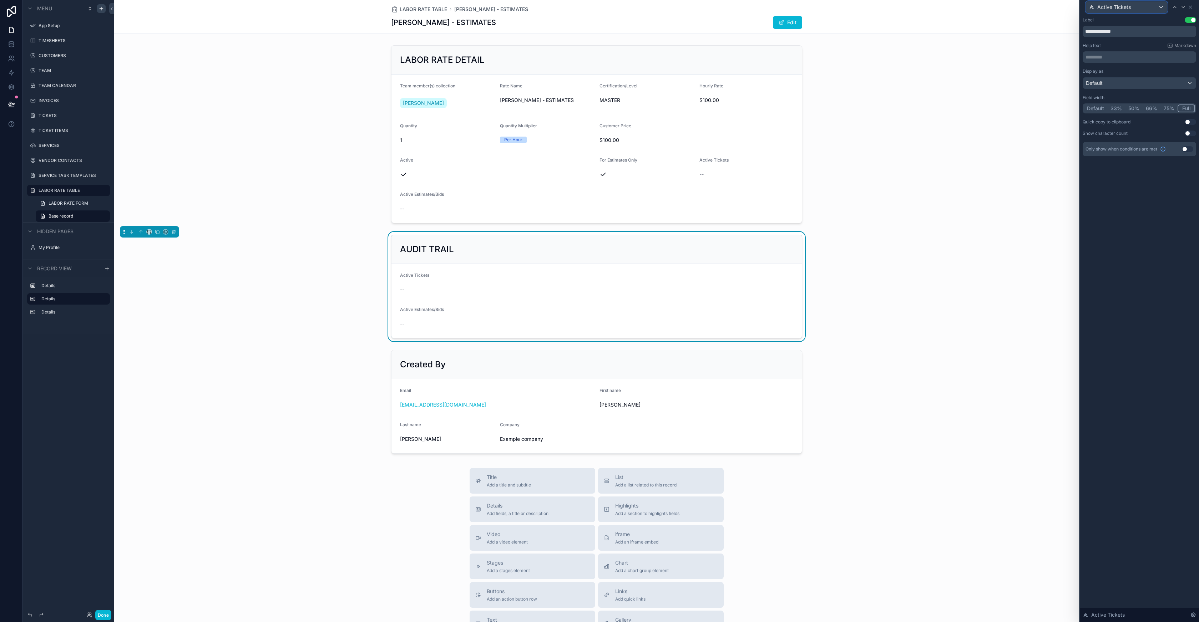
click at [1147, 7] on div "Active Tickets" at bounding box center [1126, 6] width 81 height 11
click at [1126, 59] on span "Active Estimates/Bids" at bounding box center [1125, 59] width 51 height 9
click at [1186, 107] on button "Full" at bounding box center [1186, 109] width 17 height 8
click at [637, 241] on div "AUDIT TRAIL" at bounding box center [596, 249] width 410 height 29
click at [450, 91] on div "scrollable content" at bounding box center [596, 134] width 965 height 184
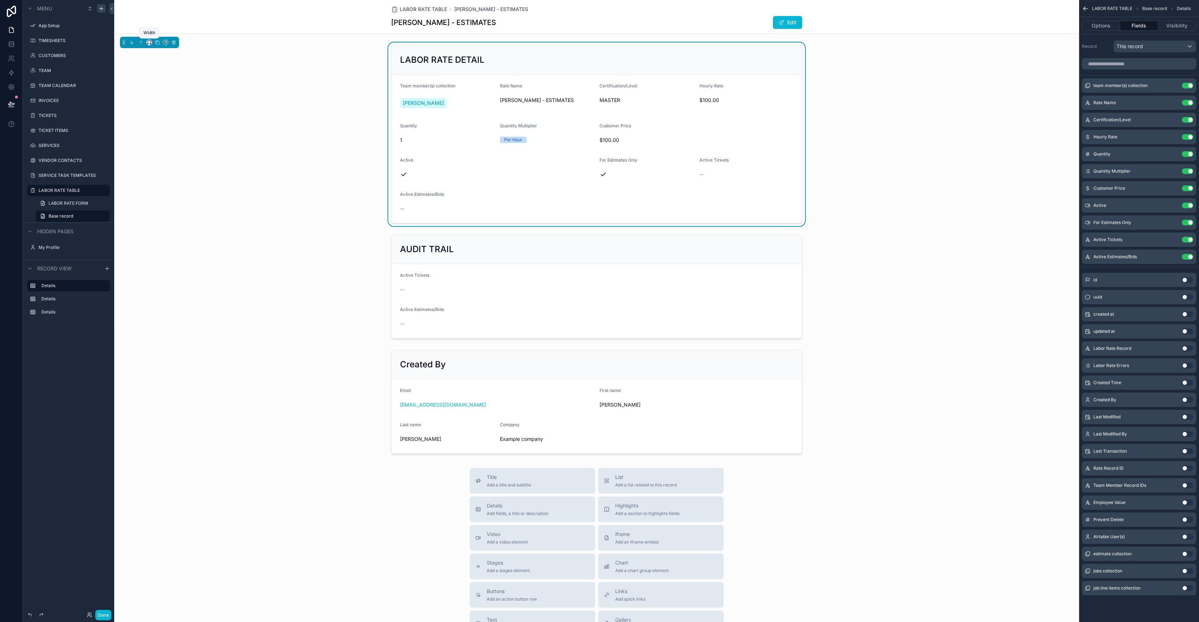
click at [151, 44] on icon "scrollable content" at bounding box center [151, 43] width 1 height 1
click at [173, 120] on span "Full width" at bounding box center [163, 117] width 22 height 9
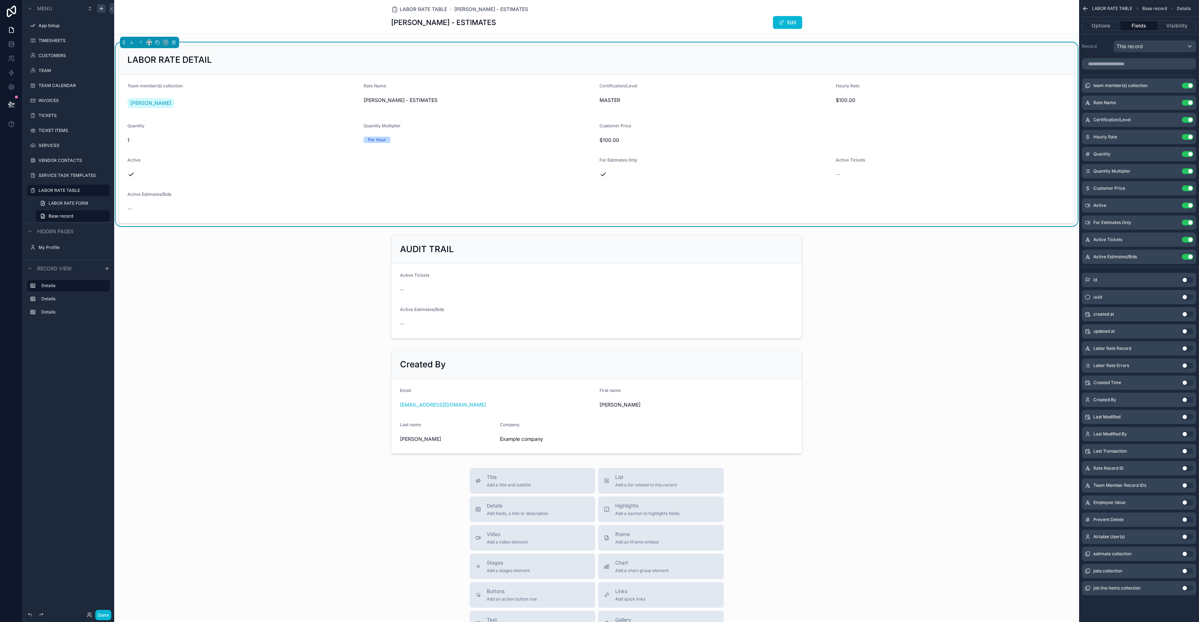
click at [173, 120] on form "Team member(s) collection [PERSON_NAME] Rate Name [PERSON_NAME] - ESTIMATES Cer…" at bounding box center [596, 149] width 955 height 148
click at [251, 18] on div "LABOR RATE TABLE [PERSON_NAME] - ESTIMATES [PERSON_NAME] - ESTIMATES Edit" at bounding box center [596, 17] width 965 height 34
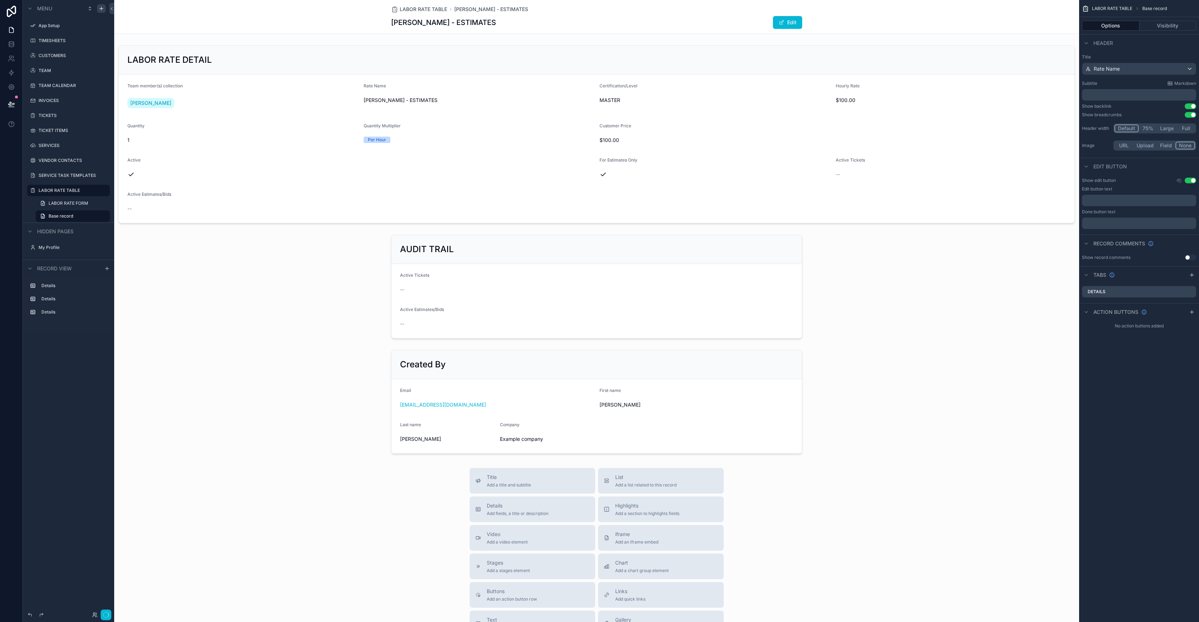
click at [251, 17] on div "LABOR RATE TABLE [PERSON_NAME] - ESTIMATES [PERSON_NAME] - ESTIMATES Edit" at bounding box center [596, 17] width 965 height 34
click at [364, 187] on div "scrollable content" at bounding box center [596, 134] width 965 height 184
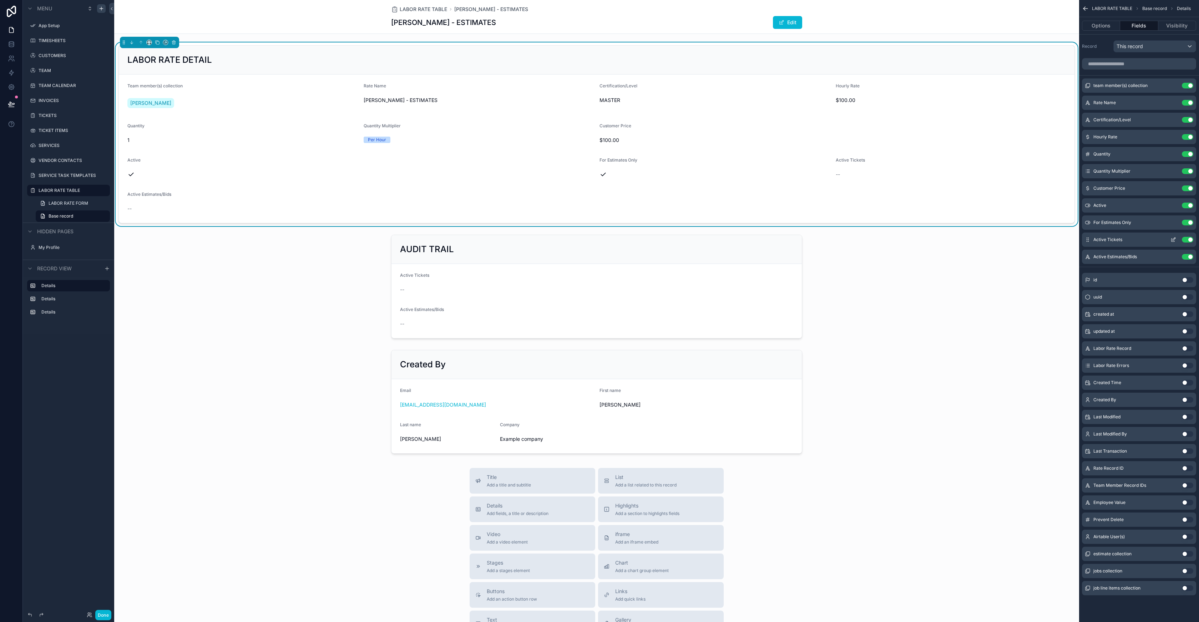
click at [1187, 239] on button "Use setting" at bounding box center [1187, 240] width 11 height 6
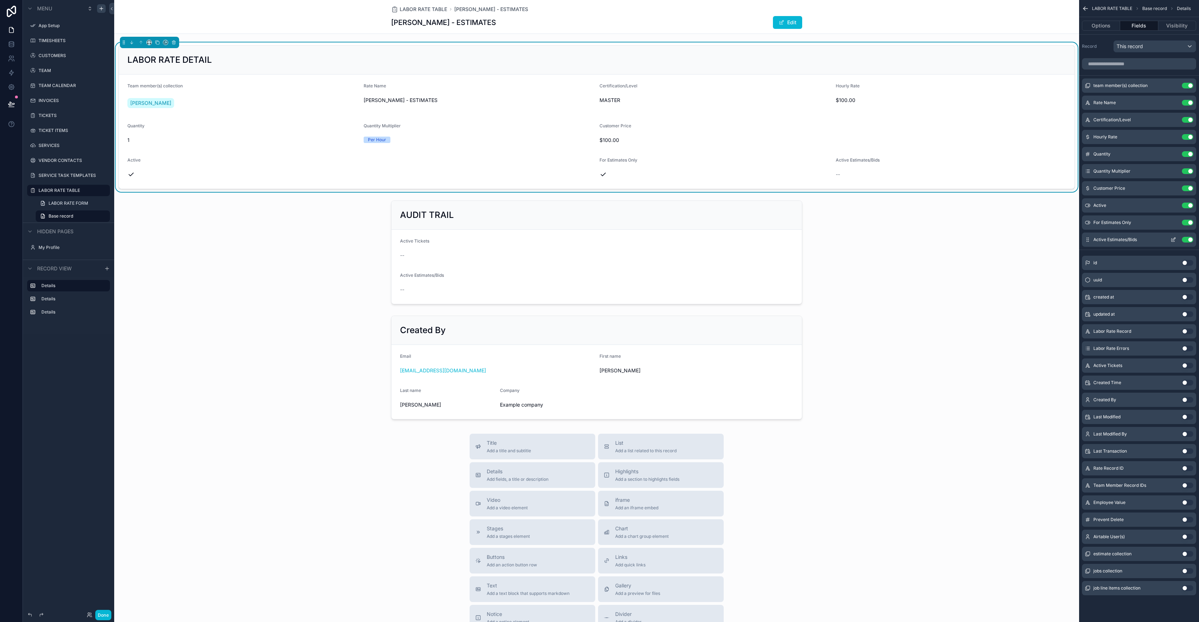
click at [1187, 239] on button "Use setting" at bounding box center [1187, 240] width 11 height 6
click at [748, 205] on div "scrollable content" at bounding box center [596, 253] width 965 height 110
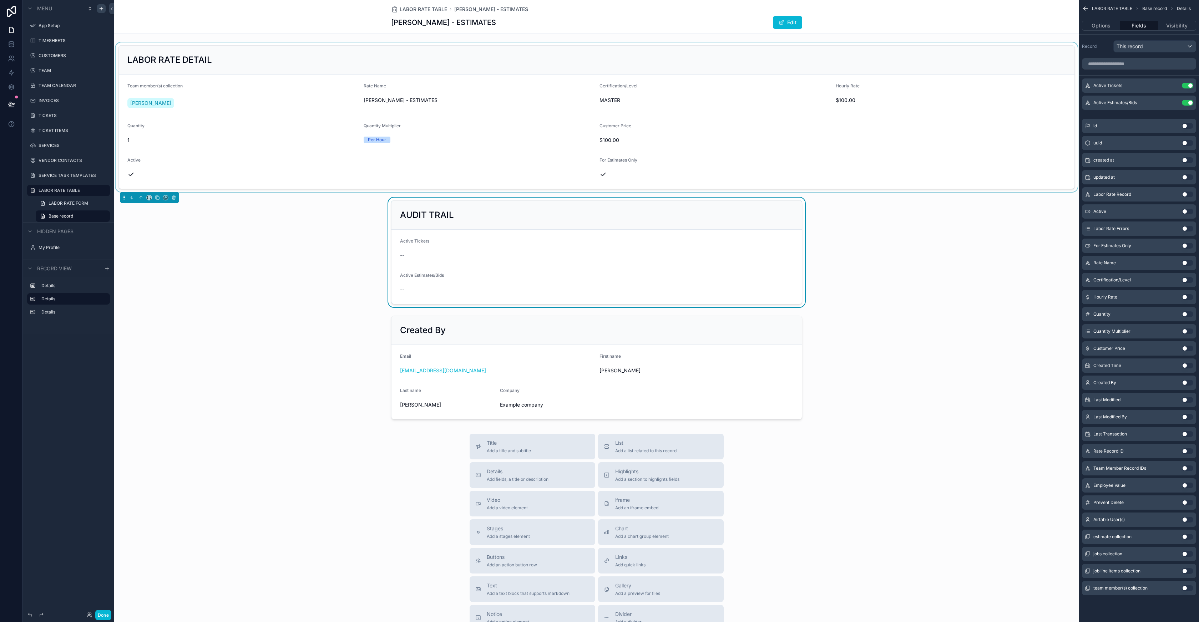
click at [415, 65] on div "scrollable content" at bounding box center [596, 116] width 965 height 149
click at [148, 43] on icon "scrollable content" at bounding box center [149, 42] width 5 height 5
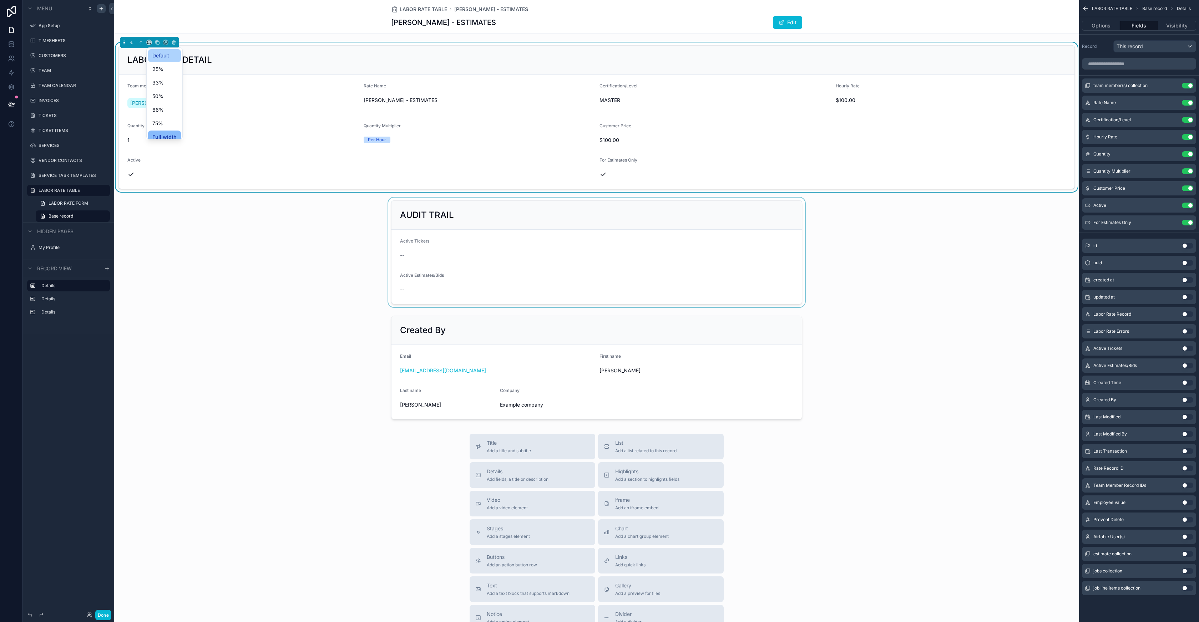
click at [162, 57] on span "Default" at bounding box center [160, 55] width 17 height 9
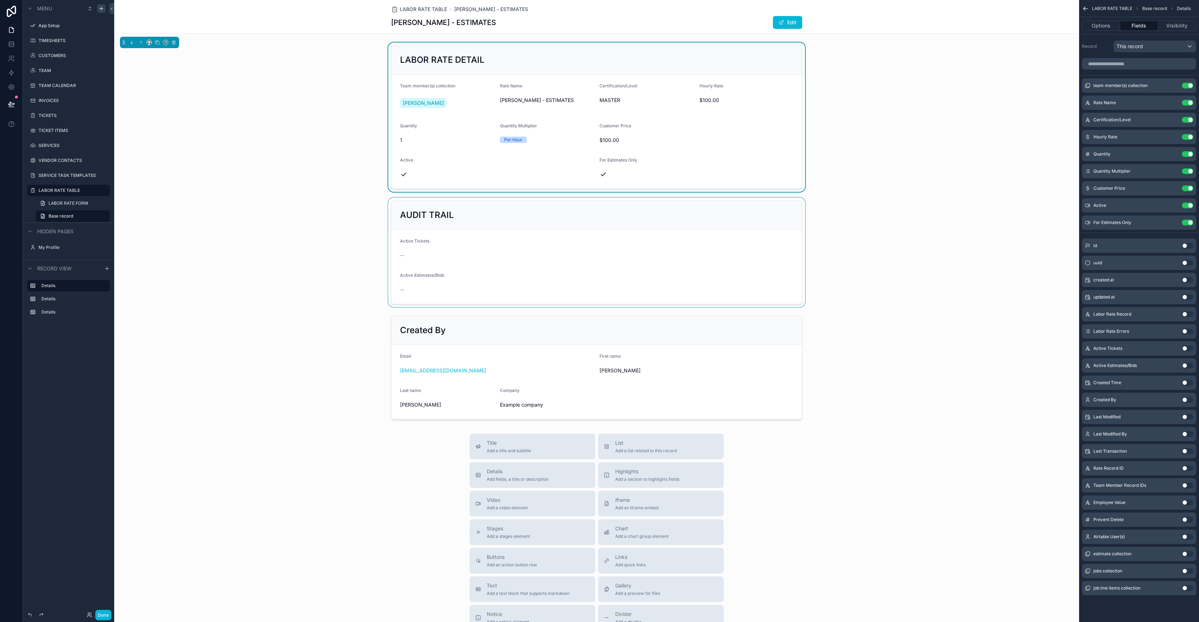
click at [647, 229] on div "scrollable content" at bounding box center [596, 253] width 965 height 110
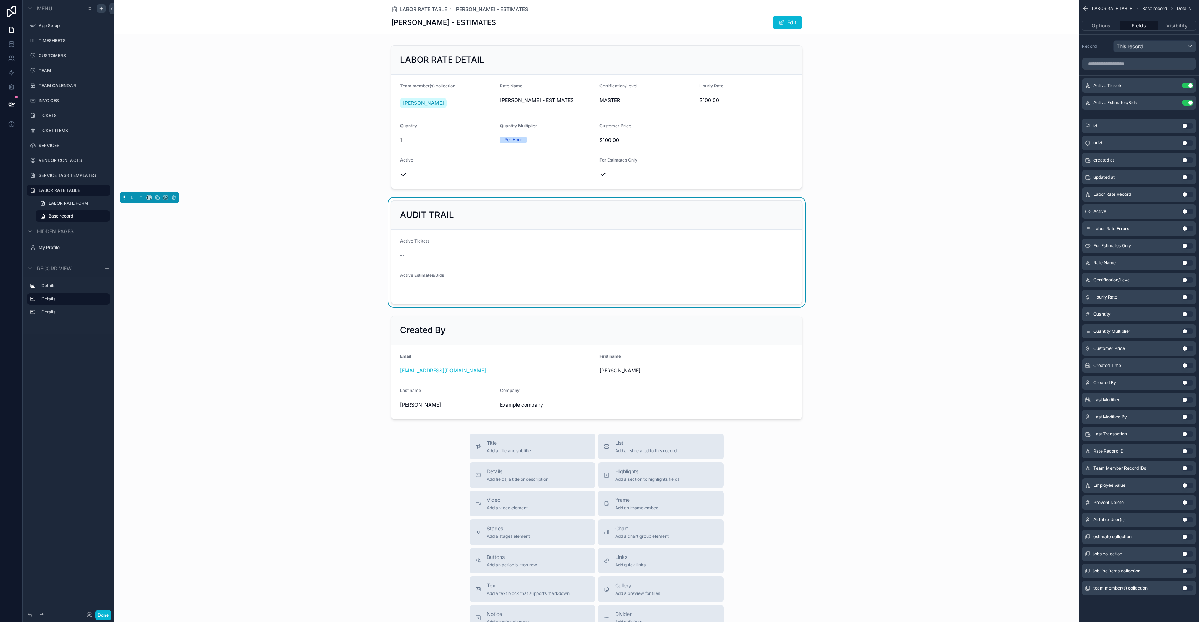
click at [490, 214] on div "AUDIT TRAIL" at bounding box center [596, 214] width 393 height 11
click at [1110, 27] on button "Options" at bounding box center [1101, 26] width 38 height 10
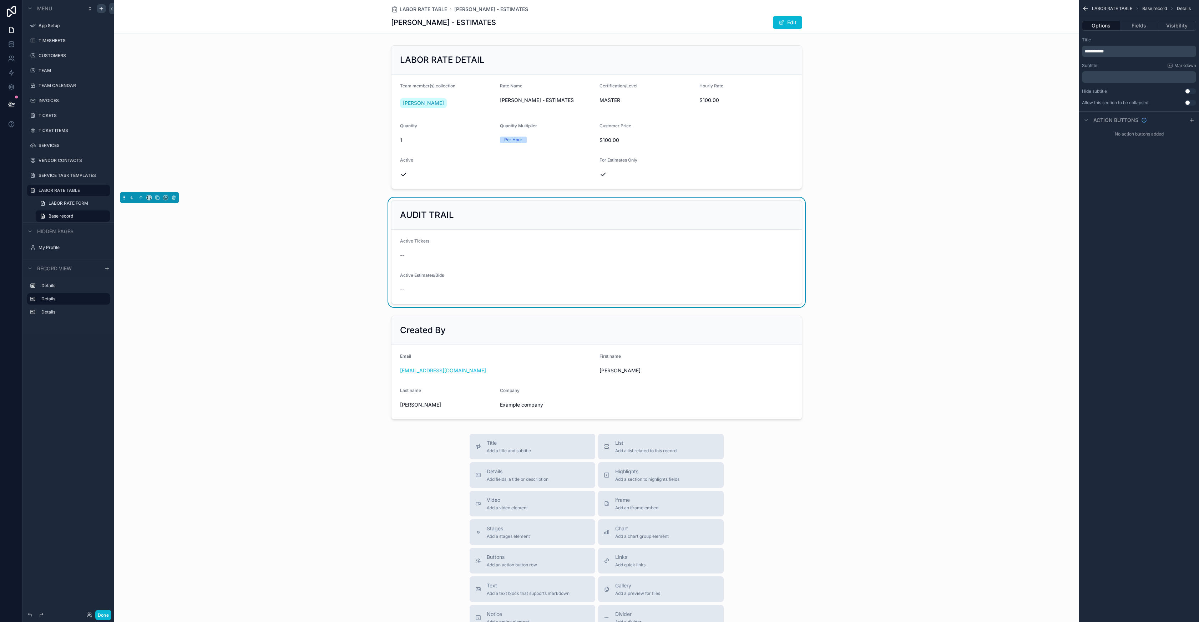
click at [1118, 55] on div "**********" at bounding box center [1139, 51] width 114 height 11
click at [1119, 52] on p "**********" at bounding box center [1140, 52] width 110 height 6
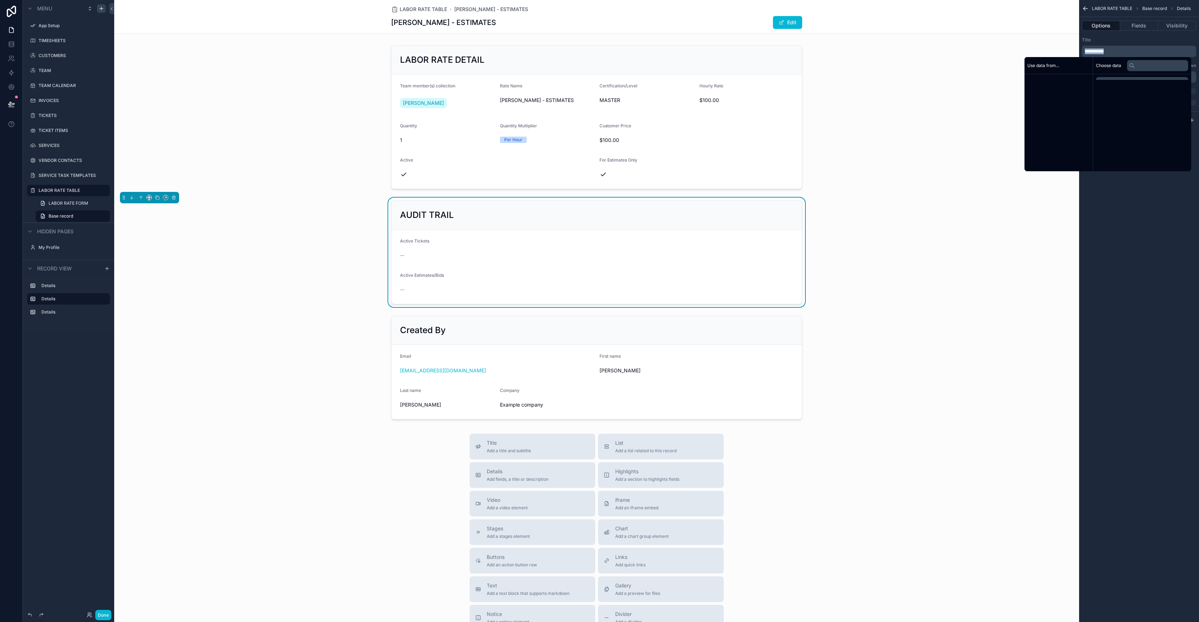
click at [1119, 52] on p "**********" at bounding box center [1140, 52] width 110 height 6
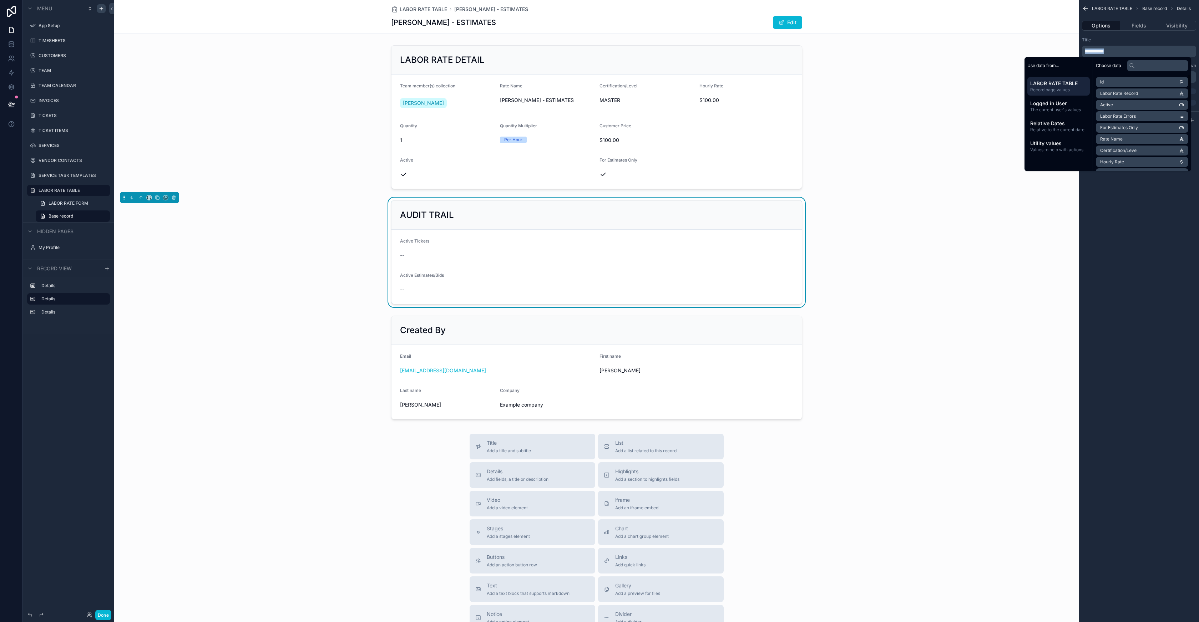
click at [1112, 52] on p "**********" at bounding box center [1140, 52] width 110 height 6
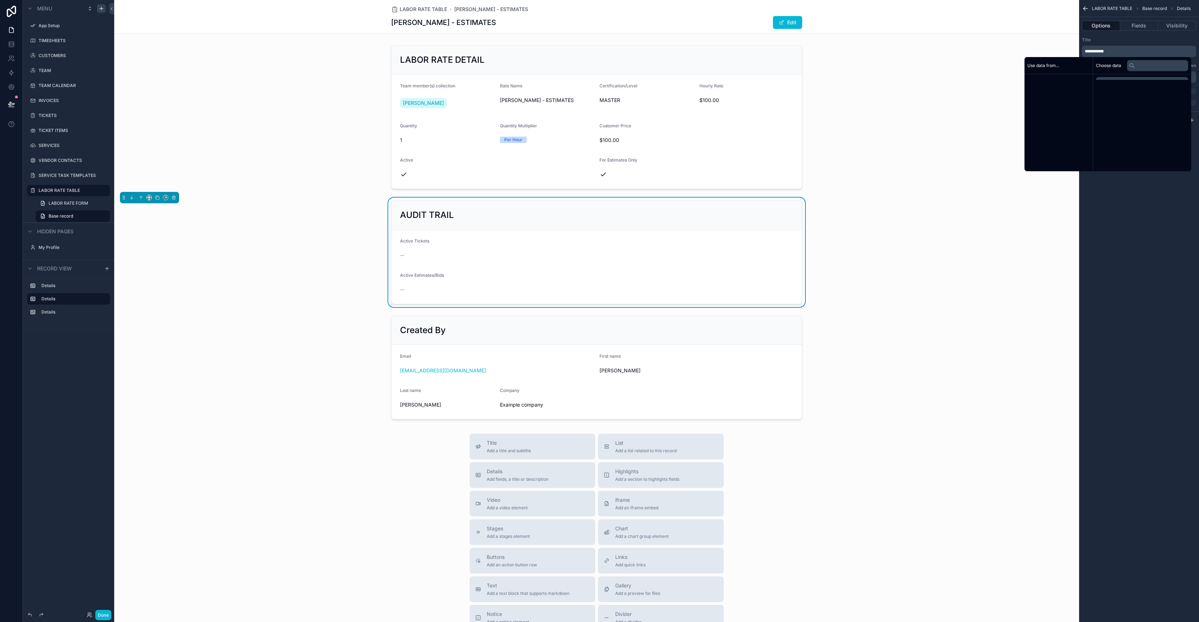
click at [1112, 51] on p "**********" at bounding box center [1140, 52] width 110 height 6
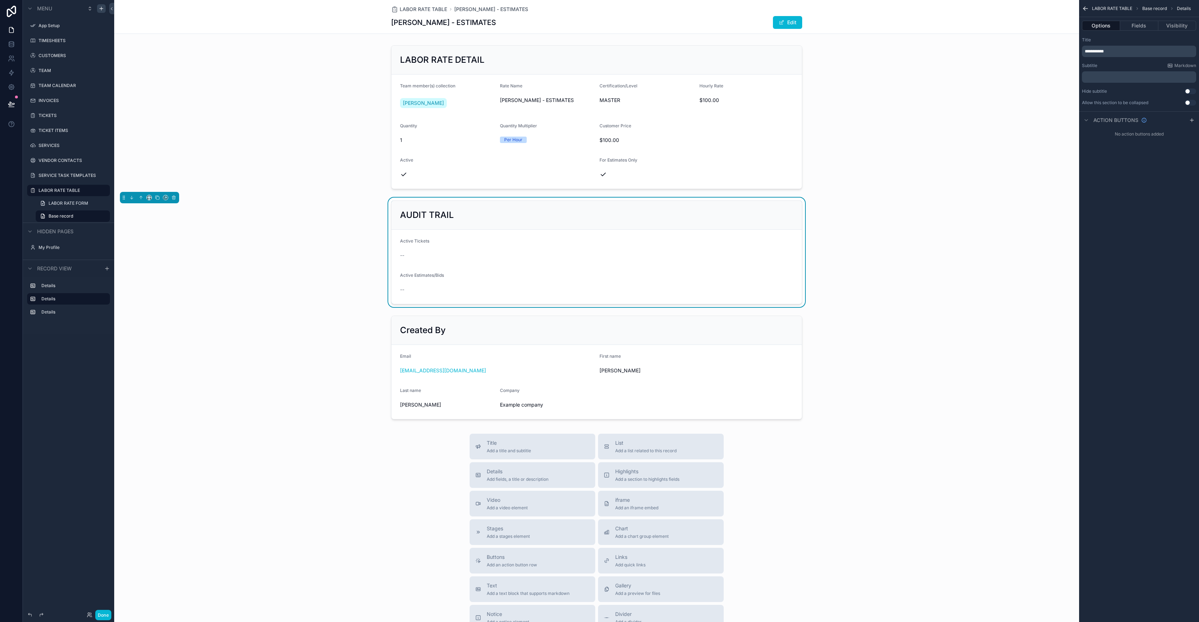
click at [1112, 51] on p "**********" at bounding box center [1140, 52] width 110 height 6
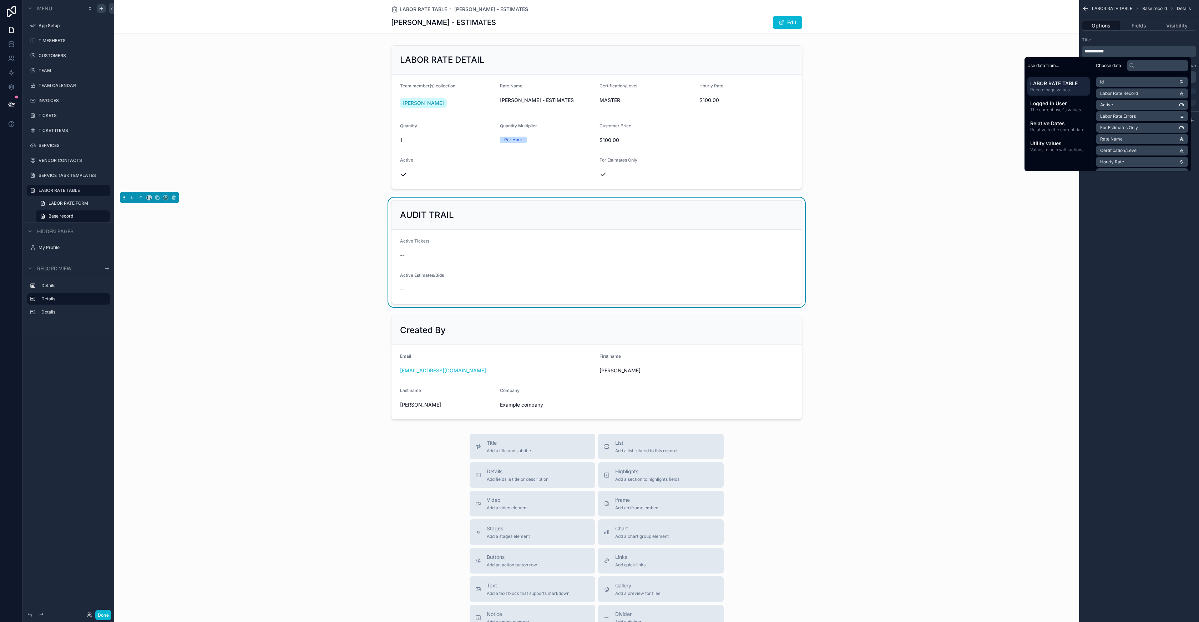
click at [1113, 51] on p "**********" at bounding box center [1140, 52] width 110 height 6
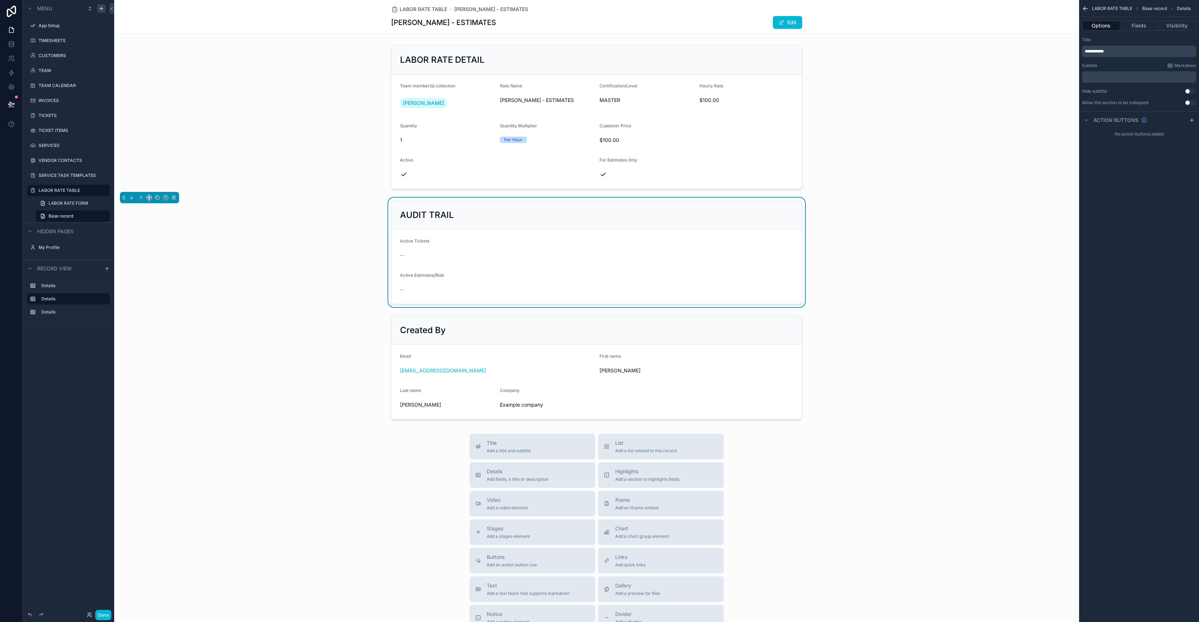
click at [1113, 51] on p "**********" at bounding box center [1140, 52] width 110 height 6
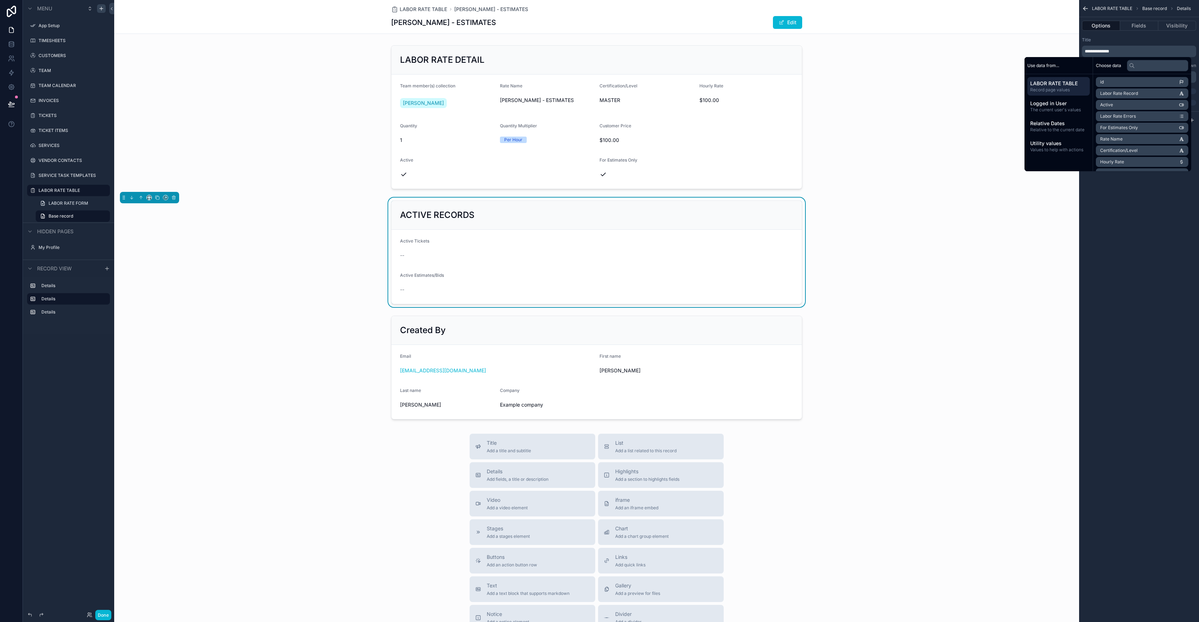
click at [525, 222] on div "ACTIVE RECORDS" at bounding box center [596, 215] width 410 height 29
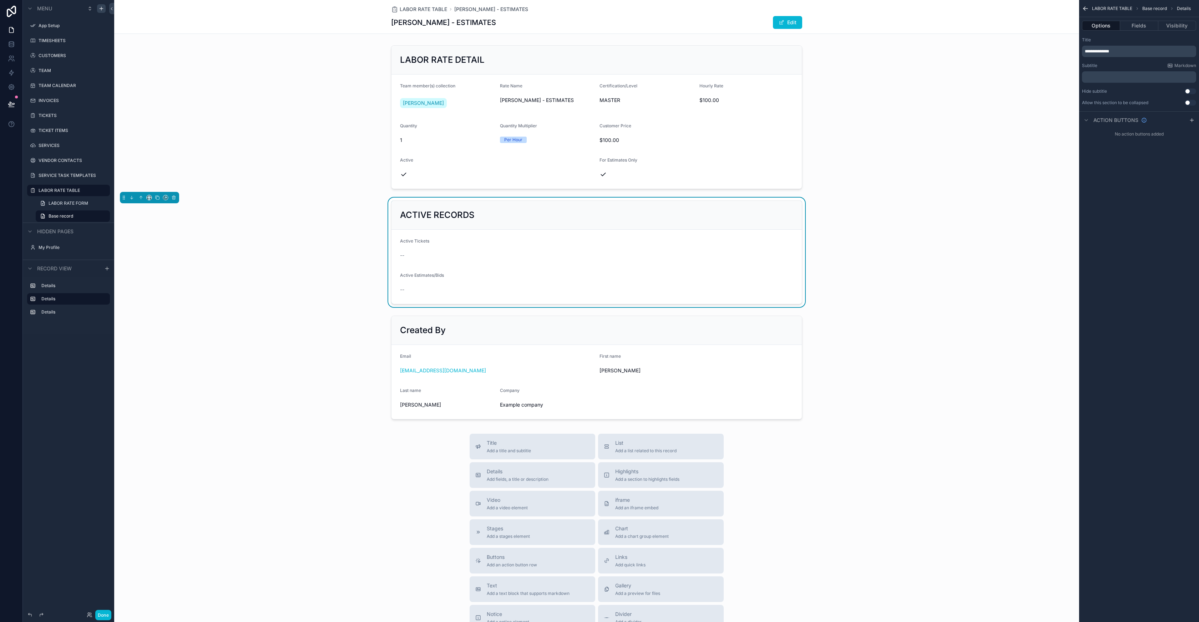
click at [1107, 78] on p "﻿" at bounding box center [1140, 77] width 110 height 6
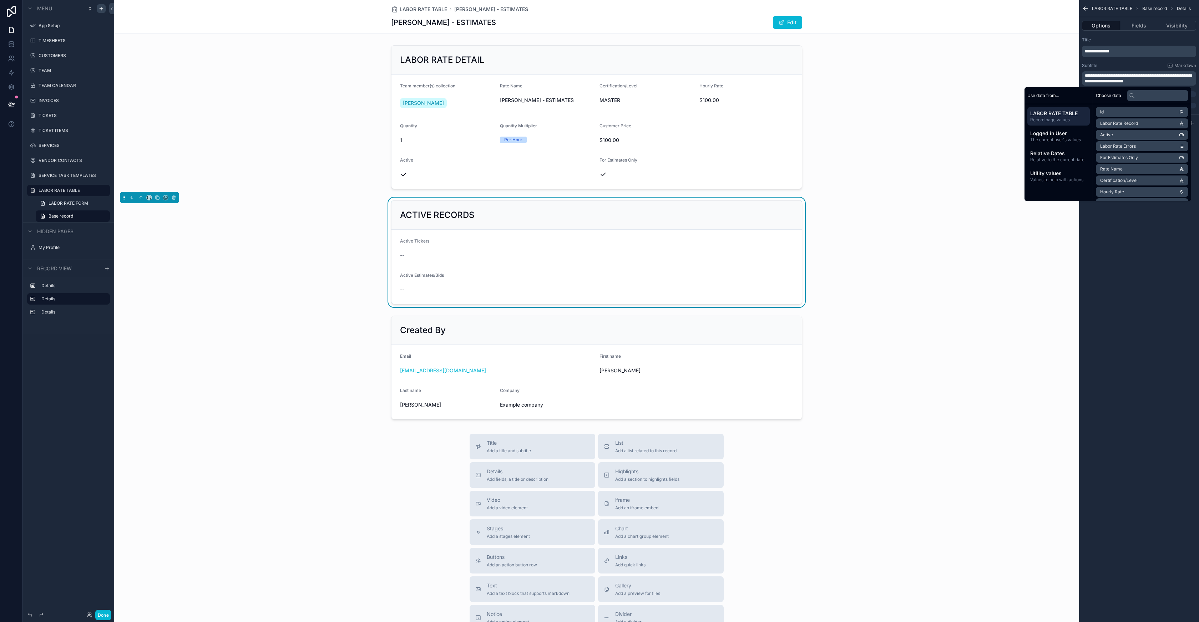
scroll to position [0, 0]
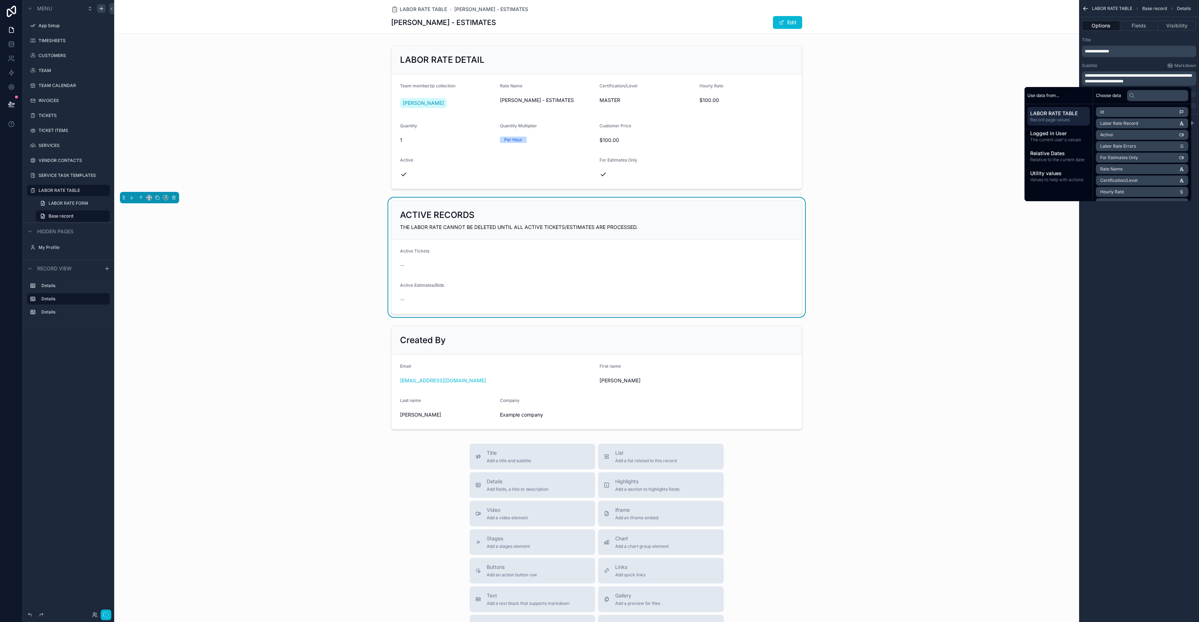
click at [1148, 293] on div "**********" at bounding box center [1139, 311] width 120 height 622
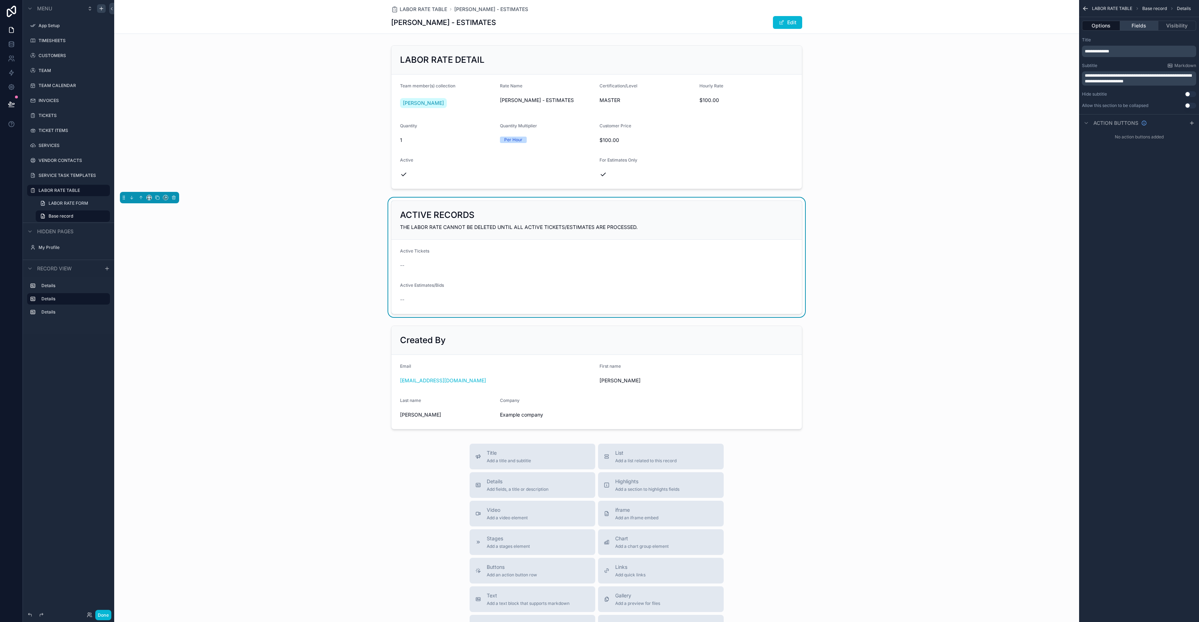
click at [1144, 29] on button "Fields" at bounding box center [1139, 26] width 38 height 10
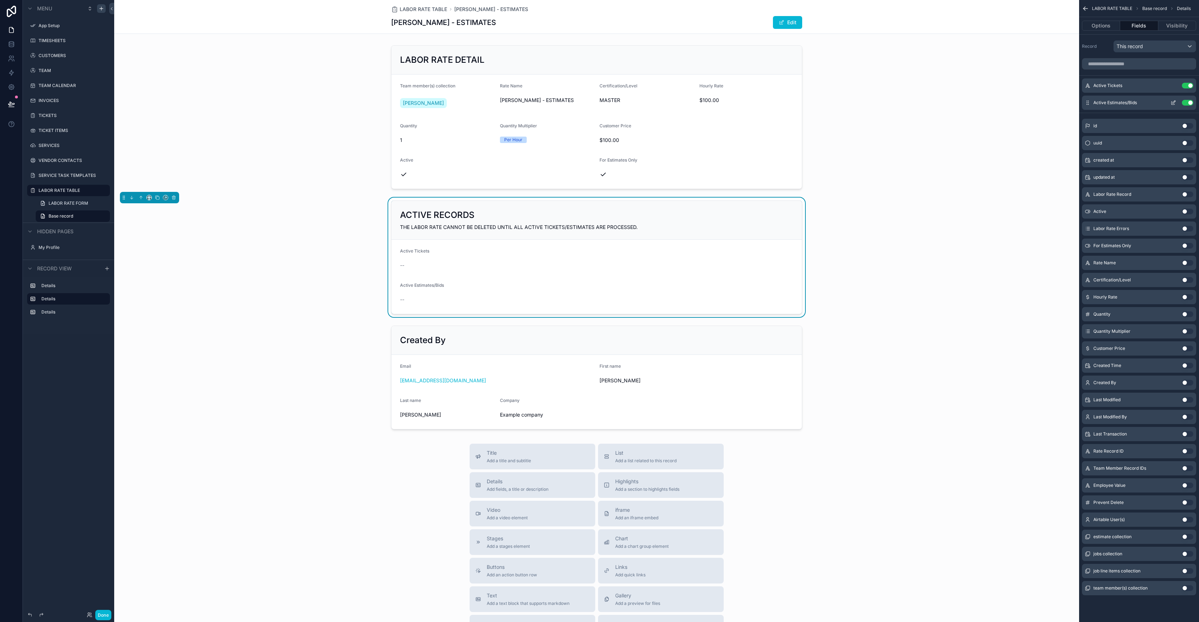
click at [1173, 102] on icon "scrollable content" at bounding box center [1173, 103] width 6 height 6
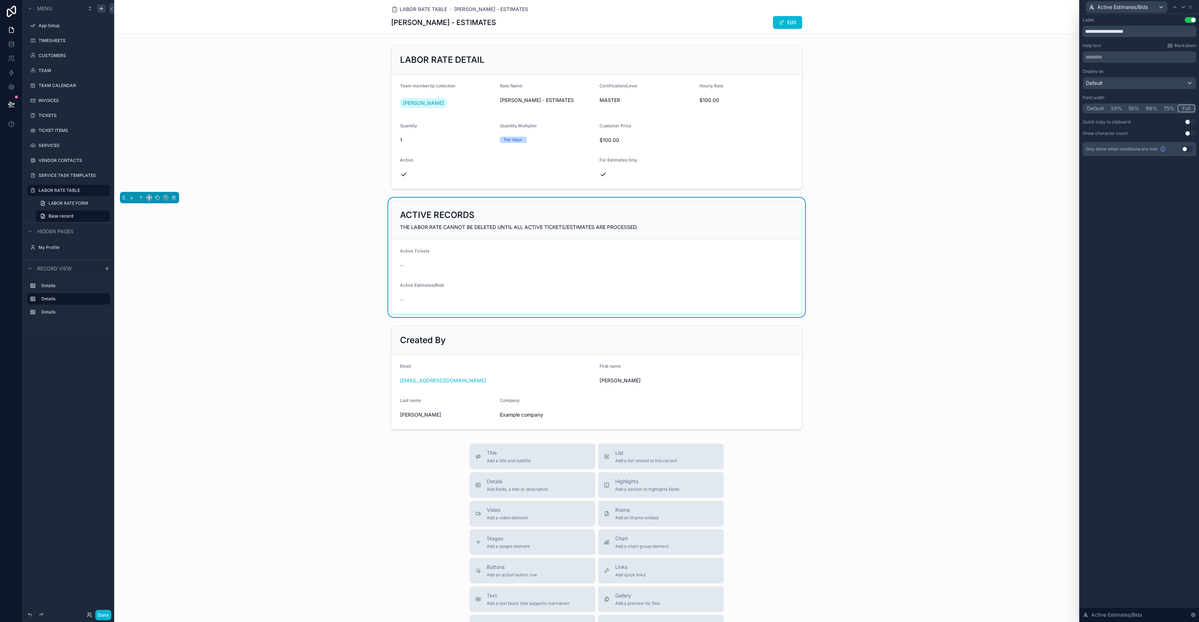
click at [1188, 108] on button "Full" at bounding box center [1185, 109] width 17 height 8
click at [1120, 5] on span "Active Estimates/Bids" at bounding box center [1122, 7] width 51 height 7
click at [888, 254] on div "ACTIVE RECORDS THE LABOR RATE CANNOT BE DELETED UNTIL ALL ACTIVE TICKETS/ESTIMA…" at bounding box center [596, 258] width 965 height 120
click at [727, 230] on div "THE LABOR RATE CANNOT BE DELETED UNTIL ALL ACTIVE TICKETS/ESTIMATES ARE PROCESS…" at bounding box center [596, 227] width 393 height 7
click at [1161, 213] on div at bounding box center [1139, 311] width 119 height 622
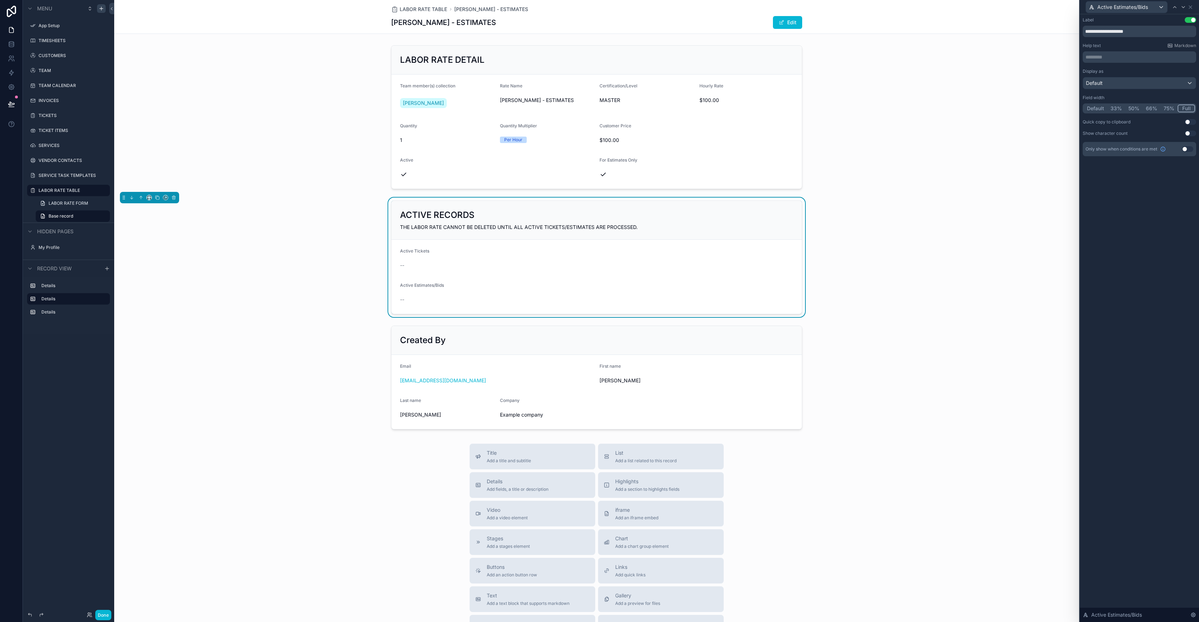
click at [729, 215] on div "ACTIVE RECORDS" at bounding box center [596, 214] width 393 height 11
click at [1133, 5] on span "Active Estimates/Bids" at bounding box center [1122, 7] width 51 height 7
click at [1190, 6] on div at bounding box center [1139, 311] width 119 height 622
click at [1190, 6] on icon at bounding box center [1190, 7] width 6 height 6
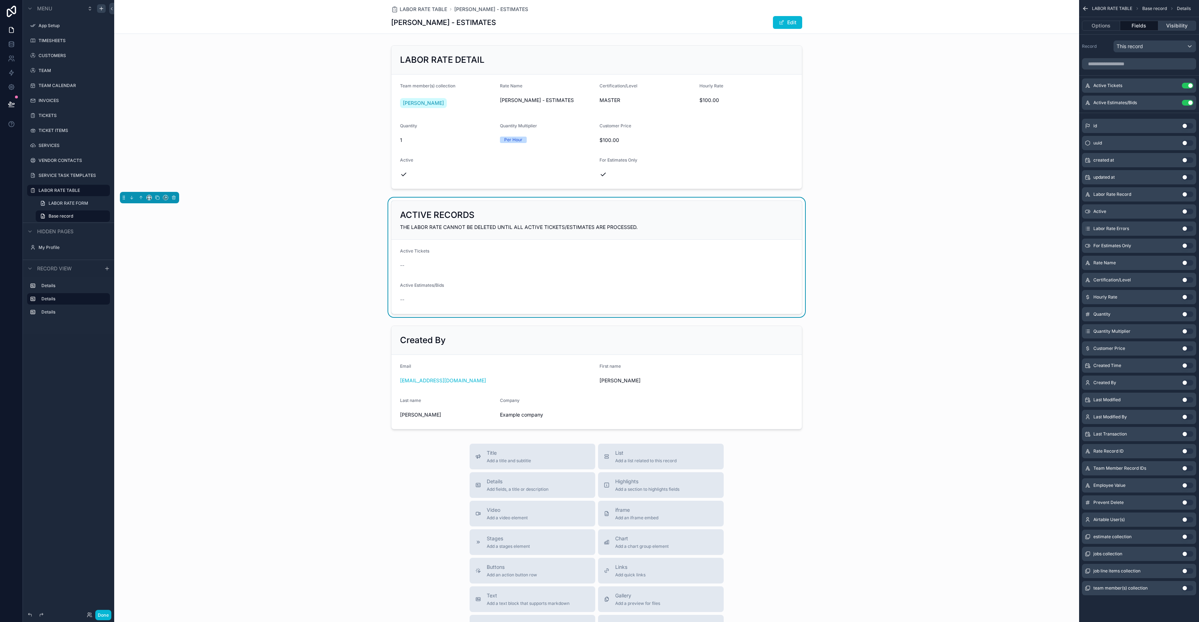
click at [1168, 25] on button "Visibility" at bounding box center [1177, 26] width 38 height 10
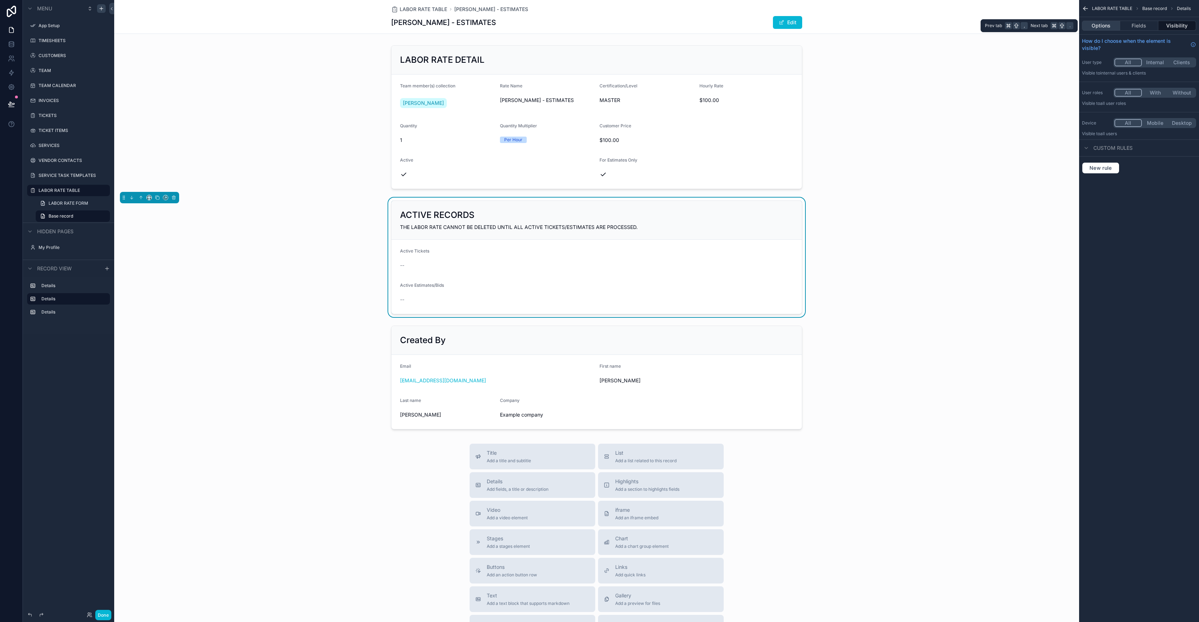
click at [1102, 30] on button "Options" at bounding box center [1101, 26] width 38 height 10
click at [1127, 23] on button "Fields" at bounding box center [1139, 26] width 38 height 10
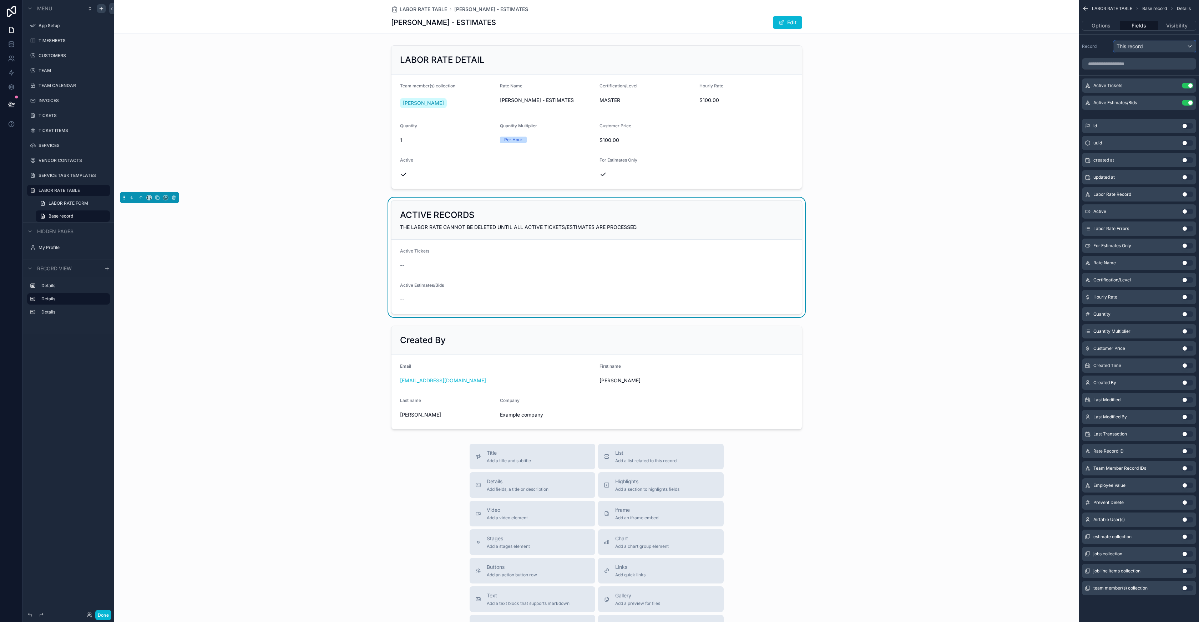
click at [1139, 46] on span "This record" at bounding box center [1129, 46] width 26 height 7
click at [1091, 40] on div "scrollable content" at bounding box center [599, 311] width 1199 height 622
click at [1172, 22] on button "Visibility" at bounding box center [1177, 26] width 38 height 10
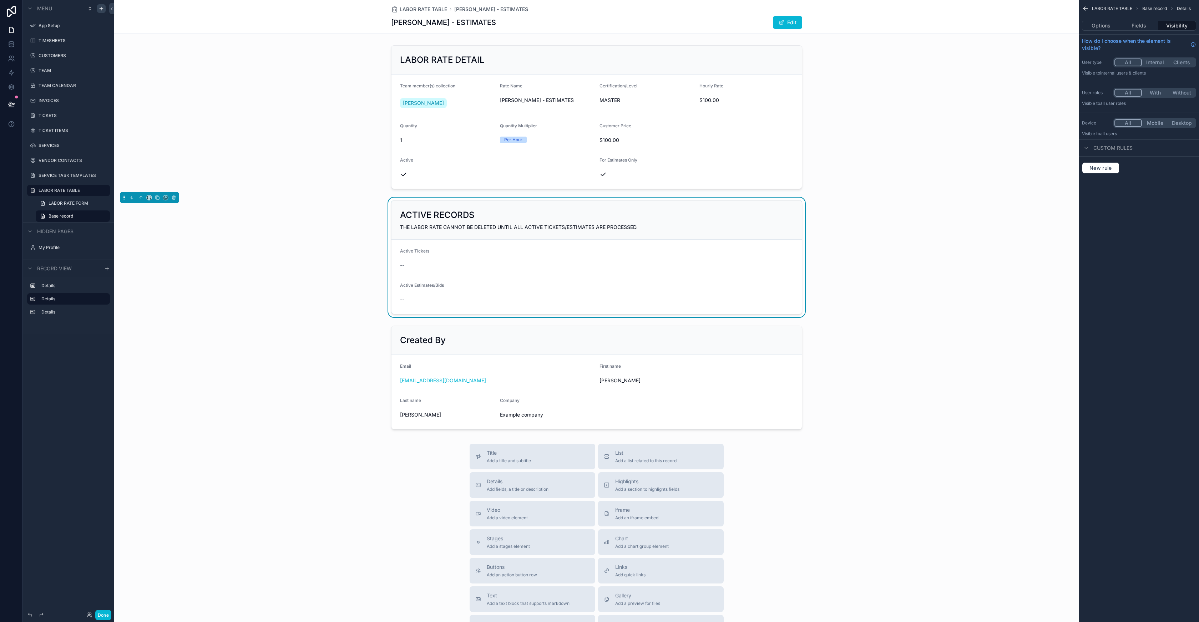
click at [1127, 148] on span "Custom rules" at bounding box center [1112, 147] width 39 height 7
click at [1126, 149] on span "Custom rules" at bounding box center [1112, 147] width 39 height 7
click at [1109, 166] on span "New rule" at bounding box center [1100, 168] width 28 height 6
click at [1110, 177] on span "**********" at bounding box center [1104, 174] width 26 height 7
click at [1174, 213] on div "LABOR RATE TABLE Record page values" at bounding box center [1138, 216] width 89 height 17
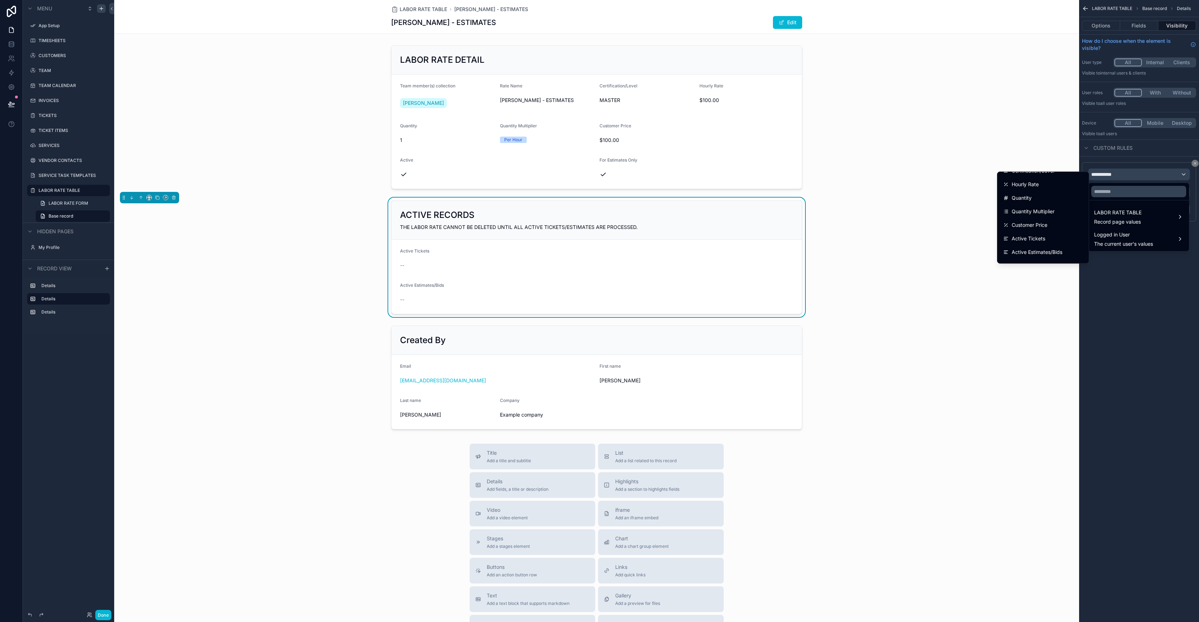
scroll to position [96, 0]
click at [1030, 229] on span "Active Tickets" at bounding box center [1028, 232] width 34 height 9
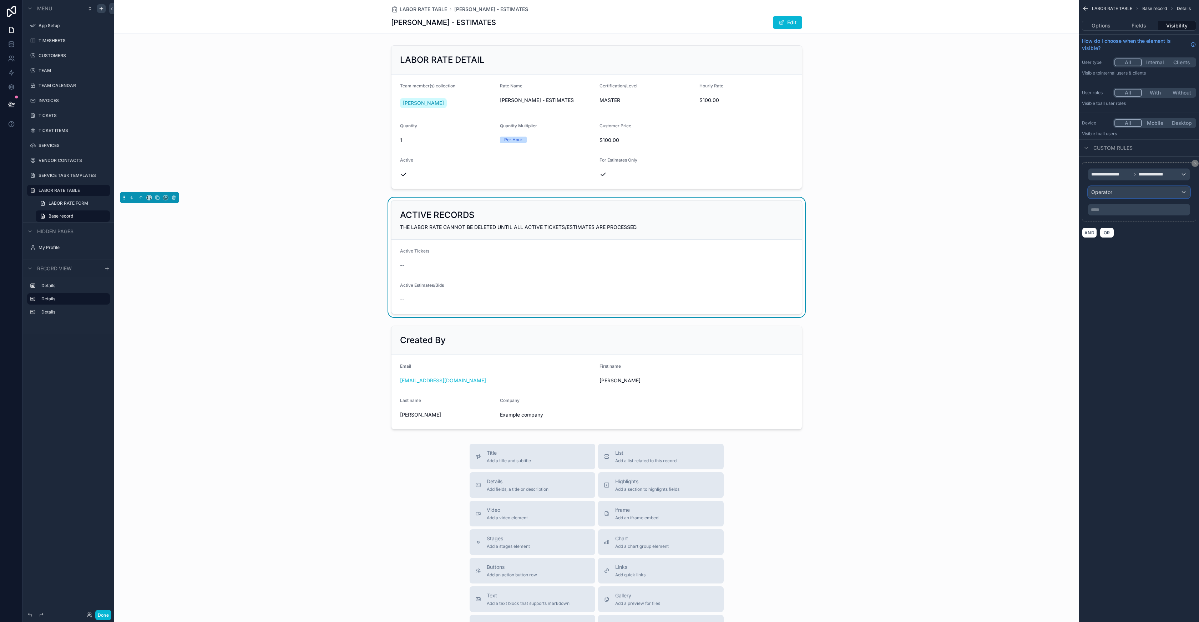
click at [1115, 192] on div "Operator" at bounding box center [1138, 192] width 101 height 11
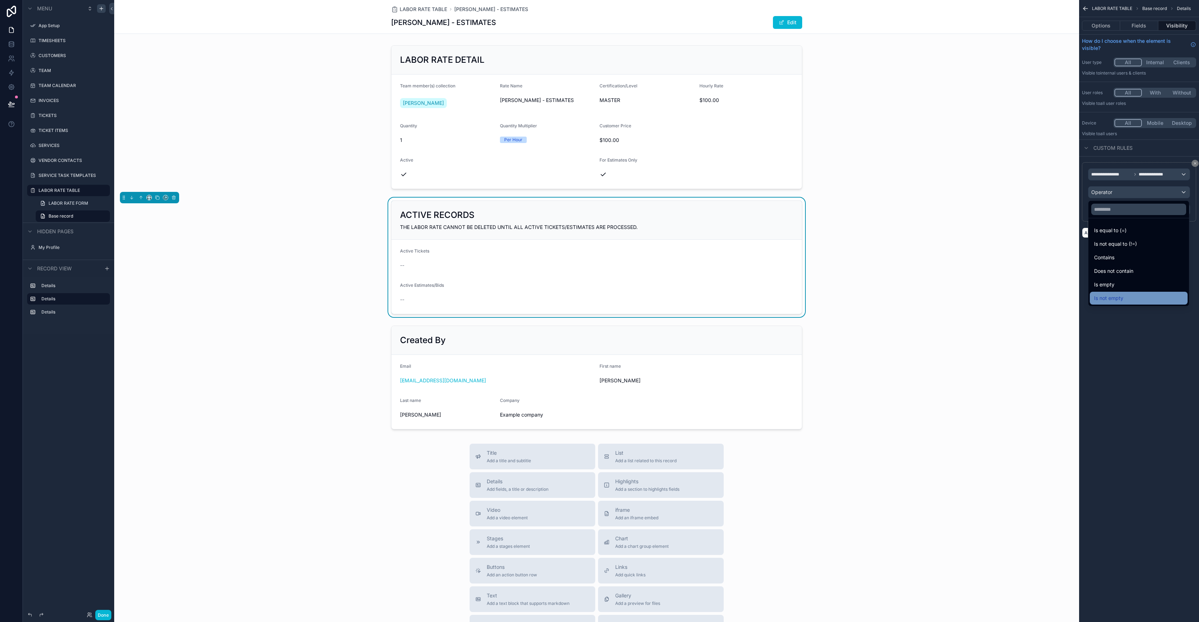
click at [1109, 301] on span "Is not empty" at bounding box center [1108, 298] width 29 height 9
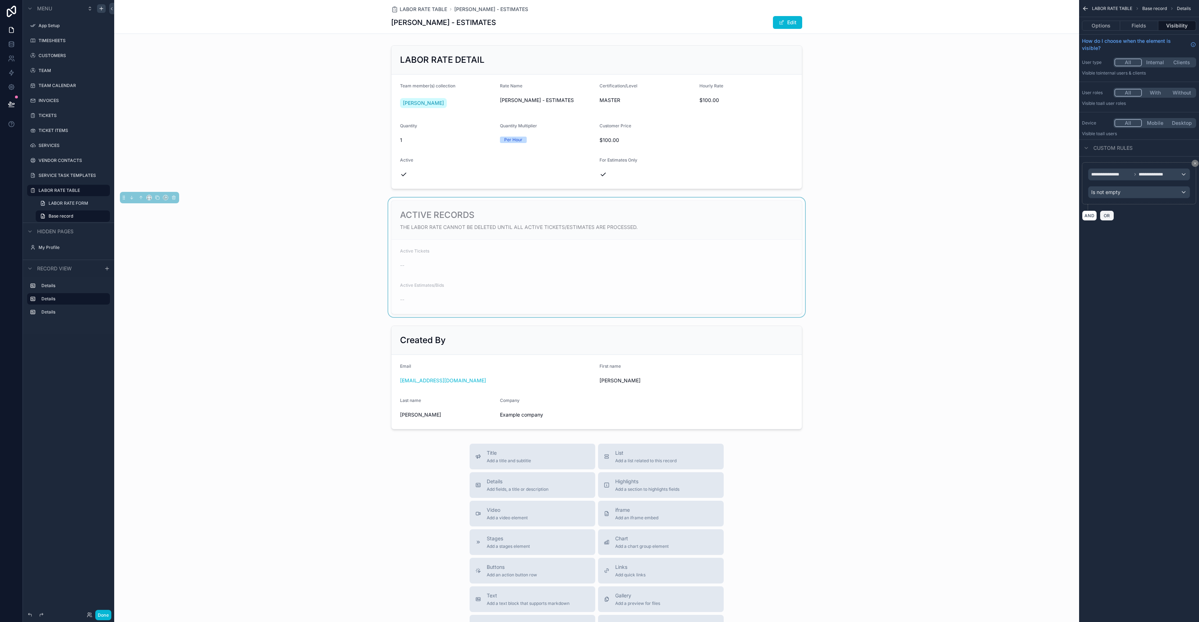
click at [1104, 217] on span "OR" at bounding box center [1106, 215] width 9 height 5
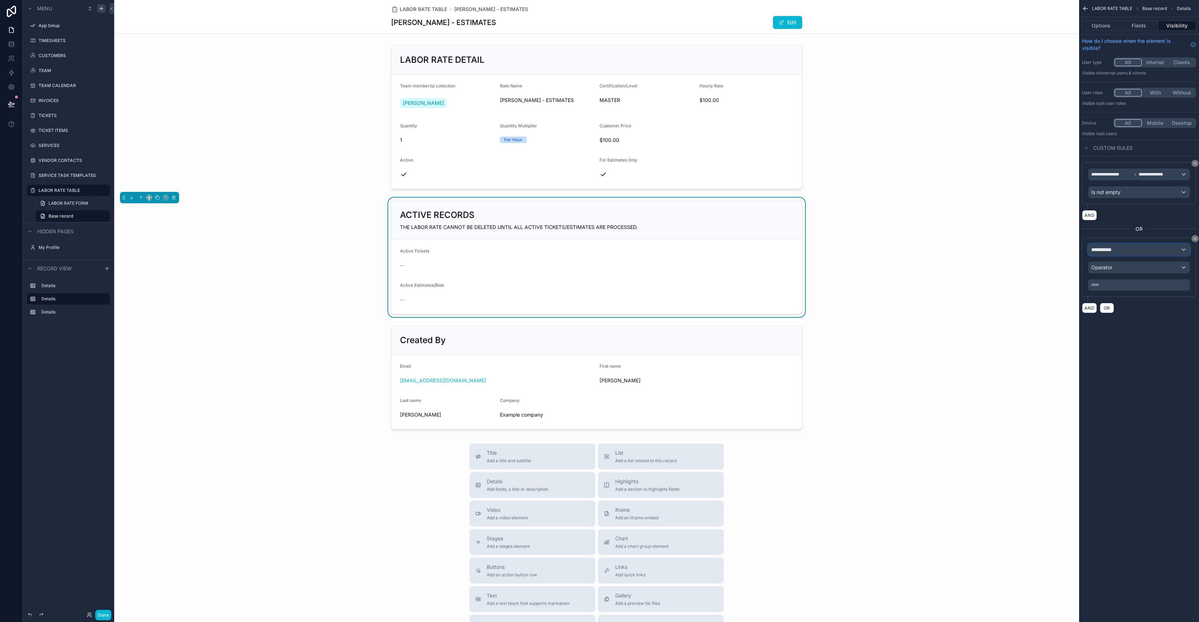
click at [1114, 252] on span "**********" at bounding box center [1104, 249] width 26 height 7
click at [1144, 295] on div "LABOR RATE TABLE Record page values" at bounding box center [1138, 292] width 89 height 17
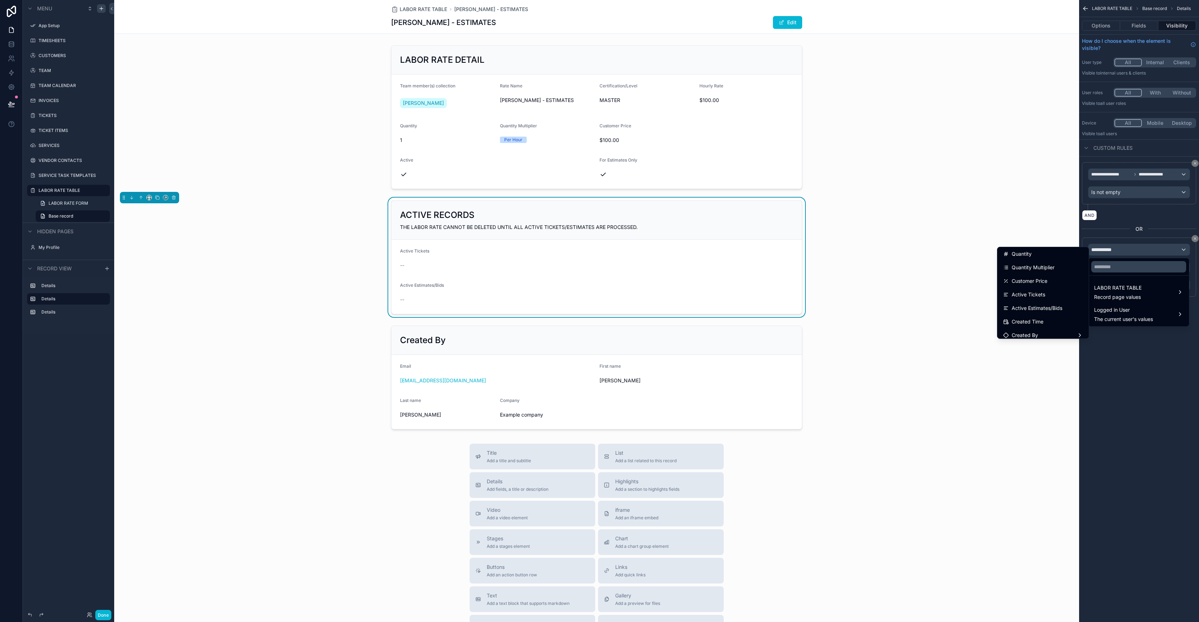
scroll to position [117, 0]
click at [1043, 302] on span "Active Estimates/Bids" at bounding box center [1036, 301] width 51 height 9
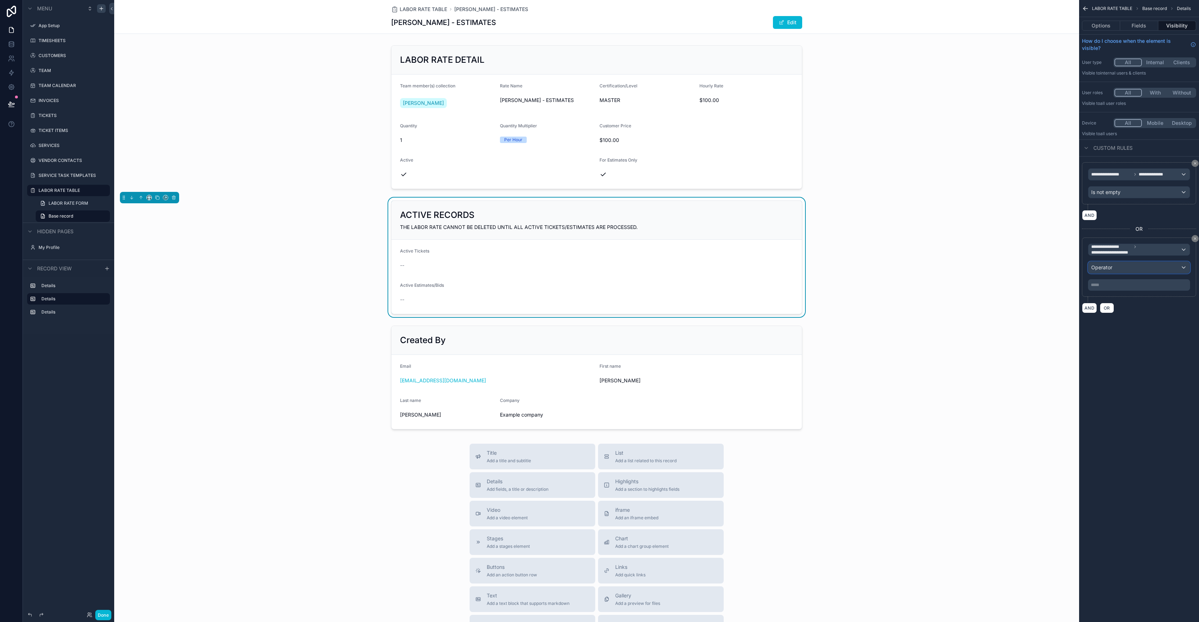
click at [1112, 267] on div "Operator" at bounding box center [1138, 267] width 101 height 11
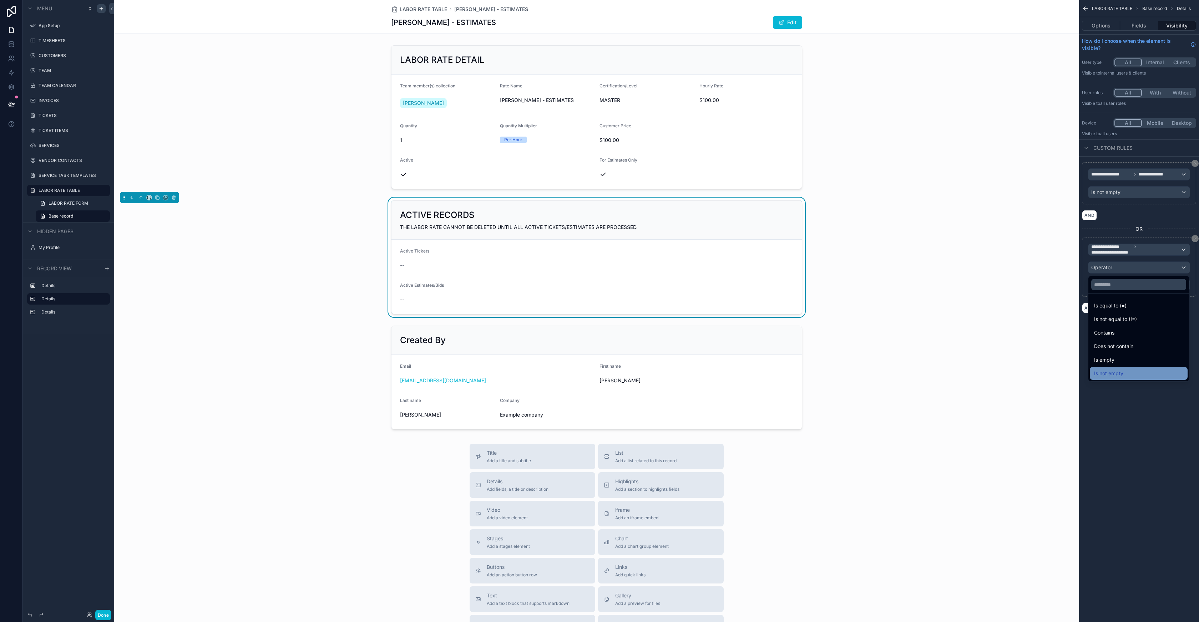
click at [1116, 372] on span "Is not empty" at bounding box center [1108, 373] width 29 height 9
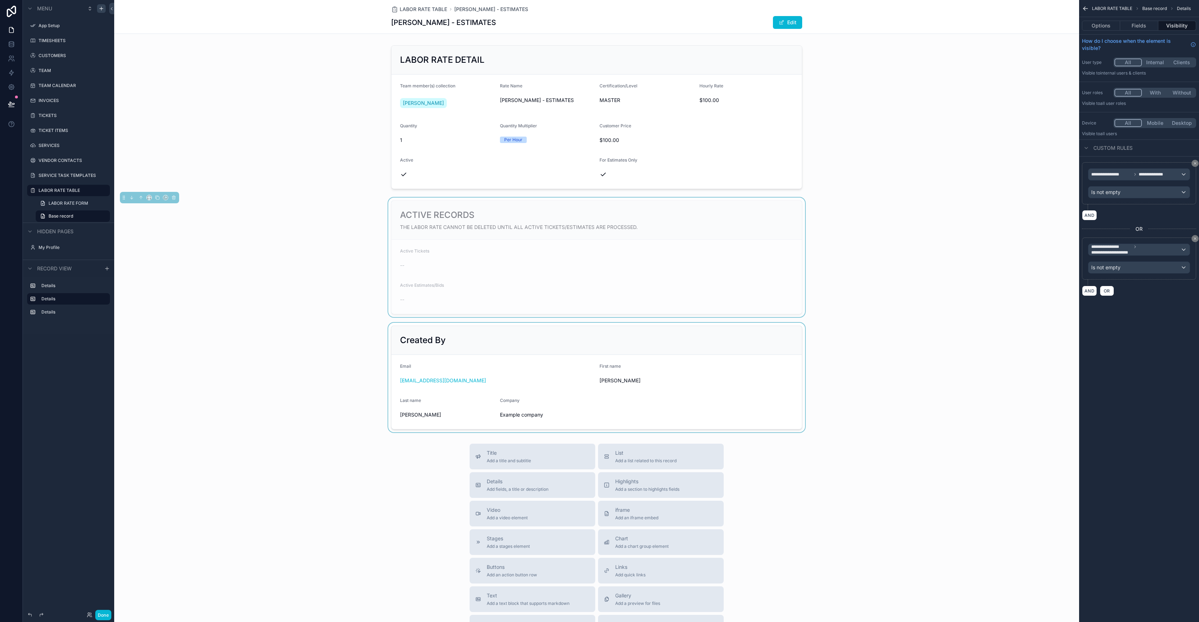
click at [564, 333] on div "scrollable content" at bounding box center [596, 378] width 965 height 110
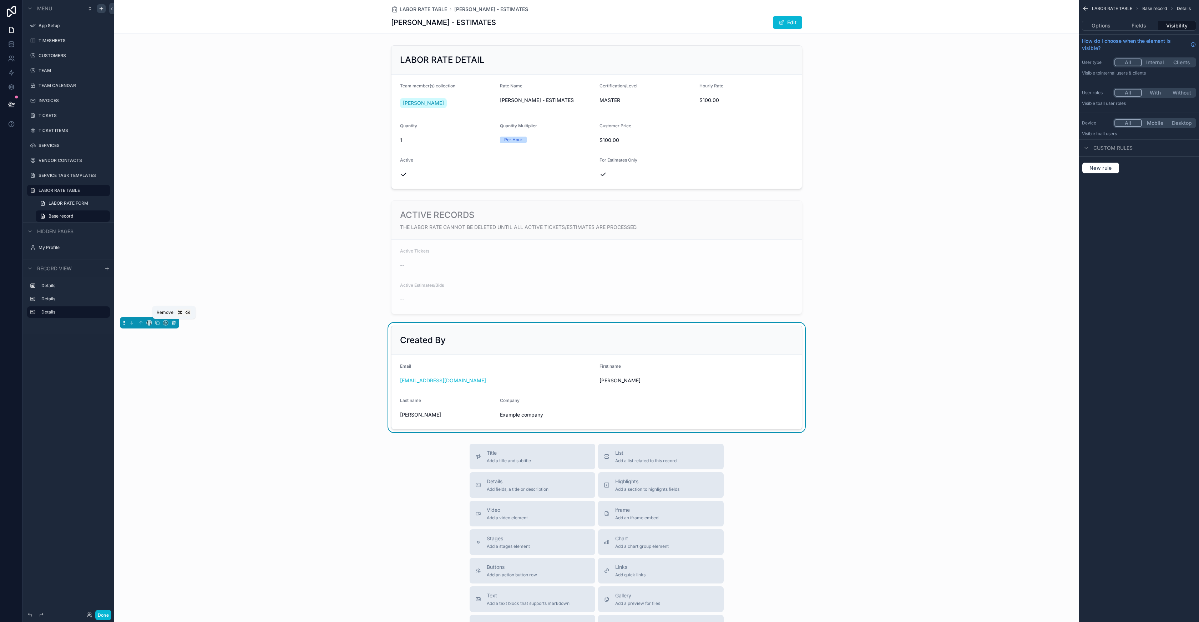
click at [173, 323] on icon "scrollable content" at bounding box center [173, 323] width 0 height 1
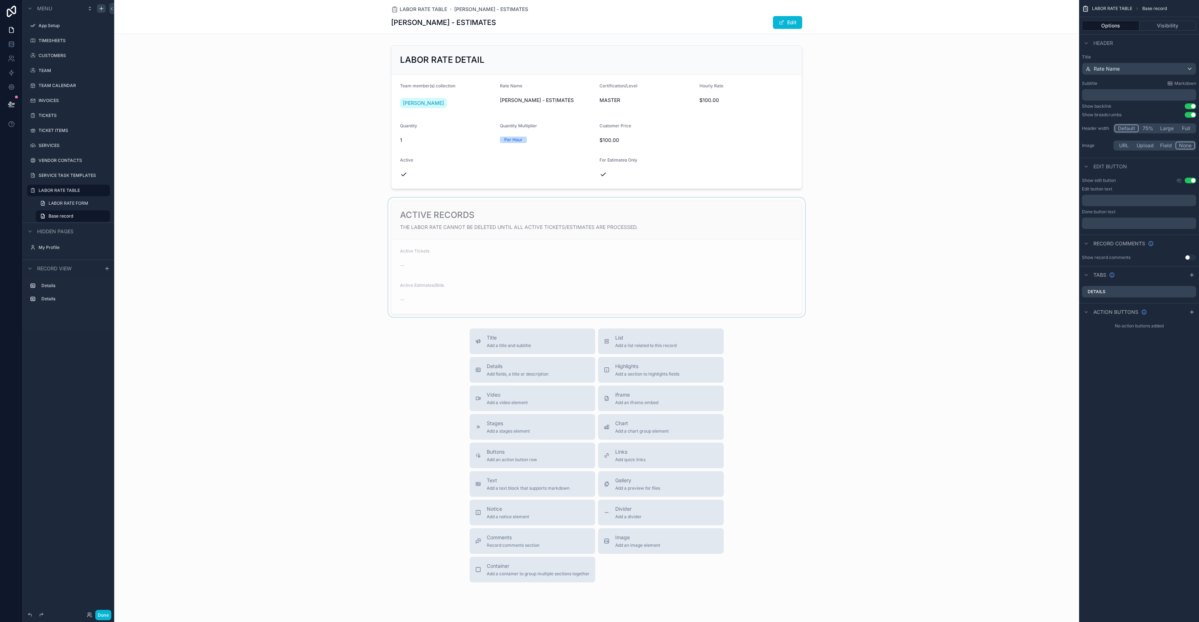
click at [497, 248] on div "scrollable content" at bounding box center [596, 258] width 965 height 120
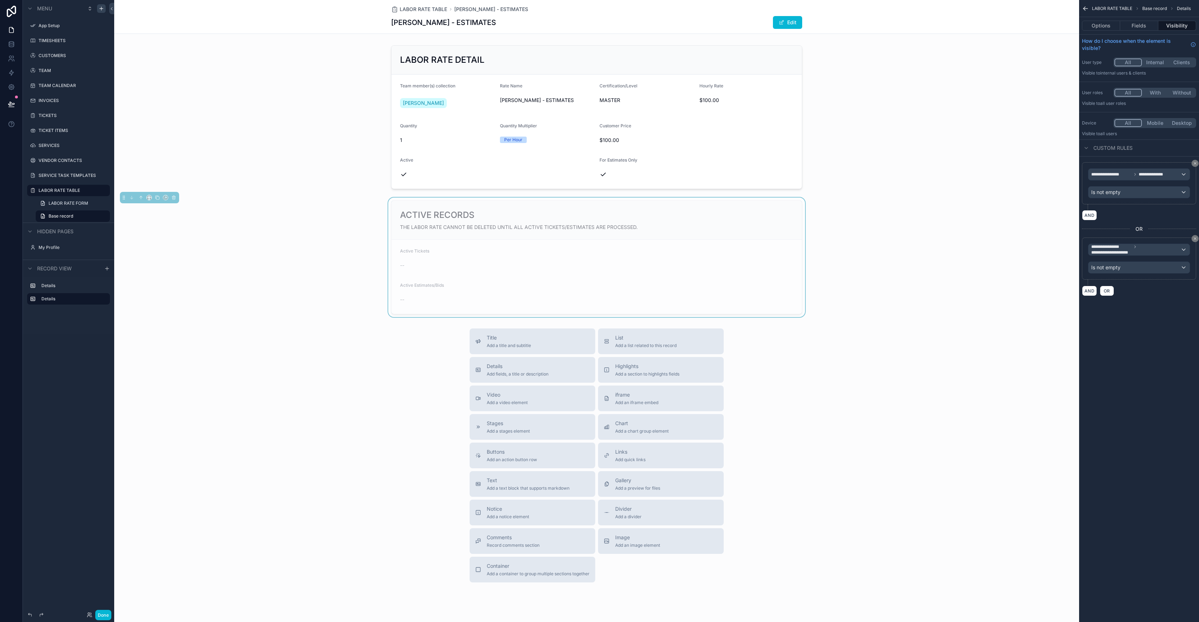
click at [332, 401] on div "Title Add a title and subtitle List Add a list related to this record Details A…" at bounding box center [596, 456] width 965 height 254
drag, startPoint x: 493, startPoint y: 369, endPoint x: 508, endPoint y: 314, distance: 56.8
click at [508, 314] on div "LABOR RATE TABLE [PERSON_NAME] - ESTIMATES [PERSON_NAME] - ESTIMATES Edit LABOR…" at bounding box center [596, 320] width 965 height 640
click at [513, 377] on span "Add fields, a title or description" at bounding box center [518, 374] width 62 height 6
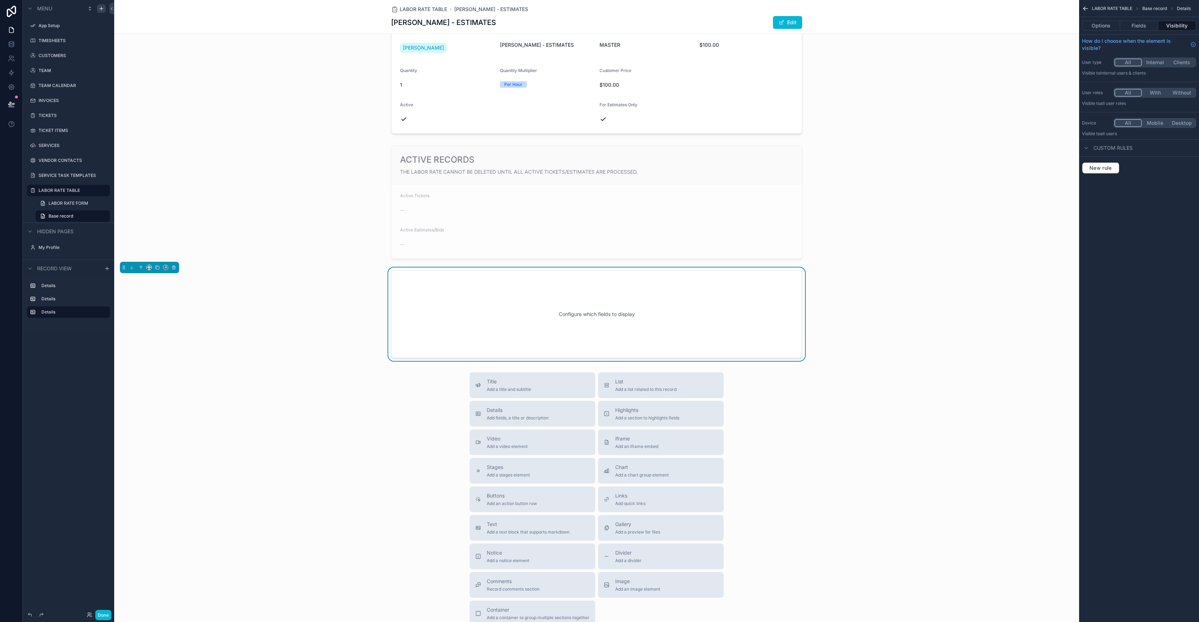
scroll to position [59, 0]
click at [524, 323] on div "Configure which fields to display" at bounding box center [596, 311] width 387 height 64
click at [1097, 23] on button "Options" at bounding box center [1101, 26] width 38 height 10
click at [1101, 50] on p "﻿" at bounding box center [1140, 52] width 110 height 6
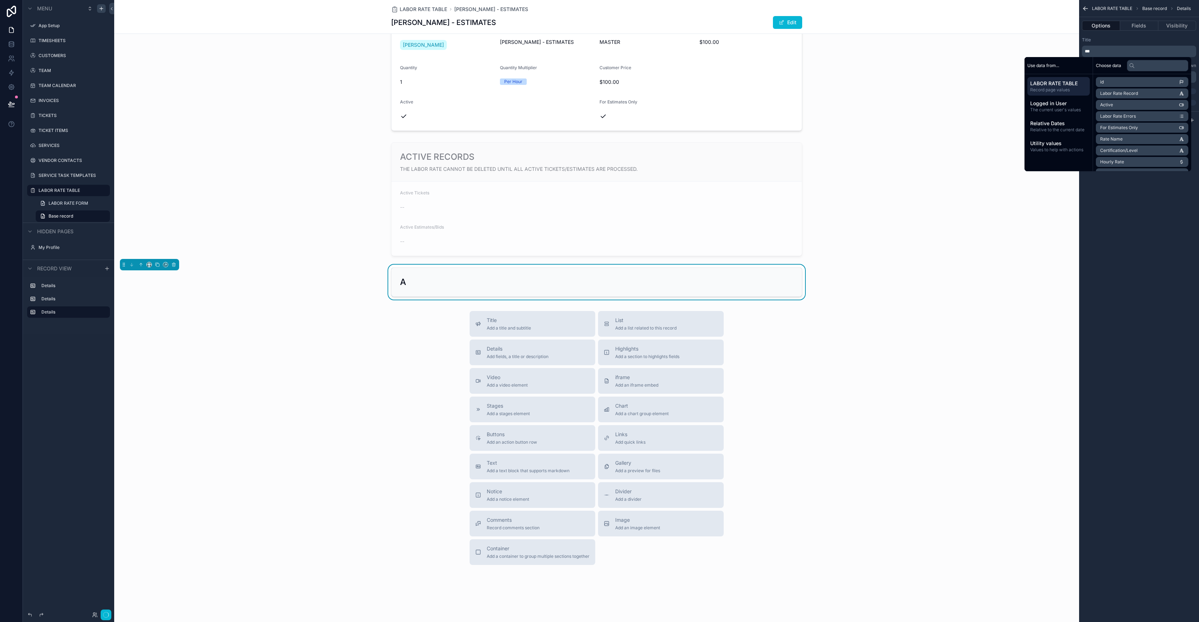
scroll to position [58, 0]
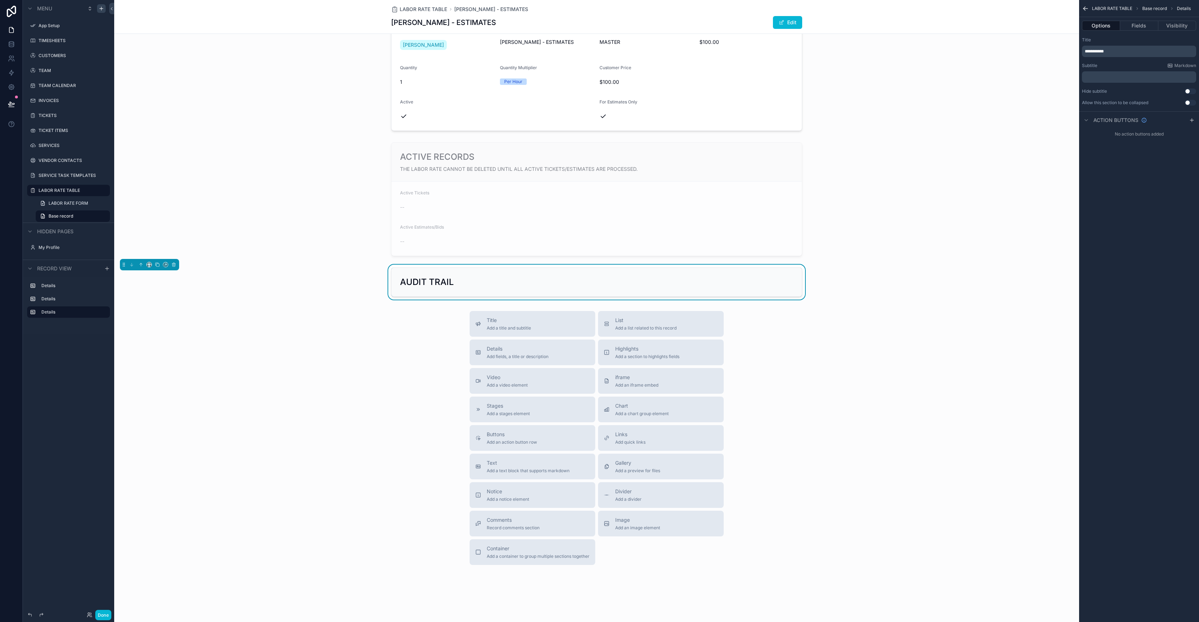
click at [1160, 203] on div "**********" at bounding box center [1139, 311] width 120 height 622
click at [1136, 26] on button "Fields" at bounding box center [1139, 26] width 38 height 10
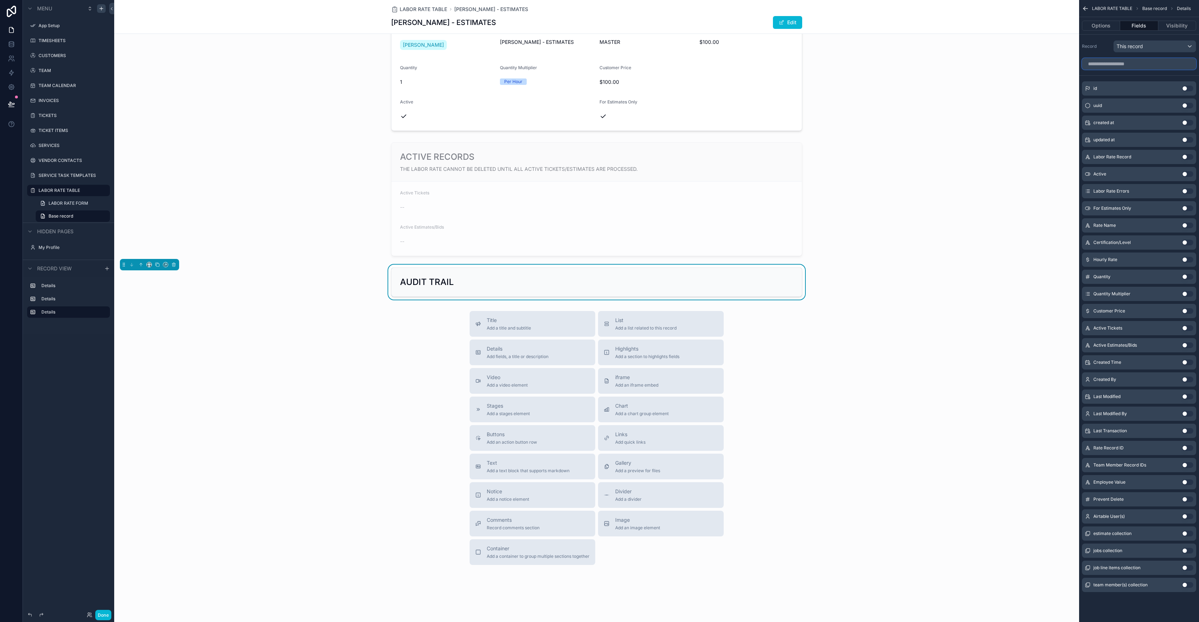
click at [1113, 63] on input "scrollable content" at bounding box center [1139, 63] width 114 height 11
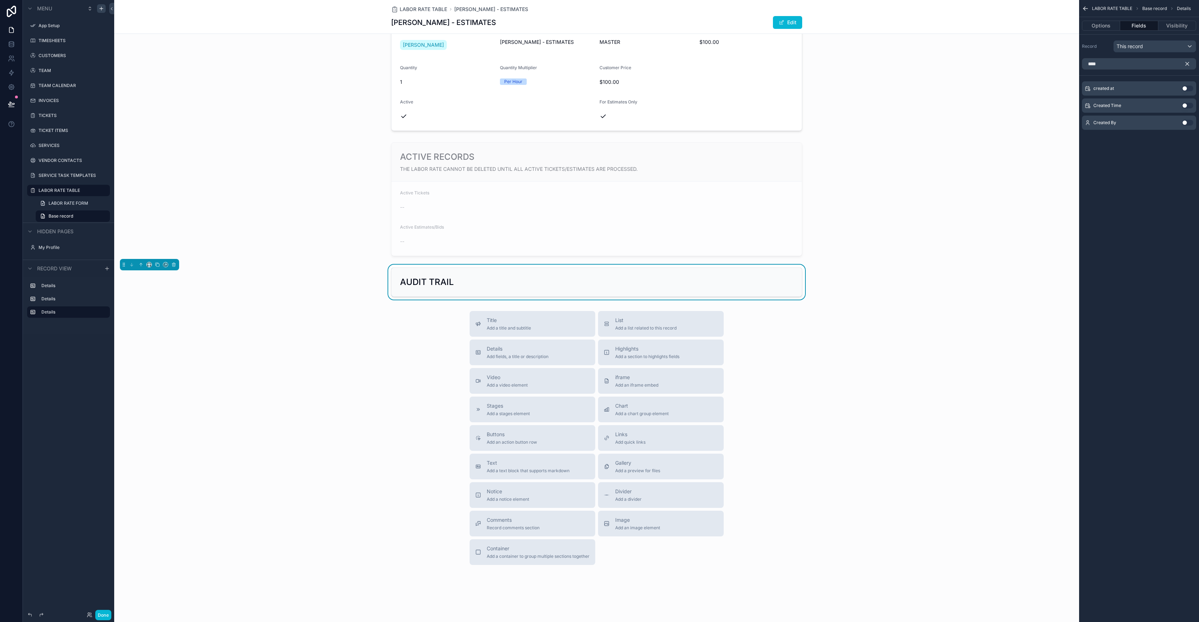
click at [1189, 107] on button "Use setting" at bounding box center [1187, 106] width 11 height 6
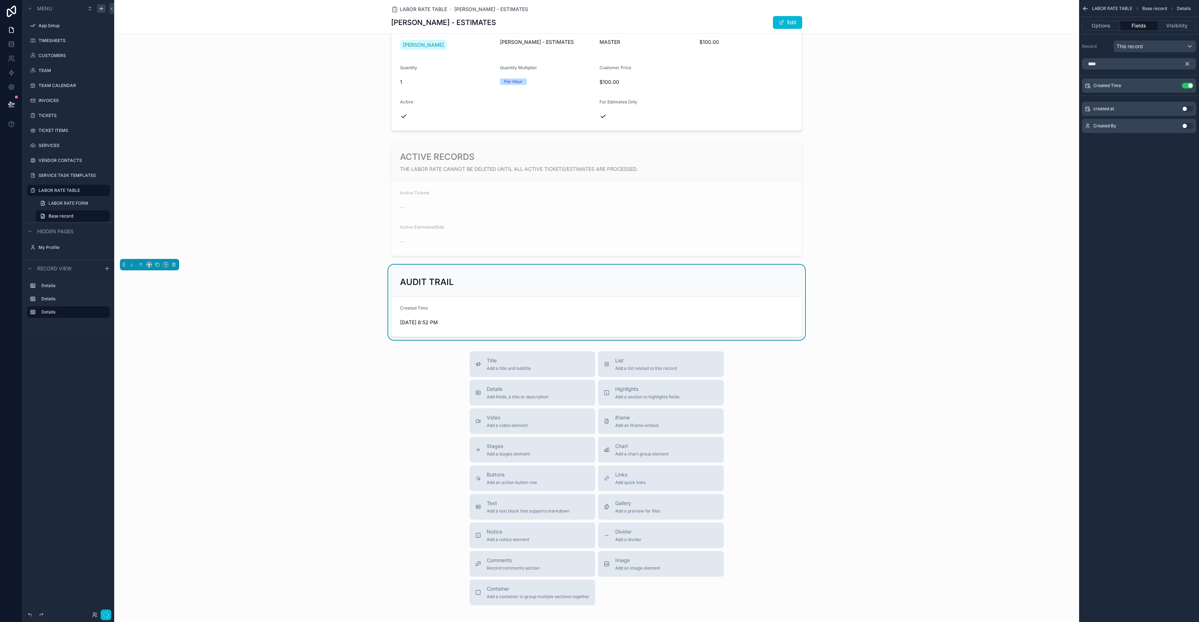
scroll to position [59, 0]
click at [1190, 125] on button "Use setting" at bounding box center [1187, 126] width 11 height 6
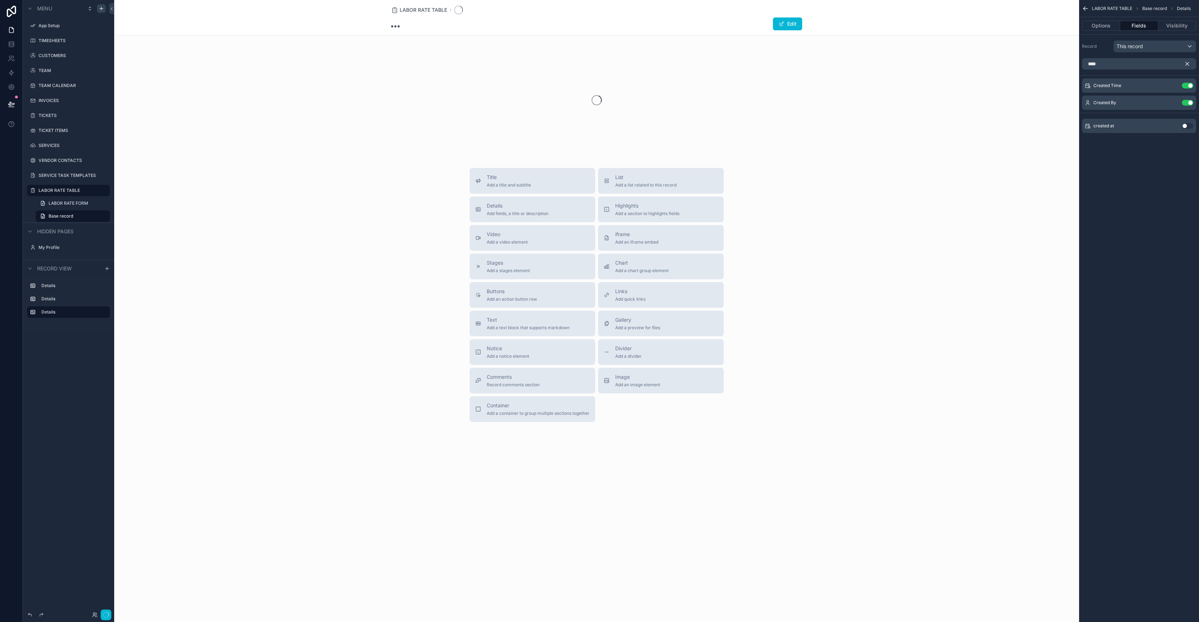
scroll to position [0, 0]
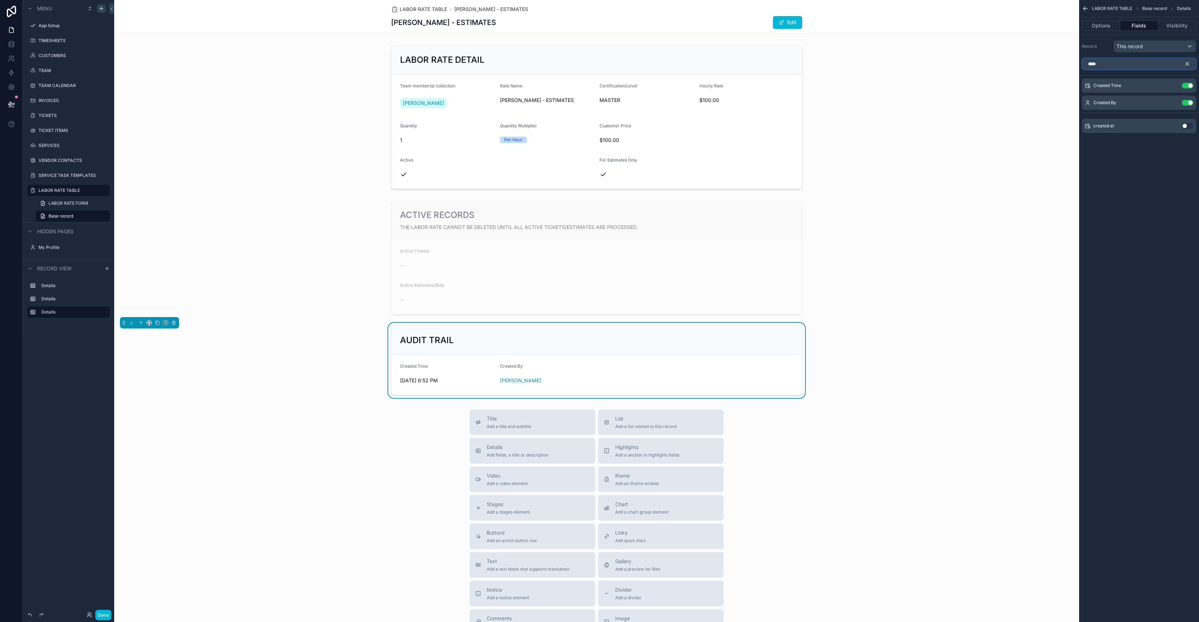
click at [1121, 63] on input "****" at bounding box center [1139, 63] width 114 height 11
click at [1121, 64] on input "****" at bounding box center [1139, 63] width 114 height 11
type input "****"
click at [1187, 94] on button "Use setting" at bounding box center [1187, 95] width 11 height 6
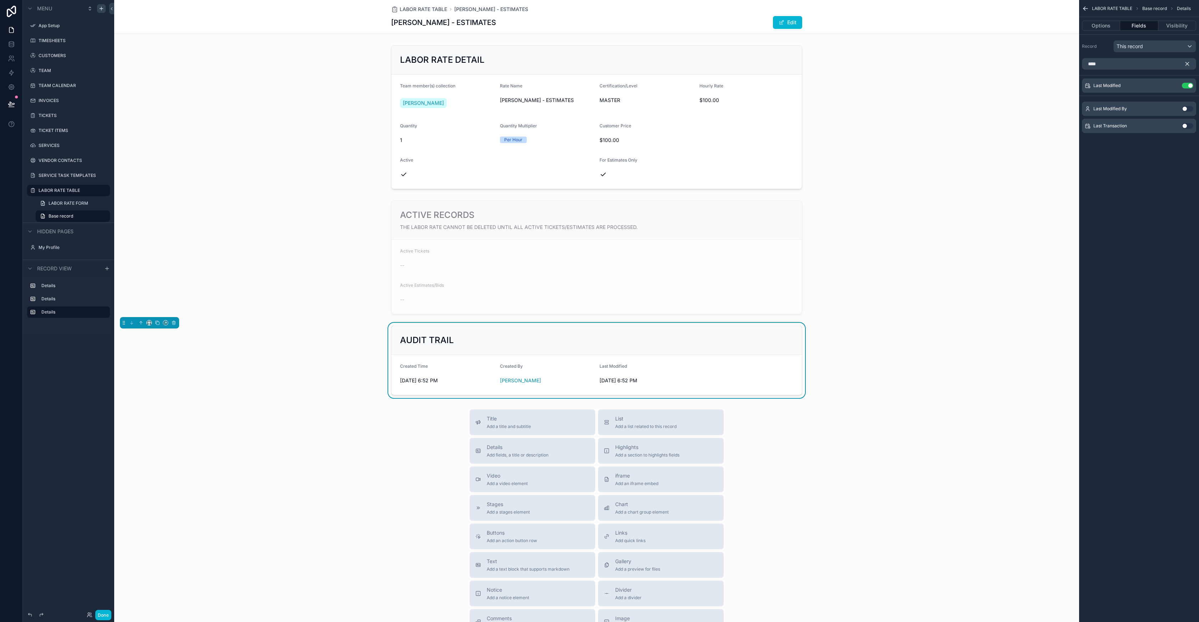
click at [1187, 109] on button "Use setting" at bounding box center [1187, 109] width 11 height 6
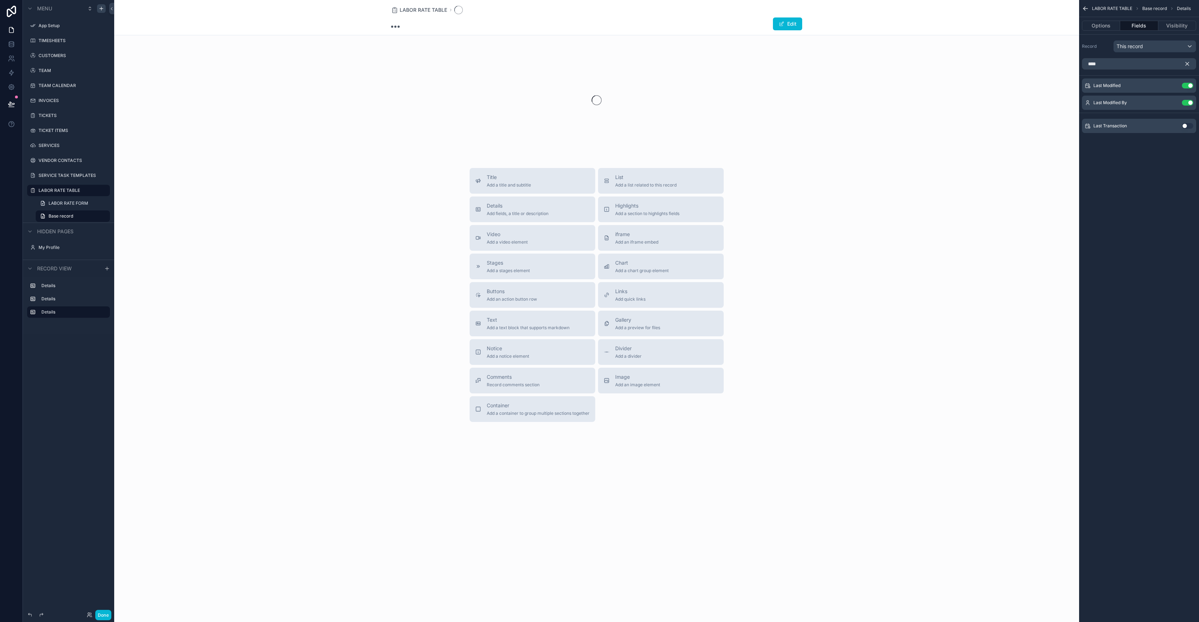
click at [1188, 126] on button "Use setting" at bounding box center [1187, 126] width 11 height 6
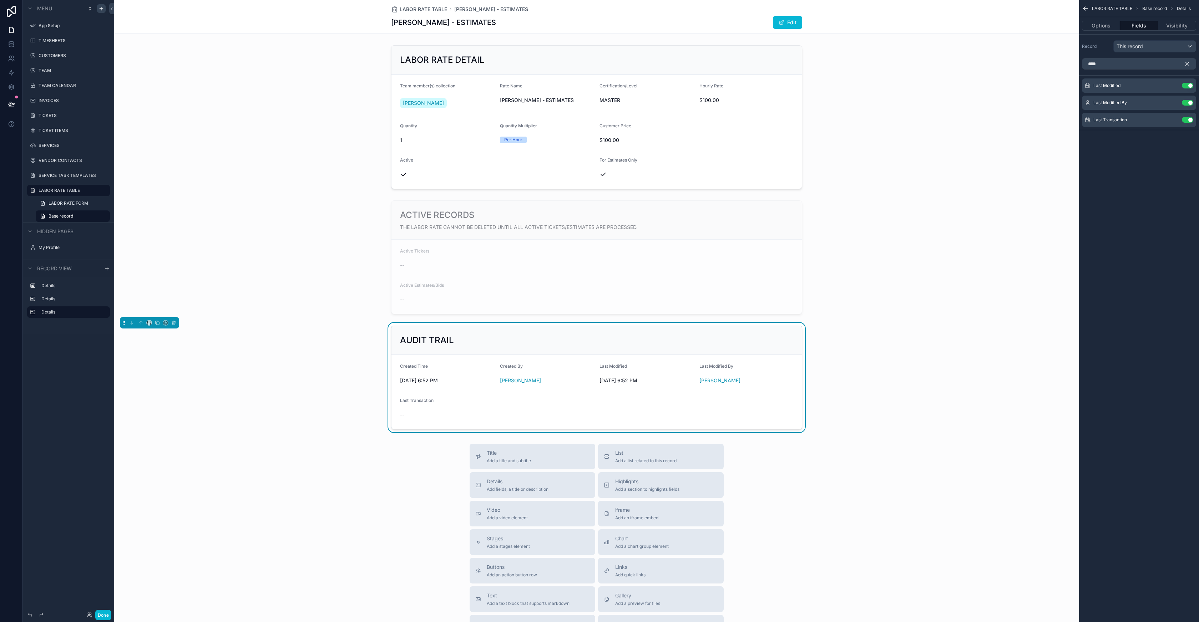
click at [686, 344] on div "AUDIT TRAIL" at bounding box center [596, 340] width 393 height 11
click at [1171, 28] on button "Visibility" at bounding box center [1177, 26] width 38 height 10
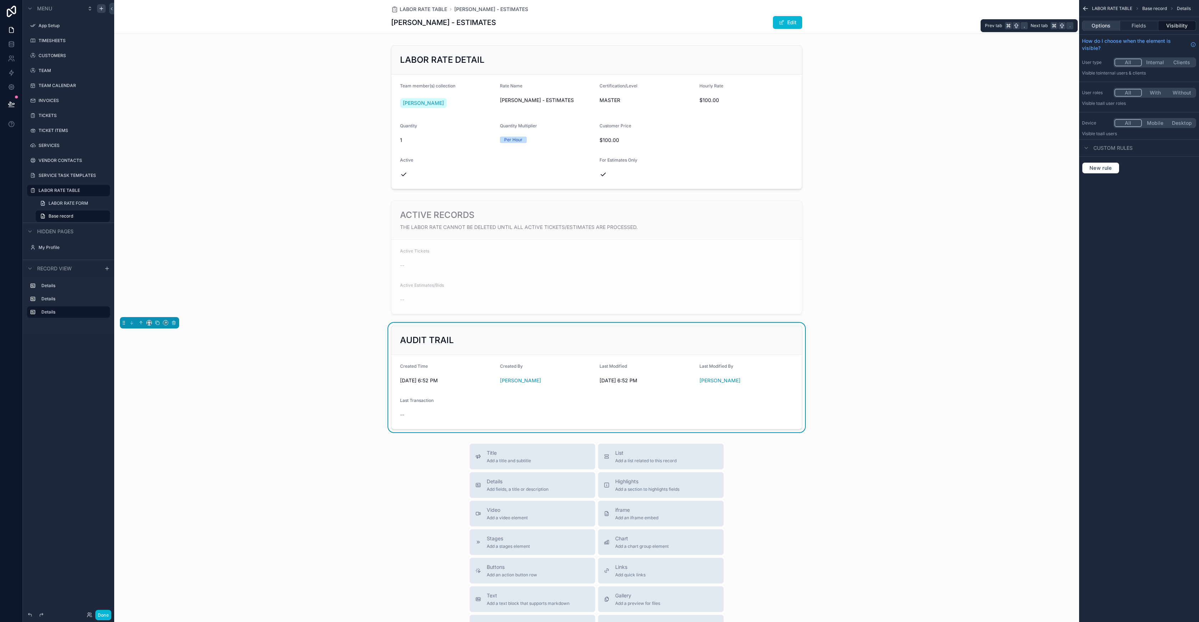
click at [1093, 26] on button "Options" at bounding box center [1101, 26] width 38 height 10
click at [588, 340] on div "AUDIT TRAIL" at bounding box center [596, 340] width 393 height 11
click at [1133, 22] on button "Fields" at bounding box center [1139, 26] width 38 height 10
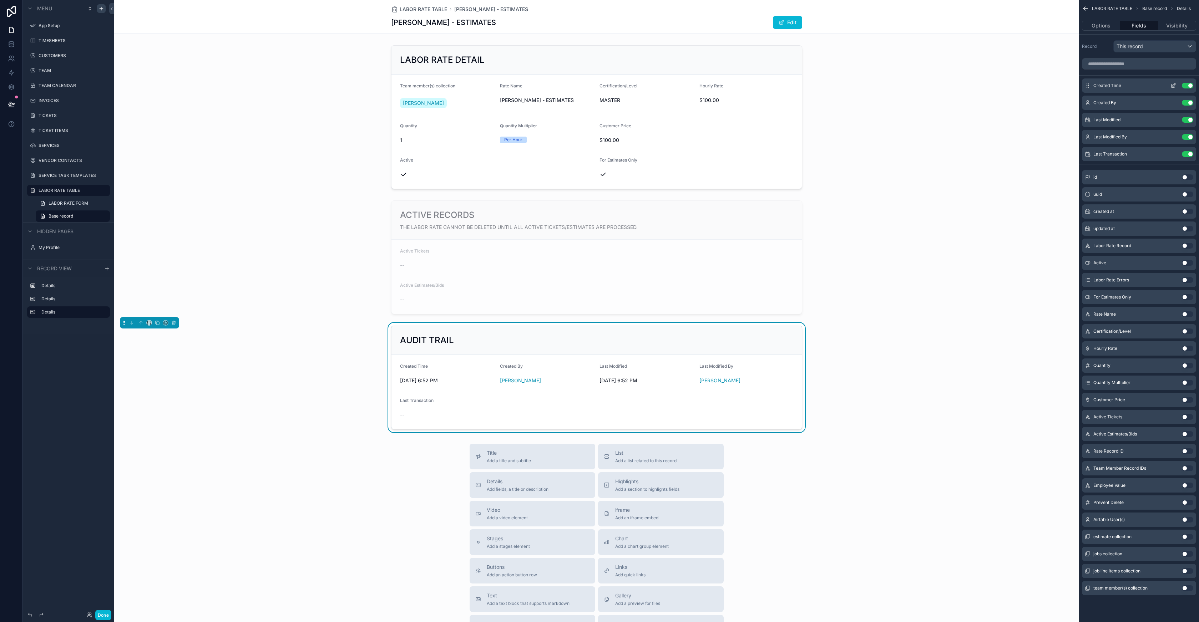
click at [1174, 87] on icon "scrollable content" at bounding box center [1172, 86] width 3 height 3
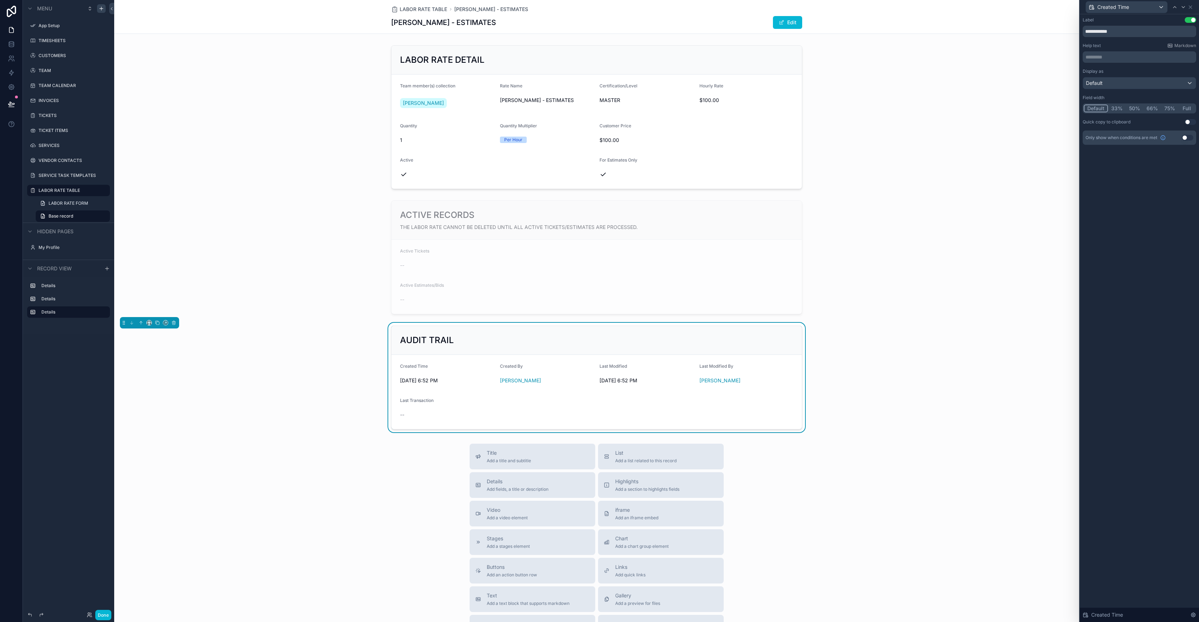
click at [1117, 111] on button "33%" at bounding box center [1117, 109] width 18 height 8
click at [1134, 7] on div "Created Time" at bounding box center [1126, 6] width 81 height 11
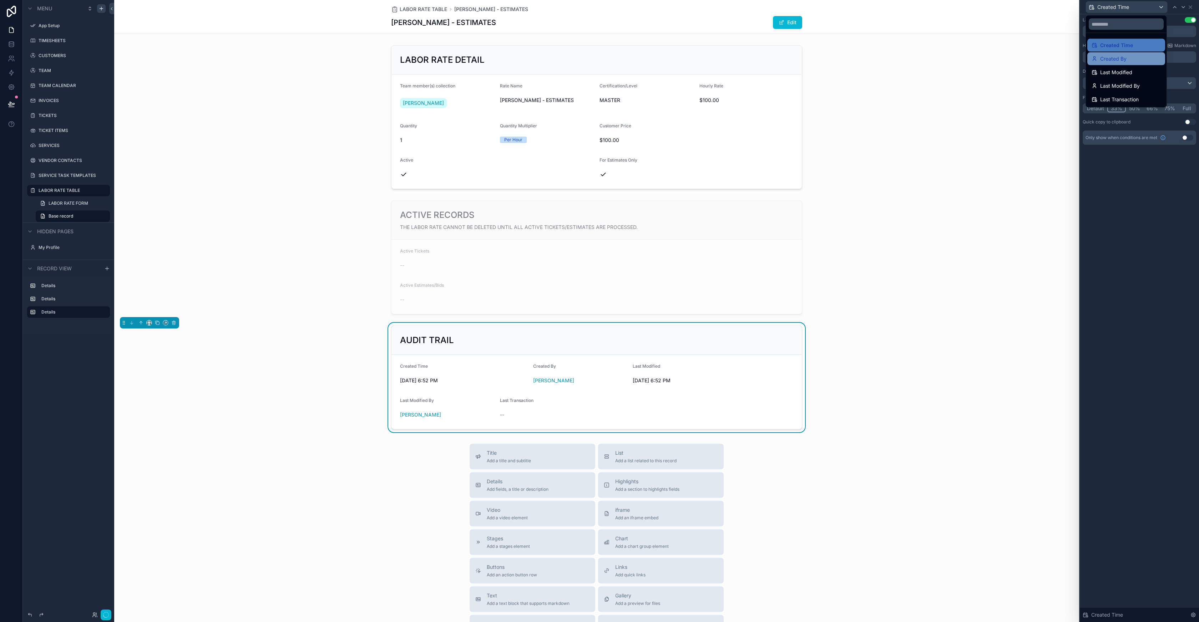
click at [1115, 59] on span "Created By" at bounding box center [1113, 59] width 26 height 9
click at [1117, 136] on button "33%" at bounding box center [1117, 135] width 18 height 8
click at [1136, 8] on div "Created By" at bounding box center [1126, 6] width 81 height 11
click at [1115, 76] on div "Last Modified" at bounding box center [1126, 72] width 78 height 13
click at [1117, 114] on div "Display as Default Field width Default 33% 50% 66% 75% Full Quick copy to clipb…" at bounding box center [1138, 96] width 113 height 56
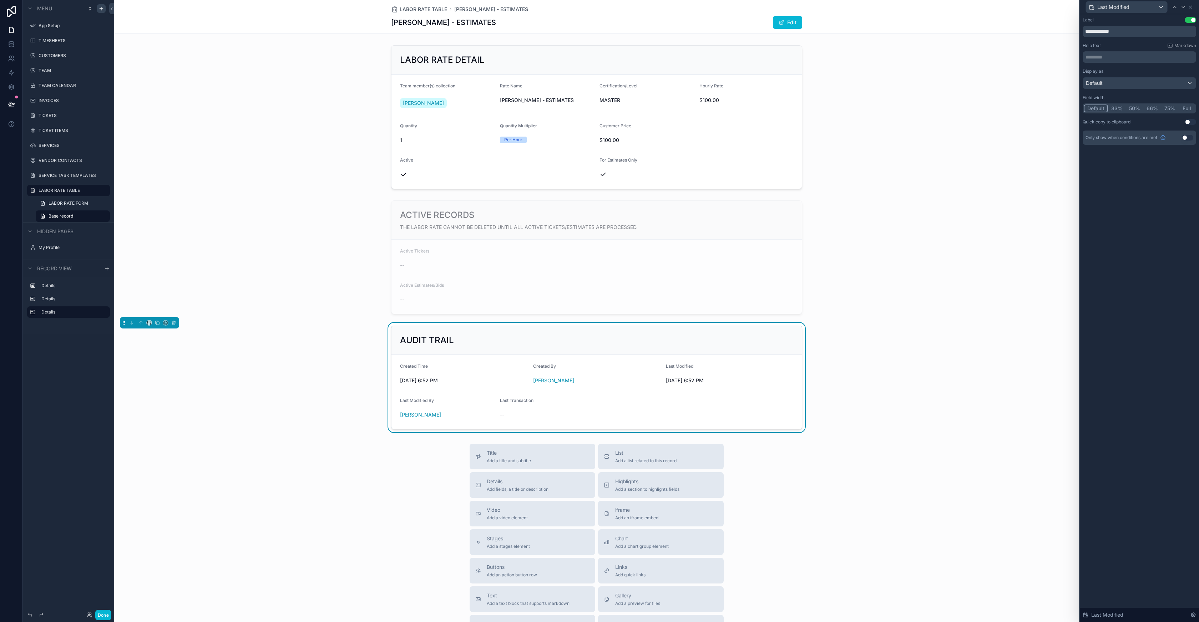
click at [1118, 110] on button "33%" at bounding box center [1117, 109] width 18 height 8
click at [1118, 5] on span "Last Modified" at bounding box center [1113, 7] width 32 height 7
click at [1119, 84] on span "Last Modified By" at bounding box center [1120, 86] width 40 height 9
click at [1116, 134] on button "33%" at bounding box center [1117, 135] width 18 height 8
click at [1124, 5] on span "Last Modified By" at bounding box center [1117, 7] width 40 height 7
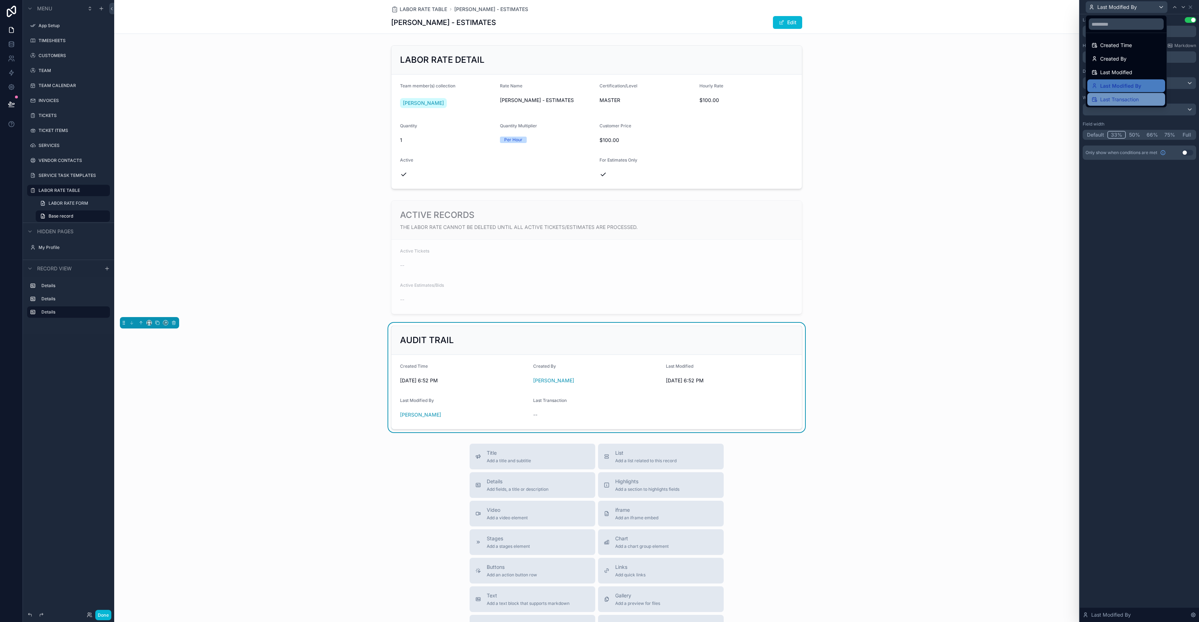
click at [1124, 100] on span "Last Transaction" at bounding box center [1119, 99] width 39 height 9
click at [1121, 110] on button "33%" at bounding box center [1117, 109] width 18 height 8
click at [1122, 9] on span "Last Transaction" at bounding box center [1116, 7] width 39 height 7
click at [1190, 9] on div at bounding box center [1139, 311] width 119 height 622
click at [1191, 7] on icon at bounding box center [1190, 7] width 6 height 6
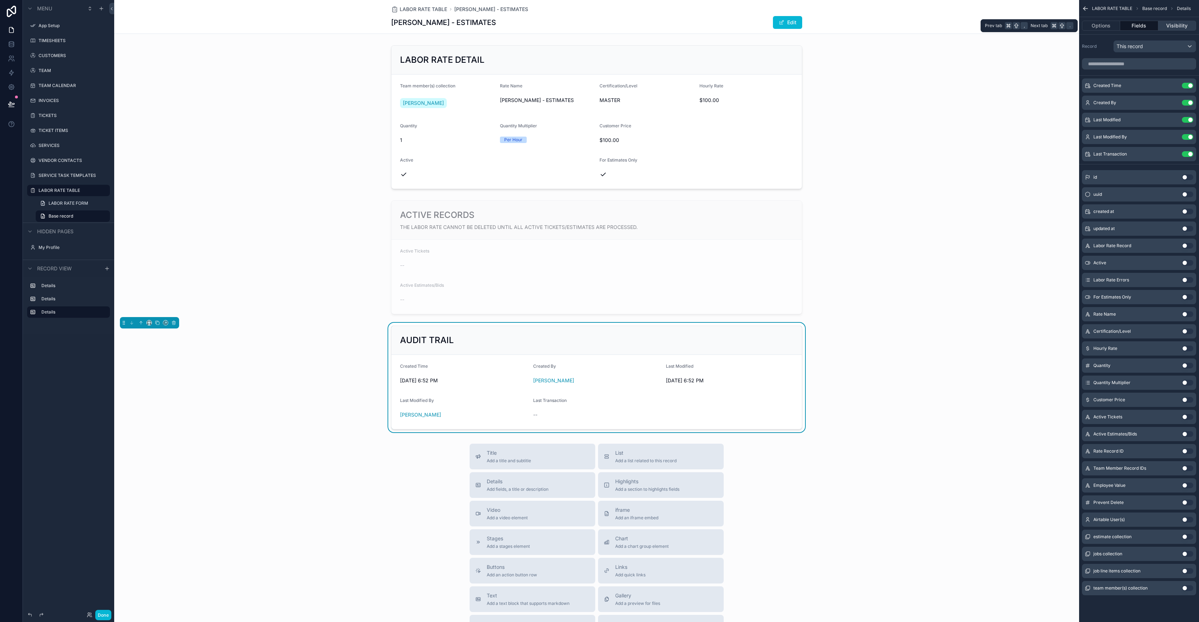
click at [1166, 26] on button "Visibility" at bounding box center [1177, 26] width 38 height 10
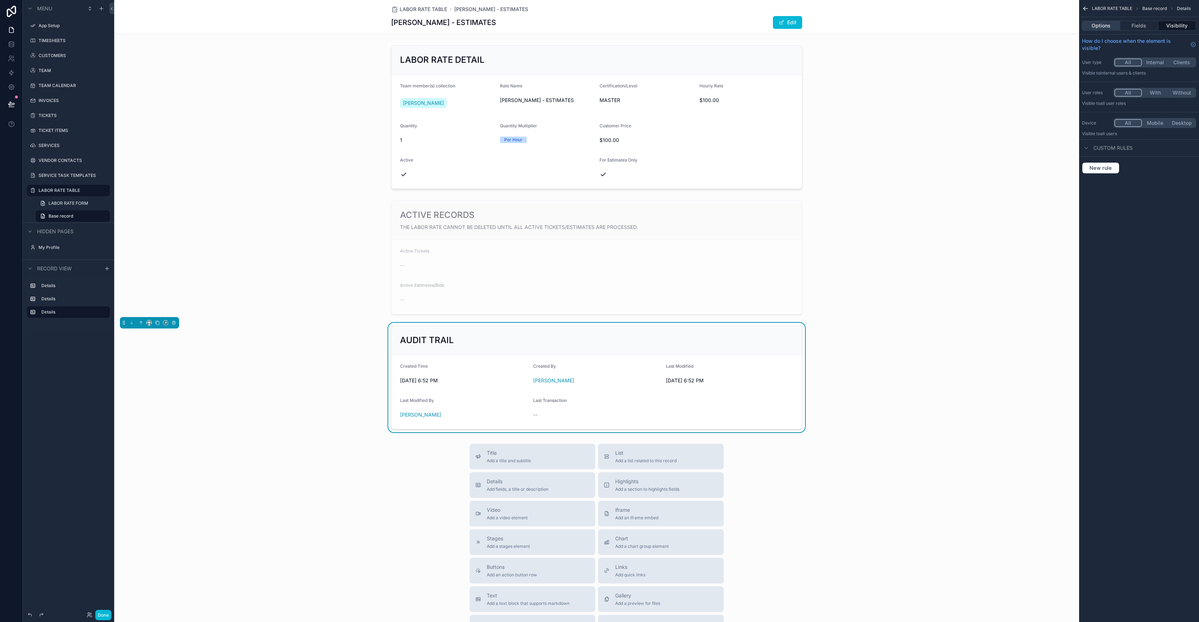
click at [1098, 26] on button "Options" at bounding box center [1101, 26] width 38 height 10
click at [1139, 24] on button "Fields" at bounding box center [1139, 26] width 38 height 10
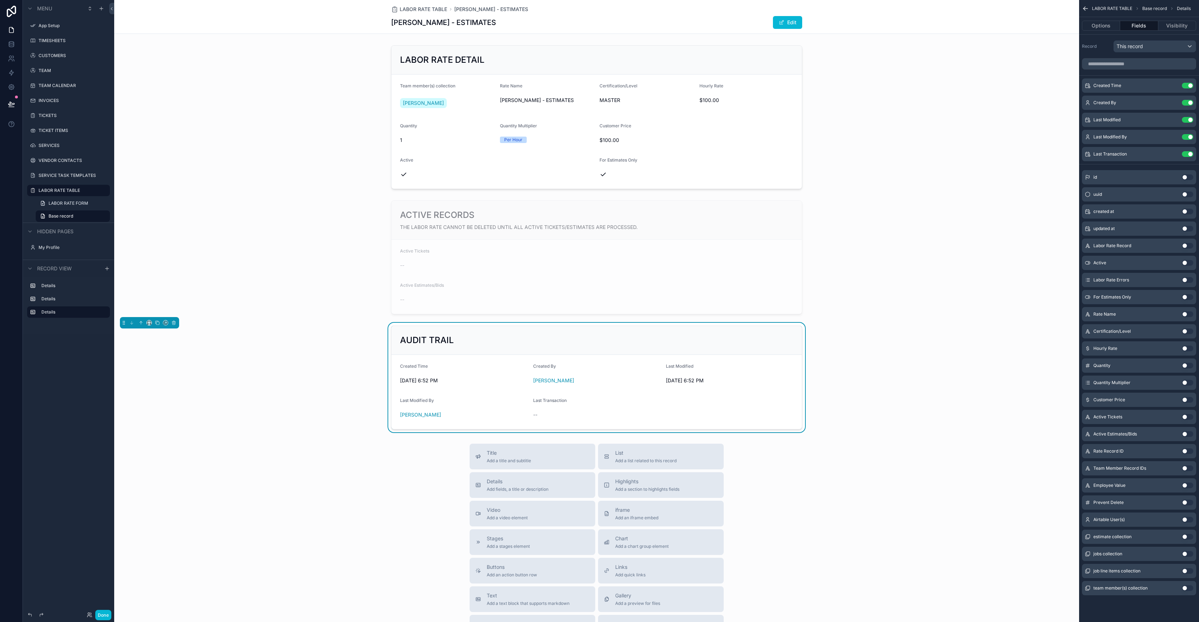
click at [768, 345] on div "AUDIT TRAIL" at bounding box center [596, 340] width 393 height 11
click at [1174, 87] on icon "scrollable content" at bounding box center [1172, 86] width 3 height 3
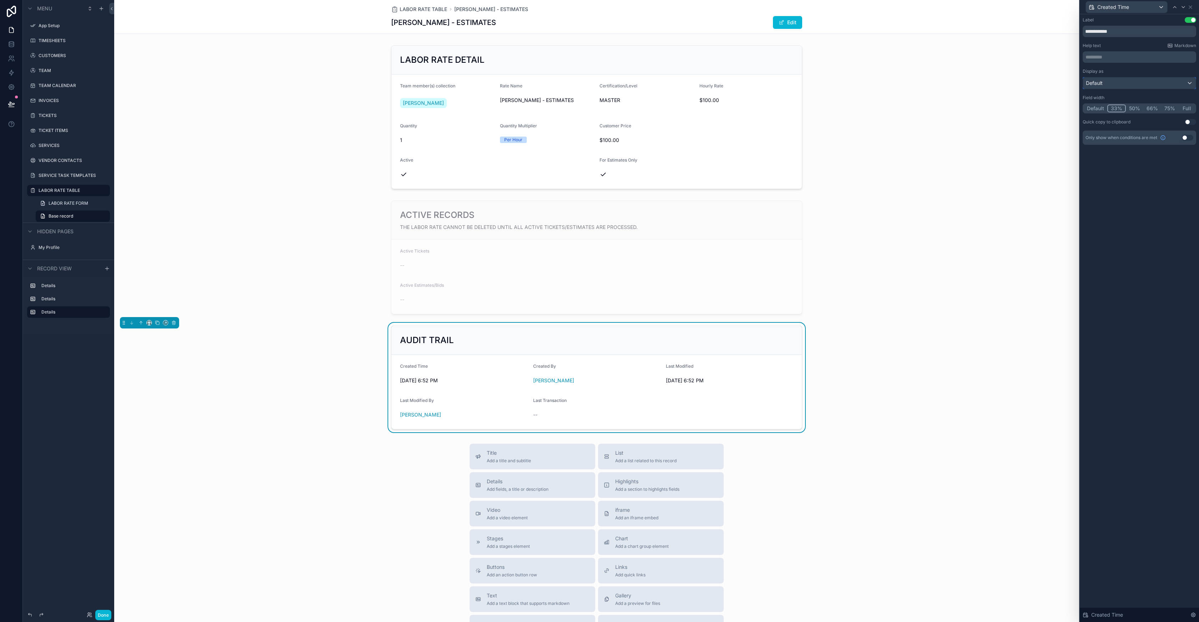
click at [1141, 86] on div "Default" at bounding box center [1139, 82] width 113 height 11
click at [1141, 86] on div at bounding box center [1139, 311] width 119 height 622
click at [707, 334] on div "AUDIT TRAIL" at bounding box center [596, 340] width 410 height 29
click at [709, 334] on div "AUDIT TRAIL" at bounding box center [596, 340] width 410 height 29
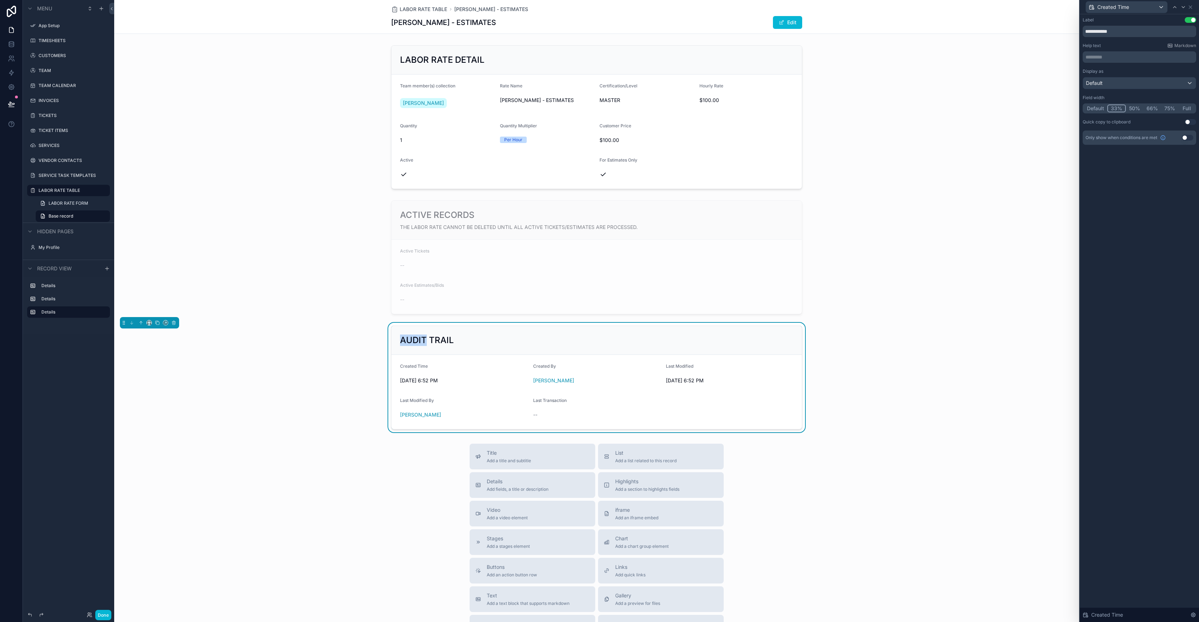
click at [709, 334] on div "AUDIT TRAIL" at bounding box center [596, 340] width 410 height 29
click at [1192, 7] on icon at bounding box center [1190, 7] width 6 height 6
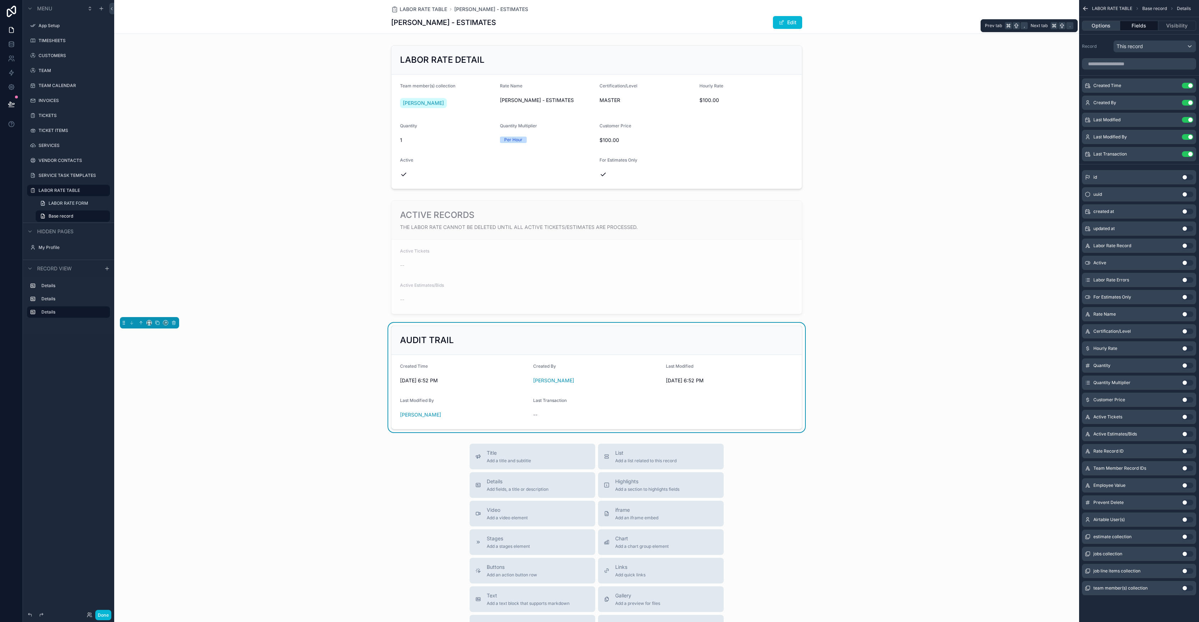
click at [1108, 27] on button "Options" at bounding box center [1101, 26] width 38 height 10
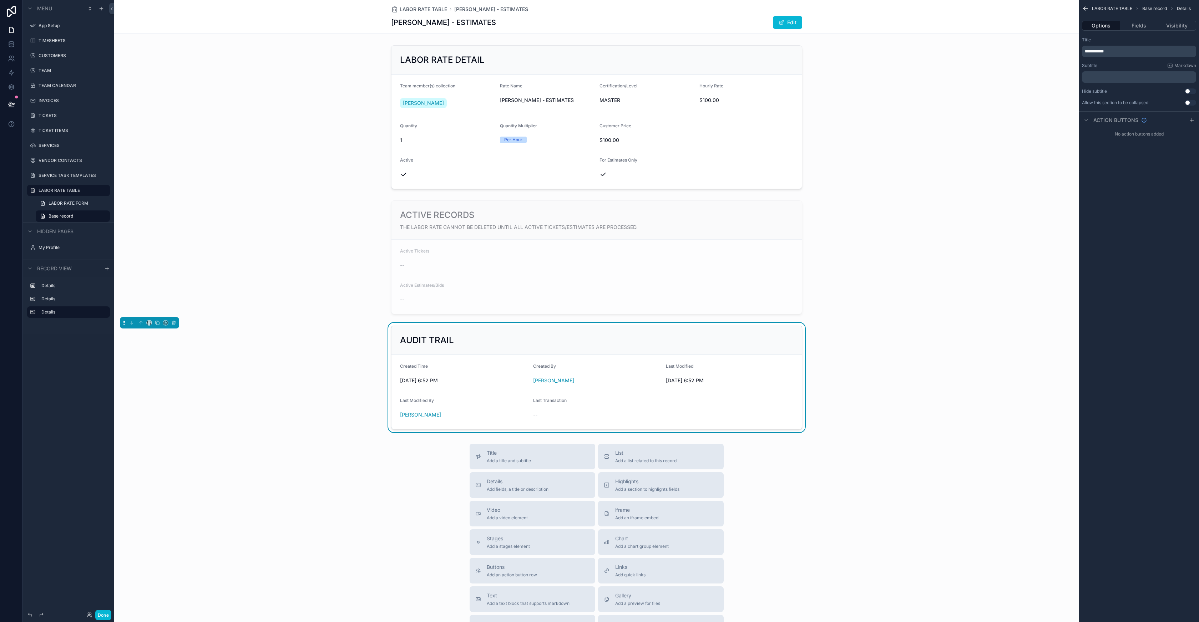
drag, startPoint x: 705, startPoint y: 337, endPoint x: 590, endPoint y: 350, distance: 115.9
click at [705, 338] on div "AUDIT TRAIL" at bounding box center [596, 340] width 393 height 11
click at [889, 366] on div "AUDIT TRAIL Created Time 9/22/2025 6:52 PM Created By JAKE LARA Last Modified 9…" at bounding box center [596, 378] width 965 height 110
click at [523, 481] on span "Details" at bounding box center [518, 481] width 62 height 7
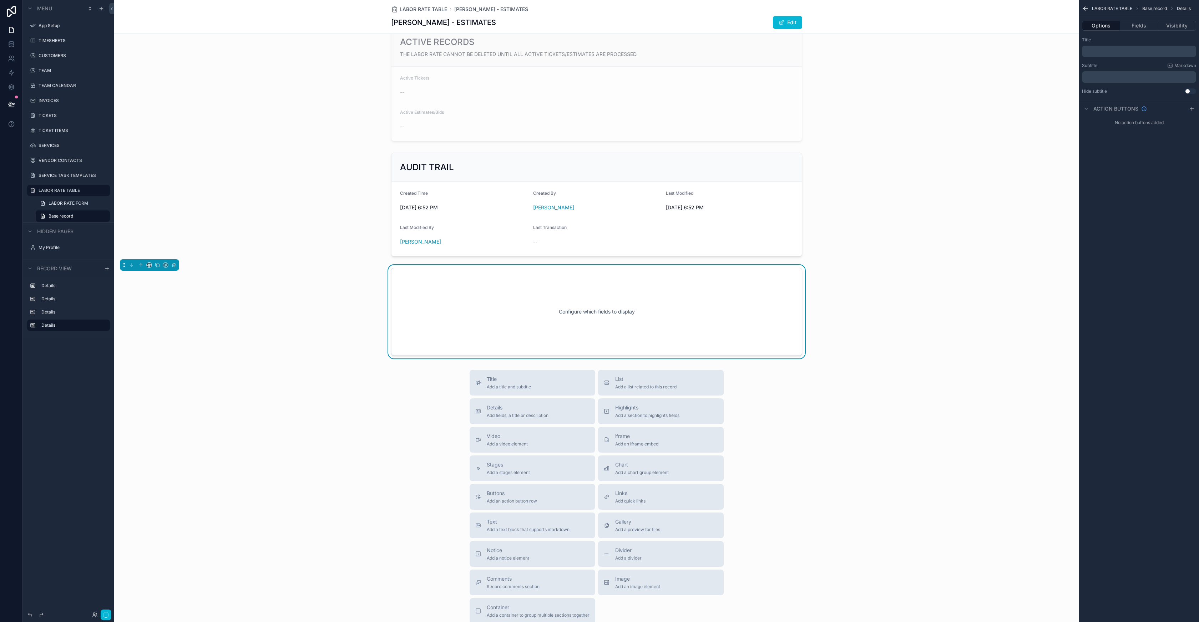
scroll to position [174, 0]
click at [142, 265] on icon "scrollable content" at bounding box center [140, 264] width 5 height 5
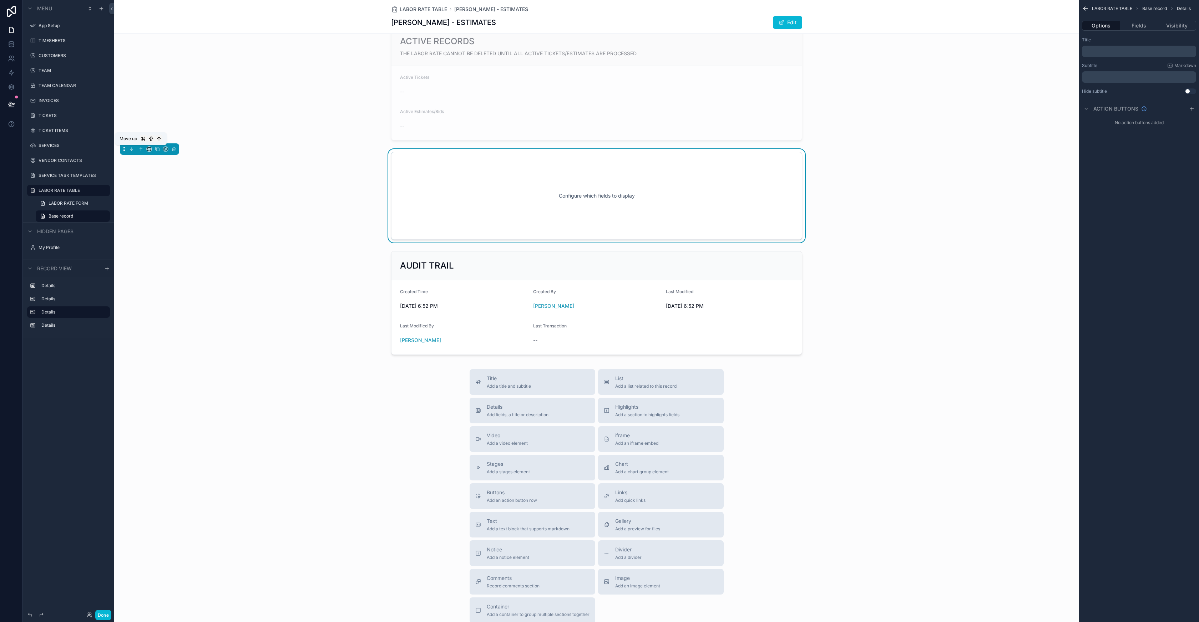
click at [141, 151] on icon "scrollable content" at bounding box center [140, 149] width 5 height 5
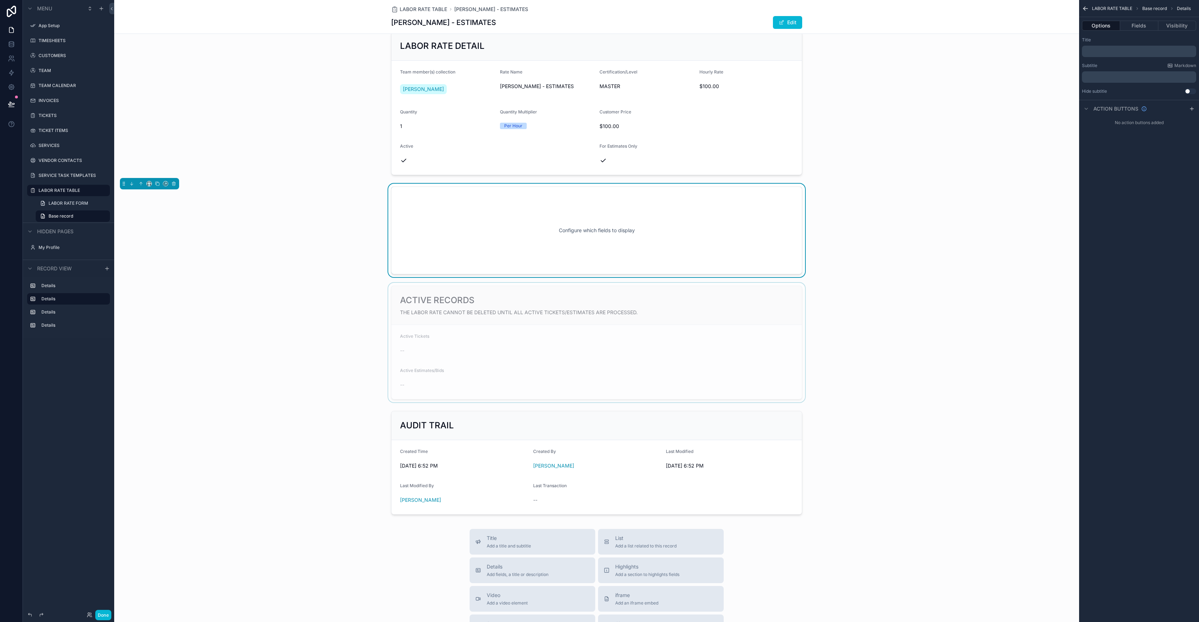
scroll to position [0, 0]
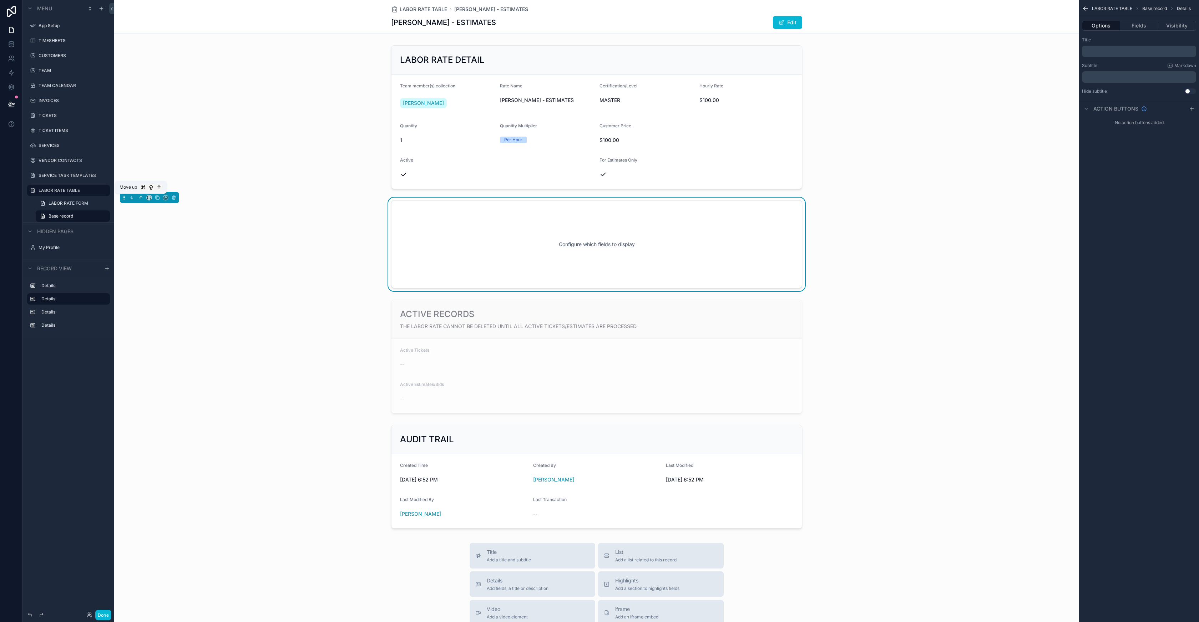
click at [140, 197] on icon "scrollable content" at bounding box center [140, 197] width 5 height 5
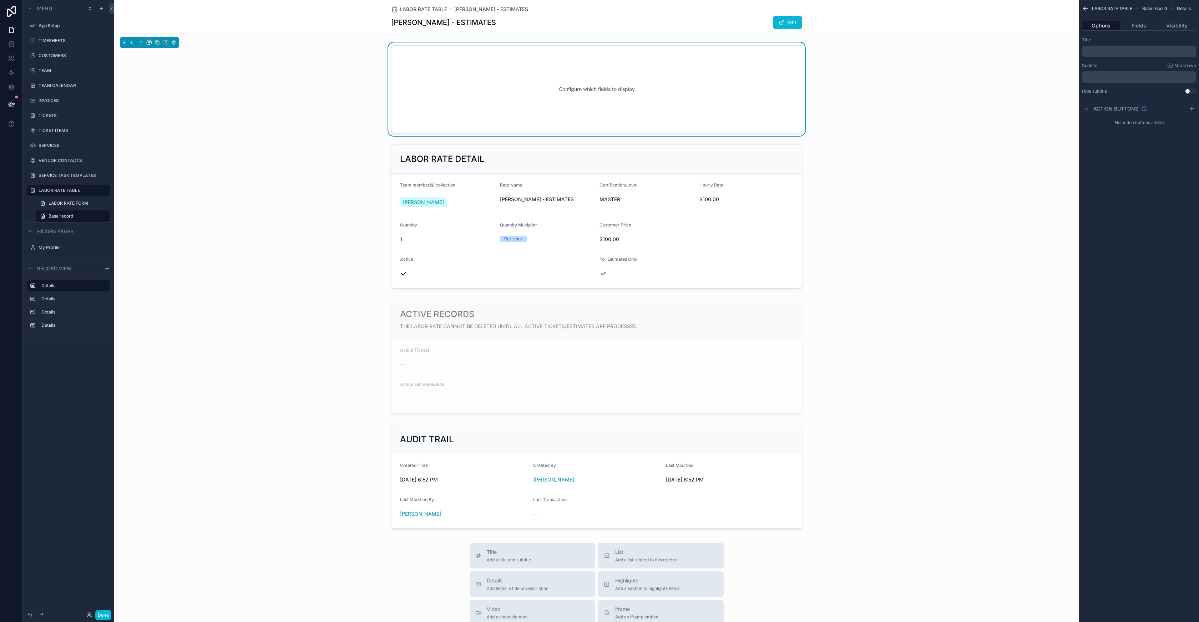
click at [558, 88] on div "Configure which fields to display" at bounding box center [596, 89] width 387 height 64
click at [177, 44] on button "scrollable content" at bounding box center [174, 43] width 8 height 8
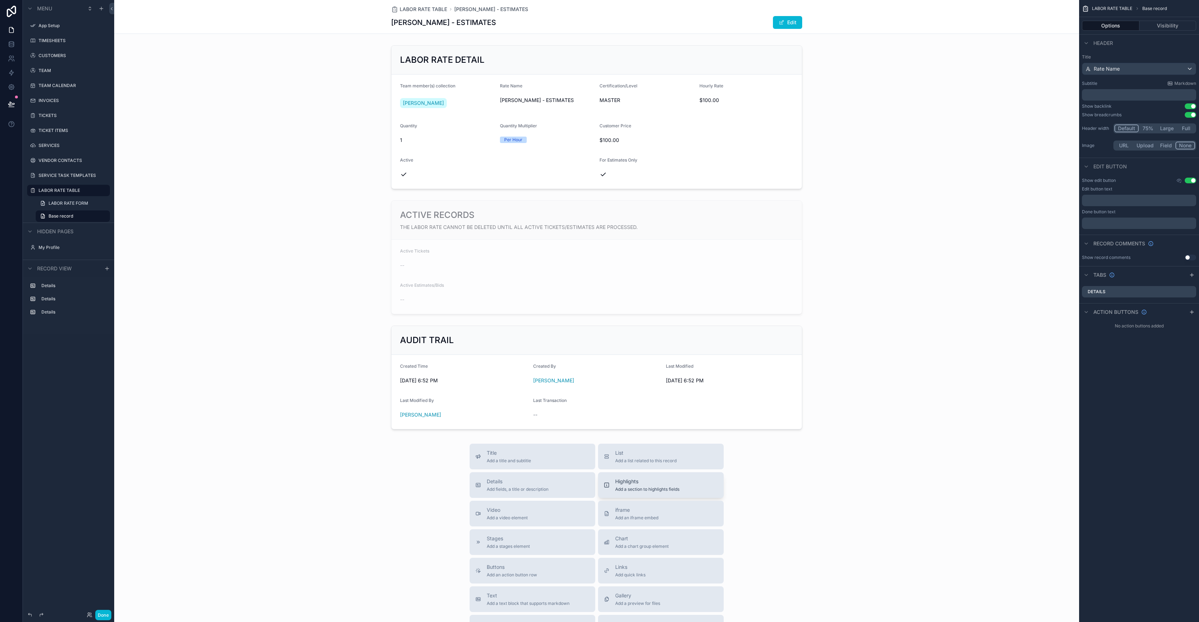
click at [634, 482] on span "Highlights" at bounding box center [647, 481] width 64 height 7
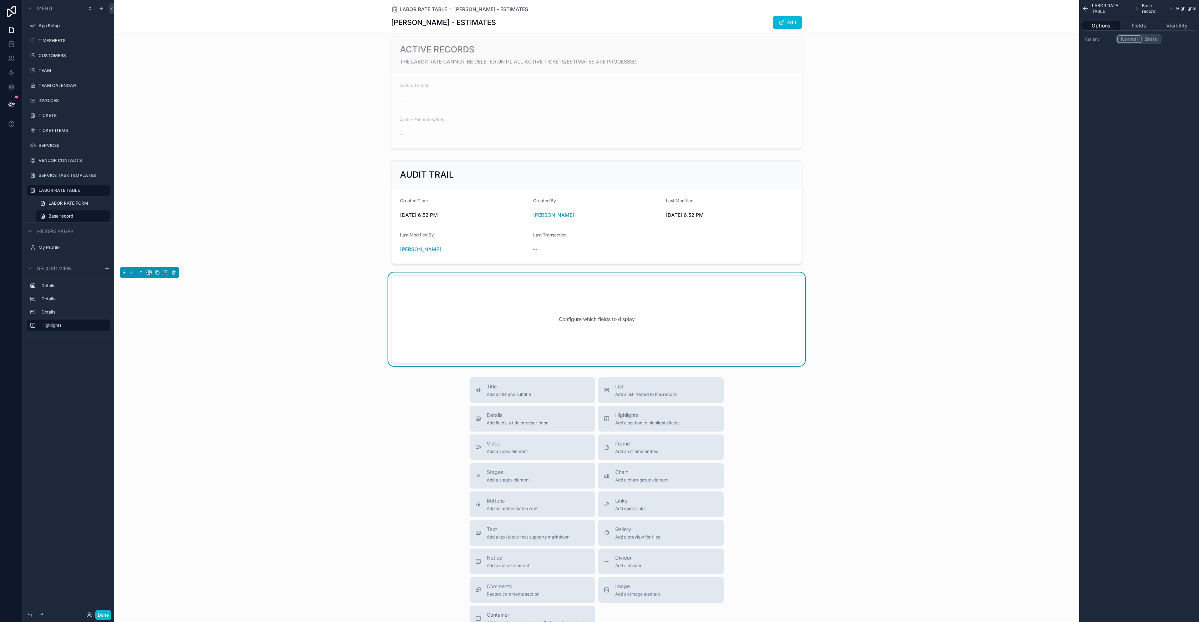
scroll to position [174, 0]
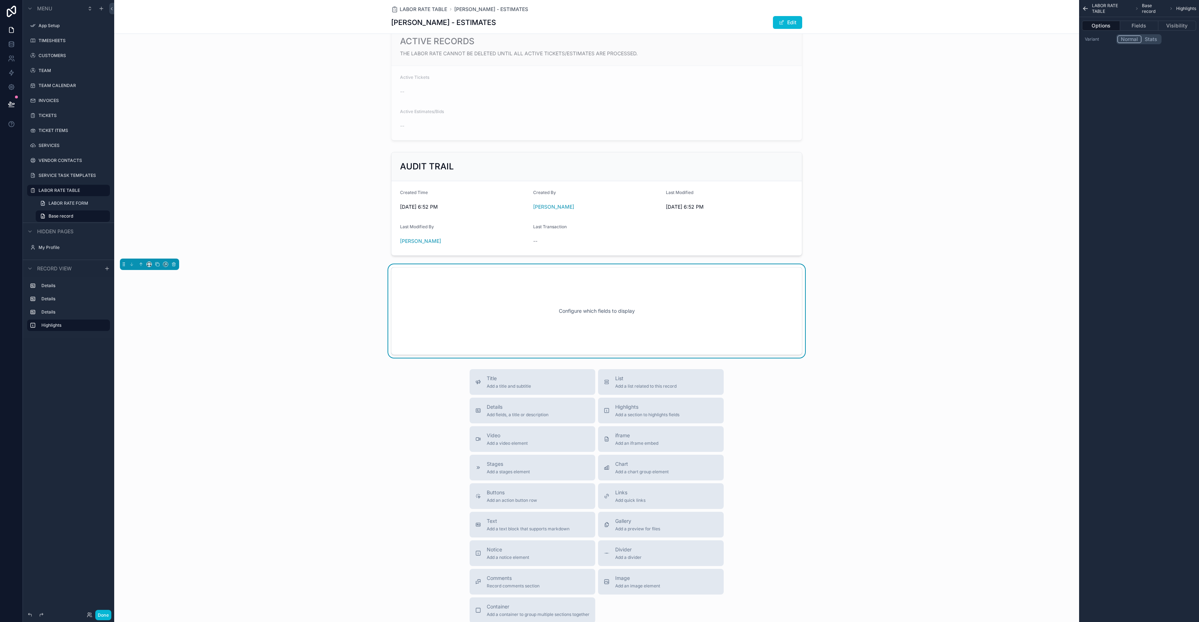
click at [481, 307] on div "Configure which fields to display" at bounding box center [596, 311] width 387 height 64
click at [141, 265] on icon "scrollable content" at bounding box center [141, 264] width 0 height 3
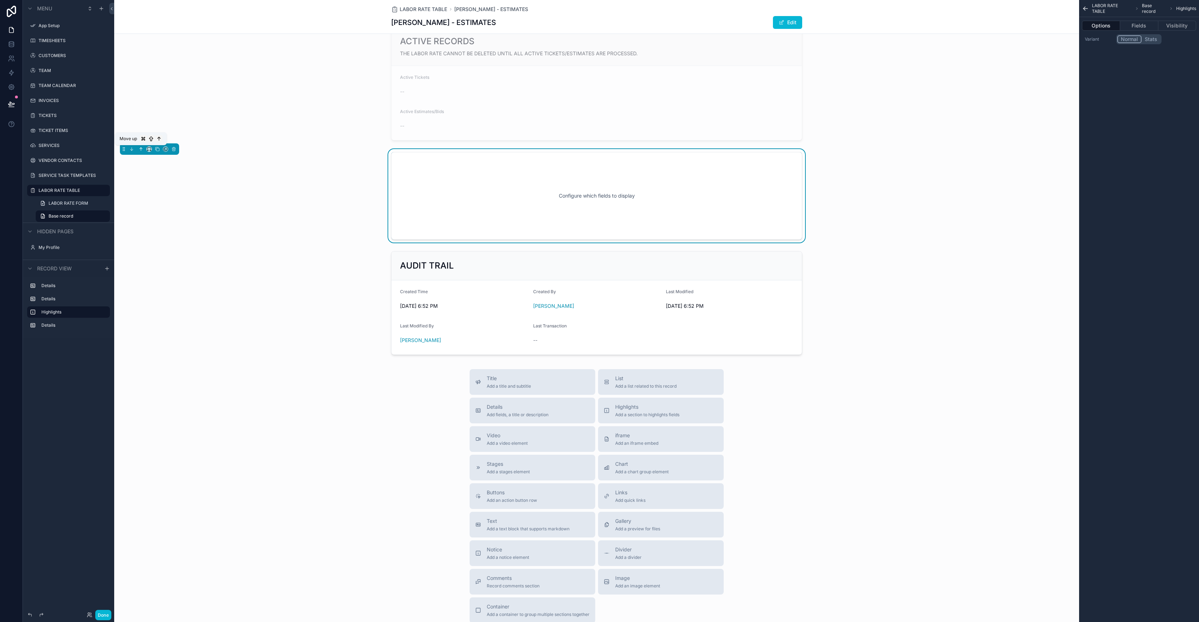
click at [141, 150] on icon "scrollable content" at bounding box center [141, 149] width 0 height 3
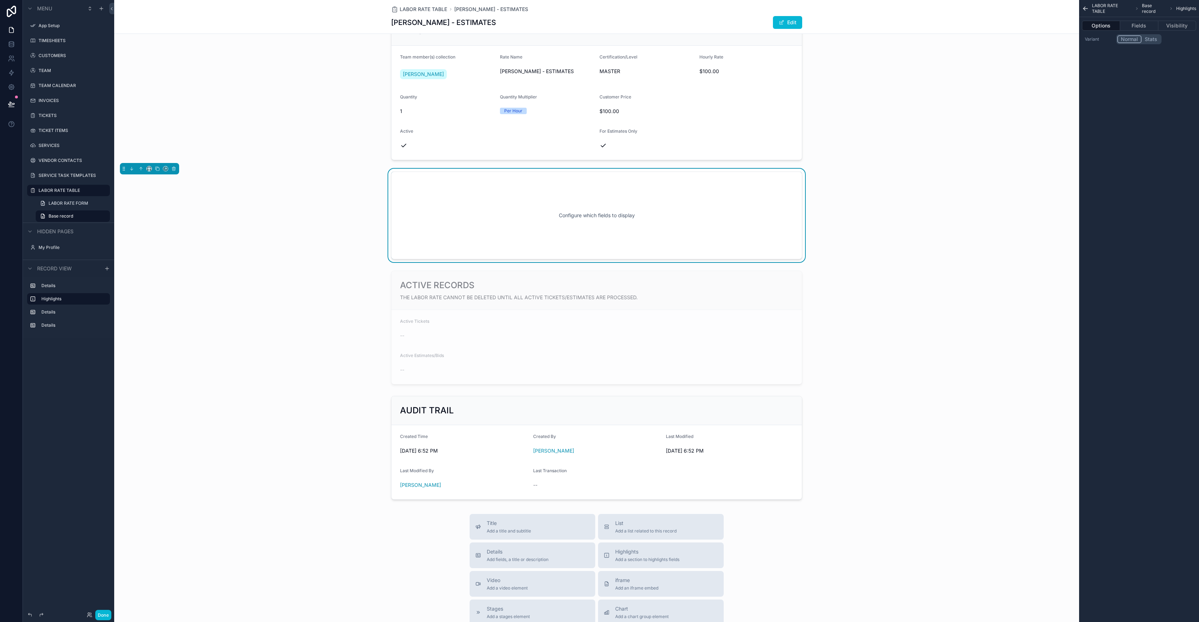
scroll to position [0, 0]
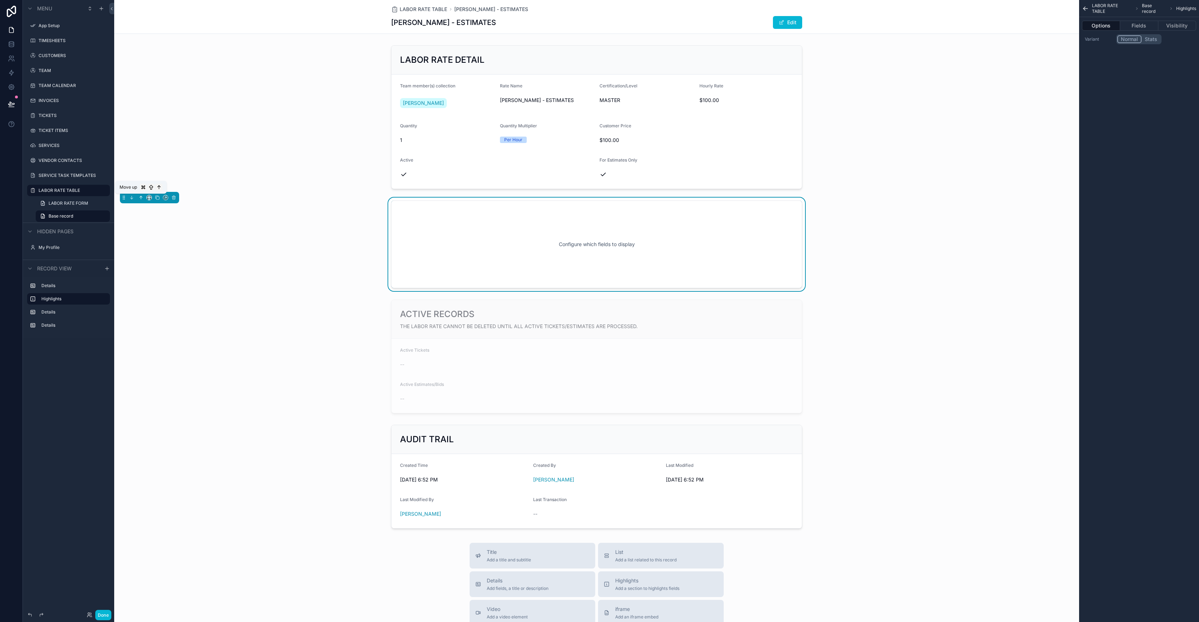
click at [139, 197] on icon "scrollable content" at bounding box center [140, 197] width 5 height 5
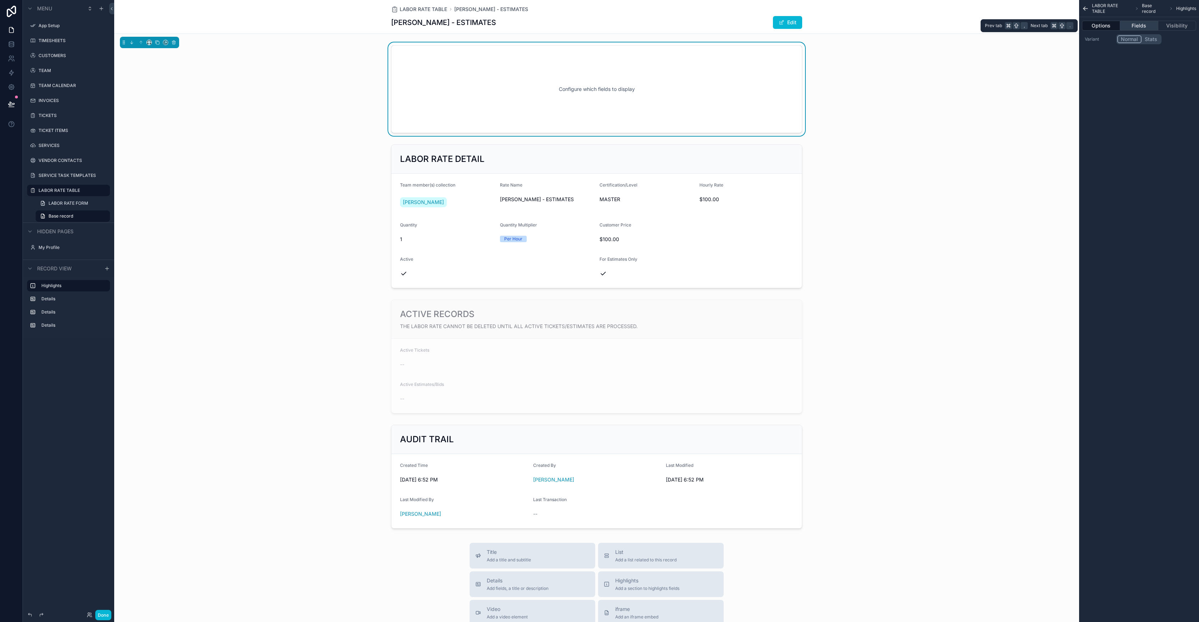
click at [1142, 27] on button "Fields" at bounding box center [1139, 26] width 38 height 10
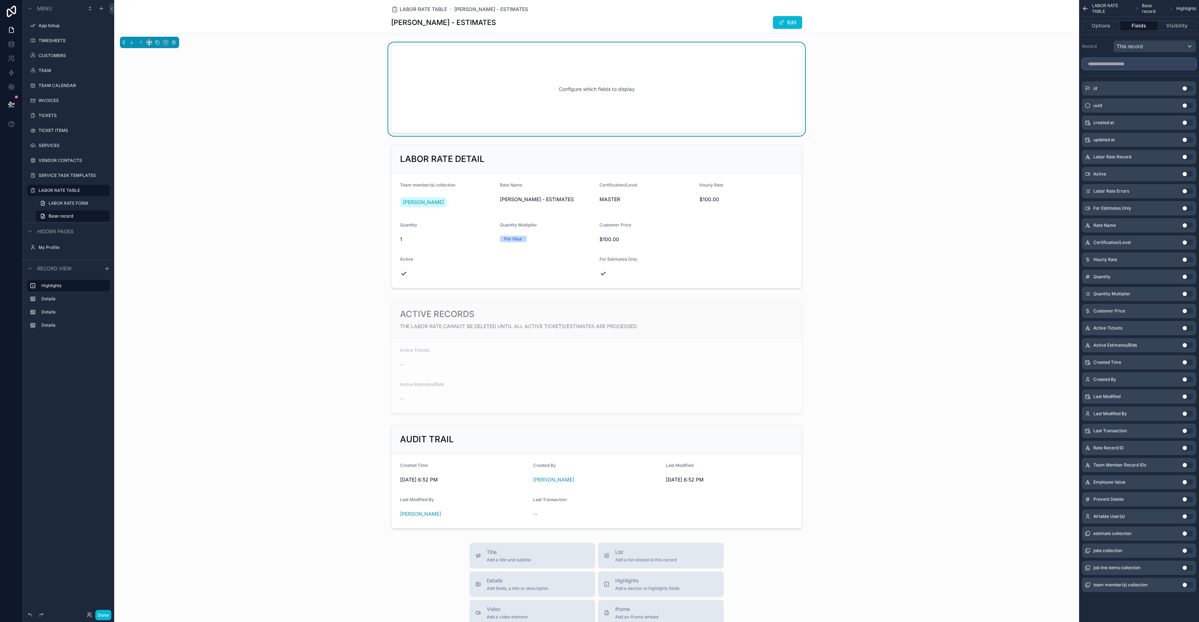
click at [1124, 65] on input "scrollable content" at bounding box center [1139, 63] width 114 height 11
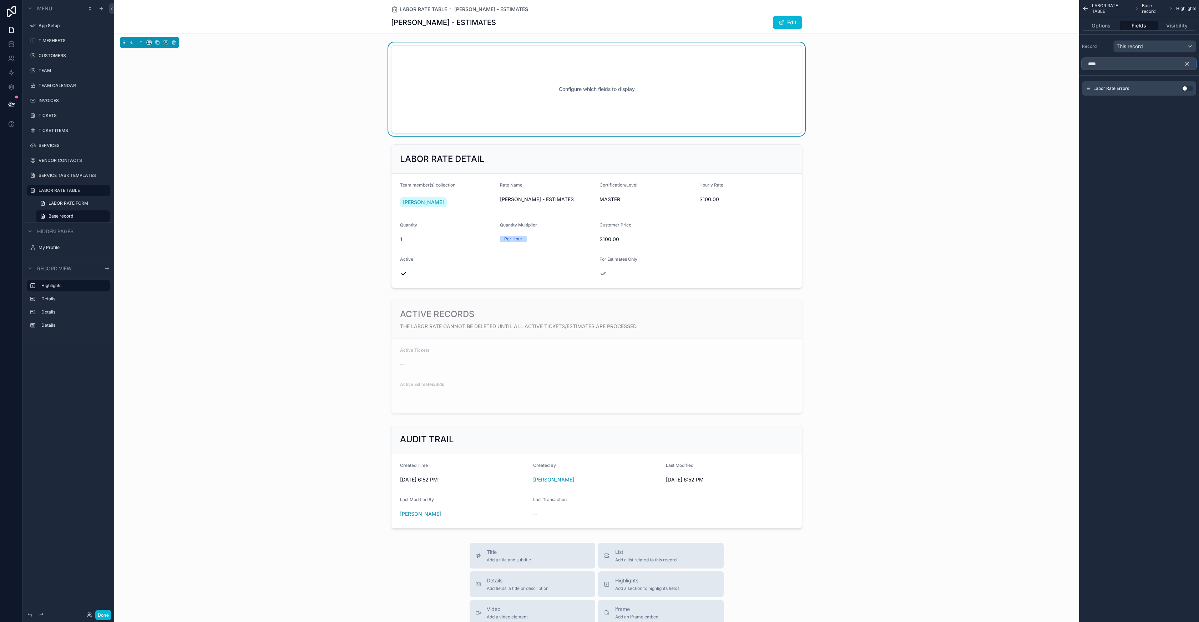
type input "****"
click at [1188, 87] on button "Use setting" at bounding box center [1187, 89] width 11 height 6
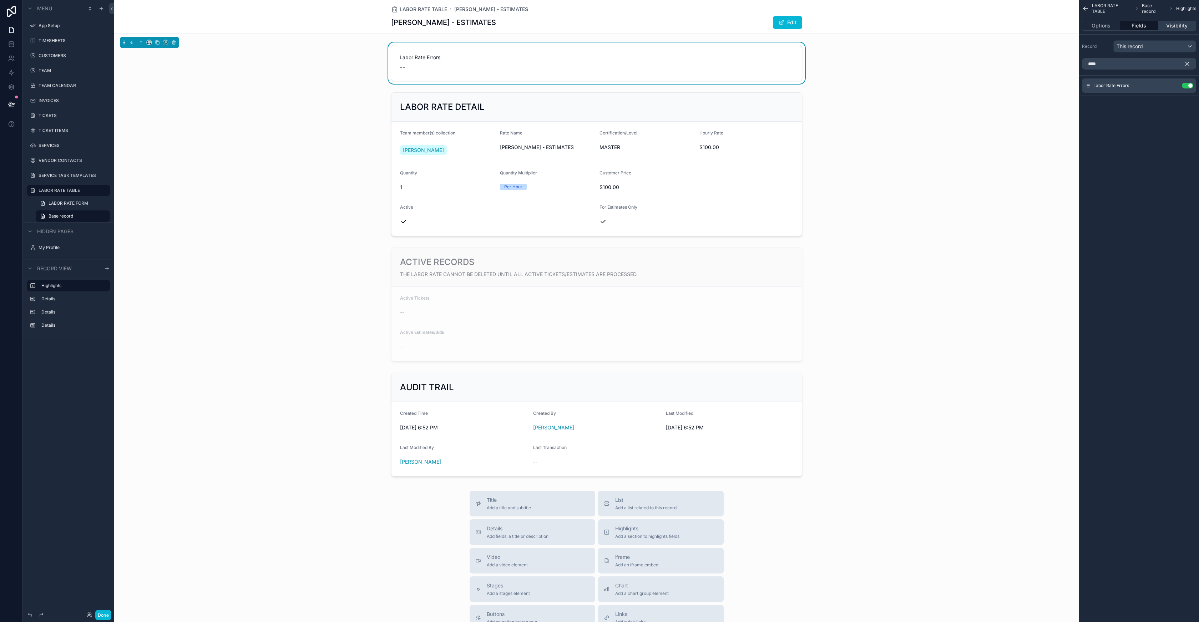
click at [1171, 24] on button "Visibility" at bounding box center [1177, 26] width 38 height 10
click at [1101, 167] on span "New rule" at bounding box center [1100, 168] width 28 height 6
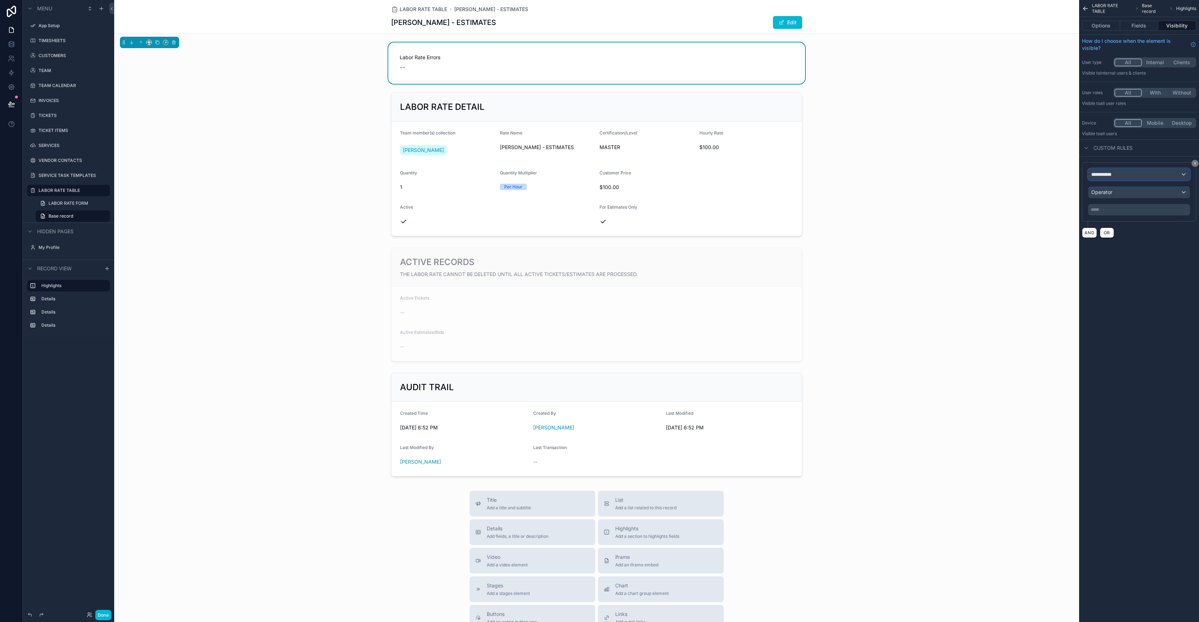
click at [1110, 176] on span "**********" at bounding box center [1104, 174] width 26 height 7
click at [1154, 217] on div "LABOR RATE TABLE Record page values" at bounding box center [1138, 216] width 89 height 17
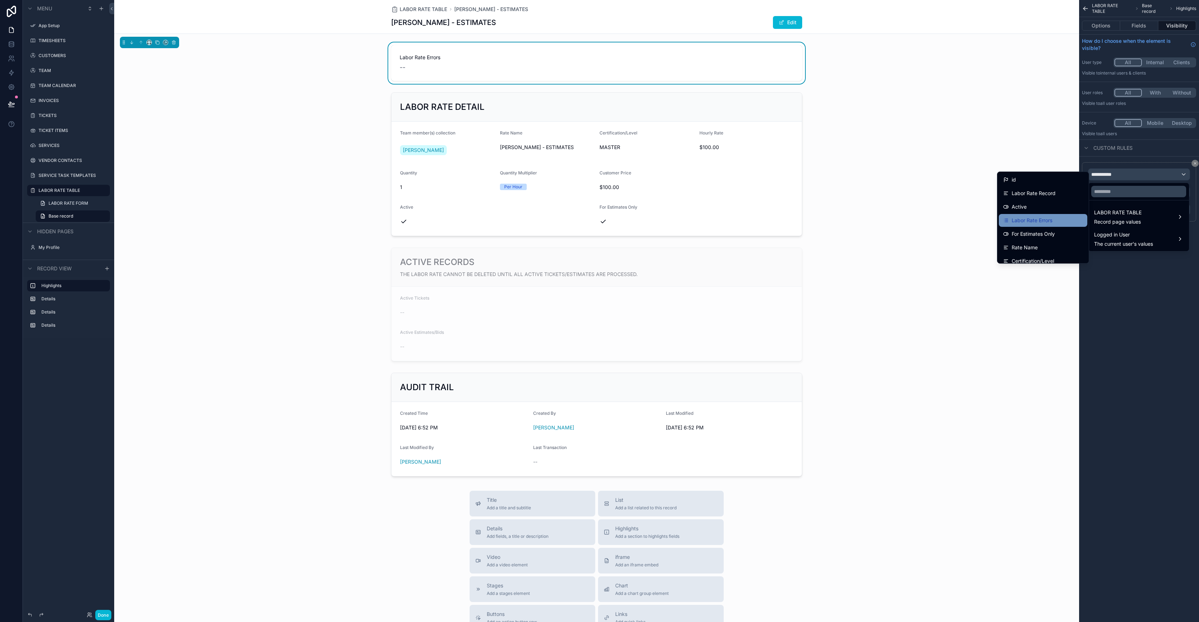
click at [1051, 218] on div "Labor Rate Errors" at bounding box center [1043, 220] width 80 height 9
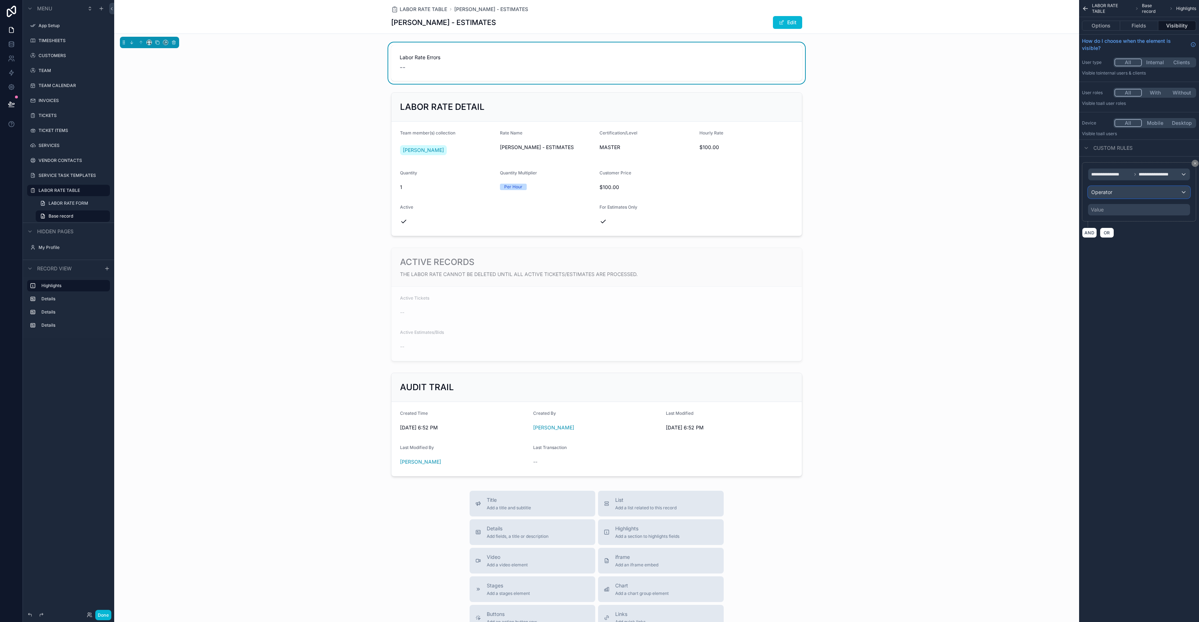
click at [1131, 192] on div "Operator" at bounding box center [1138, 192] width 101 height 11
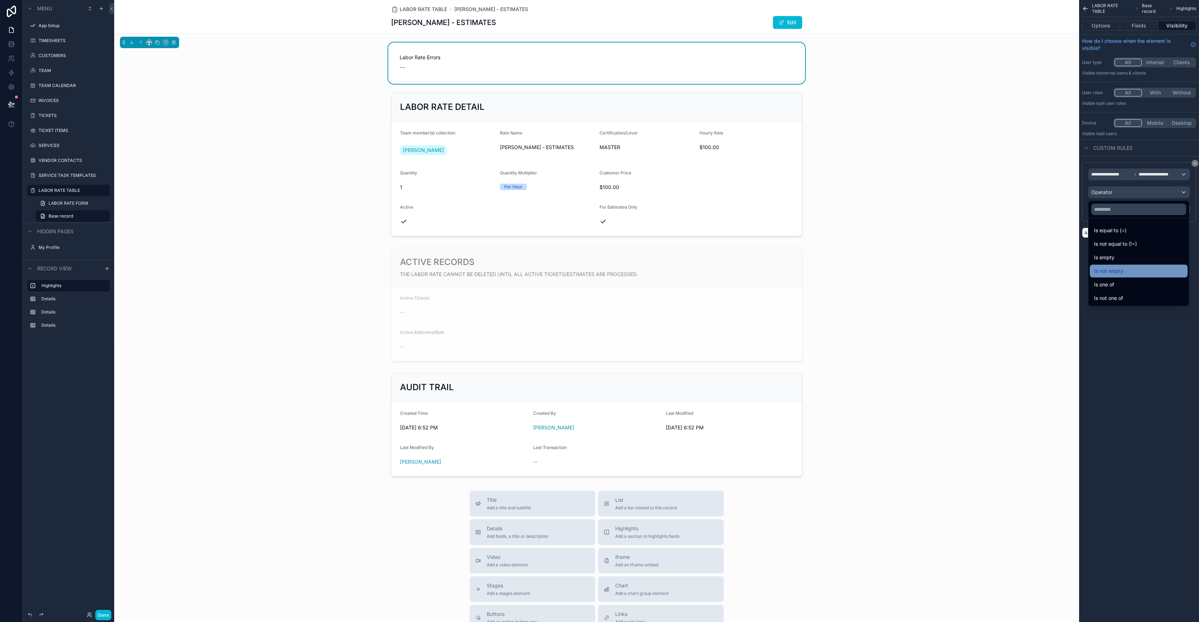
click at [1121, 273] on span "Is not empty" at bounding box center [1108, 271] width 29 height 9
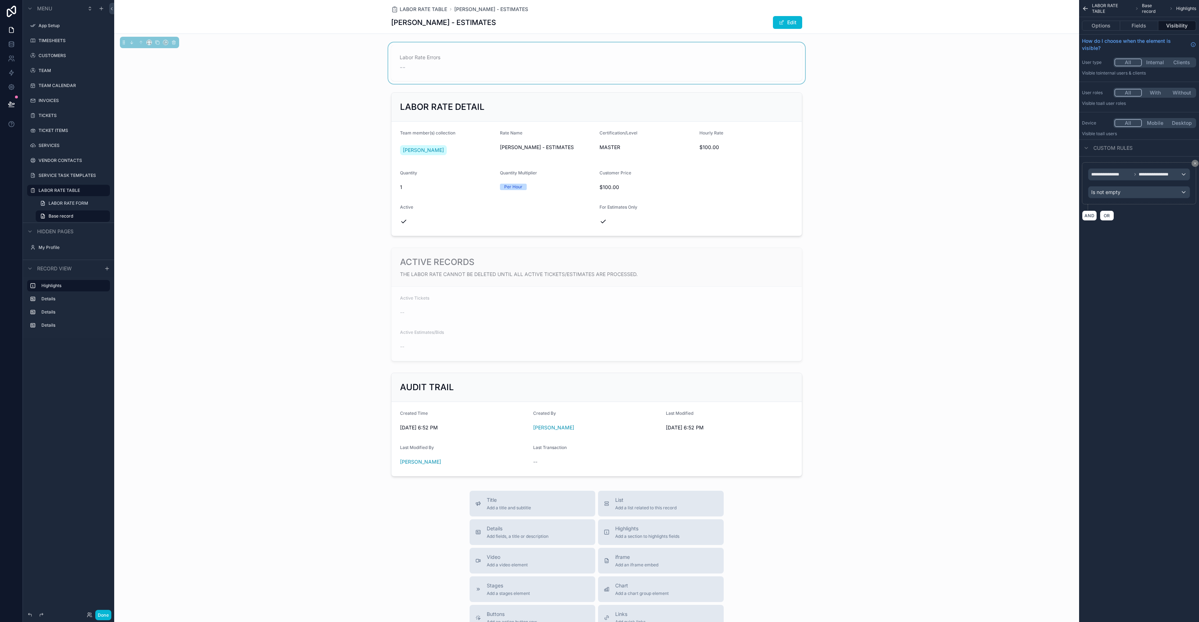
click at [1098, 8] on span "LABOR RATE TABLE" at bounding box center [1112, 8] width 40 height 11
click at [431, 9] on span "LABOR RATE TABLE" at bounding box center [423, 9] width 47 height 7
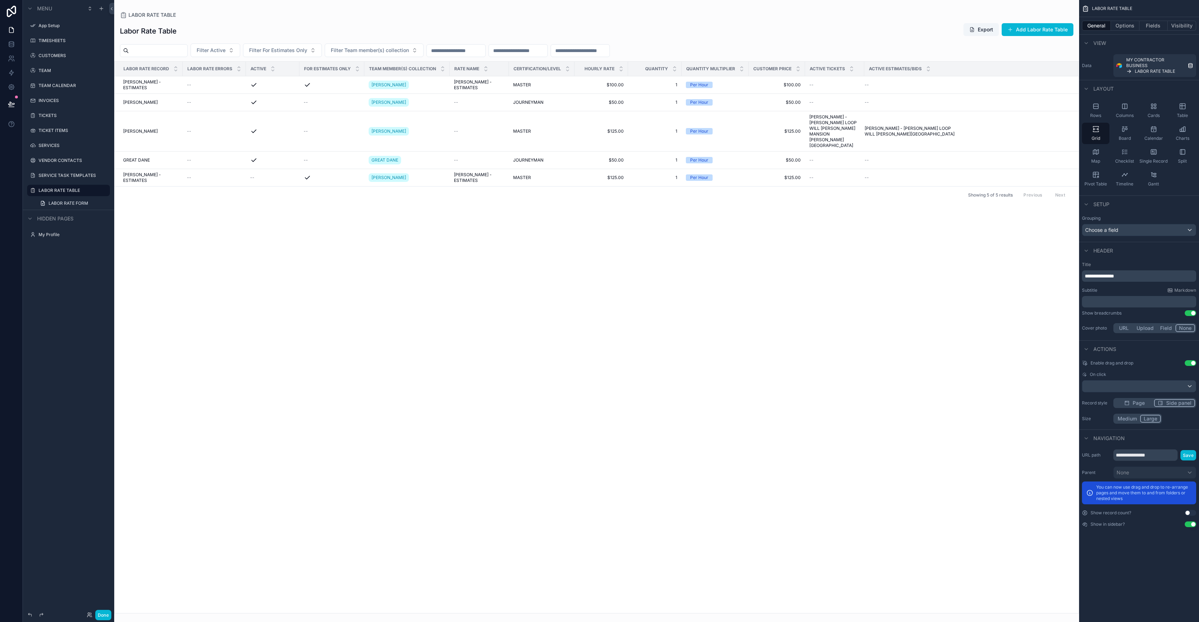
click at [865, 69] on th "Active Estimates/Bids" at bounding box center [971, 69] width 214 height 15
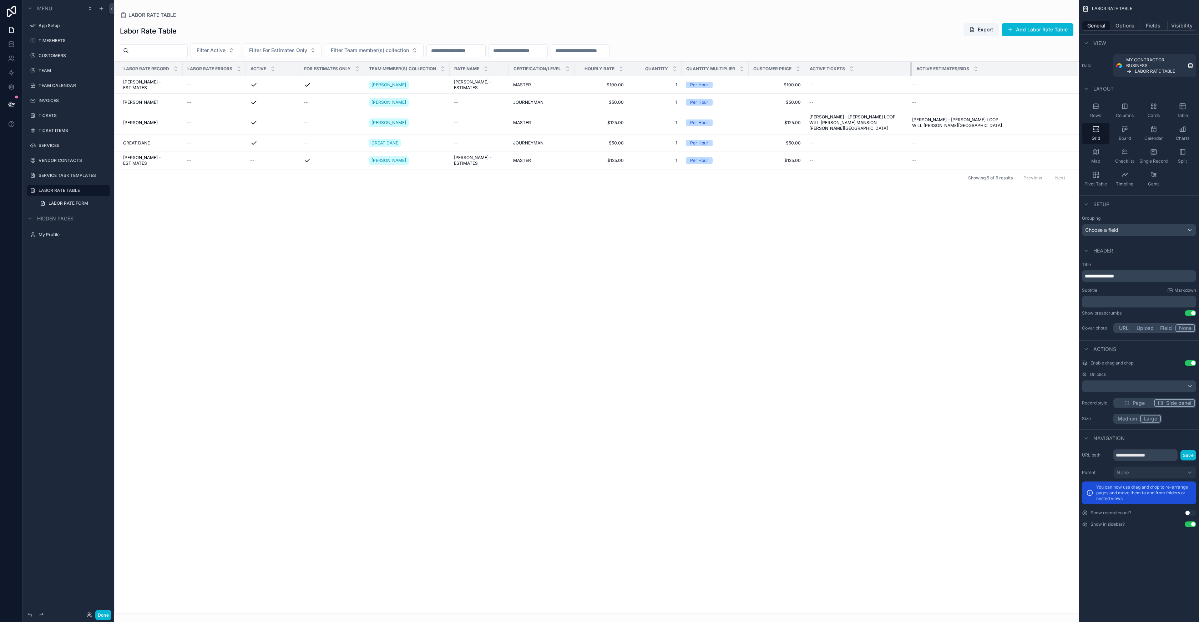
drag, startPoint x: 863, startPoint y: 71, endPoint x: 912, endPoint y: 72, distance: 48.9
click at [912, 72] on div "scrollable content" at bounding box center [911, 69] width 3 height 14
click at [995, 70] on div "Active Estimates/Bids" at bounding box center [995, 69] width 164 height 14
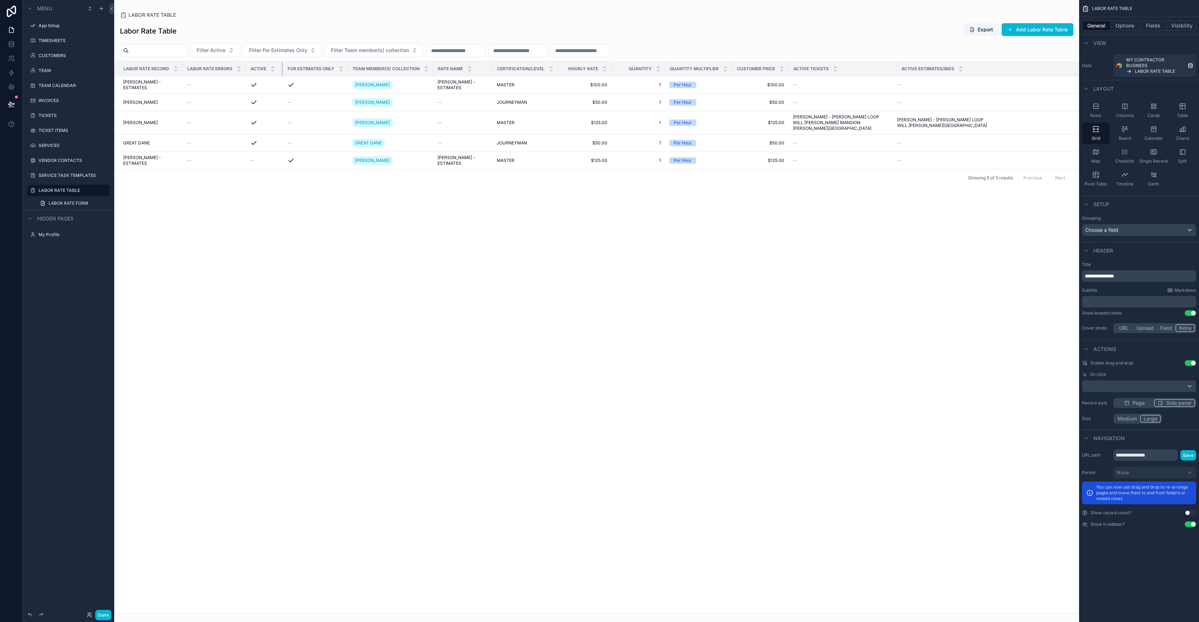
drag, startPoint x: 298, startPoint y: 70, endPoint x: 281, endPoint y: 72, distance: 16.5
click at [281, 72] on div "scrollable content" at bounding box center [282, 69] width 3 height 14
click at [162, 84] on span "[PERSON_NAME] - ESTIMATES" at bounding box center [150, 84] width 55 height 11
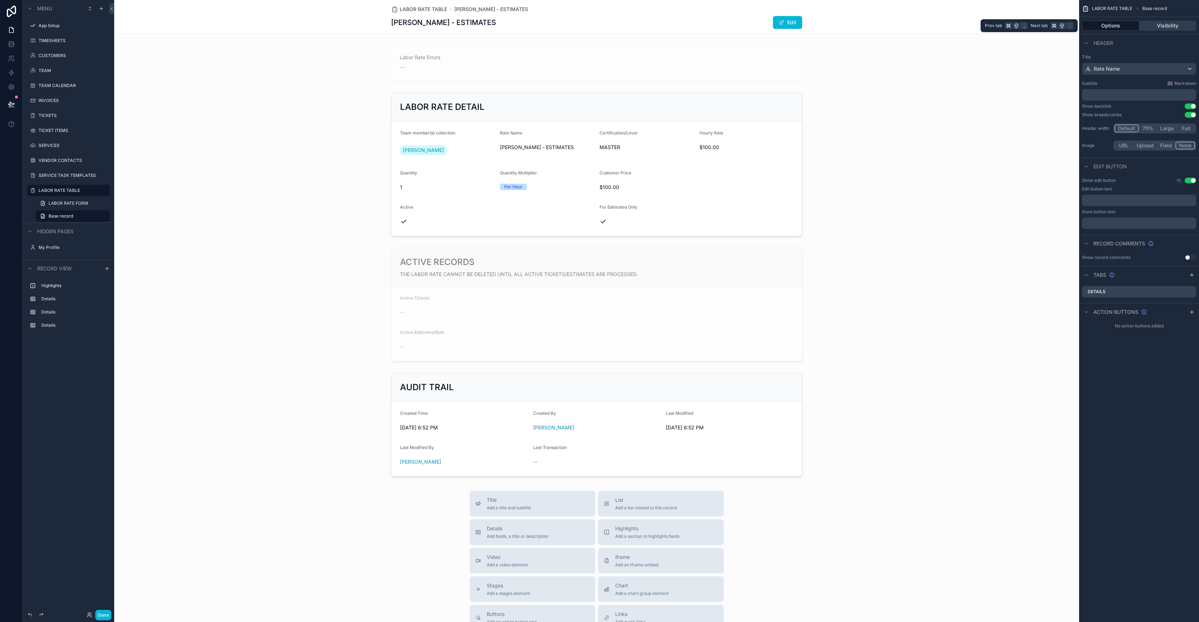
click at [1155, 21] on button "Visibility" at bounding box center [1167, 26] width 57 height 10
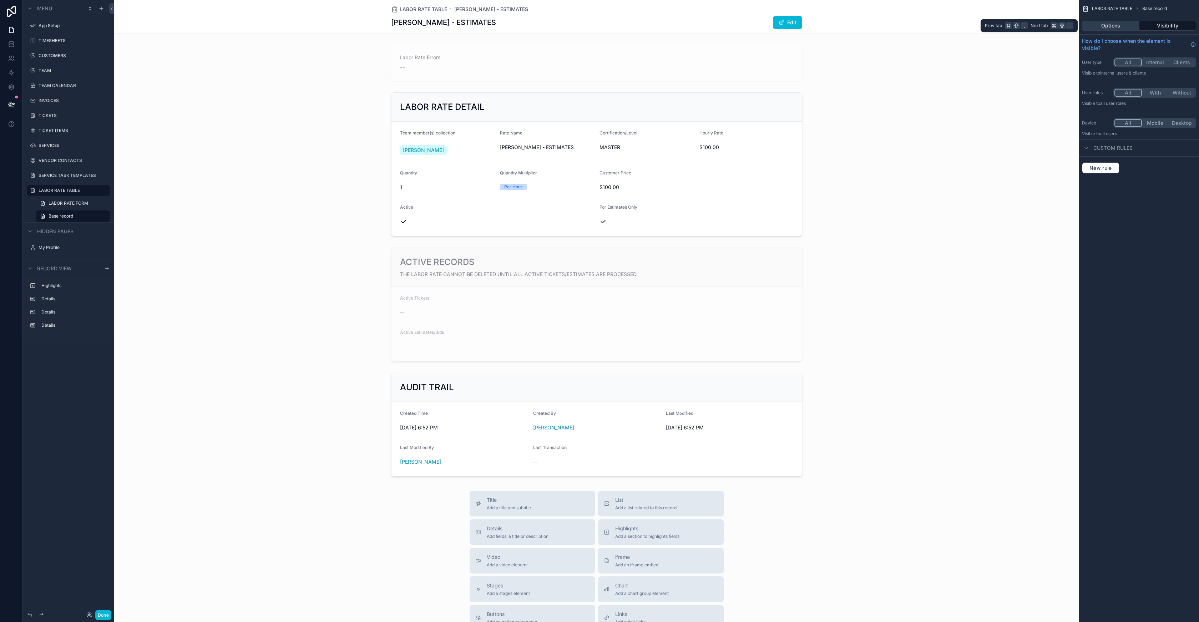
click at [1120, 25] on button "Options" at bounding box center [1110, 26] width 57 height 10
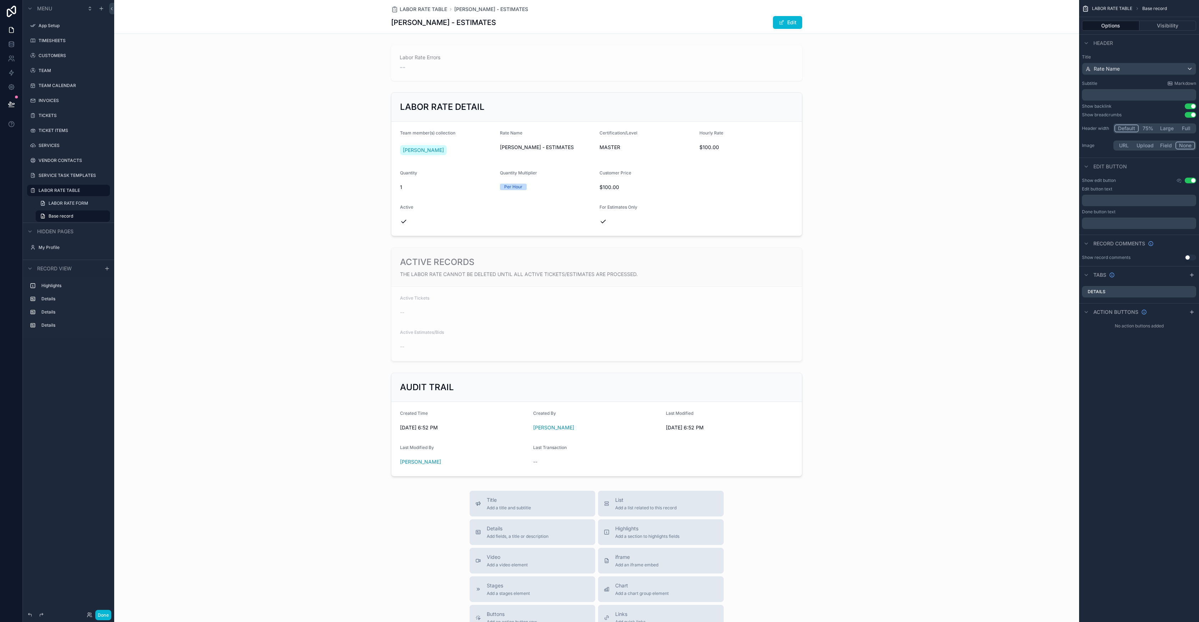
click at [1150, 130] on button "75%" at bounding box center [1147, 129] width 18 height 8
click at [1167, 129] on button "Large" at bounding box center [1167, 129] width 20 height 8
click at [1122, 130] on button "Default" at bounding box center [1126, 129] width 24 height 8
click at [878, 107] on div "scrollable content" at bounding box center [596, 164] width 965 height 149
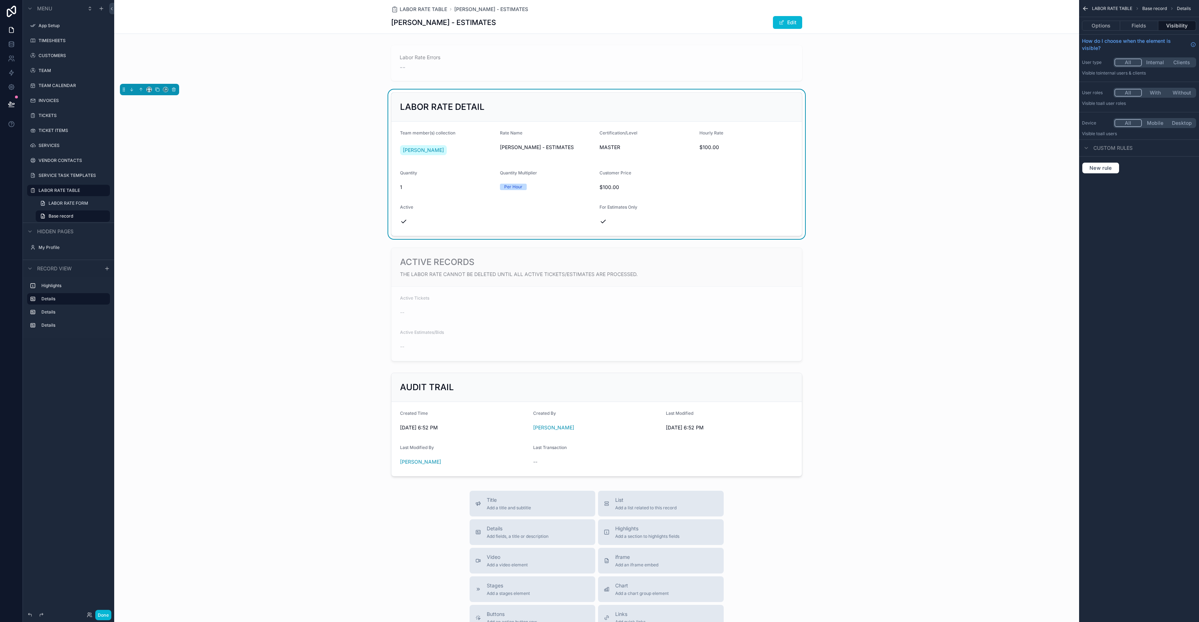
click at [884, 105] on div "LABOR RATE DETAIL Team member(s) collection JAKE LARA Rate Name JAKE LARA - EST…" at bounding box center [596, 164] width 965 height 149
click at [1108, 25] on button "Options" at bounding box center [1101, 26] width 38 height 10
click at [1133, 24] on button "Fields" at bounding box center [1139, 26] width 38 height 10
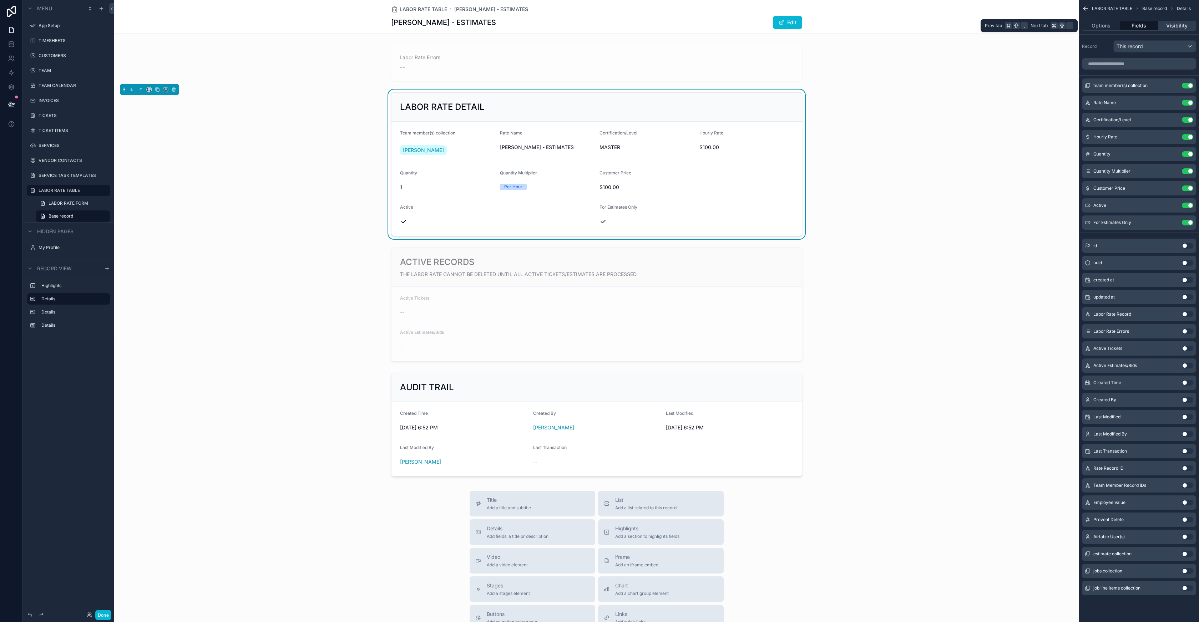
click at [1170, 25] on button "Visibility" at bounding box center [1177, 26] width 38 height 10
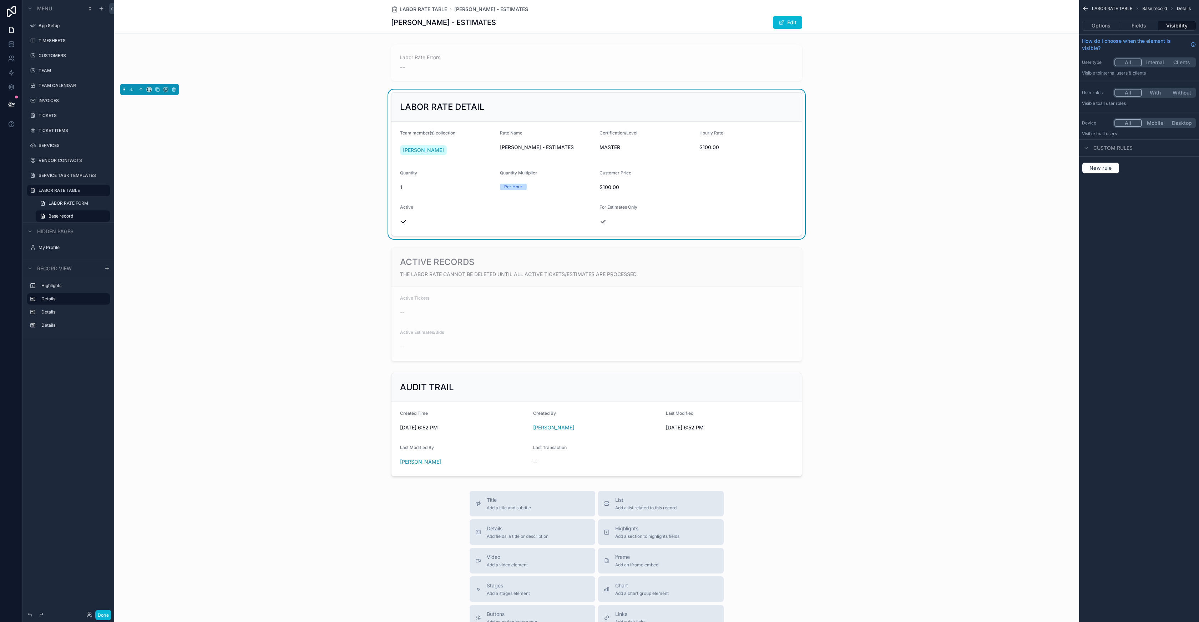
click at [1085, 8] on icon "scrollable content" at bounding box center [1085, 8] width 7 height 7
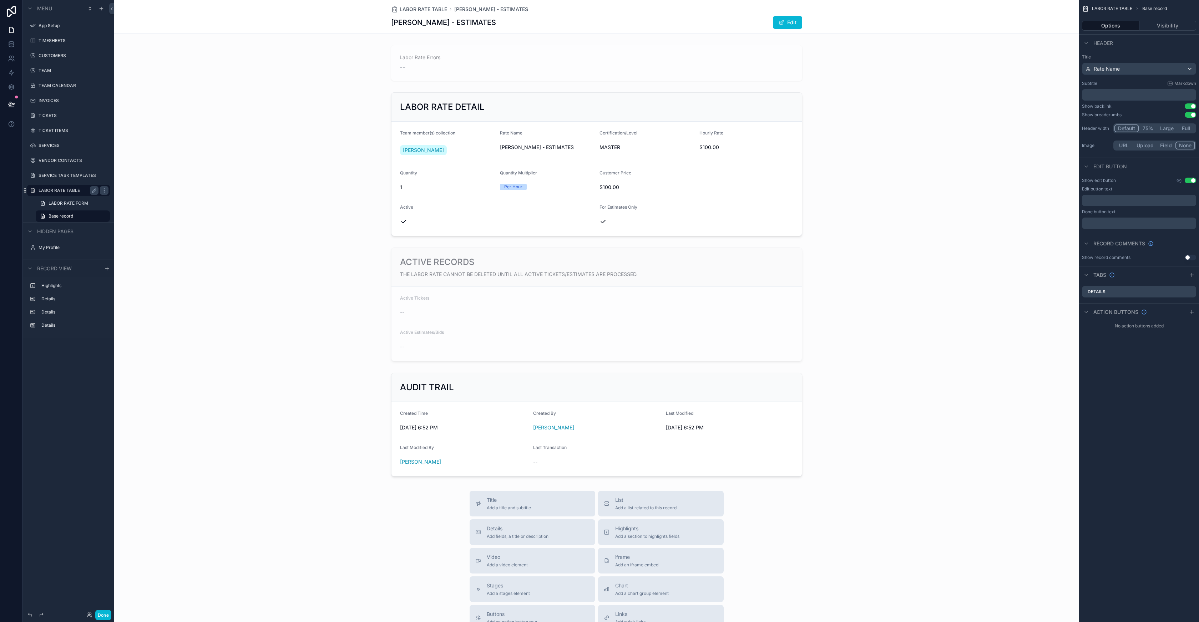
click at [67, 192] on label "LABOR RATE TABLE" at bounding box center [67, 191] width 57 height 6
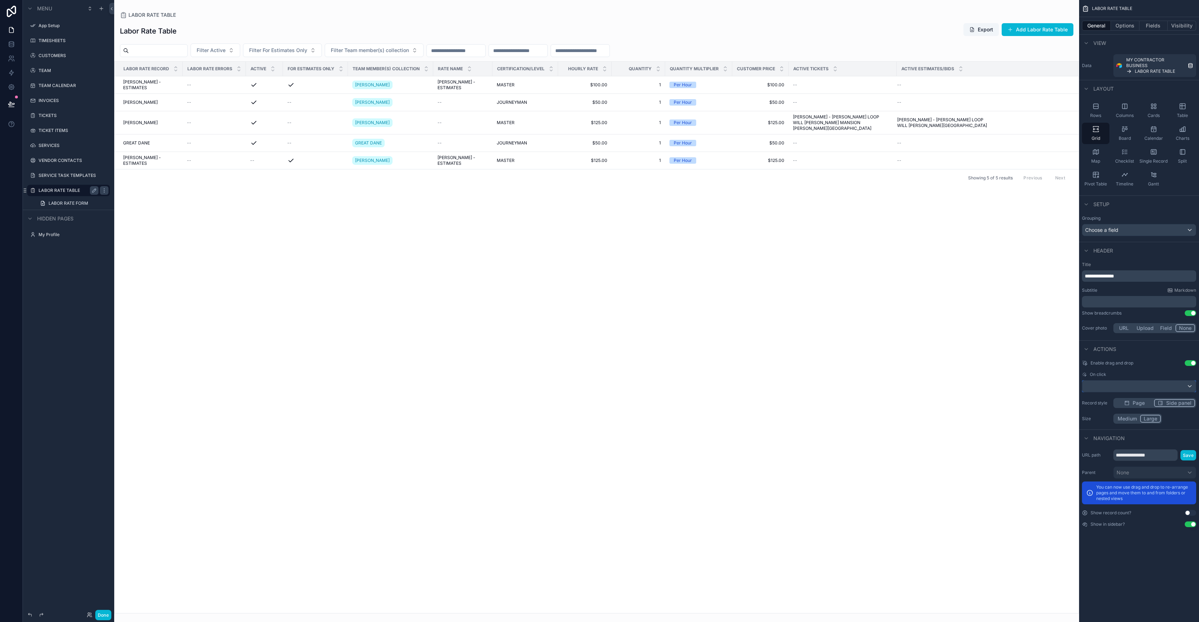
click at [1139, 387] on div "scrollable content" at bounding box center [1138, 386] width 113 height 11
click at [1132, 374] on div "scrollable content" at bounding box center [599, 311] width 1199 height 622
click at [1136, 405] on span "Page" at bounding box center [1138, 403] width 12 height 7
click at [1187, 403] on span "Side panel" at bounding box center [1178, 403] width 25 height 7
click at [1134, 403] on span "Page" at bounding box center [1138, 403] width 12 height 7
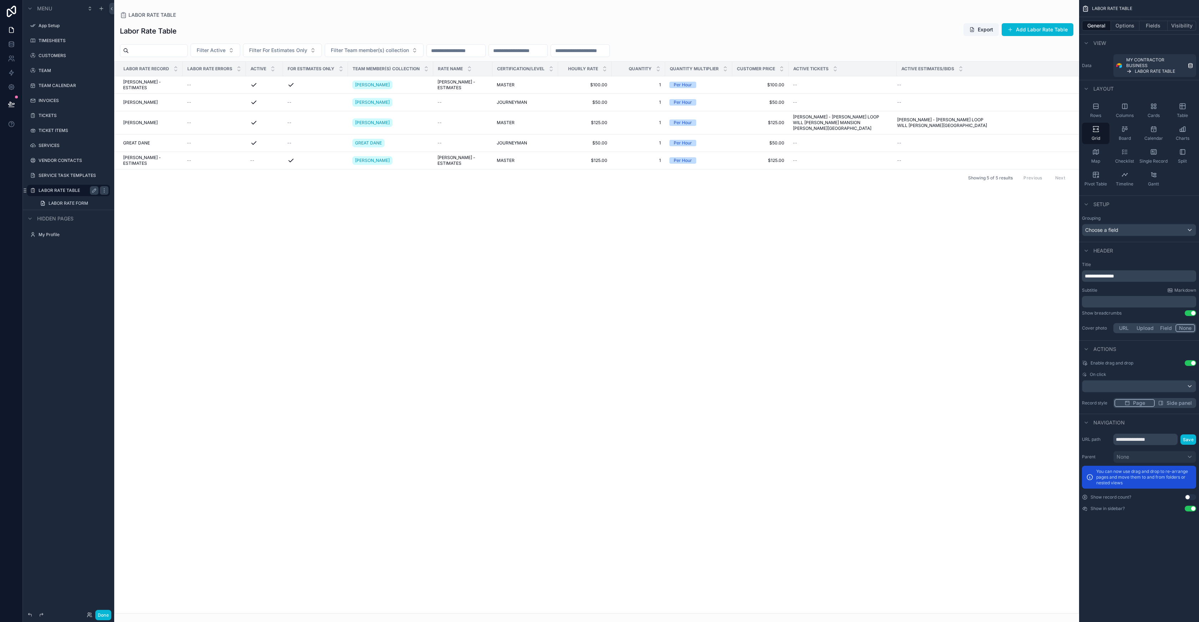
click at [1181, 405] on span "Side panel" at bounding box center [1178, 403] width 25 height 7
click at [1132, 417] on button "Medium" at bounding box center [1127, 419] width 26 height 8
click at [11, 27] on icon at bounding box center [11, 29] width 7 height 7
click at [10, 28] on icon at bounding box center [11, 29] width 7 height 7
drag, startPoint x: 291, startPoint y: 302, endPoint x: 209, endPoint y: 221, distance: 115.3
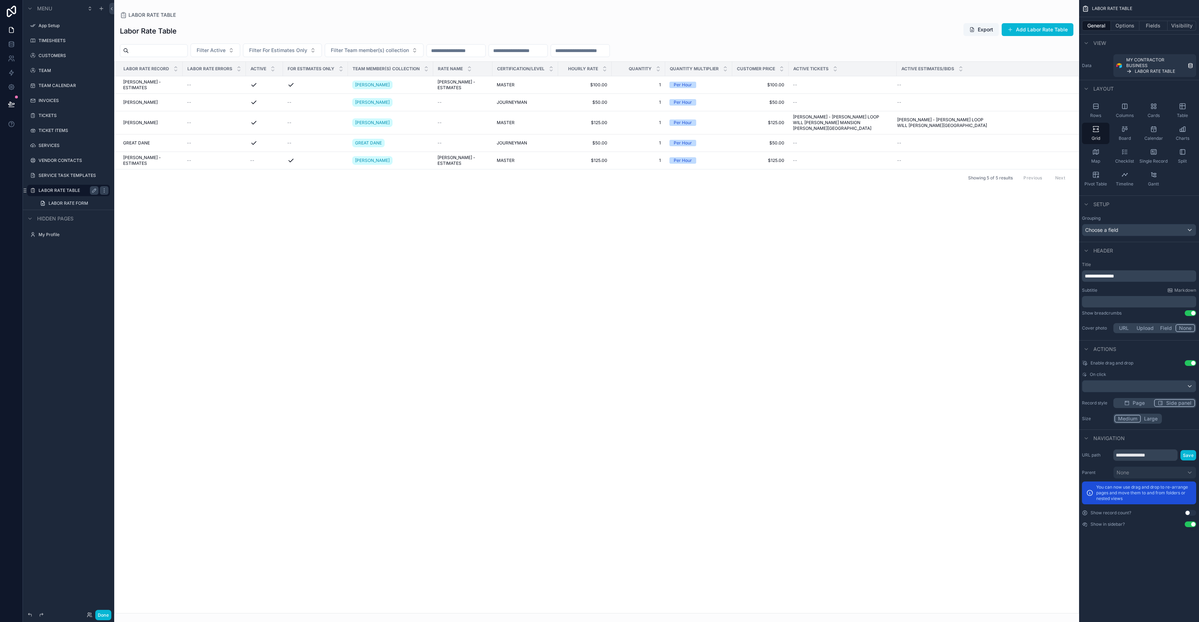
click at [288, 299] on div "Labor Rate Record Labor Rate Errors Active For Estimates Only Team member(s) co…" at bounding box center [597, 338] width 964 height 552
click at [169, 87] on span "[PERSON_NAME] - ESTIMATES" at bounding box center [150, 84] width 55 height 11
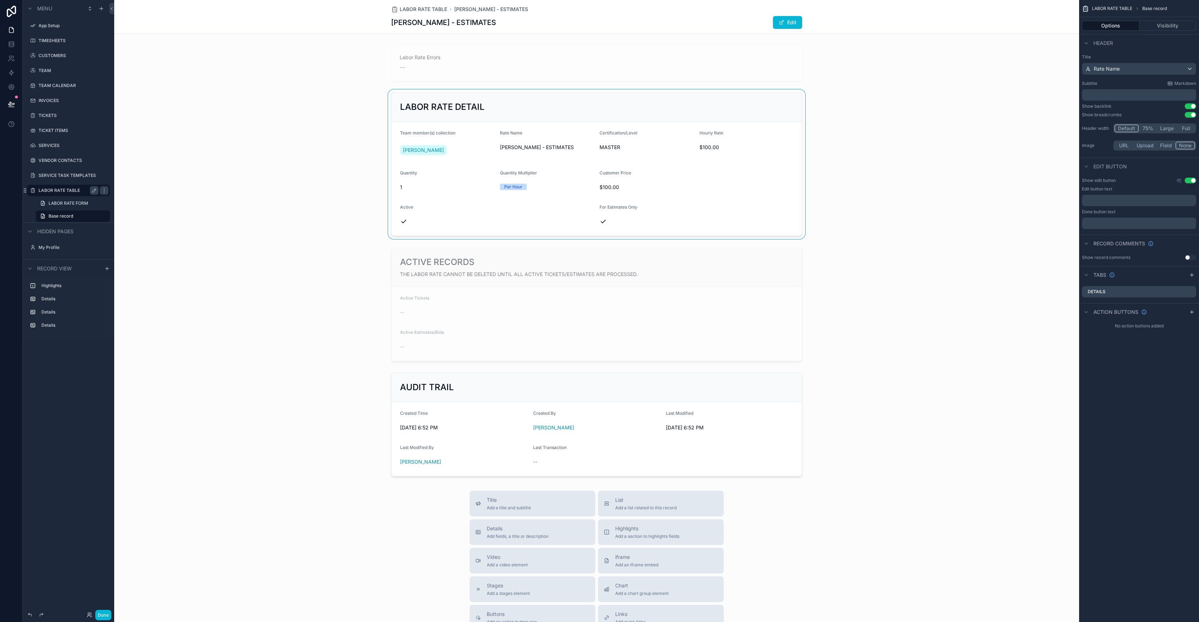
click at [175, 164] on div "scrollable content" at bounding box center [596, 164] width 965 height 149
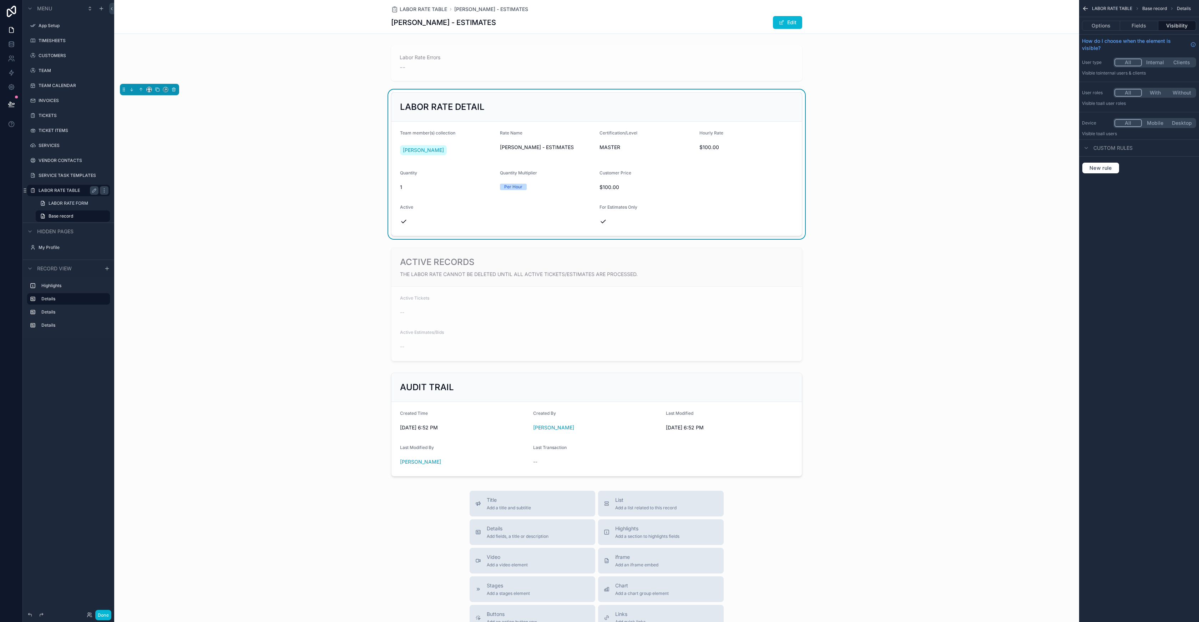
click at [78, 191] on label "LABOR RATE TABLE" at bounding box center [67, 191] width 57 height 6
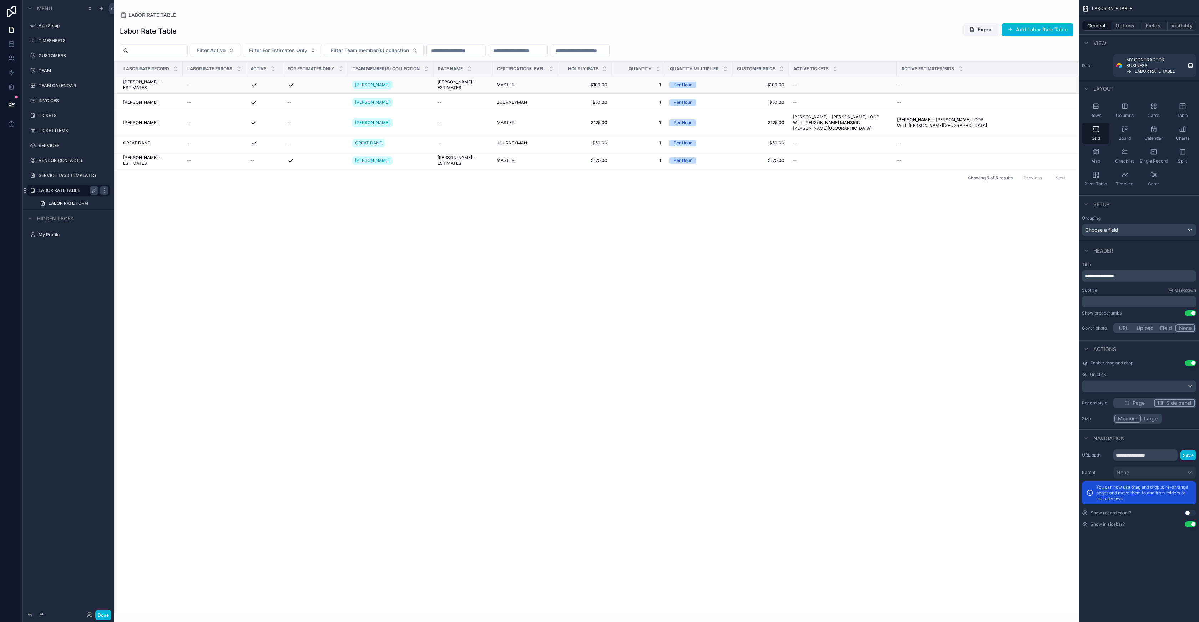
click at [168, 87] on span "[PERSON_NAME] - ESTIMATES" at bounding box center [150, 84] width 55 height 11
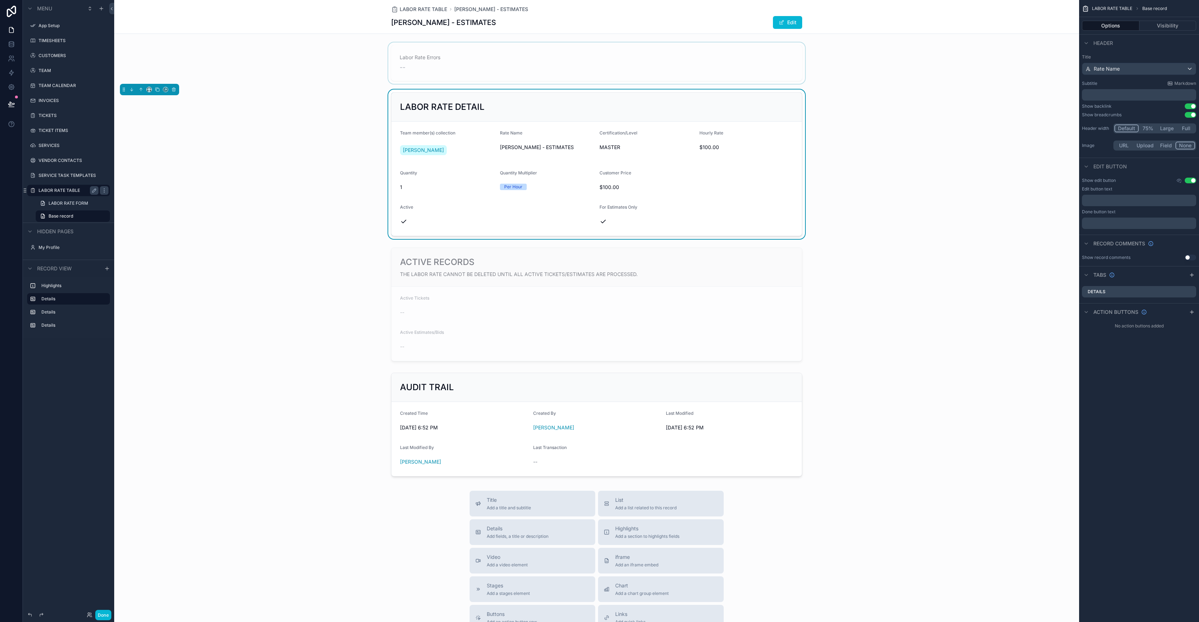
click at [199, 75] on div "scrollable content" at bounding box center [596, 62] width 965 height 41
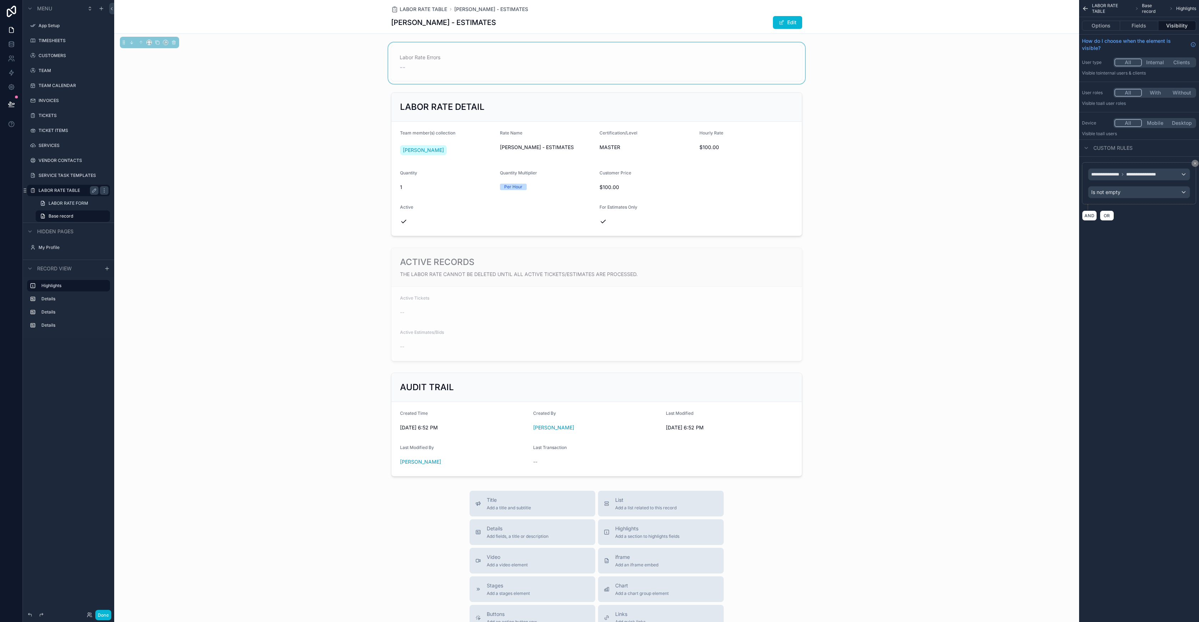
click at [224, 52] on div "Labor Rate Errors --" at bounding box center [596, 62] width 965 height 41
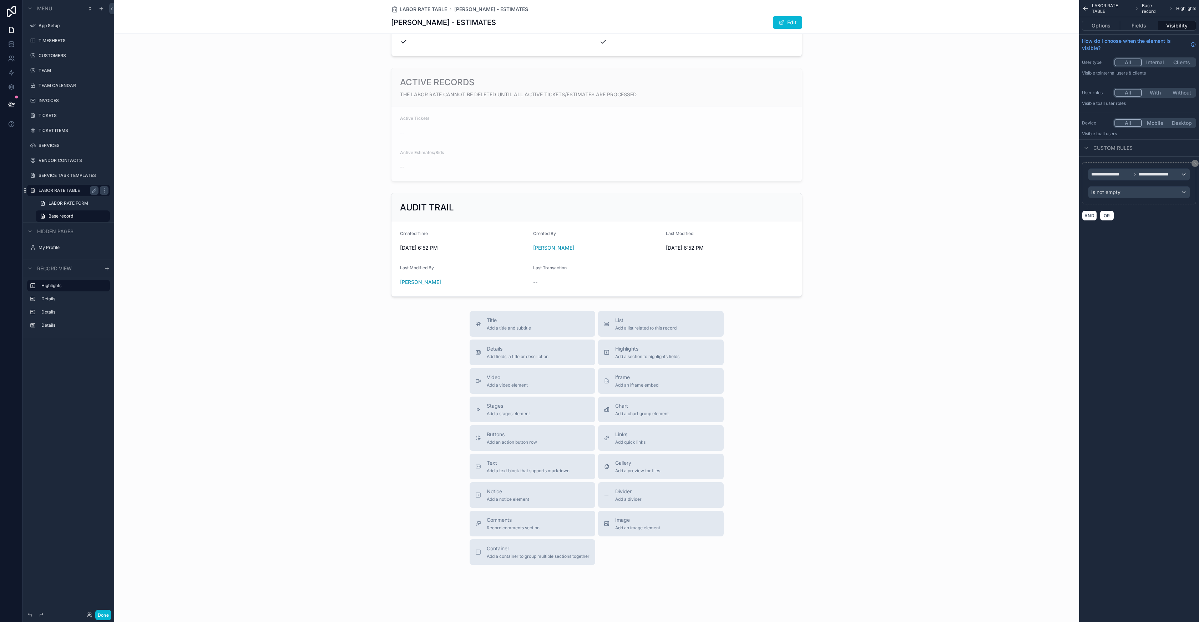
click at [296, 446] on div "Title Add a title and subtitle List Add a list related to this record Details A…" at bounding box center [596, 438] width 965 height 254
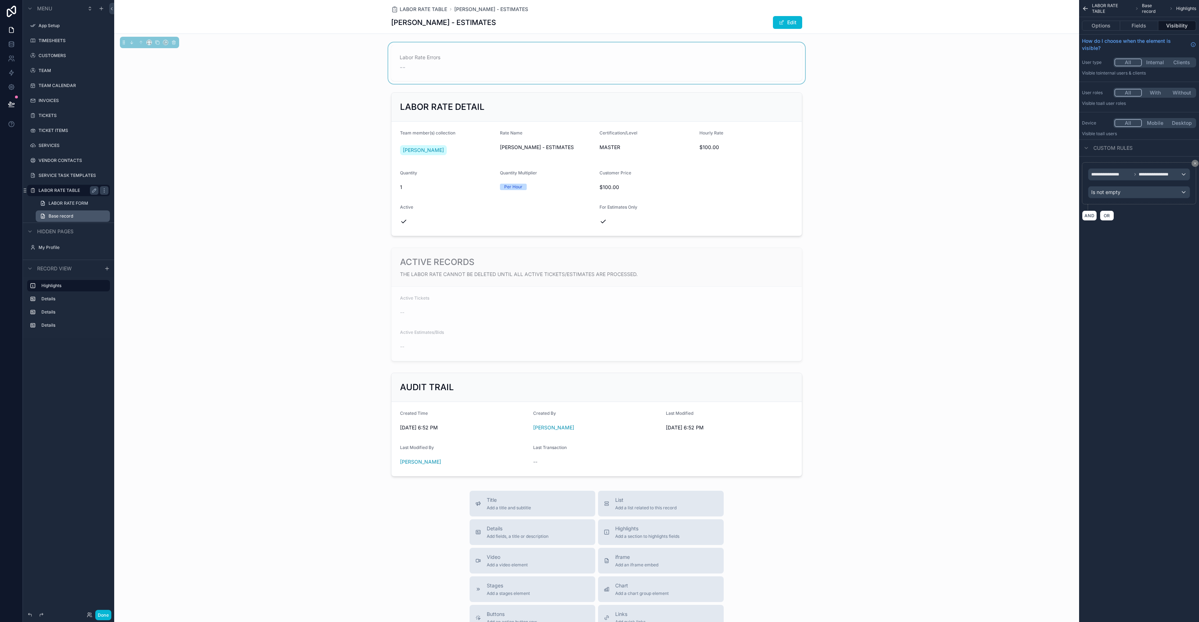
click at [58, 215] on span "Base record" at bounding box center [61, 216] width 25 height 6
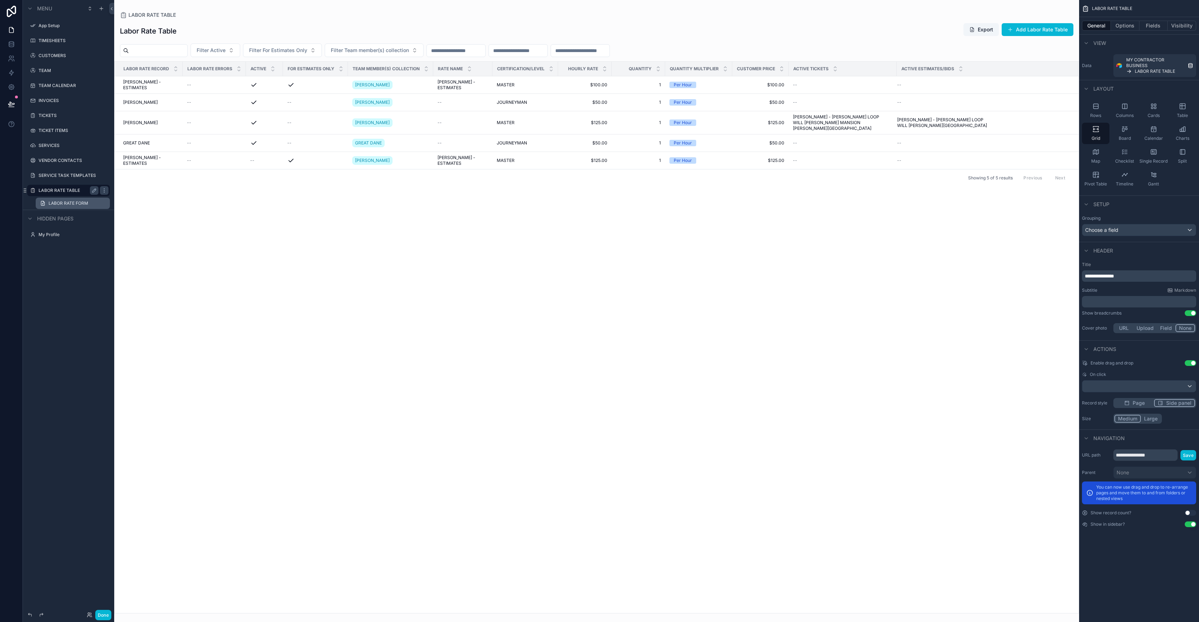
click at [65, 200] on link "LABOR RATE FORM" at bounding box center [73, 203] width 74 height 11
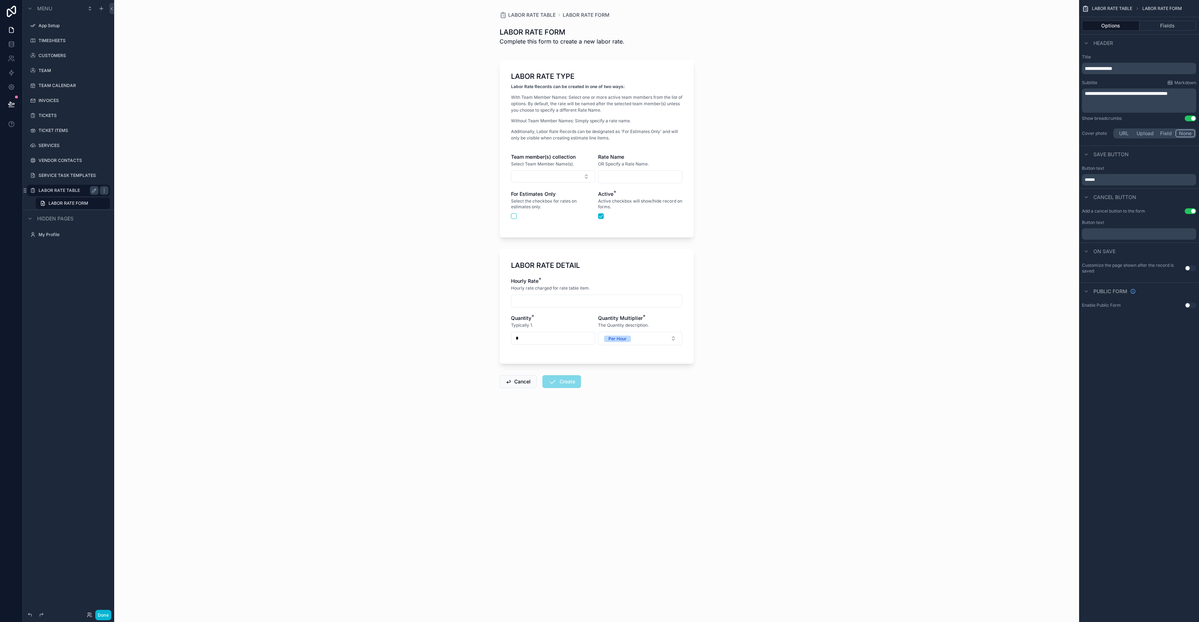
click at [65, 188] on label "LABOR RATE TABLE" at bounding box center [67, 191] width 57 height 6
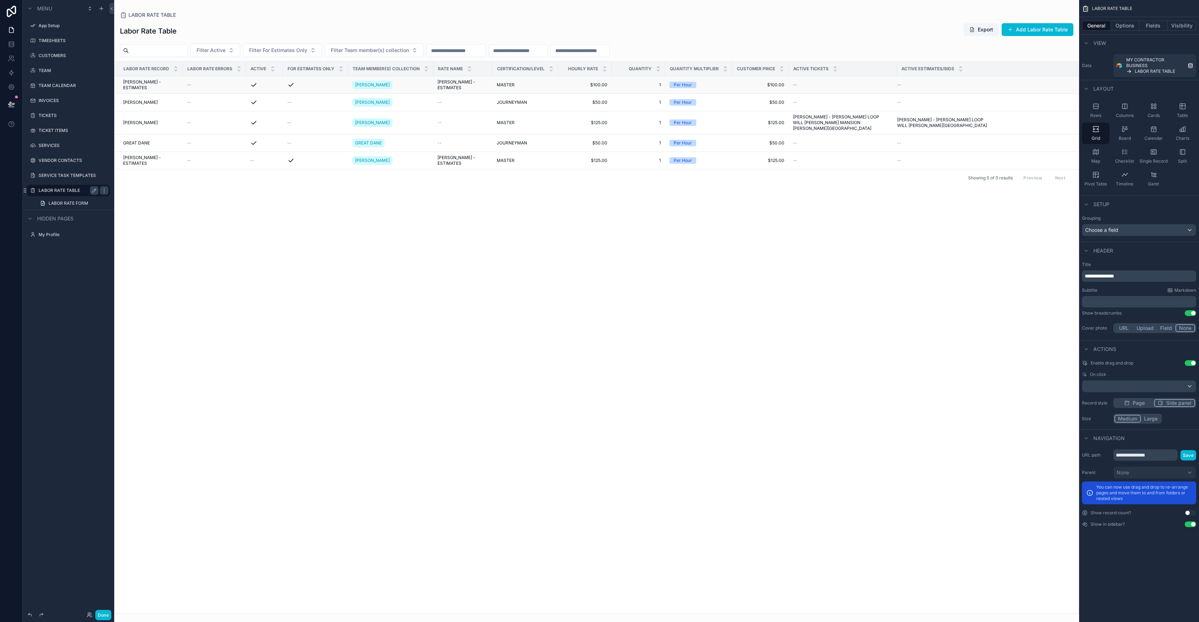
click at [163, 83] on span "[PERSON_NAME] - ESTIMATES" at bounding box center [150, 84] width 55 height 11
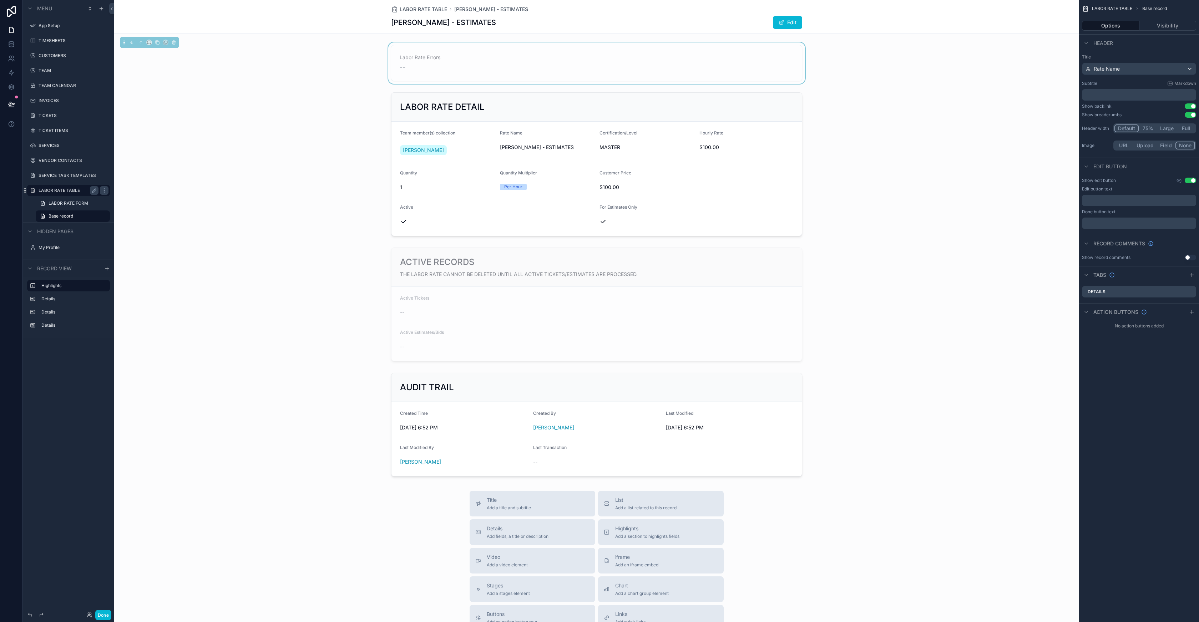
click at [1147, 128] on button "75%" at bounding box center [1147, 129] width 18 height 8
click at [1168, 130] on button "Large" at bounding box center [1167, 129] width 20 height 8
click at [1186, 129] on button "Full" at bounding box center [1186, 129] width 18 height 8
click at [1122, 130] on button "Default" at bounding box center [1126, 129] width 24 height 8
click at [1139, 295] on div "Details" at bounding box center [1139, 291] width 114 height 11
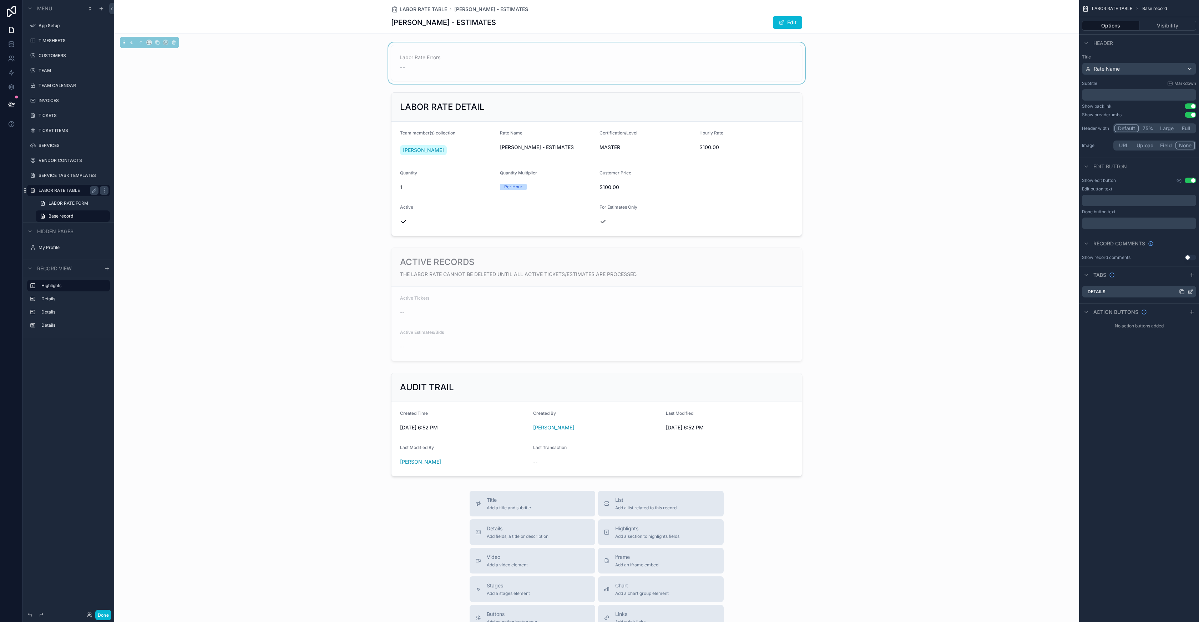
click at [1139, 294] on div "Details" at bounding box center [1139, 291] width 114 height 11
click at [1162, 28] on button "Visibility" at bounding box center [1167, 26] width 57 height 10
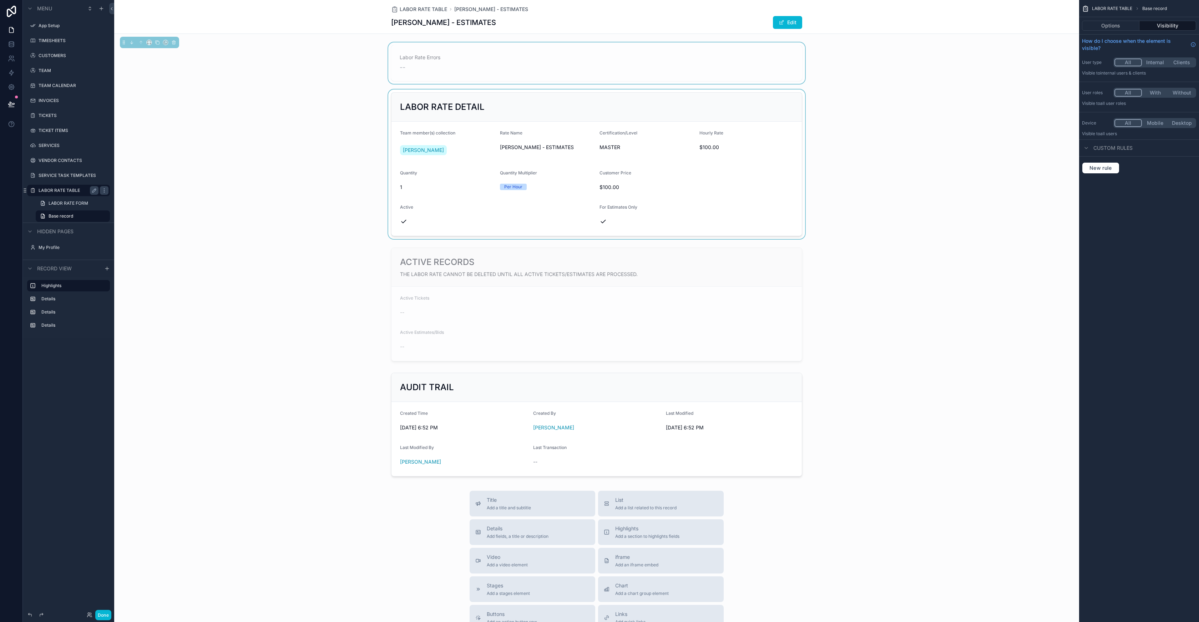
click at [181, 199] on div "scrollable content" at bounding box center [596, 164] width 965 height 149
click at [205, 179] on div "LABOR RATE DETAIL Team member(s) collection JAKE LARA Rate Name JAKE LARA - EST…" at bounding box center [596, 164] width 965 height 149
click at [148, 91] on icon "scrollable content" at bounding box center [149, 89] width 5 height 5
click at [164, 112] on div "25%" at bounding box center [163, 116] width 22 height 9
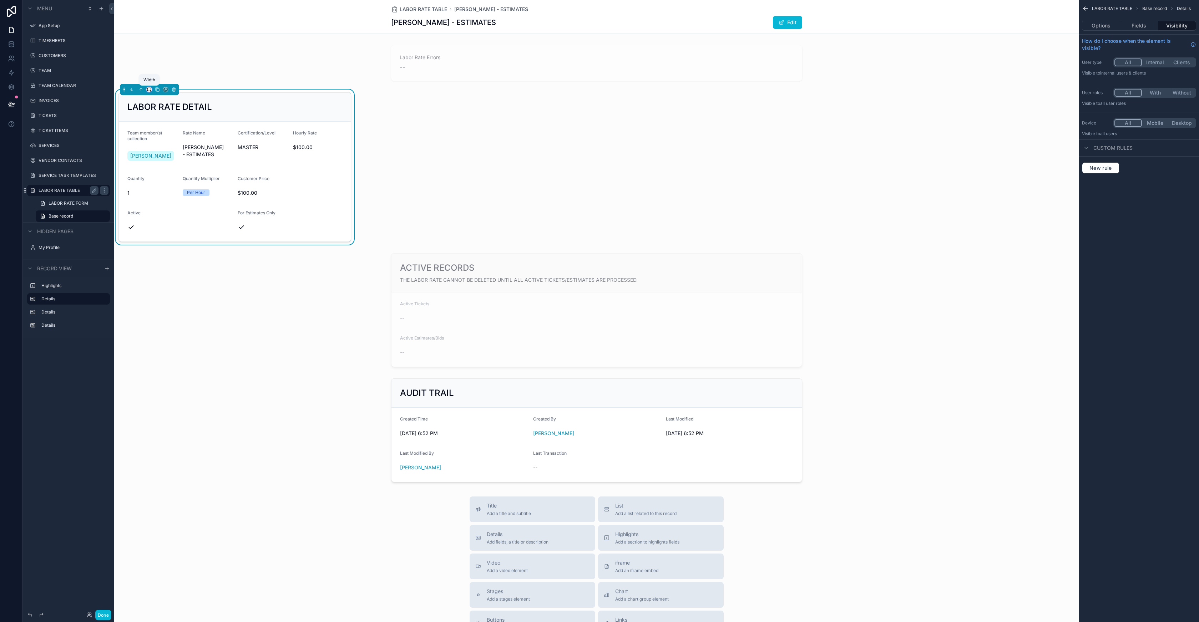
click at [149, 92] on icon "scrollable content" at bounding box center [149, 89] width 5 height 5
click at [157, 103] on span "Default" at bounding box center [160, 102] width 17 height 9
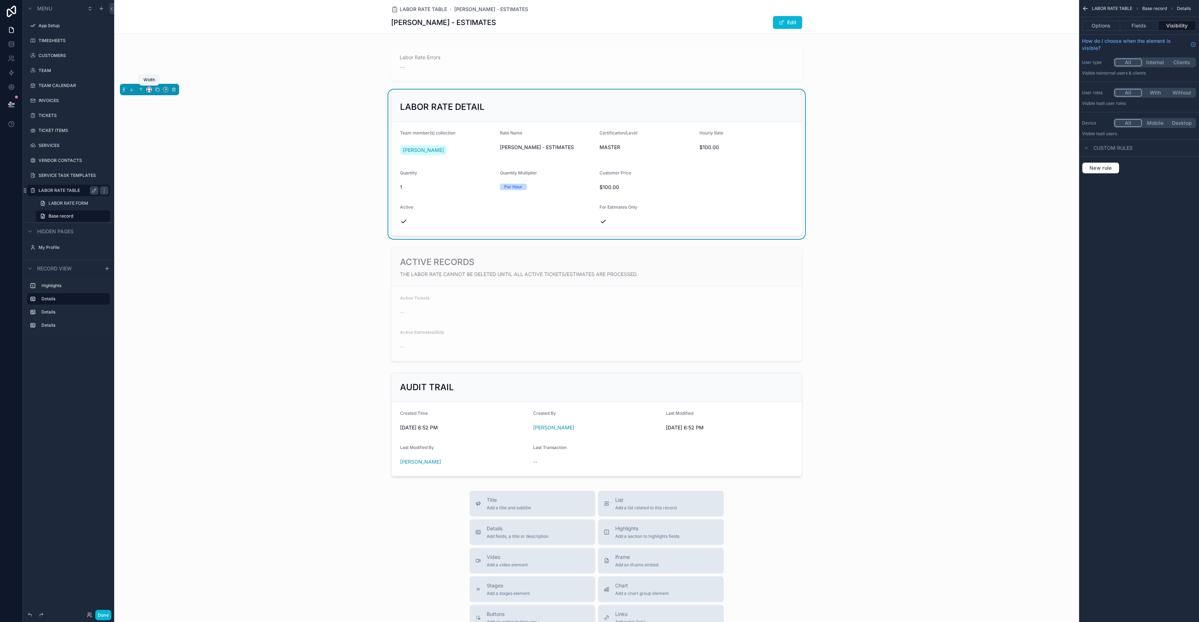
click at [149, 90] on icon "scrollable content" at bounding box center [149, 89] width 5 height 5
click at [158, 125] on div "33%" at bounding box center [163, 129] width 31 height 13
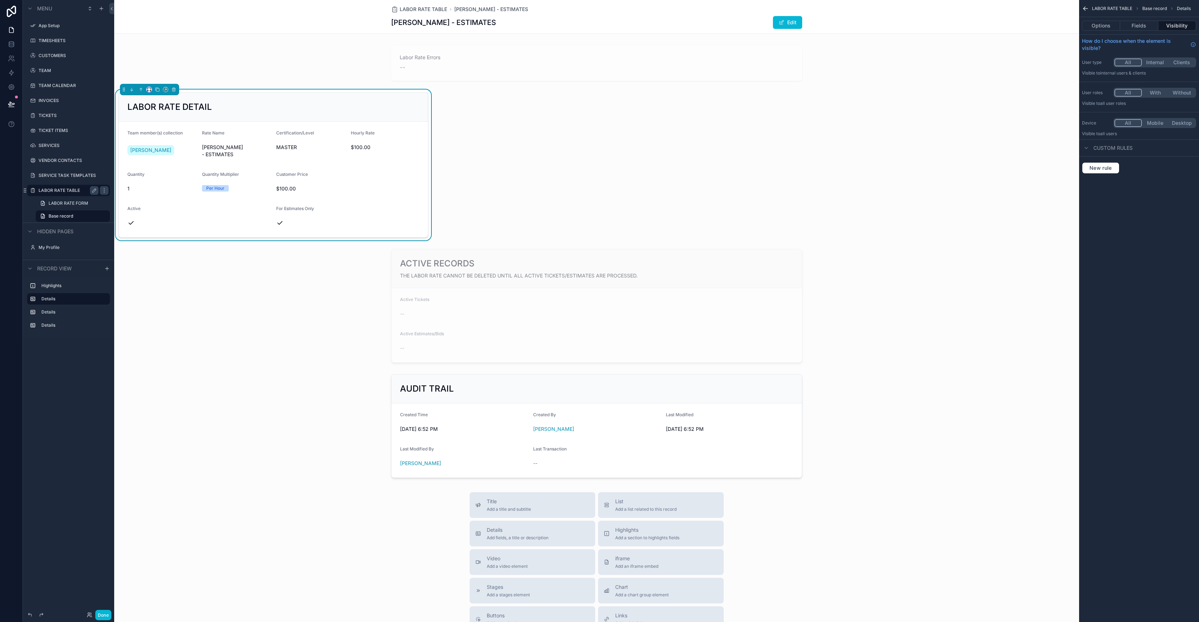
click at [150, 91] on icon "scrollable content" at bounding box center [149, 89] width 5 height 5
click at [157, 175] on span "Full width" at bounding box center [163, 176] width 22 height 9
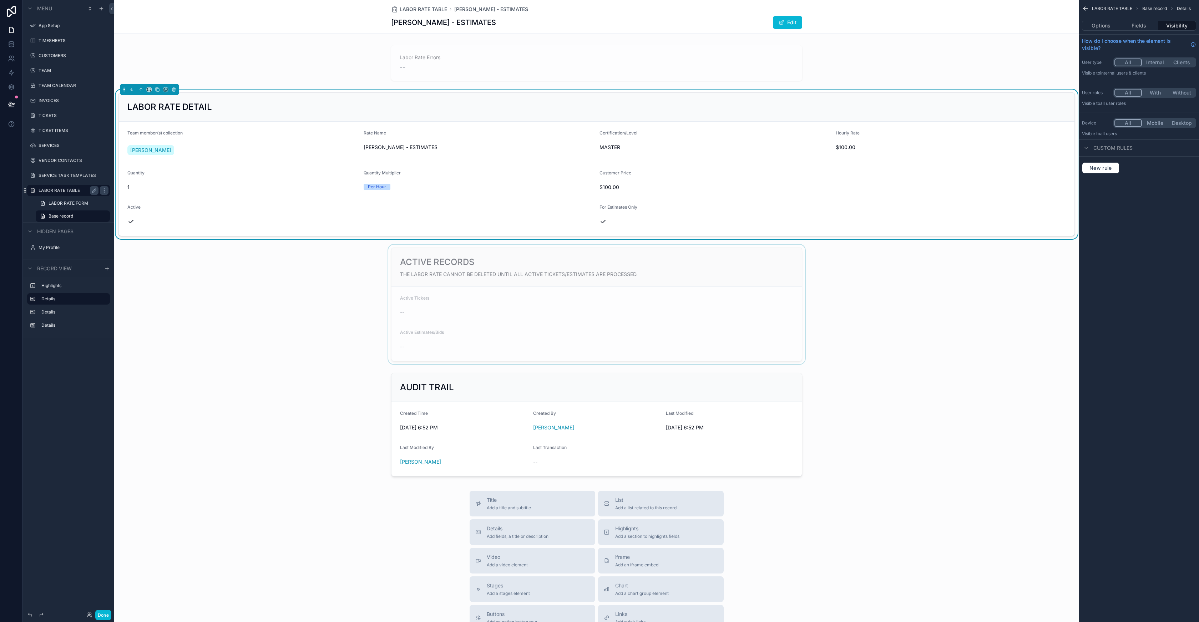
click at [588, 278] on div "scrollable content" at bounding box center [596, 305] width 965 height 120
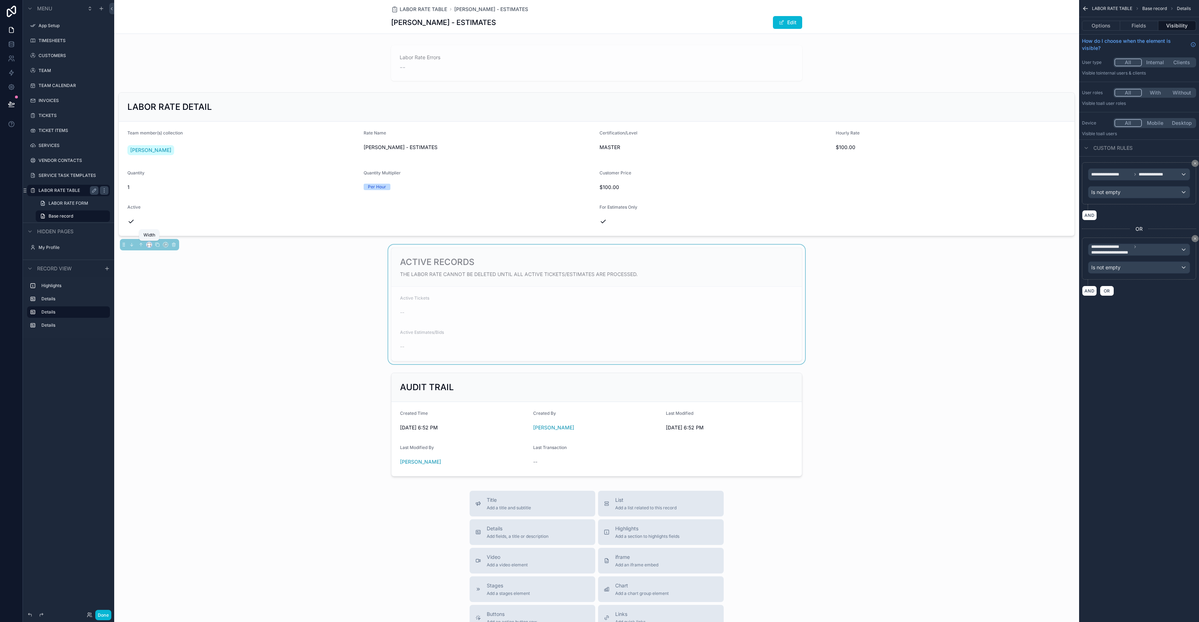
click at [148, 245] on icon "scrollable content" at bounding box center [149, 244] width 5 height 5
click at [168, 337] on span "Full width" at bounding box center [163, 339] width 22 height 9
click at [555, 63] on div "scrollable content" at bounding box center [596, 62] width 965 height 41
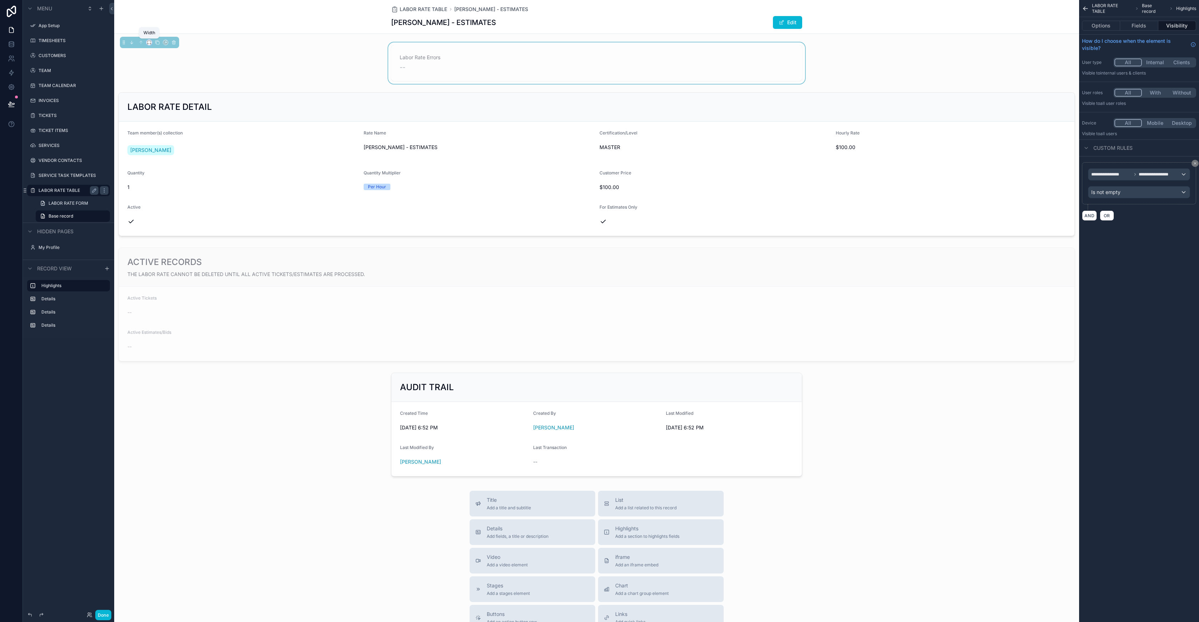
click at [147, 40] on icon "scrollable content" at bounding box center [149, 42] width 5 height 5
click at [161, 138] on span "Full width" at bounding box center [163, 137] width 22 height 9
click at [546, 384] on div "scrollable content" at bounding box center [596, 425] width 965 height 110
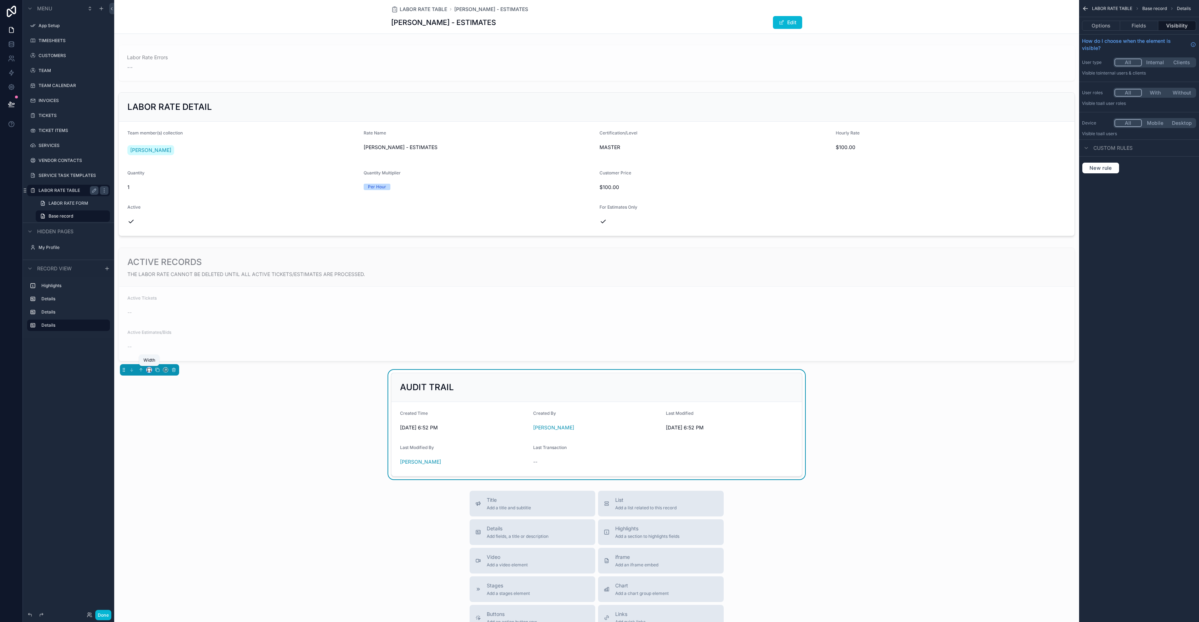
click at [150, 371] on icon "scrollable content" at bounding box center [149, 369] width 5 height 5
click at [154, 464] on span "Full width" at bounding box center [163, 464] width 22 height 9
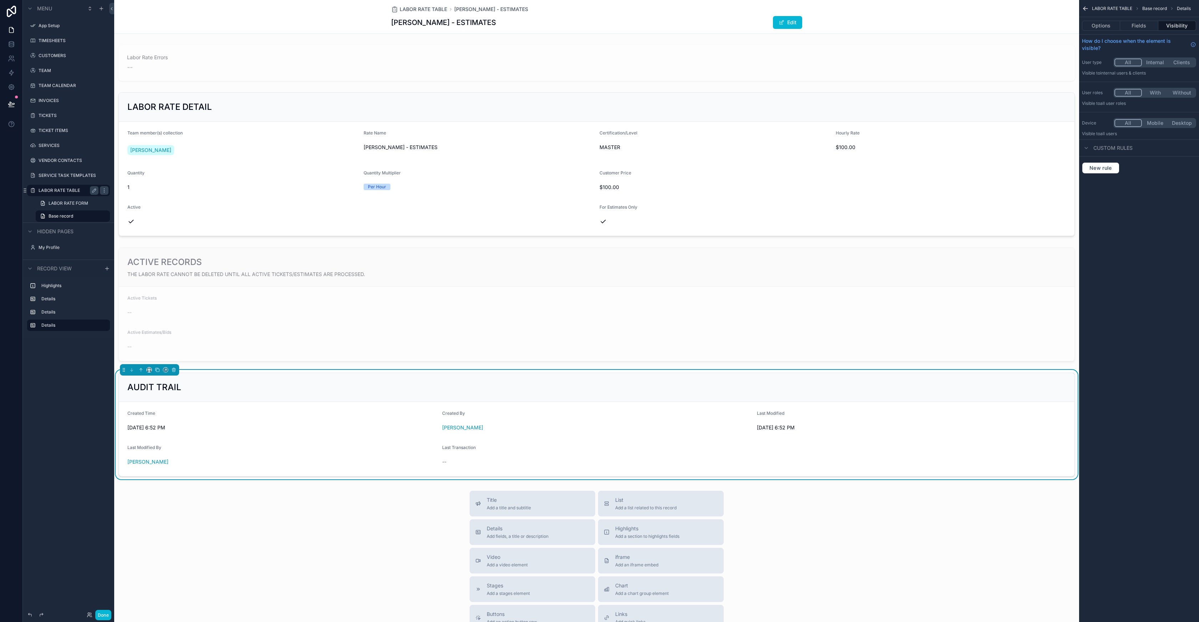
click at [899, 15] on div "LABOR RATE TABLE [PERSON_NAME] - ESTIMATES [PERSON_NAME] - ESTIMATES Edit" at bounding box center [596, 17] width 965 height 34
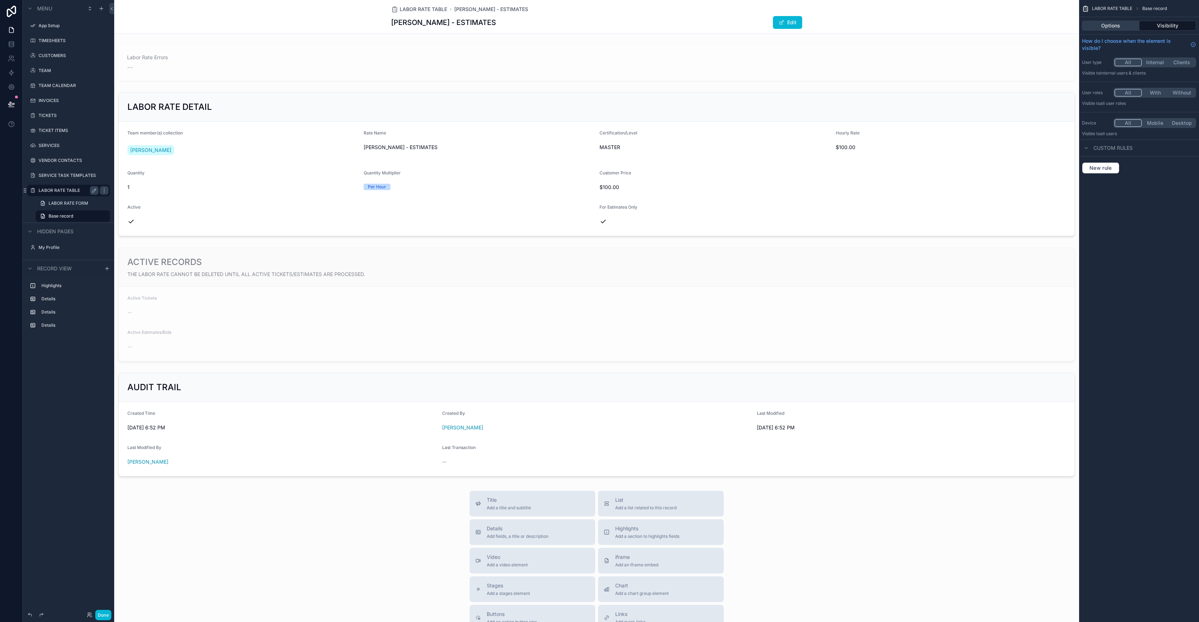
click at [1109, 29] on button "Options" at bounding box center [1110, 26] width 57 height 10
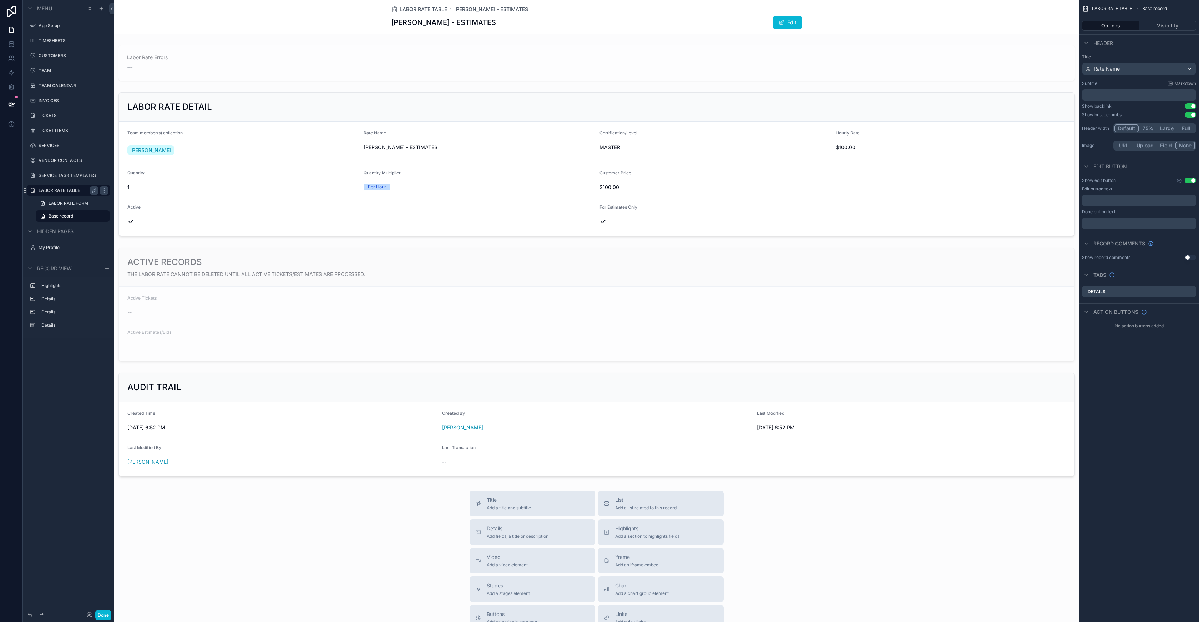
click at [1186, 129] on button "Full" at bounding box center [1186, 129] width 18 height 8
click at [1188, 130] on button "Full" at bounding box center [1185, 129] width 19 height 8
click at [71, 173] on label "SERVICE TASK TEMPLATES" at bounding box center [67, 176] width 57 height 6
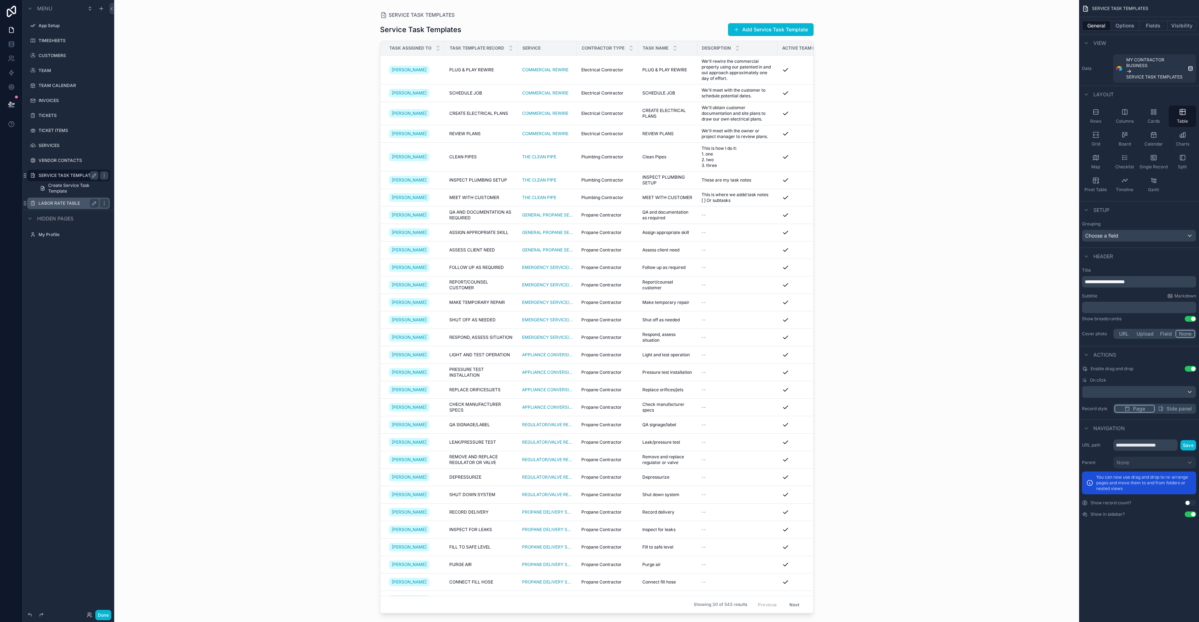
click at [58, 200] on div "LABOR RATE TABLE" at bounding box center [69, 203] width 60 height 9
click at [50, 200] on div "LABOR RATE TABLE" at bounding box center [69, 203] width 60 height 9
click at [46, 204] on label "LABOR RATE TABLE" at bounding box center [67, 203] width 57 height 6
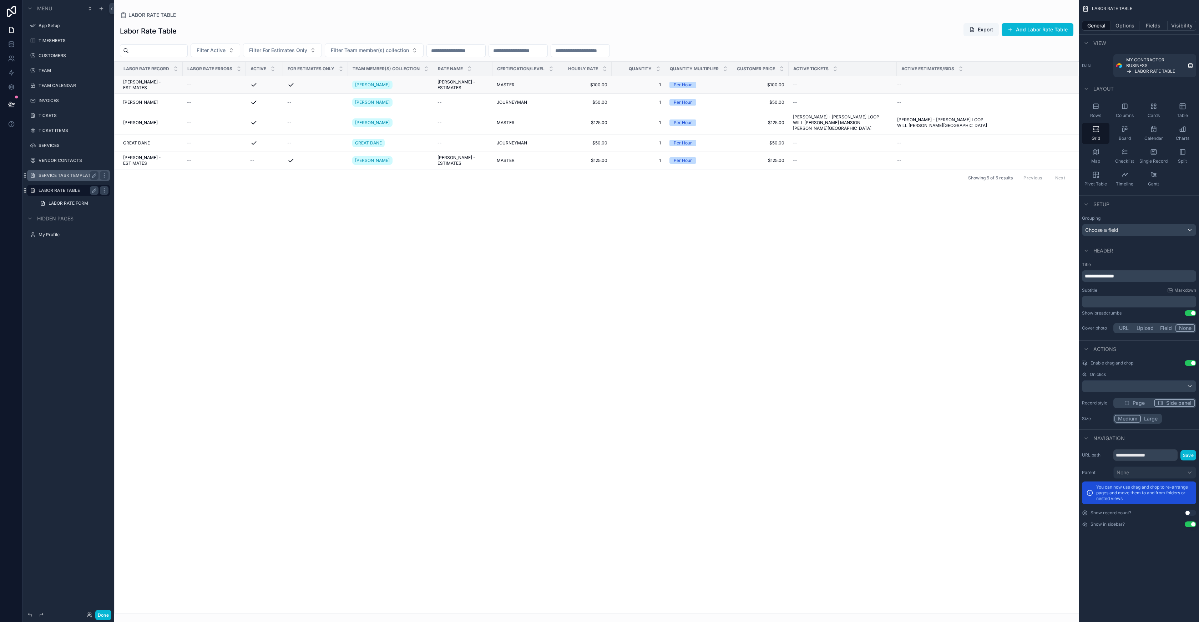
click at [161, 82] on td "[PERSON_NAME] - ESTIMATES [PERSON_NAME] - ESTIMATES" at bounding box center [149, 84] width 68 height 17
click at [161, 83] on span "[PERSON_NAME] - ESTIMATES" at bounding box center [150, 84] width 55 height 11
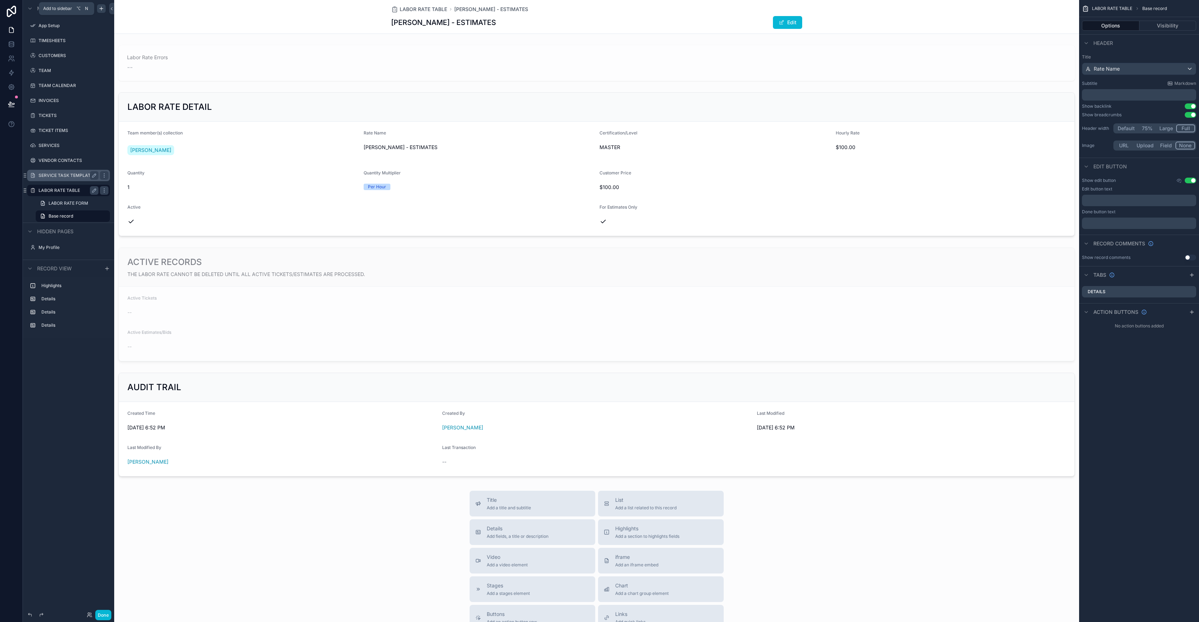
click at [100, 11] on icon "scrollable content" at bounding box center [101, 9] width 6 height 6
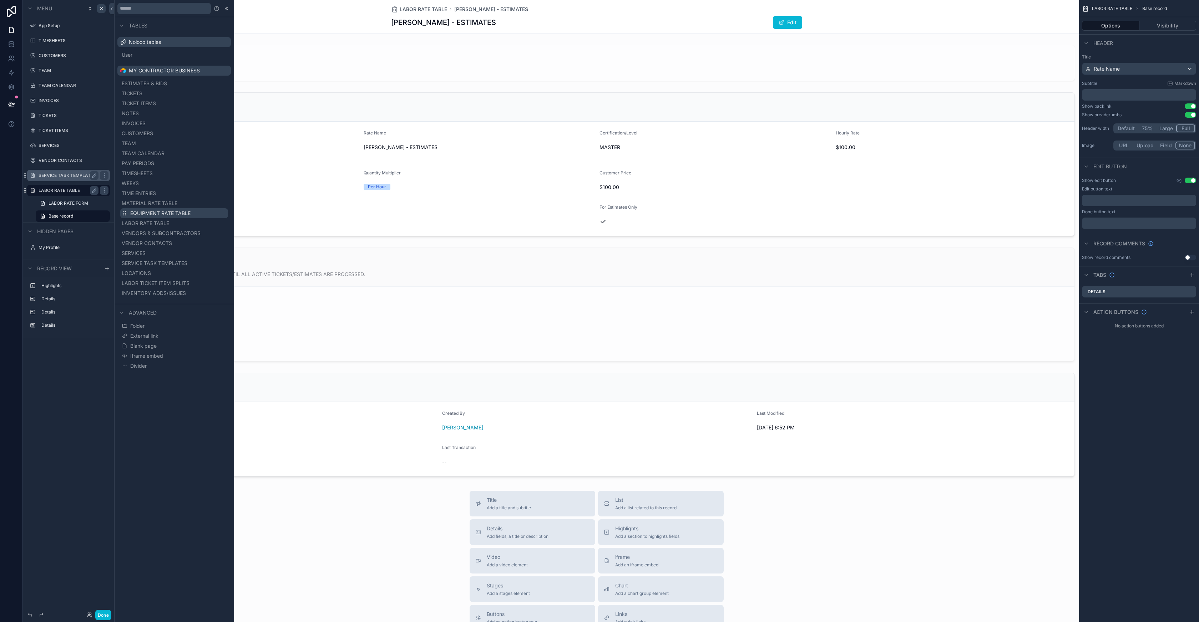
click at [146, 214] on span "EQUIPMENT RATE TABLE" at bounding box center [160, 213] width 60 height 7
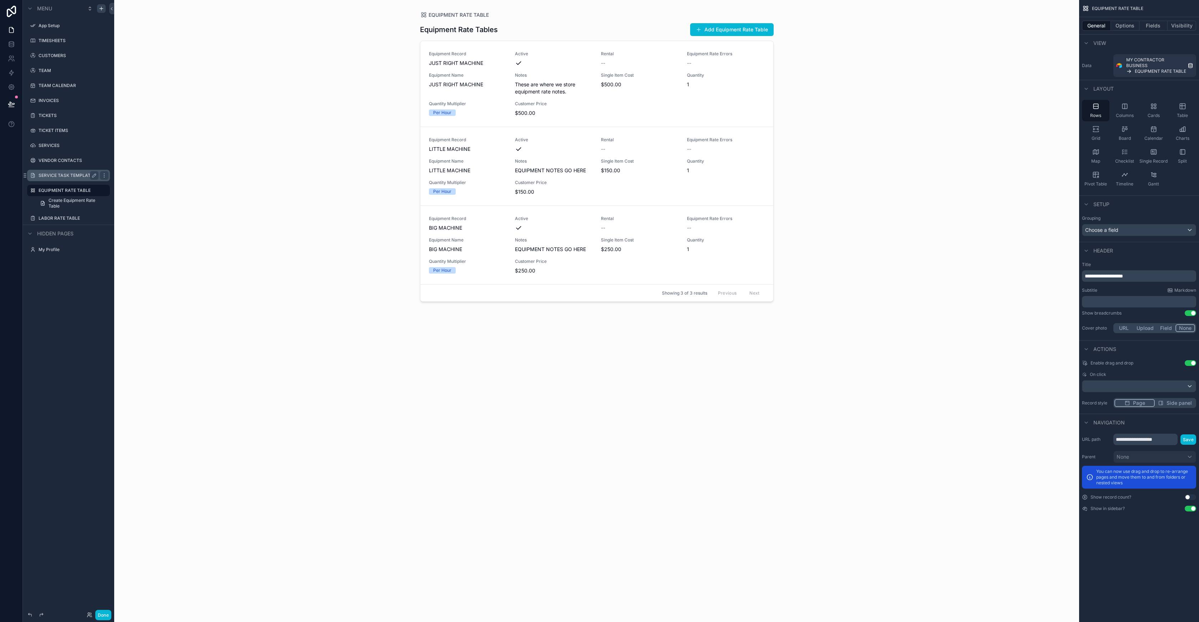
click at [991, 104] on div "EQUIPMENT RATE TABLE Equipment Rate Tables Add Equipment Rate Table Equipment R…" at bounding box center [596, 311] width 965 height 622
click at [1182, 111] on div "Table" at bounding box center [1181, 110] width 27 height 21
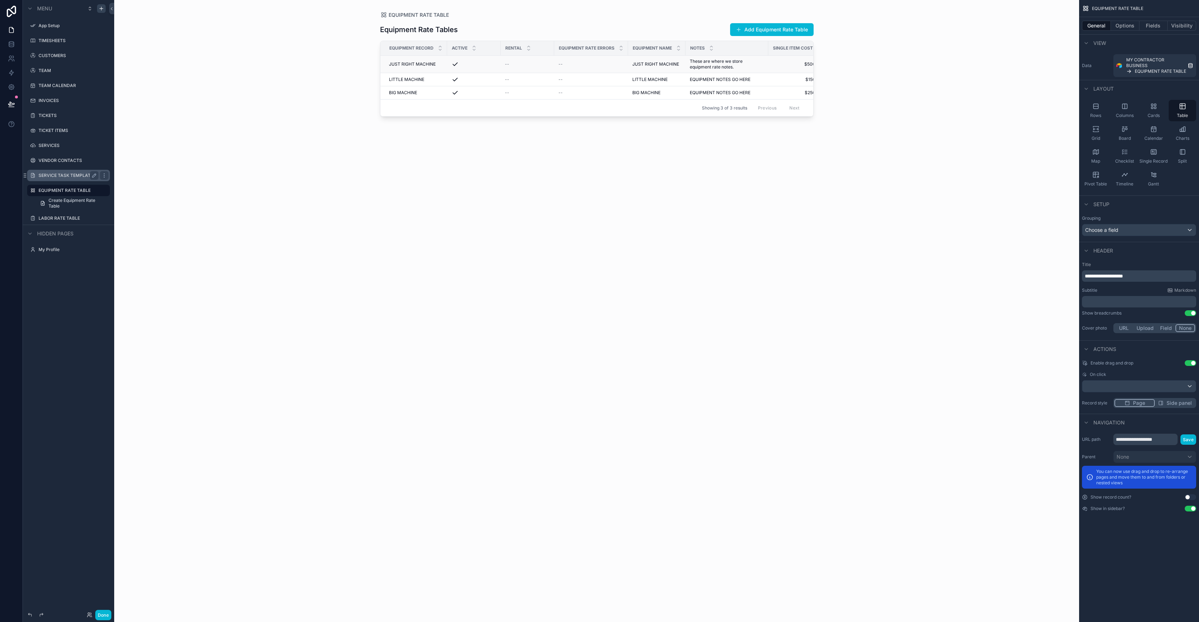
click at [435, 62] on div "JUST RIGHT MACHINE JUST RIGHT MACHINE" at bounding box center [416, 64] width 54 height 6
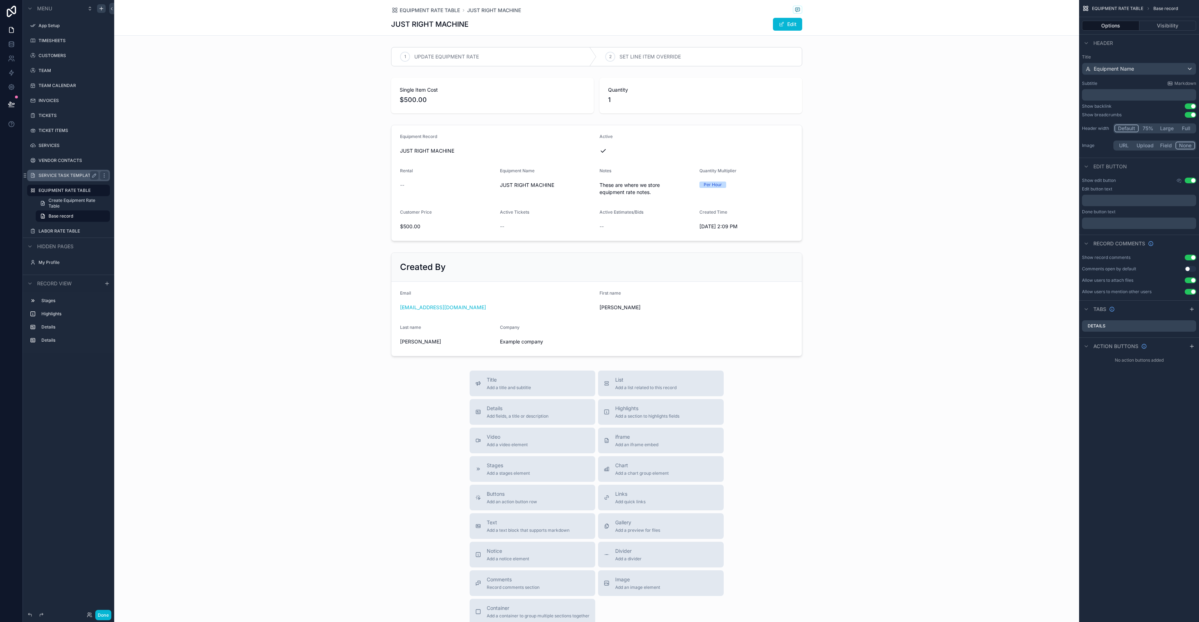
click at [437, 14] on div "EQUIPMENT RATE TABLE JUST RIGHT MACHINE" at bounding box center [596, 10] width 411 height 9
click at [437, 11] on span "EQUIPMENT RATE TABLE" at bounding box center [430, 10] width 60 height 7
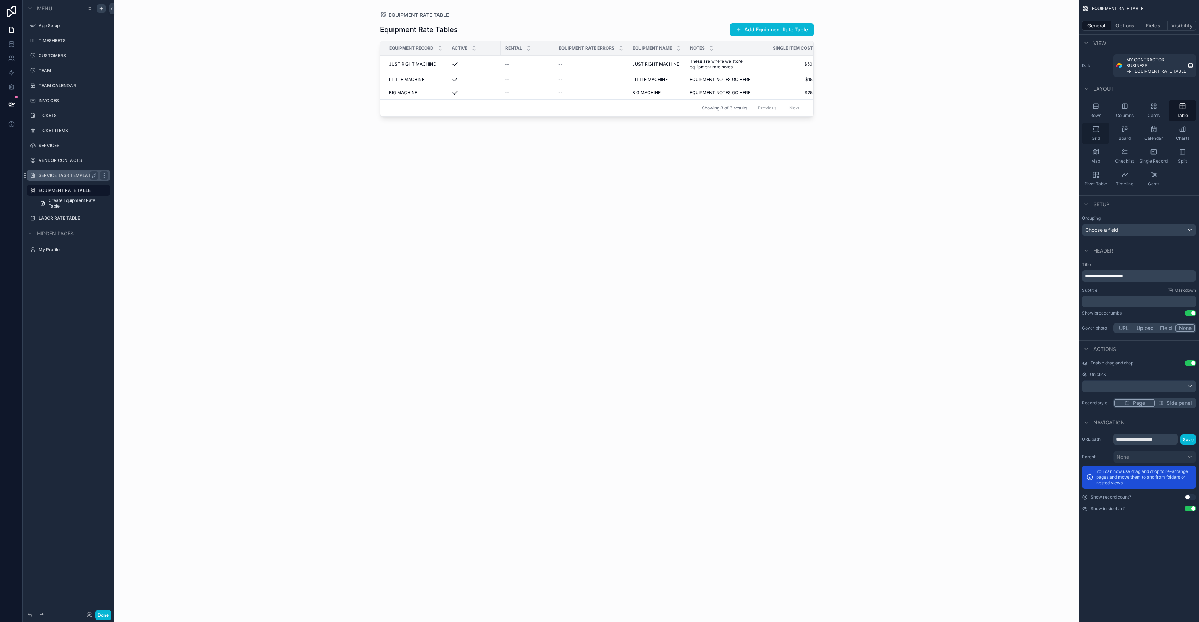
click at [1097, 132] on icon "scrollable content" at bounding box center [1095, 129] width 7 height 7
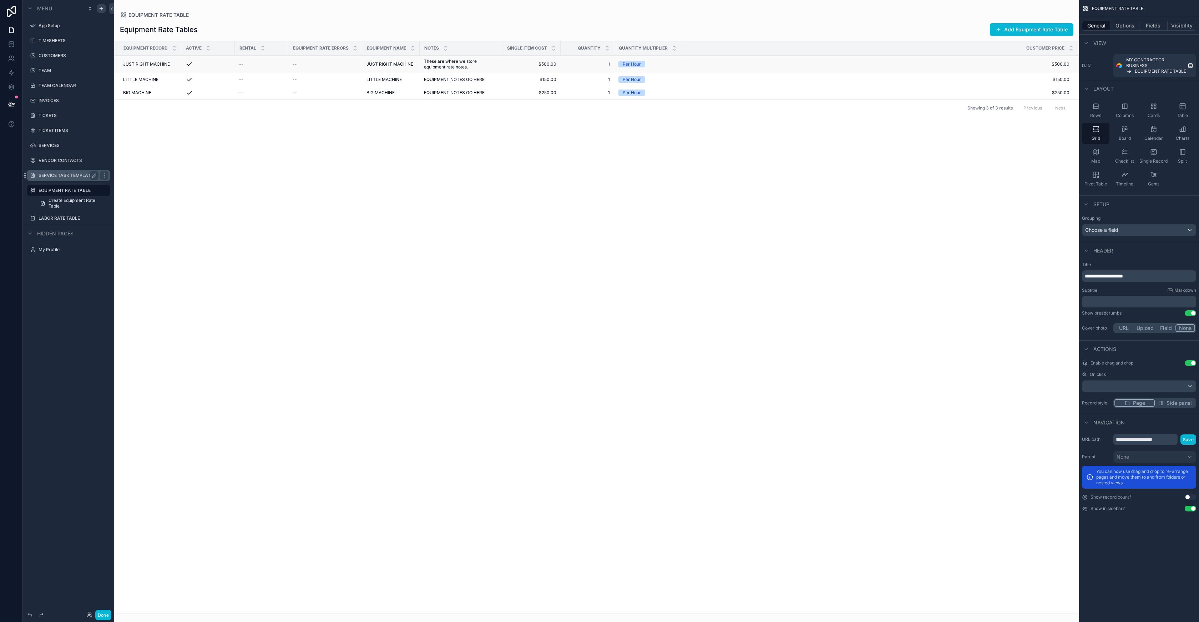
click at [164, 66] on span "JUST RIGHT MACHINE" at bounding box center [146, 64] width 47 height 6
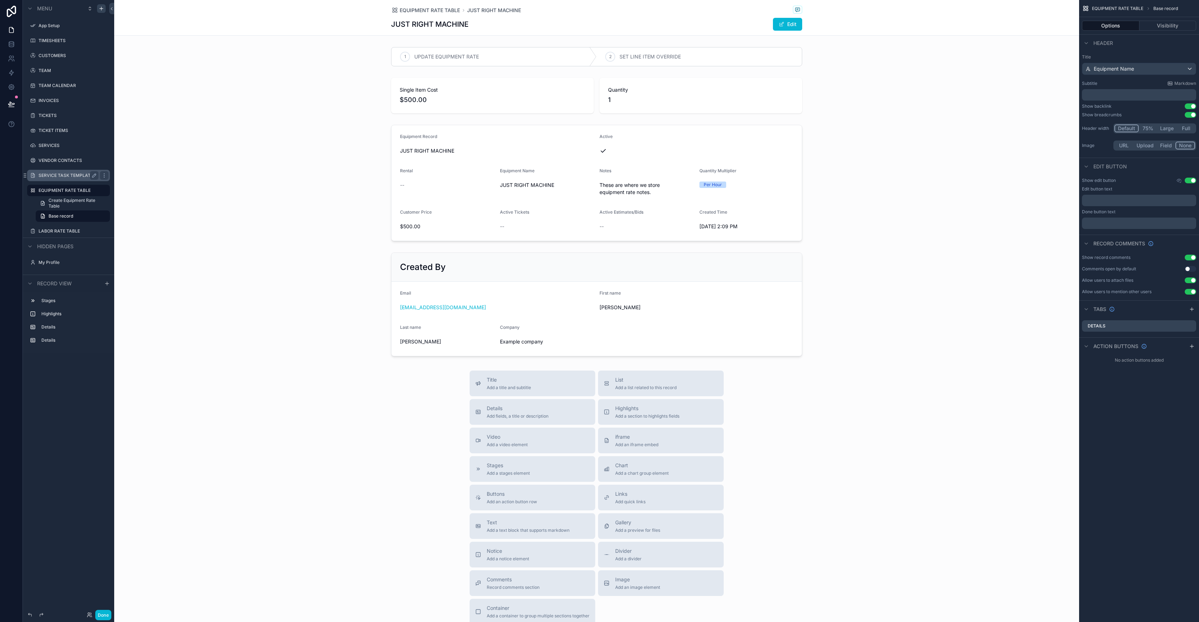
click at [1184, 128] on button "Full" at bounding box center [1186, 129] width 18 height 8
click at [1170, 131] on button "Large" at bounding box center [1166, 129] width 20 height 8
click at [1143, 128] on button "75%" at bounding box center [1147, 129] width 18 height 8
click at [1123, 130] on button "Default" at bounding box center [1126, 129] width 24 height 8
drag, startPoint x: 331, startPoint y: 55, endPoint x: 389, endPoint y: 23, distance: 66.6
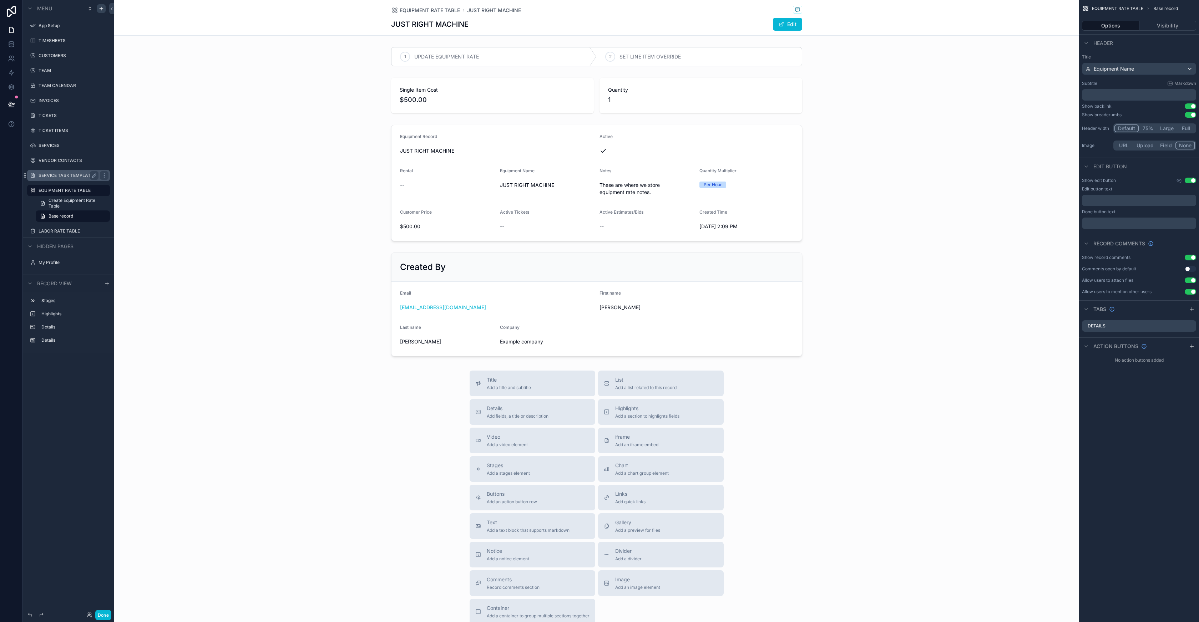
click at [331, 55] on div "scrollable content" at bounding box center [596, 56] width 965 height 25
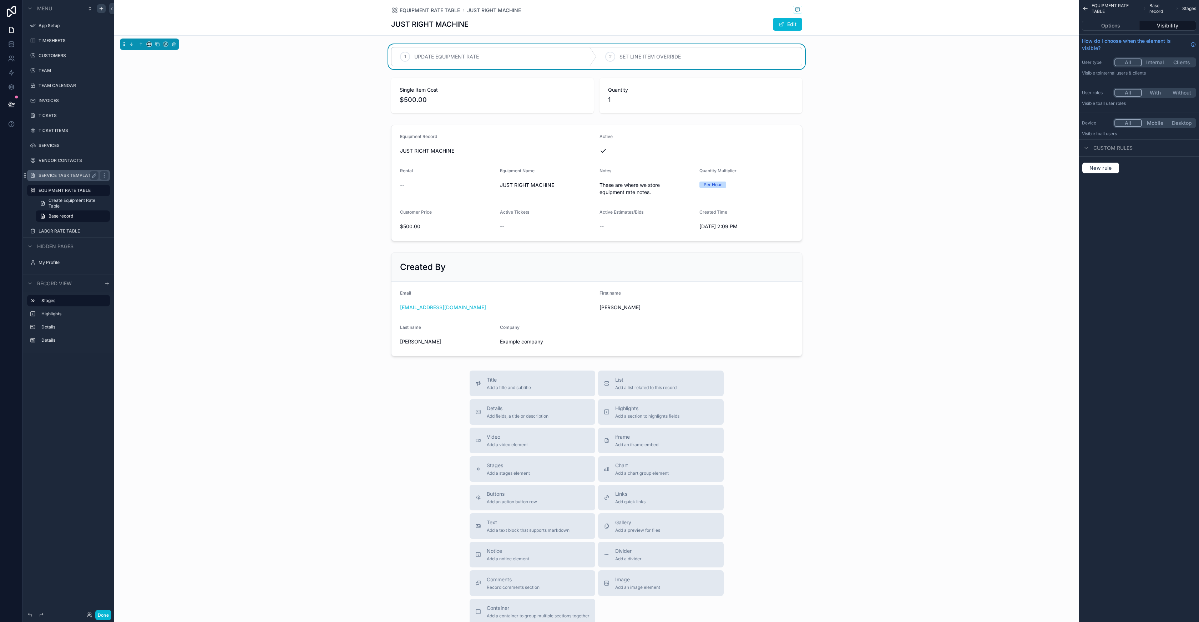
click at [1102, 5] on span "EQUIPMENT RATE TABLE" at bounding box center [1115, 8] width 48 height 11
click at [66, 193] on label "EQUIPMENT RATE TABLE" at bounding box center [67, 191] width 57 height 6
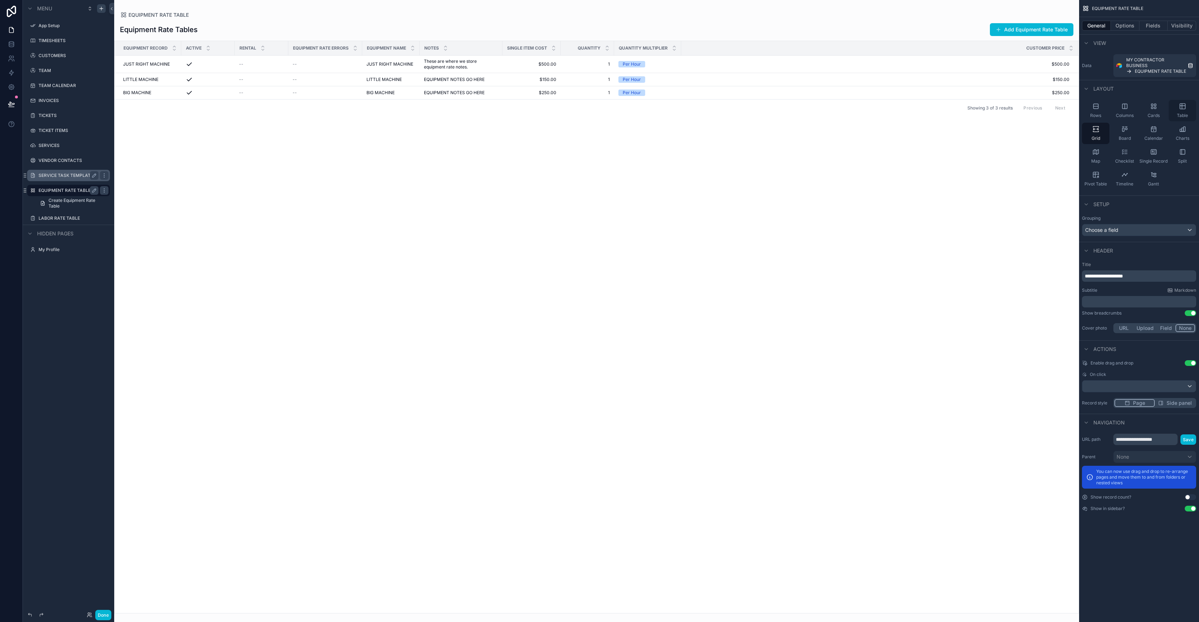
click at [1182, 111] on div "Table" at bounding box center [1181, 110] width 27 height 21
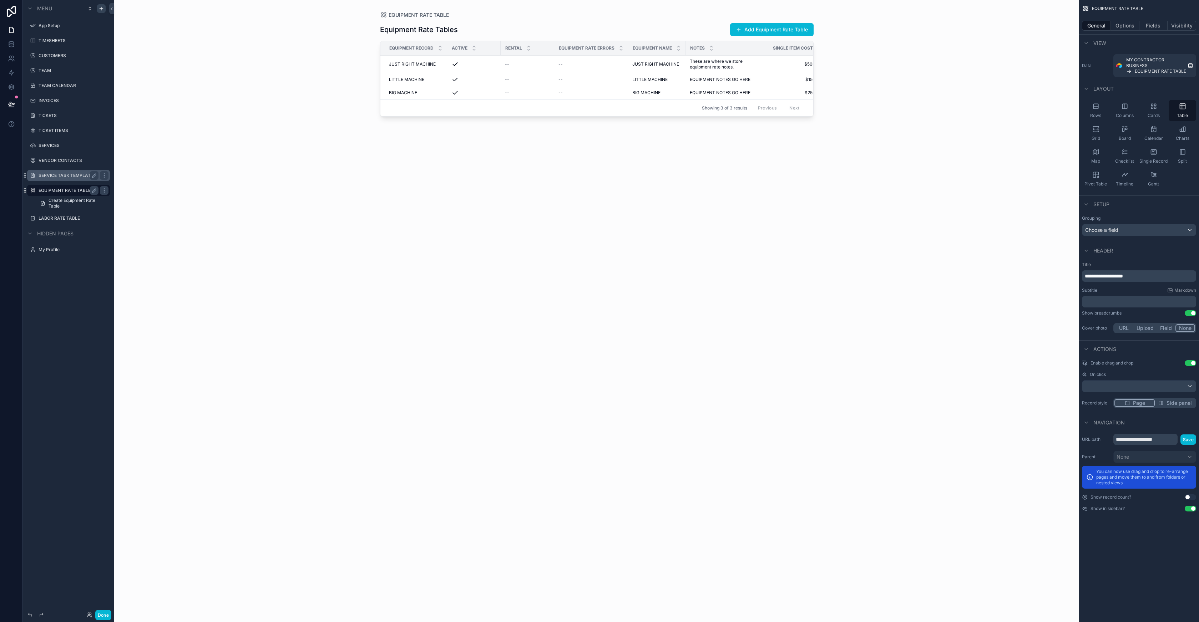
click at [1178, 405] on span "Side panel" at bounding box center [1178, 403] width 25 height 7
click at [430, 65] on span "JUST RIGHT MACHINE" at bounding box center [412, 64] width 47 height 6
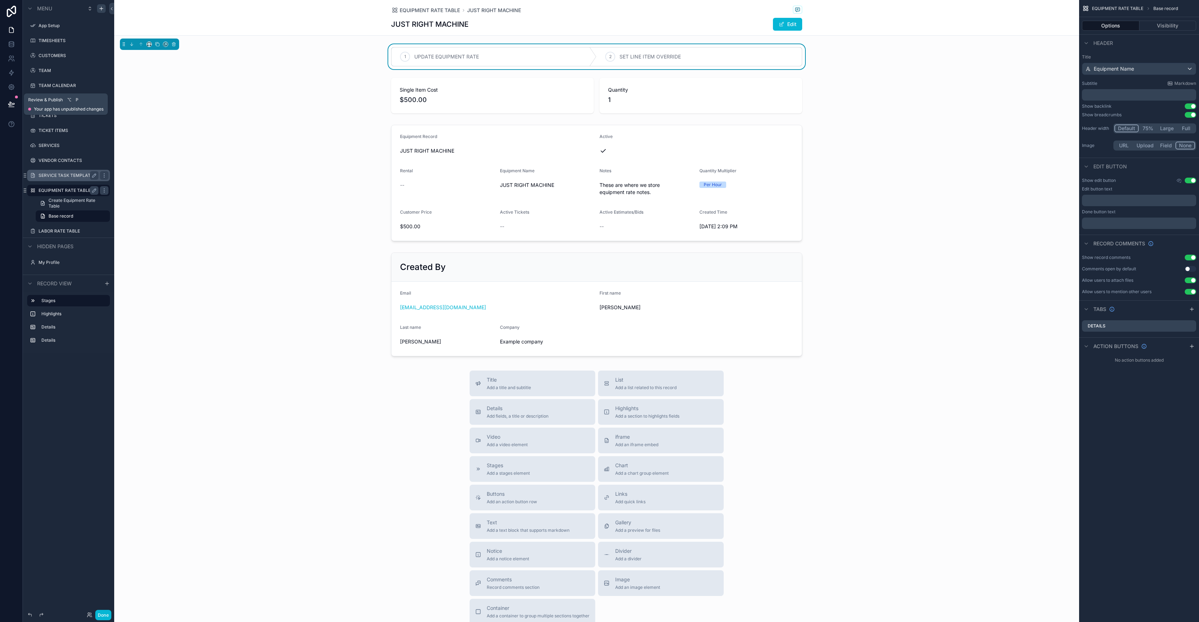
click at [12, 104] on icon at bounding box center [11, 104] width 7 height 7
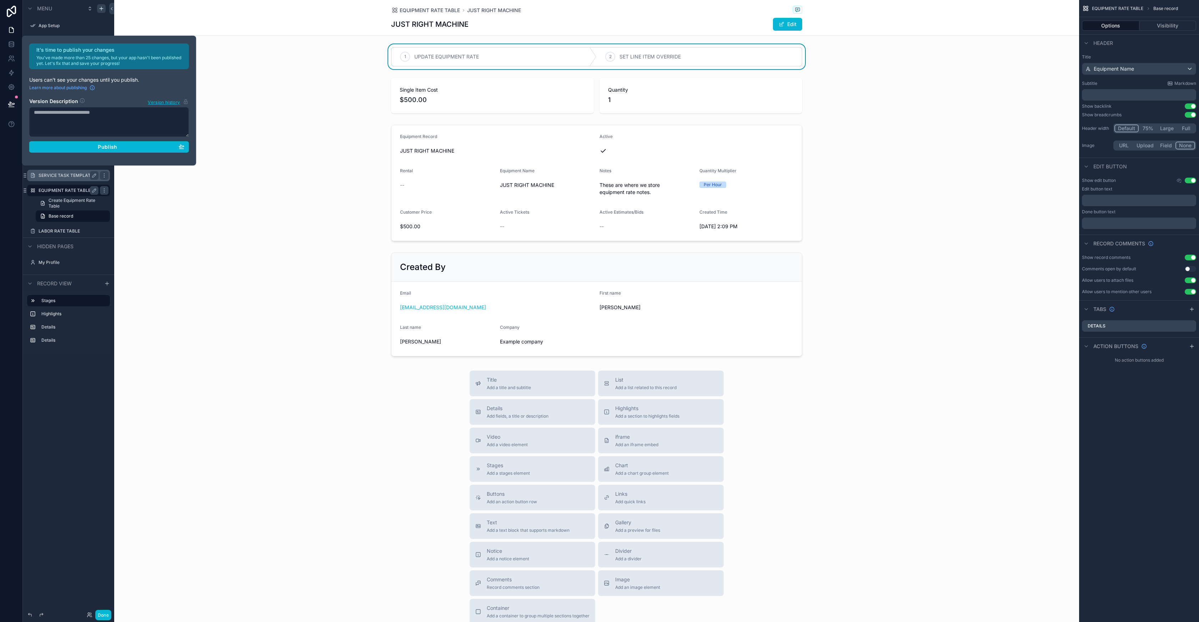
click at [255, 119] on div "1 UPDATE EQUIPMENT RATE 2 SET LINE ITEM OVERRIDE Single Item Cost $500.00 Quant…" at bounding box center [596, 201] width 965 height 315
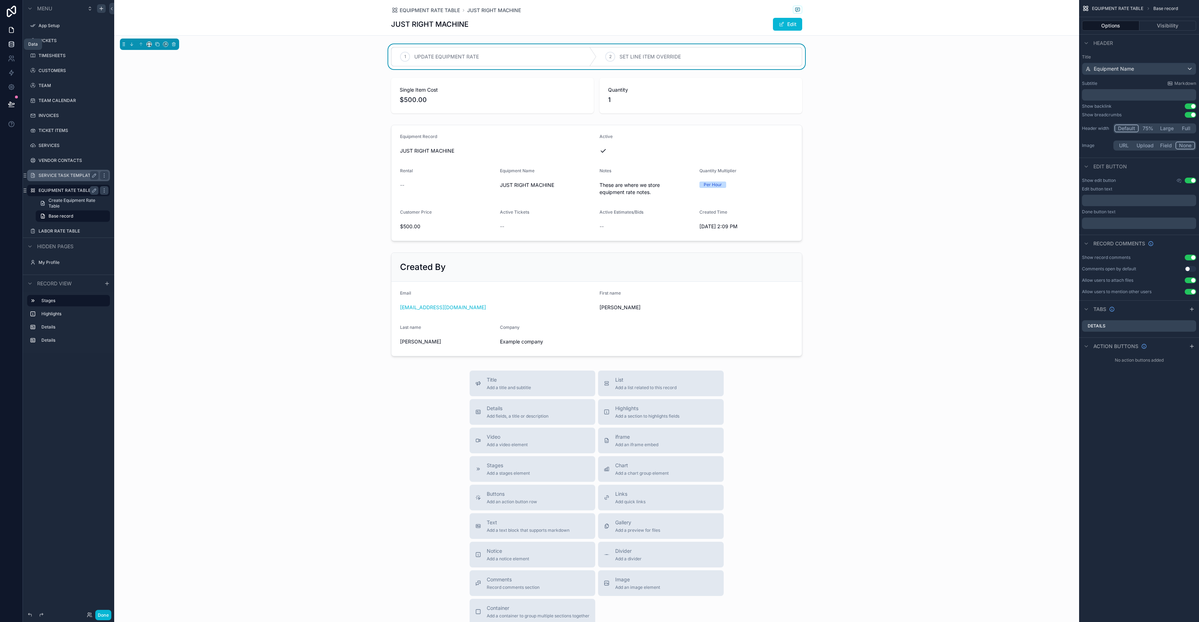
click at [11, 46] on icon at bounding box center [11, 44] width 7 height 7
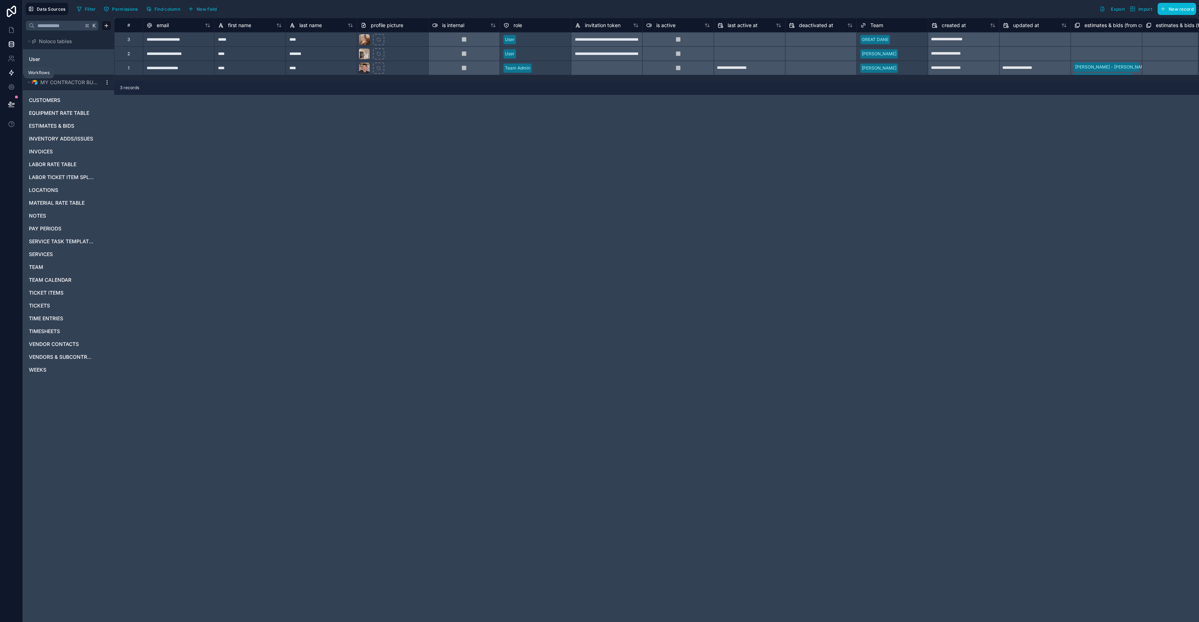
click at [9, 74] on icon at bounding box center [11, 72] width 7 height 7
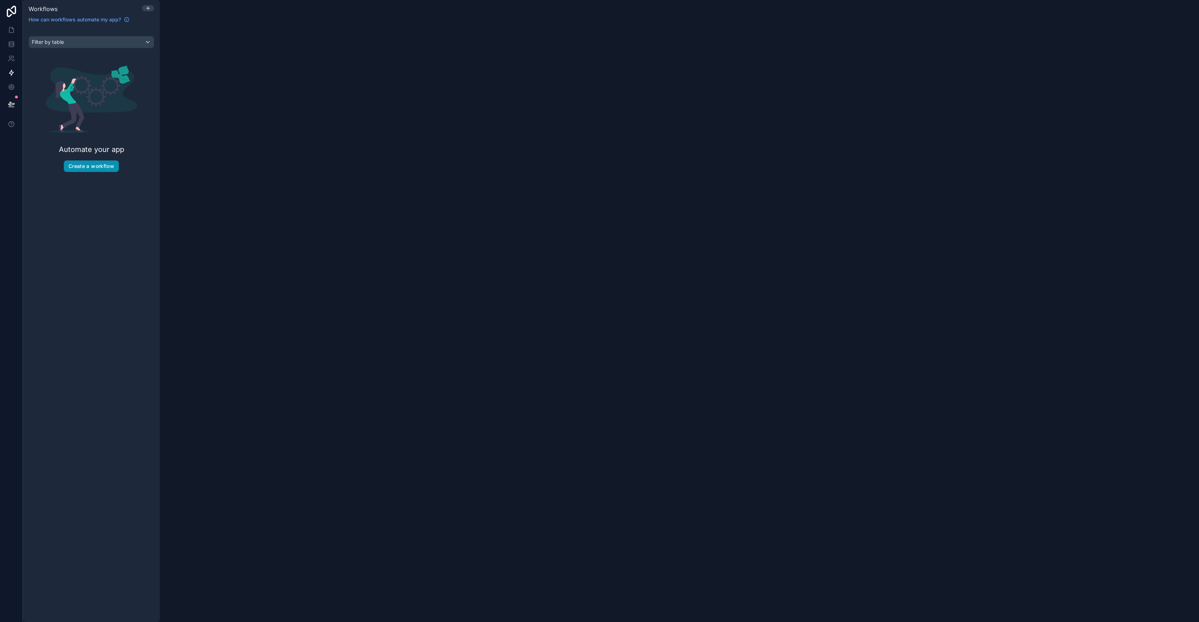
click at [101, 165] on button "Create a workflow" at bounding box center [91, 166] width 55 height 11
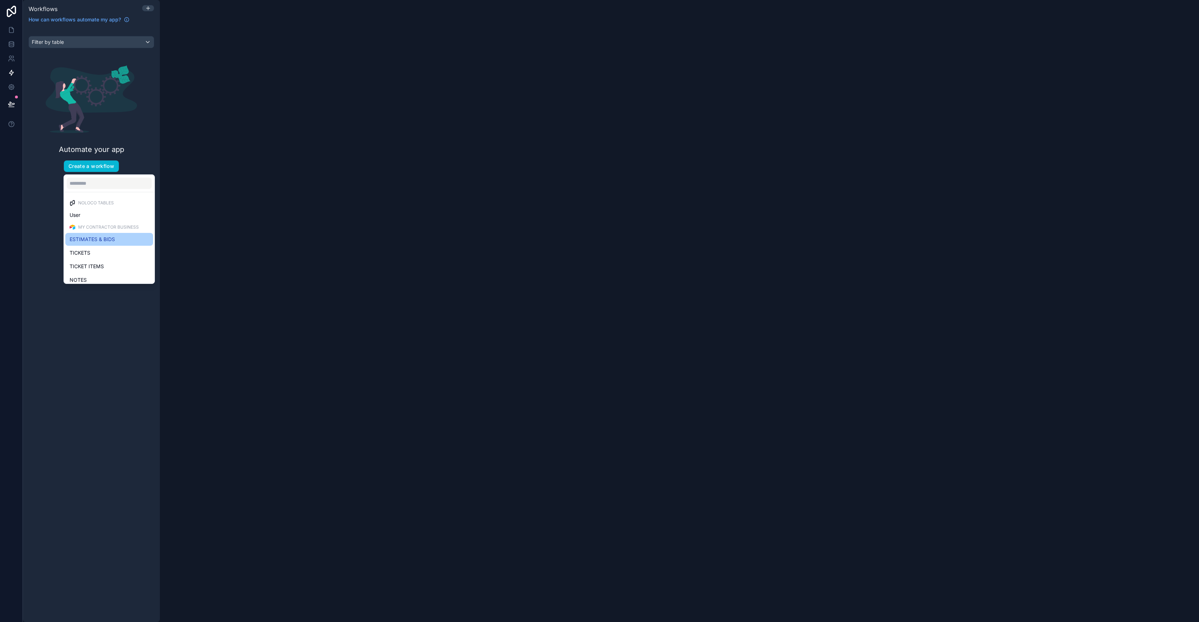
click at [103, 241] on span "ESTIMATES & BIDS" at bounding box center [92, 239] width 45 height 9
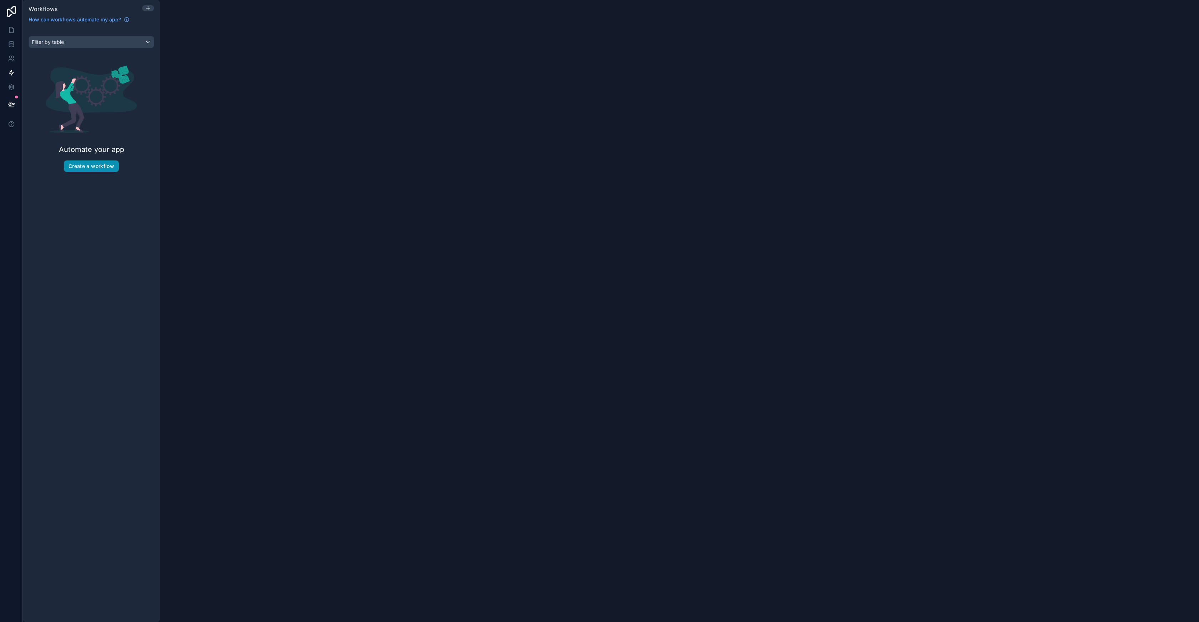
click at [92, 166] on button "Create a workflow" at bounding box center [91, 166] width 55 height 11
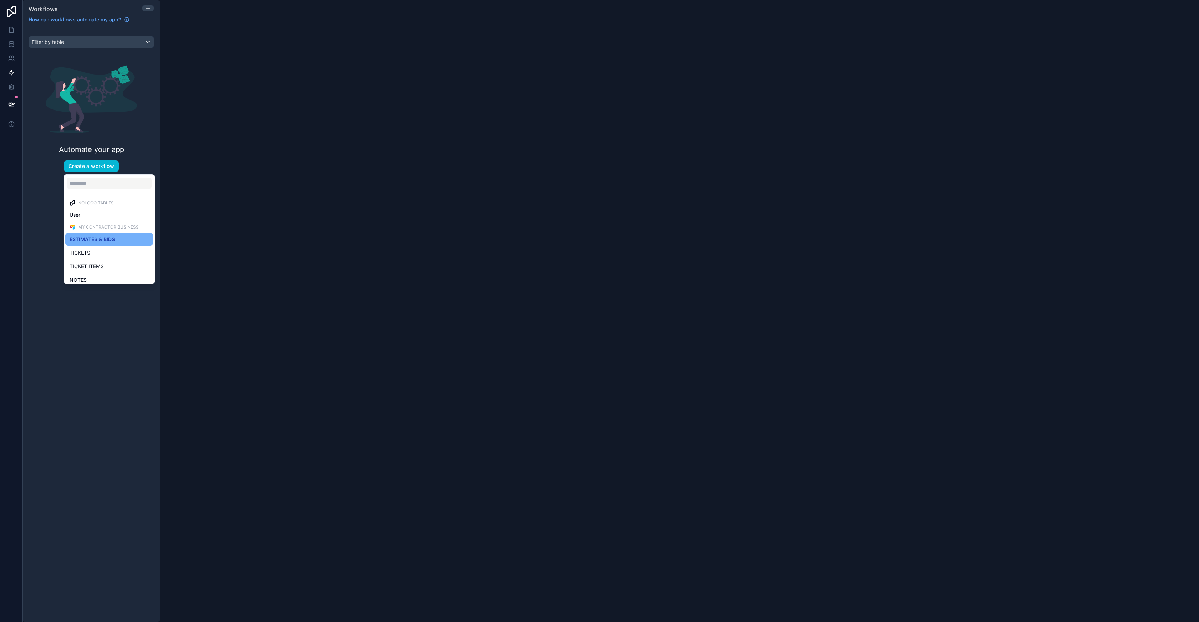
click at [101, 240] on span "ESTIMATES & BIDS" at bounding box center [92, 239] width 45 height 9
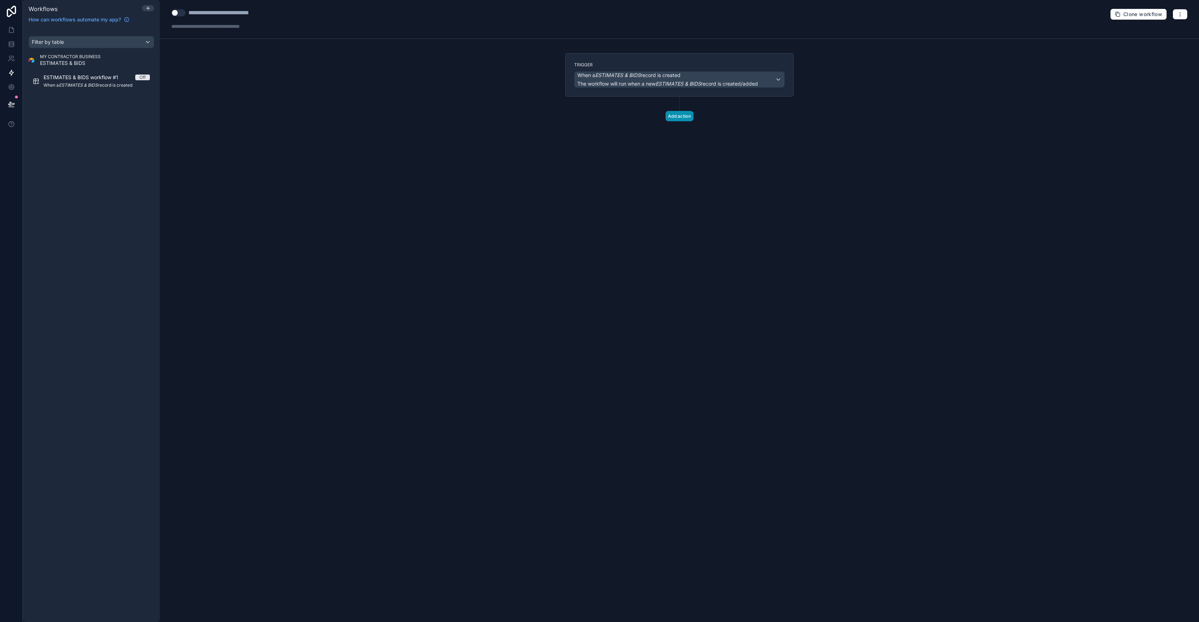
click at [679, 115] on button "Add action" at bounding box center [679, 116] width 28 height 10
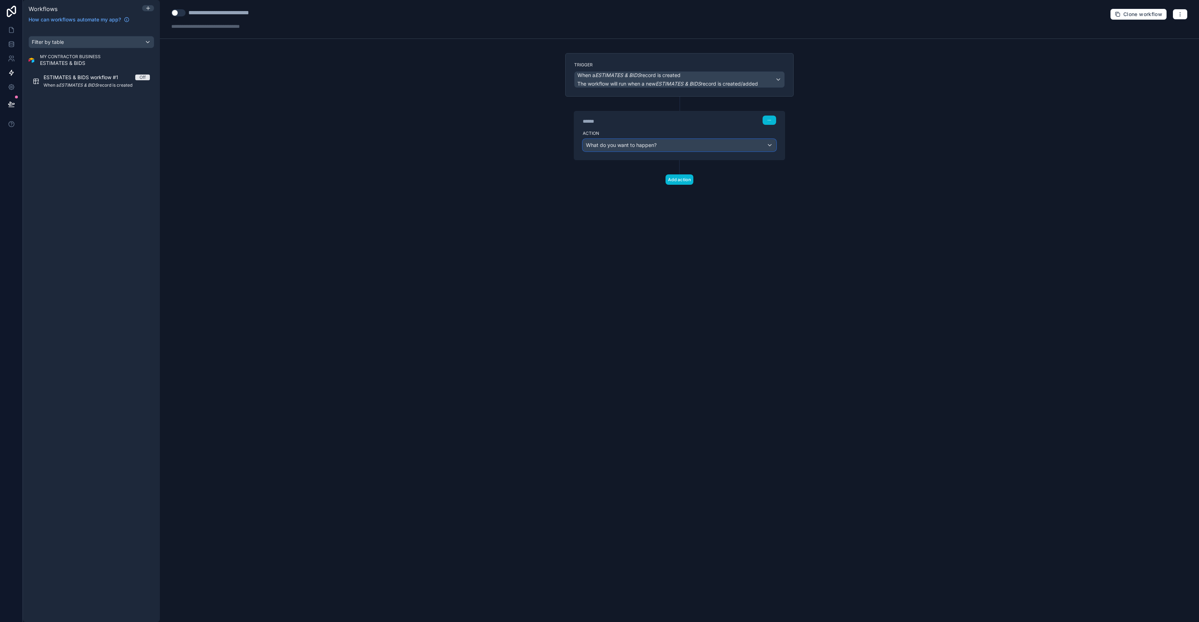
click at [642, 146] on span "What do you want to happen?" at bounding box center [621, 145] width 71 height 6
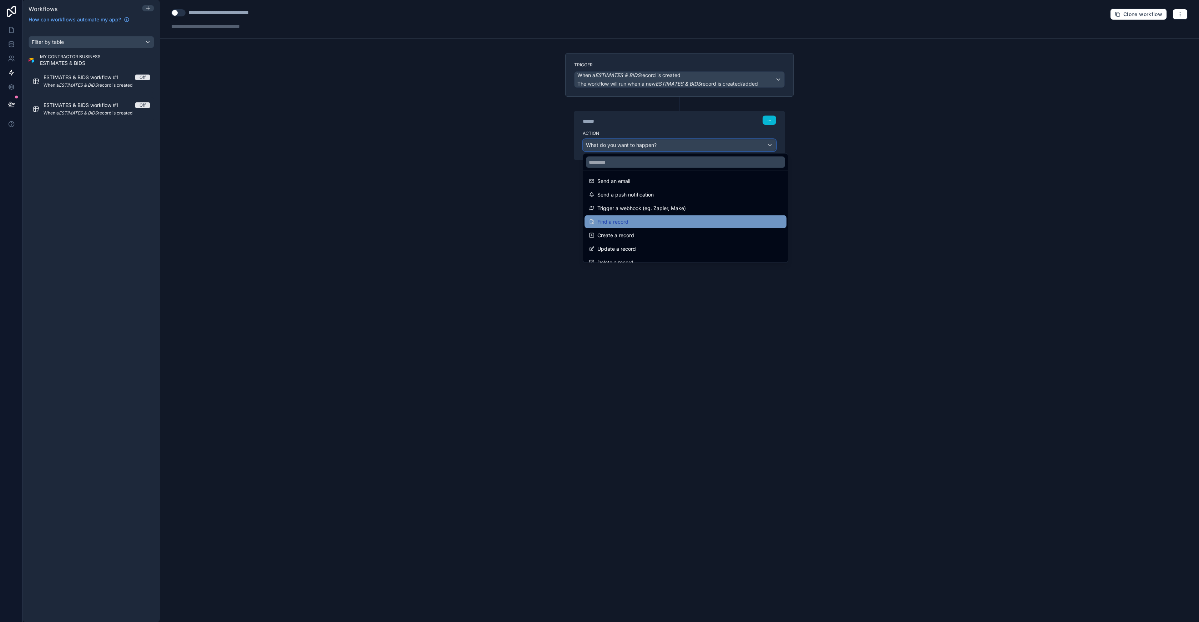
scroll to position [4, 0]
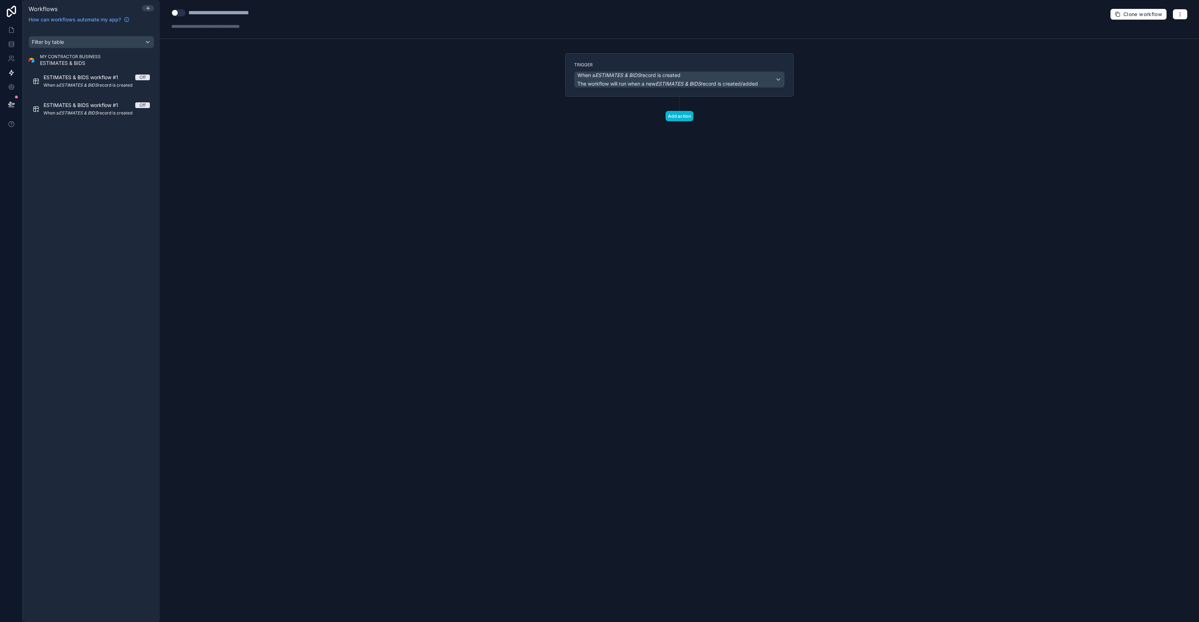
click at [680, 110] on div "Add action" at bounding box center [679, 109] width 228 height 25
click at [679, 114] on button "Add action" at bounding box center [679, 116] width 28 height 10
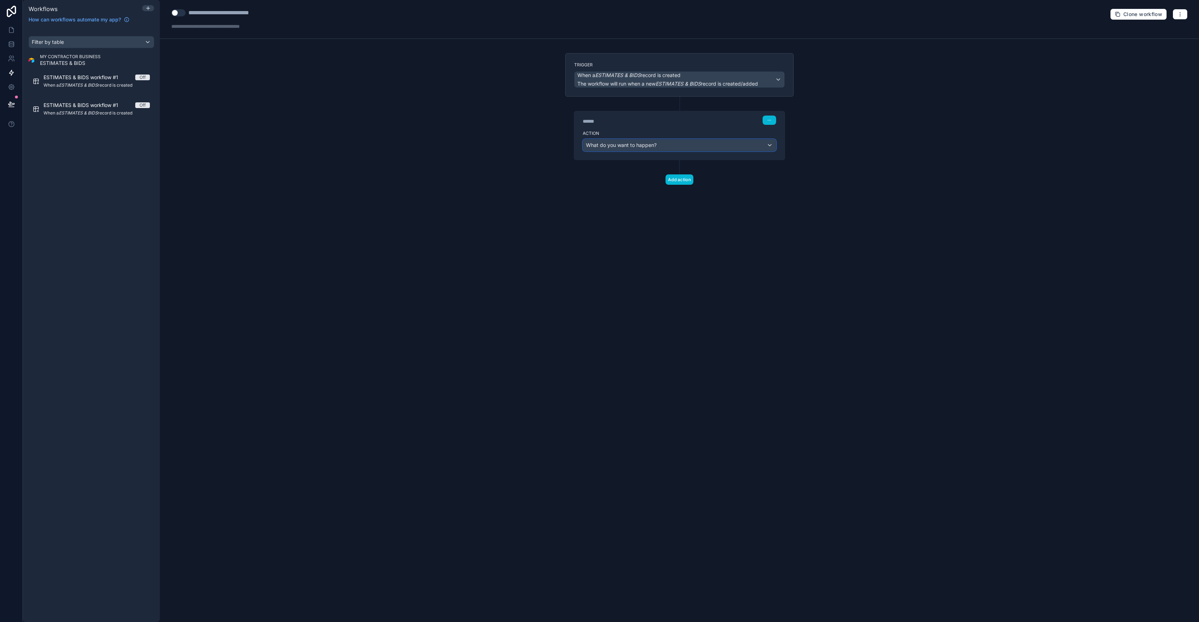
click at [630, 145] on span "What do you want to happen?" at bounding box center [621, 145] width 71 height 6
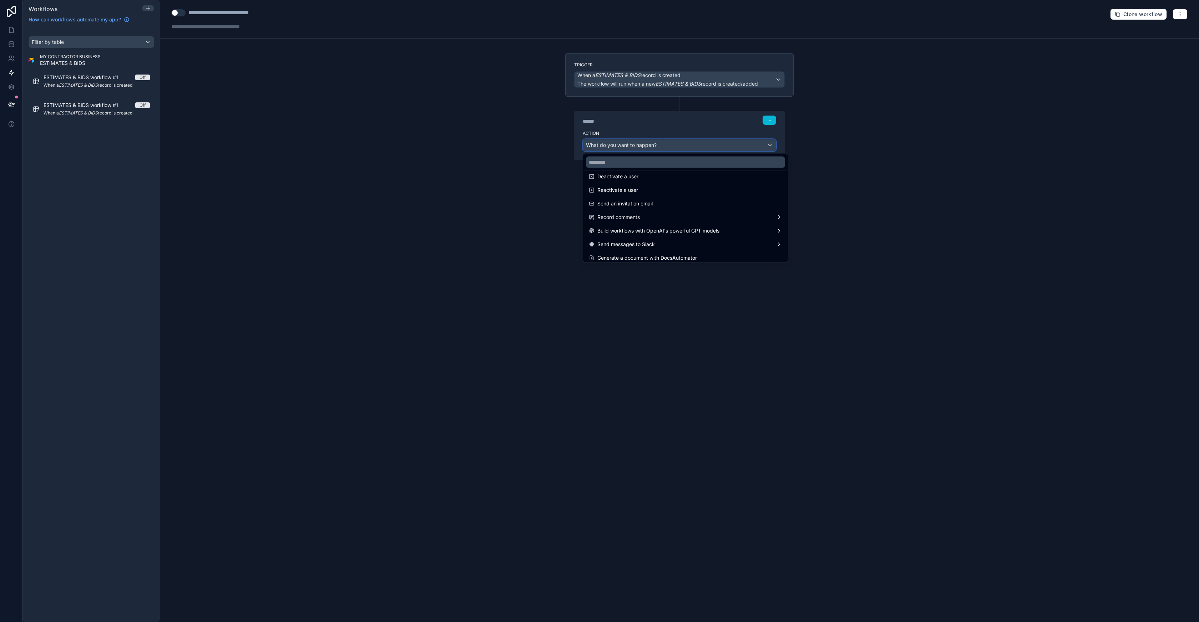
scroll to position [132, 0]
click at [10, 30] on div at bounding box center [599, 311] width 1199 height 622
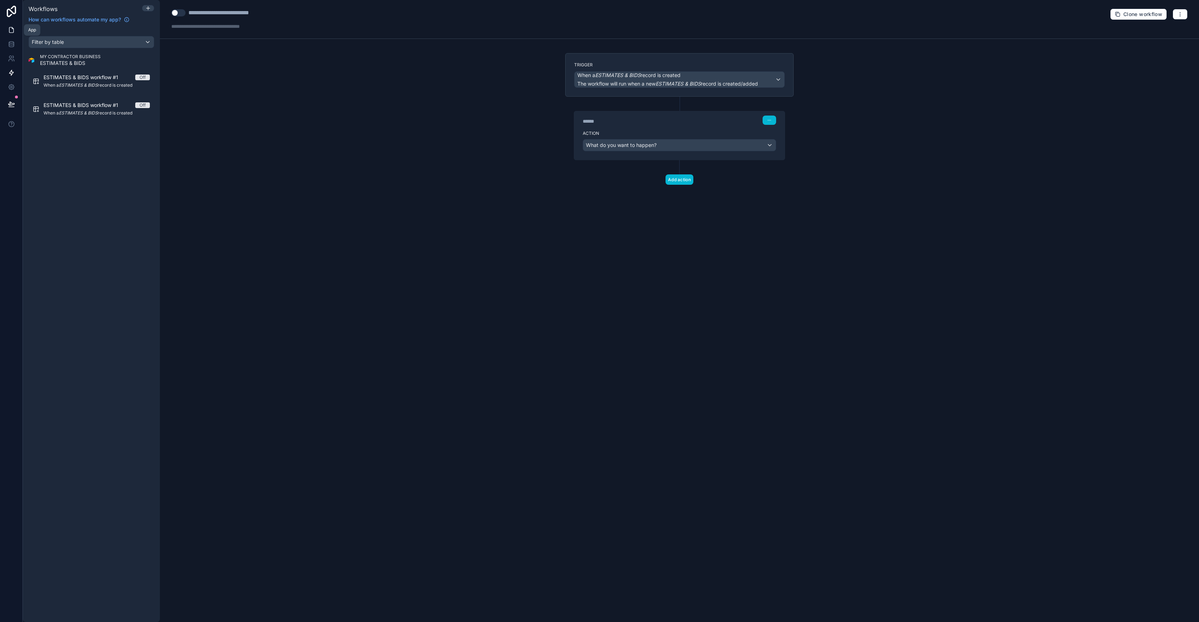
click at [11, 30] on icon at bounding box center [11, 29] width 7 height 7
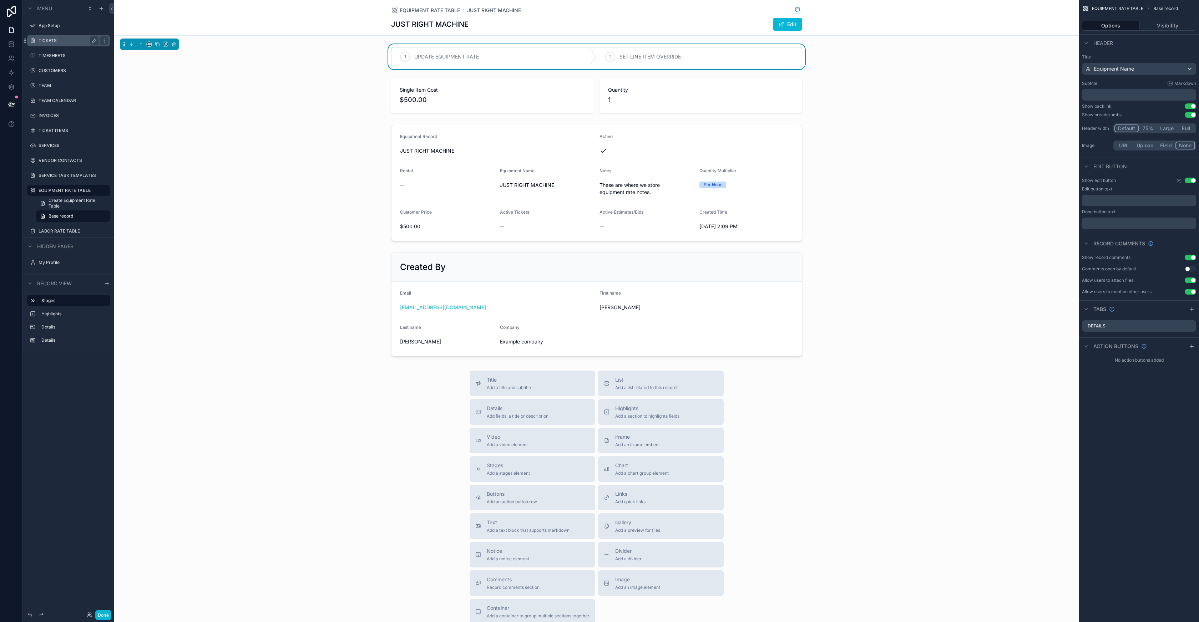
click at [52, 41] on label "TICKETS" at bounding box center [67, 41] width 57 height 6
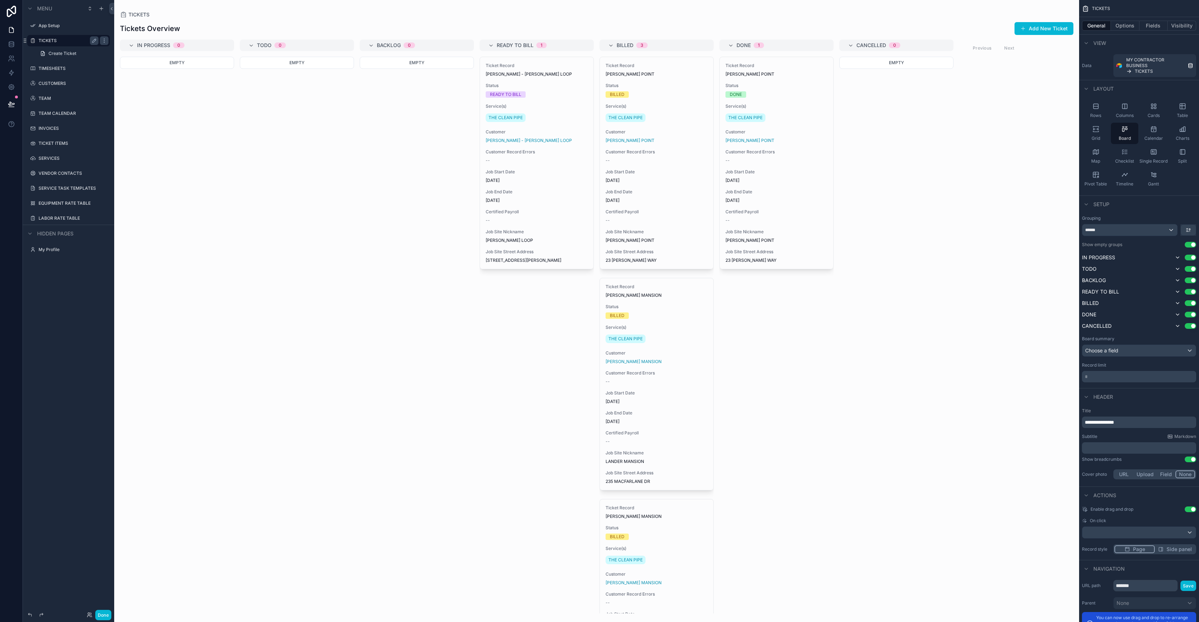
click at [544, 75] on div "scrollable content" at bounding box center [596, 311] width 965 height 622
click at [1186, 550] on span "Side panel" at bounding box center [1178, 549] width 25 height 7
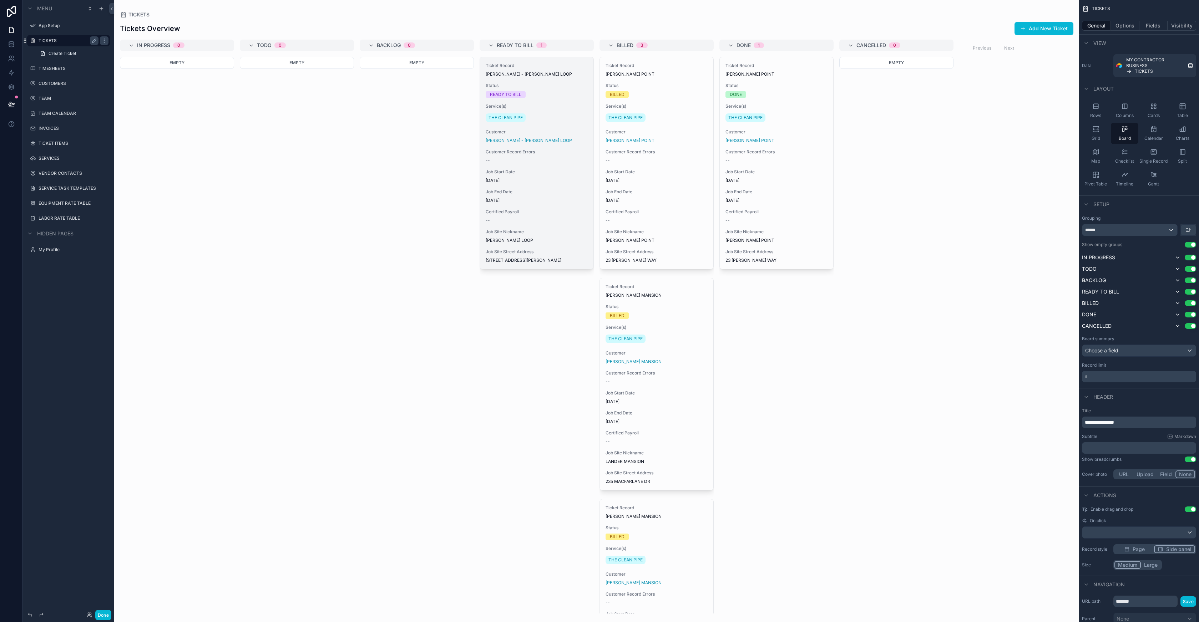
click at [562, 100] on div "Ticket Record ADAM SANDLER - HALE LOOP Status READY TO BILL Service(s) THE CLEA…" at bounding box center [536, 163] width 113 height 212
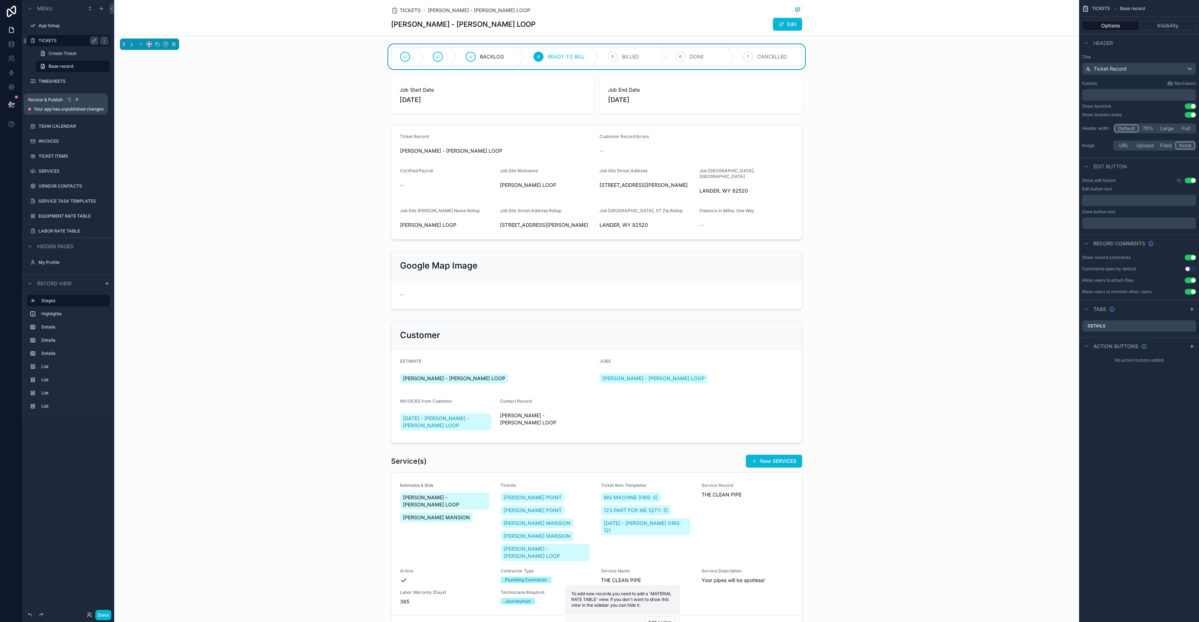
click at [10, 106] on icon at bounding box center [11, 104] width 6 height 4
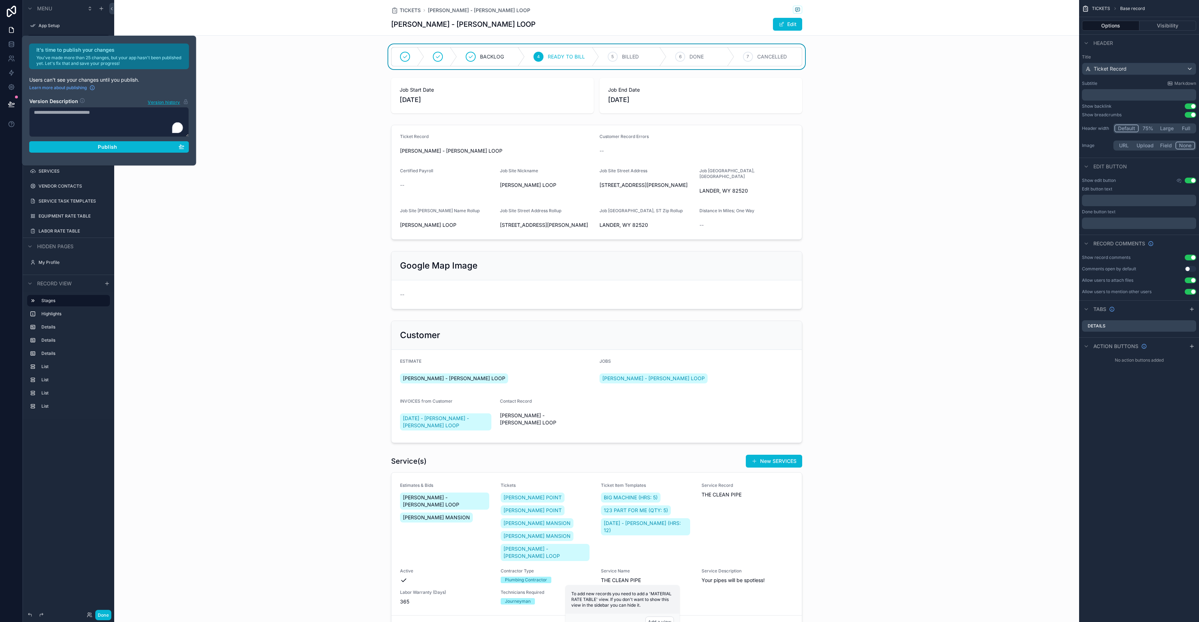
click at [64, 117] on textarea "To enrich screen reader interactions, please activate Accessibility in Grammarl…" at bounding box center [109, 122] width 160 height 30
type textarea "**********"
click at [137, 148] on div "Publish" at bounding box center [109, 147] width 151 height 6
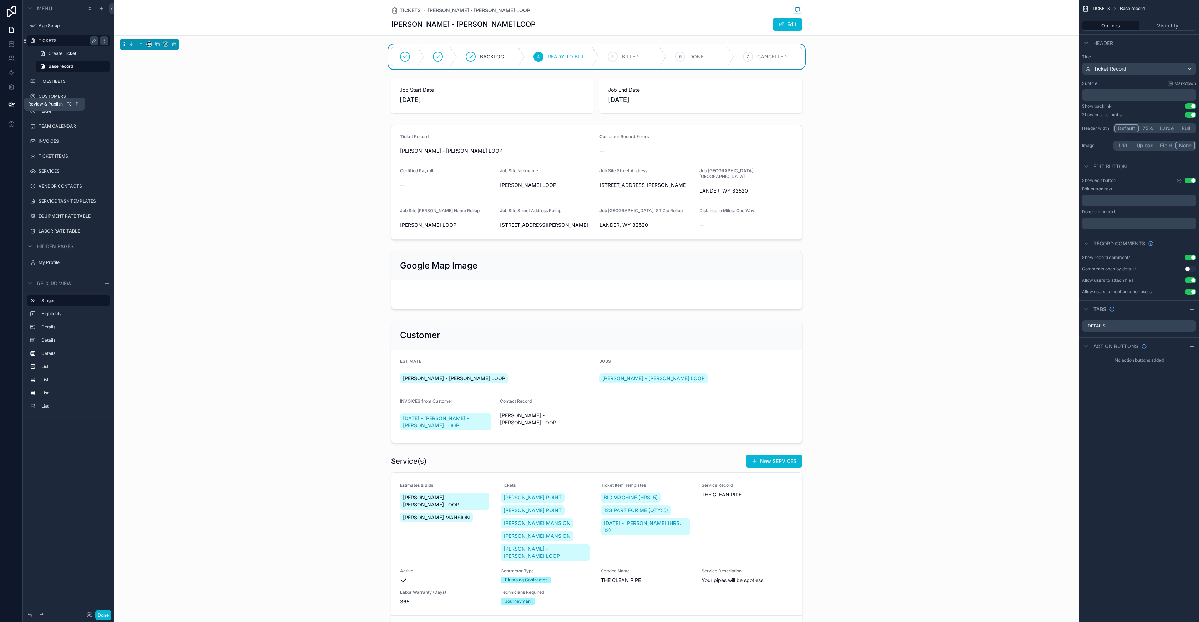
click at [11, 103] on icon at bounding box center [11, 104] width 6 height 4
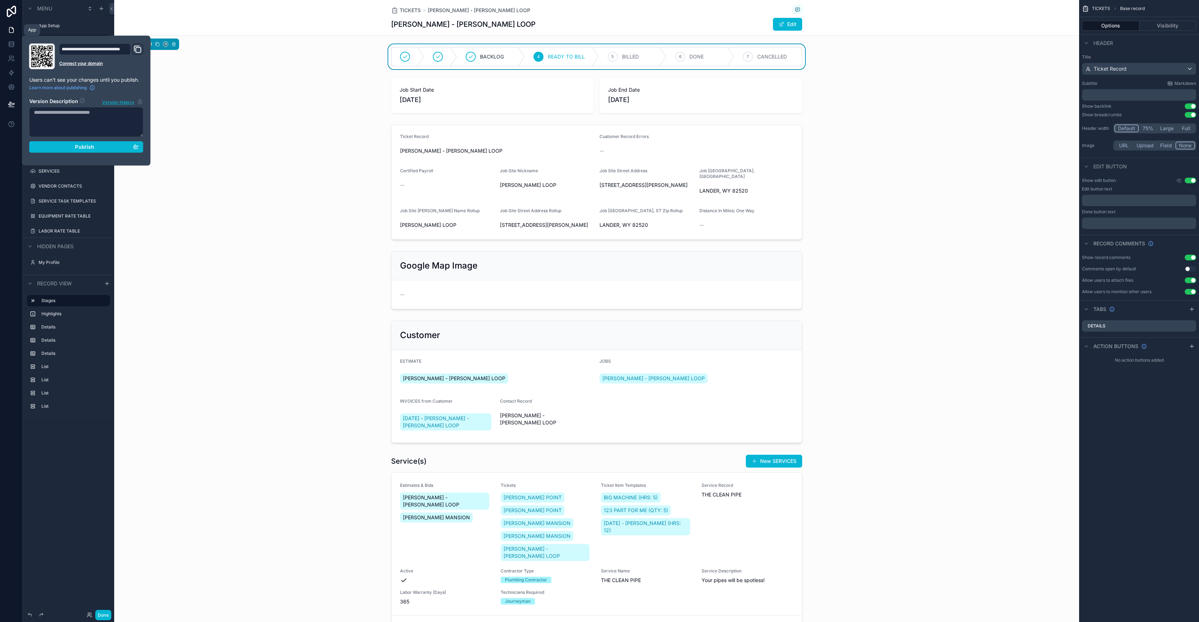
click at [11, 29] on icon at bounding box center [11, 29] width 7 height 7
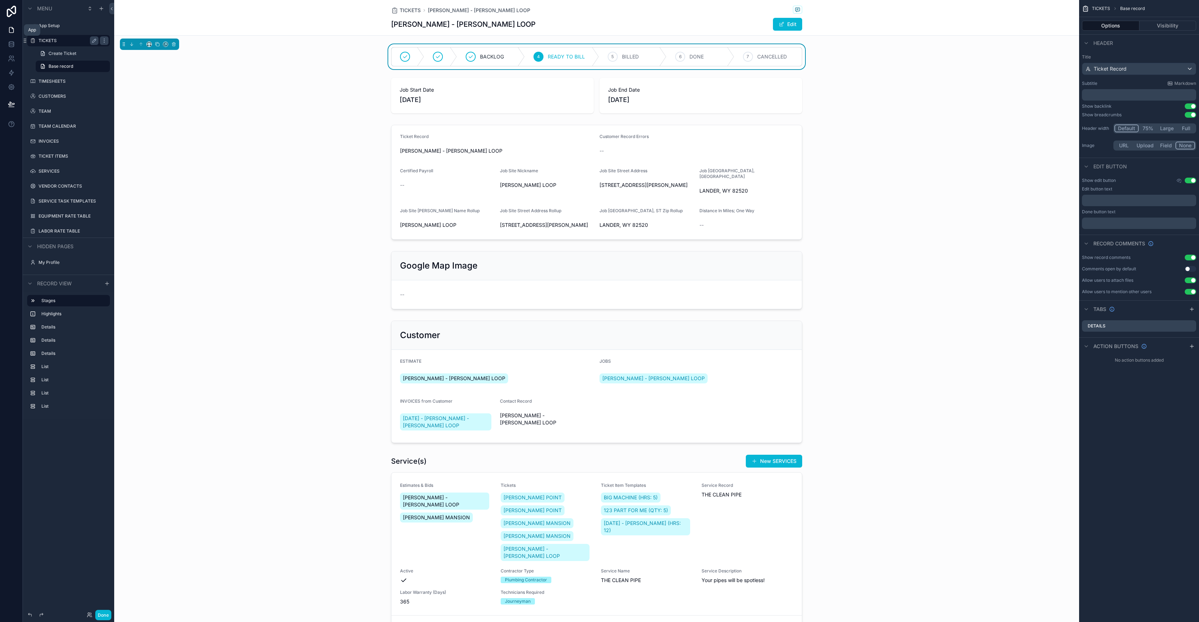
click at [11, 29] on icon at bounding box center [11, 29] width 7 height 7
click at [50, 10] on span "Menu" at bounding box center [44, 8] width 15 height 7
click at [106, 617] on button "Done" at bounding box center [103, 615] width 16 height 10
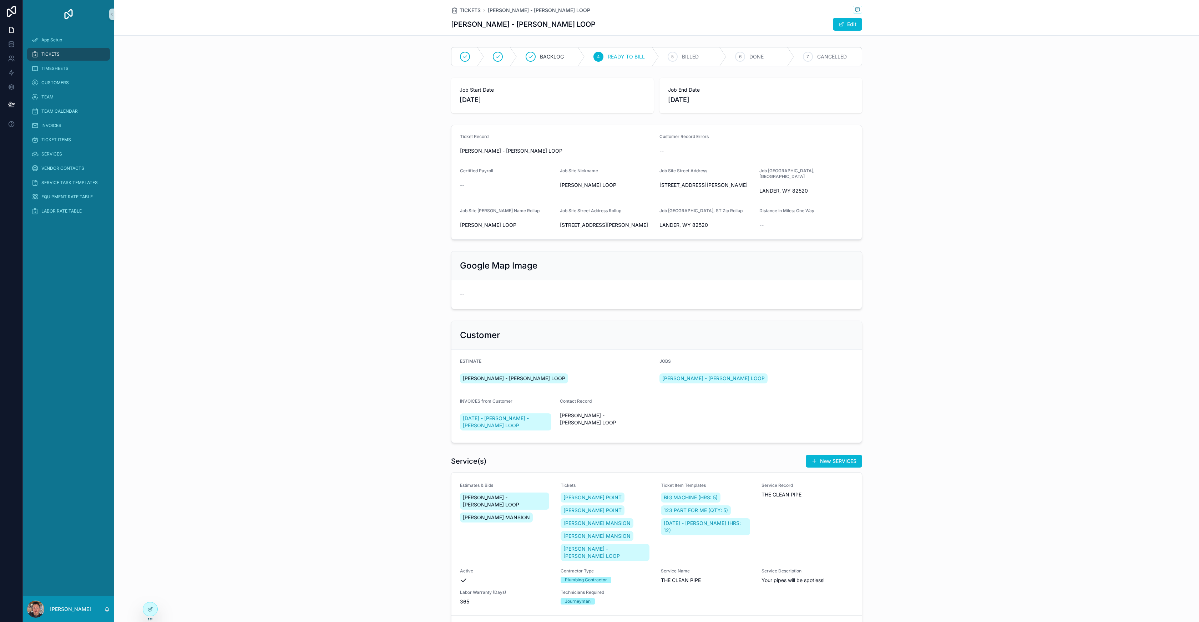
click at [50, 55] on span "TICKETS" at bounding box center [50, 54] width 18 height 6
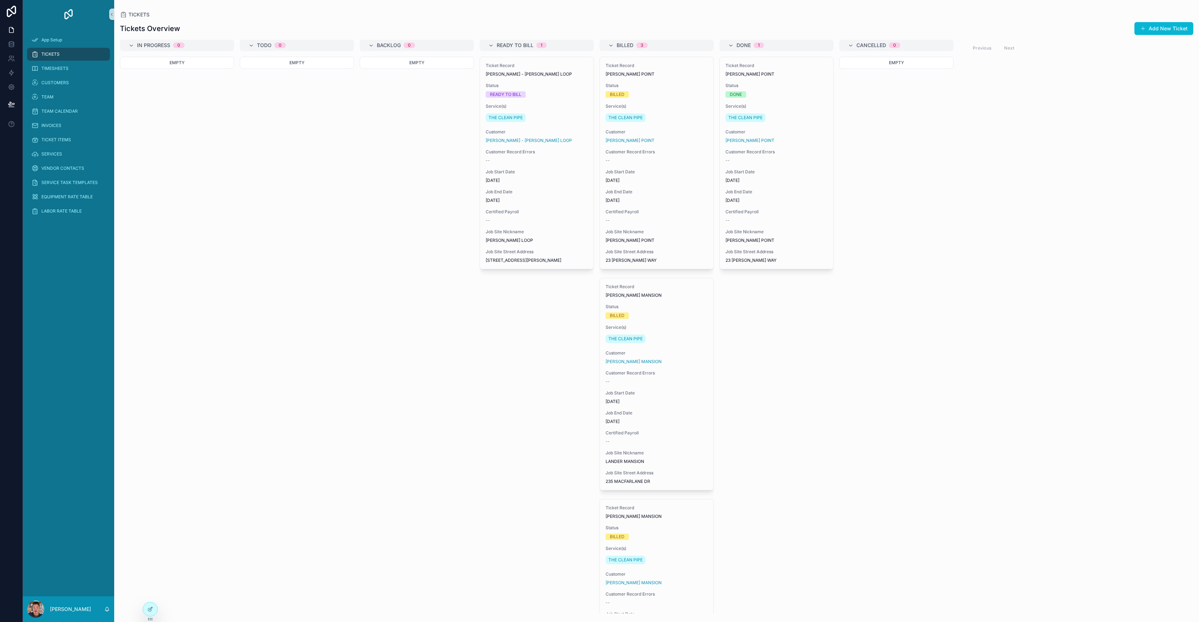
click at [50, 55] on span "TICKETS" at bounding box center [50, 54] width 18 height 6
click at [51, 68] on span "TIMESHEETS" at bounding box center [54, 69] width 27 height 6
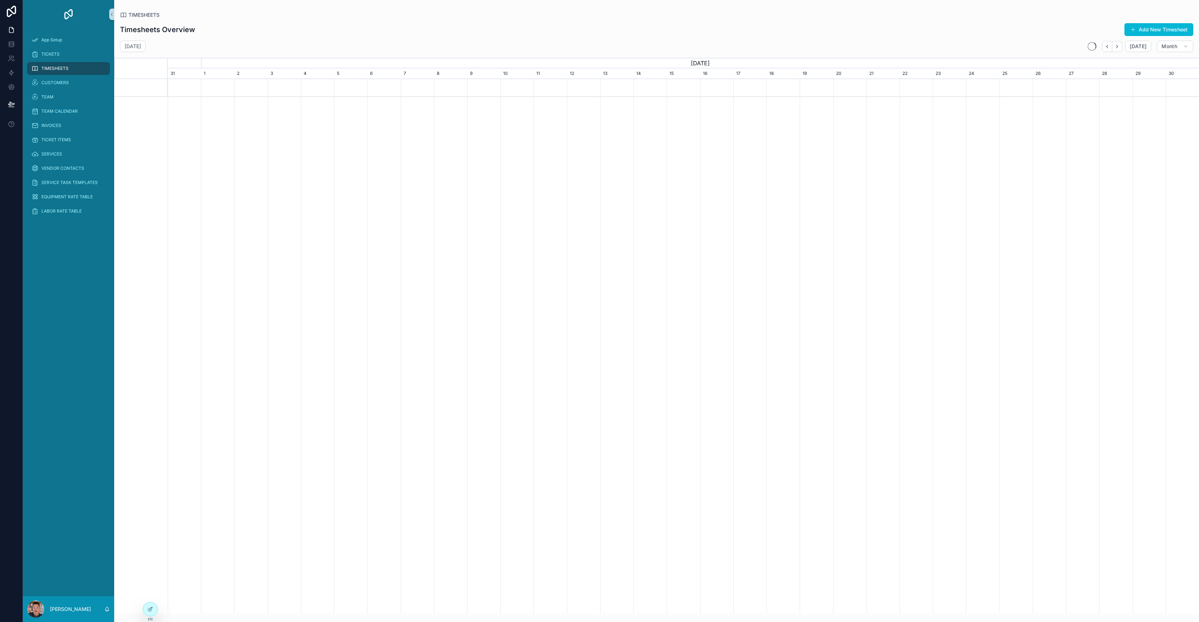
scroll to position [0, 1031]
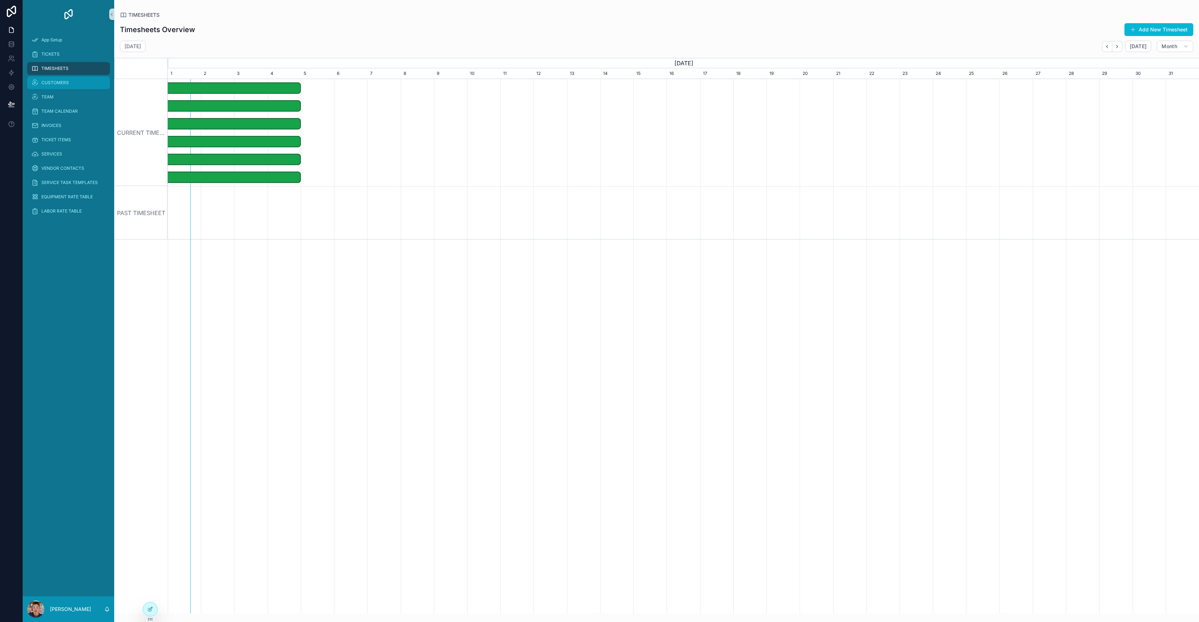
click at [68, 81] on div "CUSTOMERS" at bounding box center [68, 82] width 74 height 11
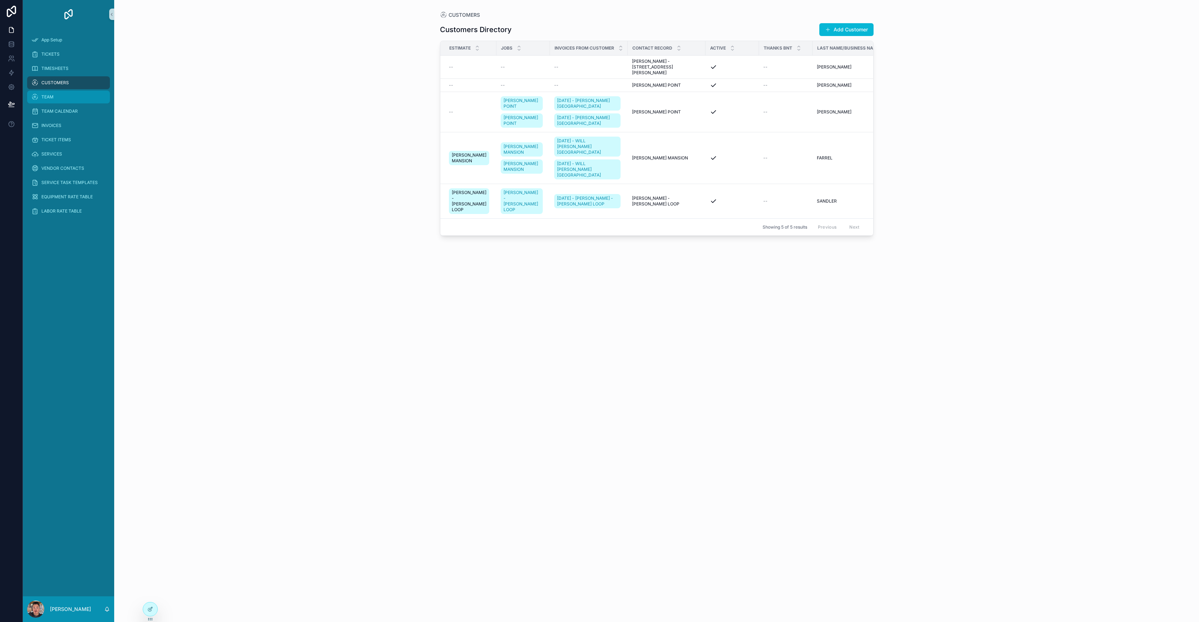
click at [62, 93] on div "TEAM" at bounding box center [68, 96] width 74 height 11
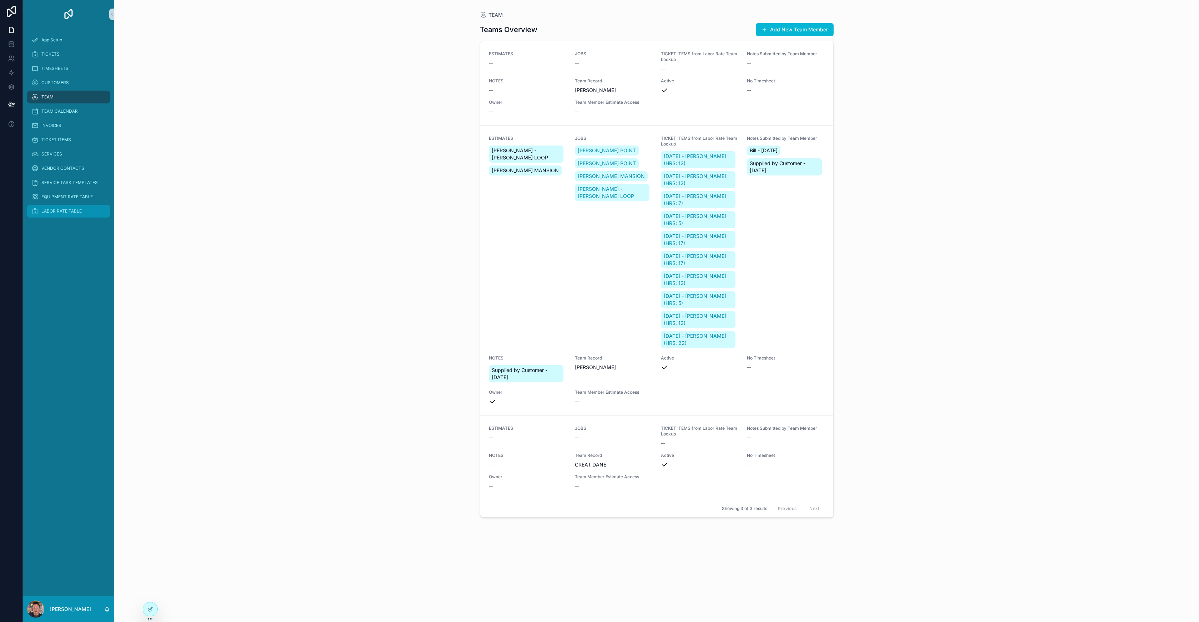
click at [62, 213] on span "LABOR RATE TABLE" at bounding box center [61, 211] width 40 height 6
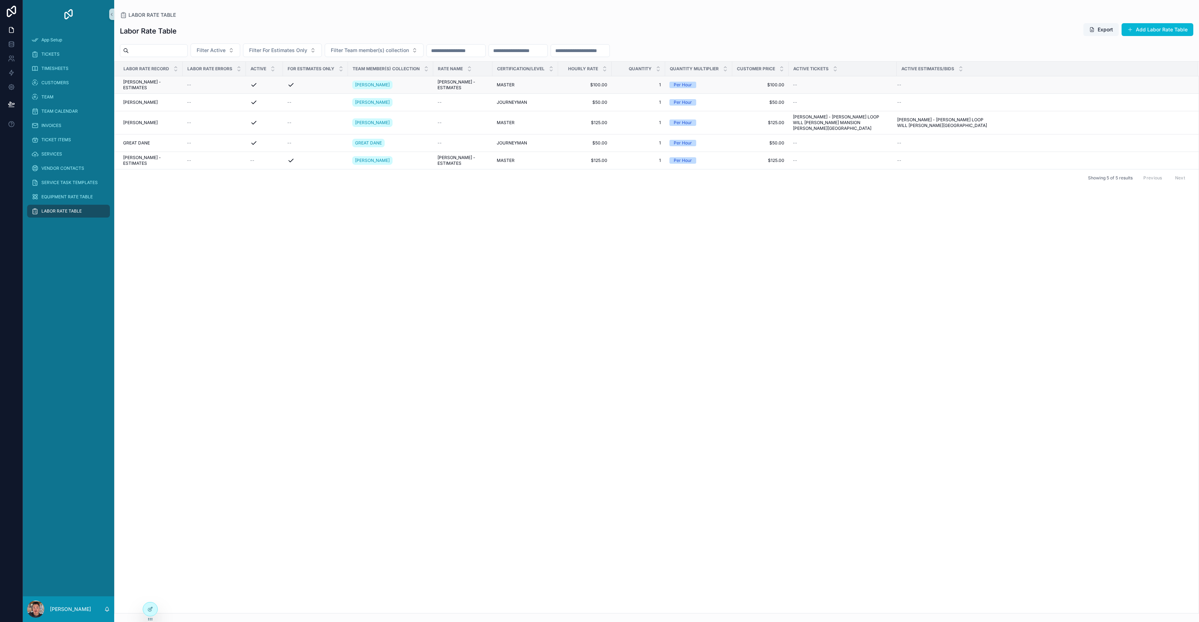
click at [194, 81] on td "--" at bounding box center [214, 84] width 63 height 17
click at [171, 85] on span "[PERSON_NAME] - ESTIMATES" at bounding box center [150, 84] width 55 height 11
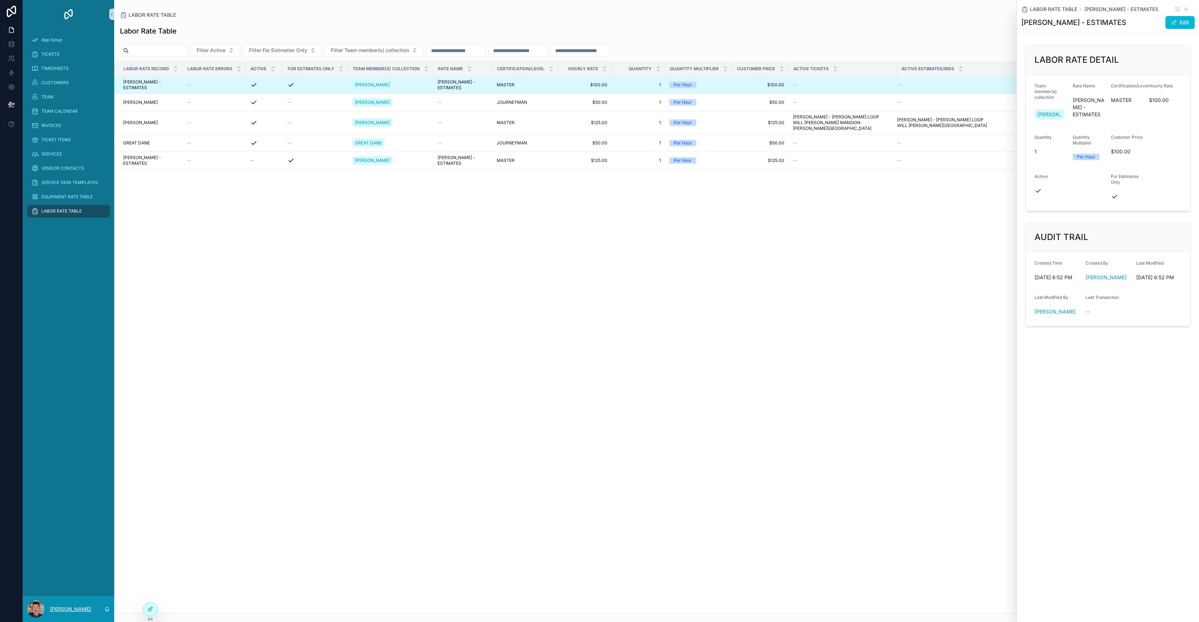
click at [57, 610] on p "[PERSON_NAME]" at bounding box center [70, 609] width 41 height 7
click at [72, 416] on div "App Setup TICKETS TIMESHEETS CUSTOMERS TEAM TEAM CALENDAR INVOICES TICKET ITEMS…" at bounding box center [68, 313] width 91 height 568
click at [153, 609] on icon at bounding box center [150, 609] width 6 height 6
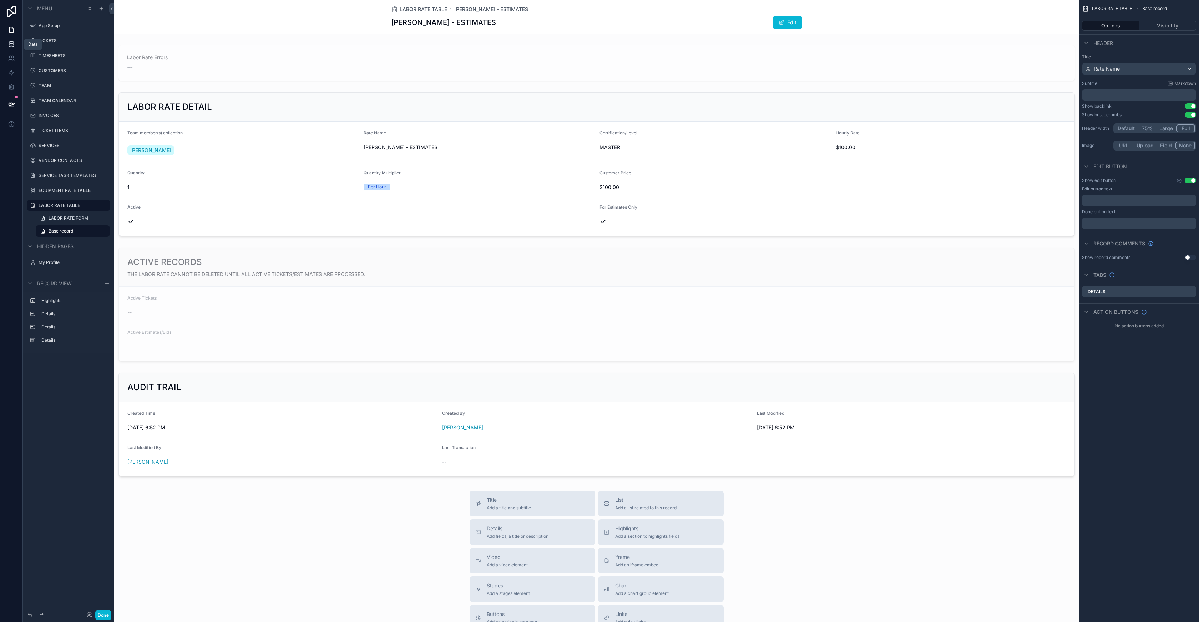
click at [6, 42] on link at bounding box center [11, 44] width 22 height 14
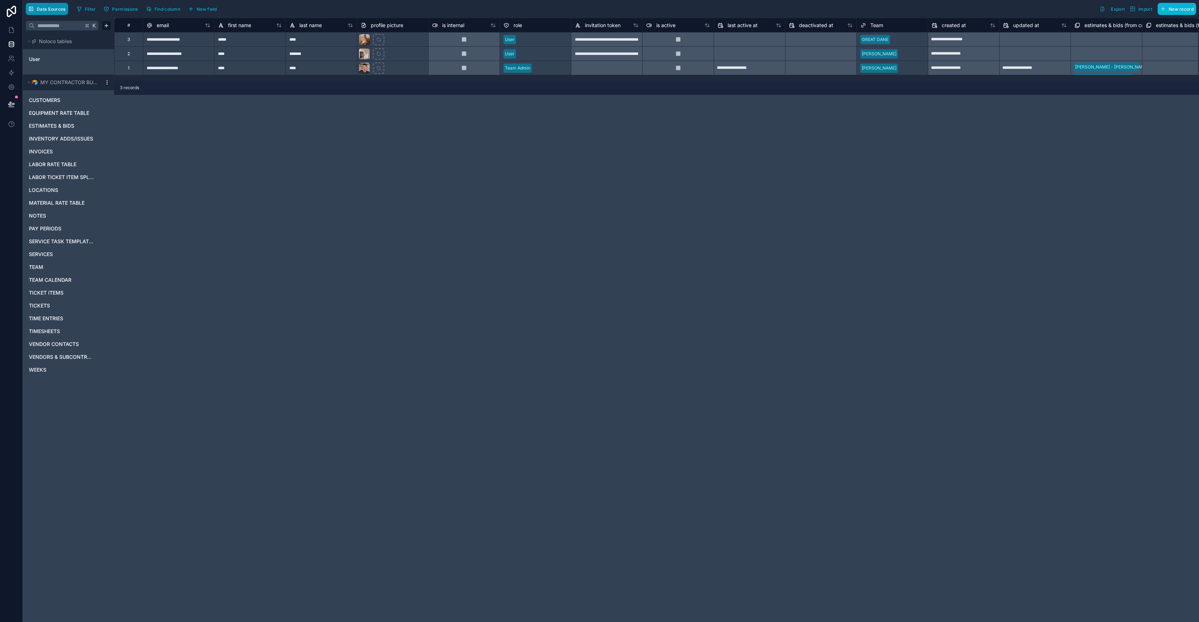
click at [60, 7] on span "Data Sources" at bounding box center [51, 8] width 29 height 5
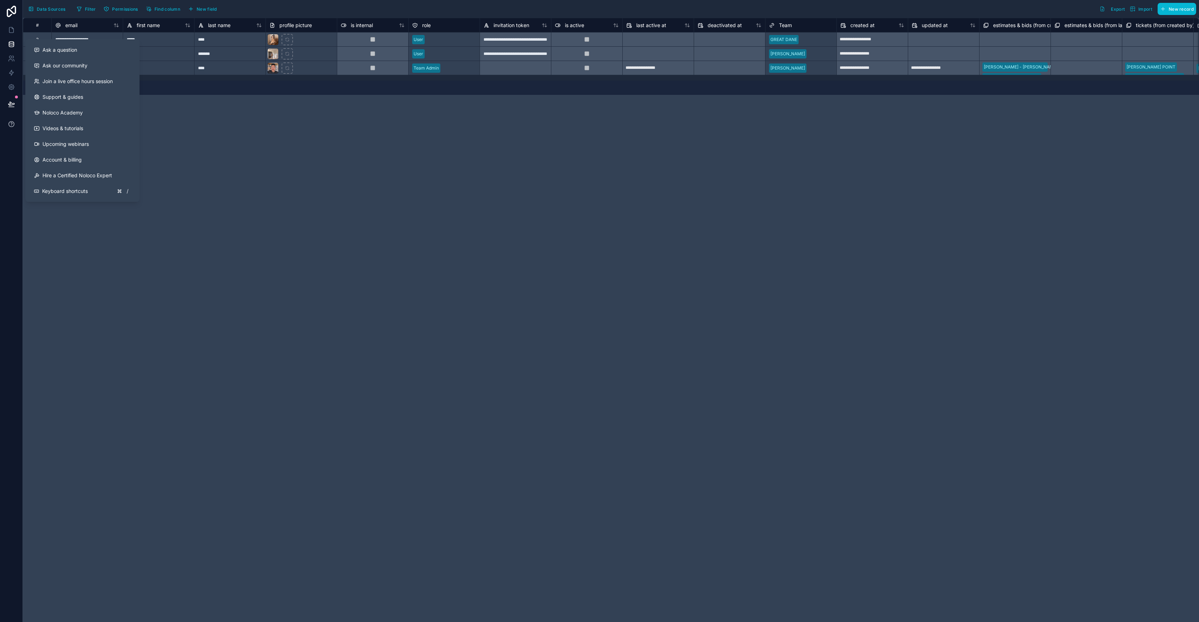
click at [14, 124] on icon at bounding box center [11, 124] width 7 height 7
click at [58, 48] on span "Ask a question" at bounding box center [59, 49] width 35 height 7
